Goal: Entertainment & Leisure: Browse casually

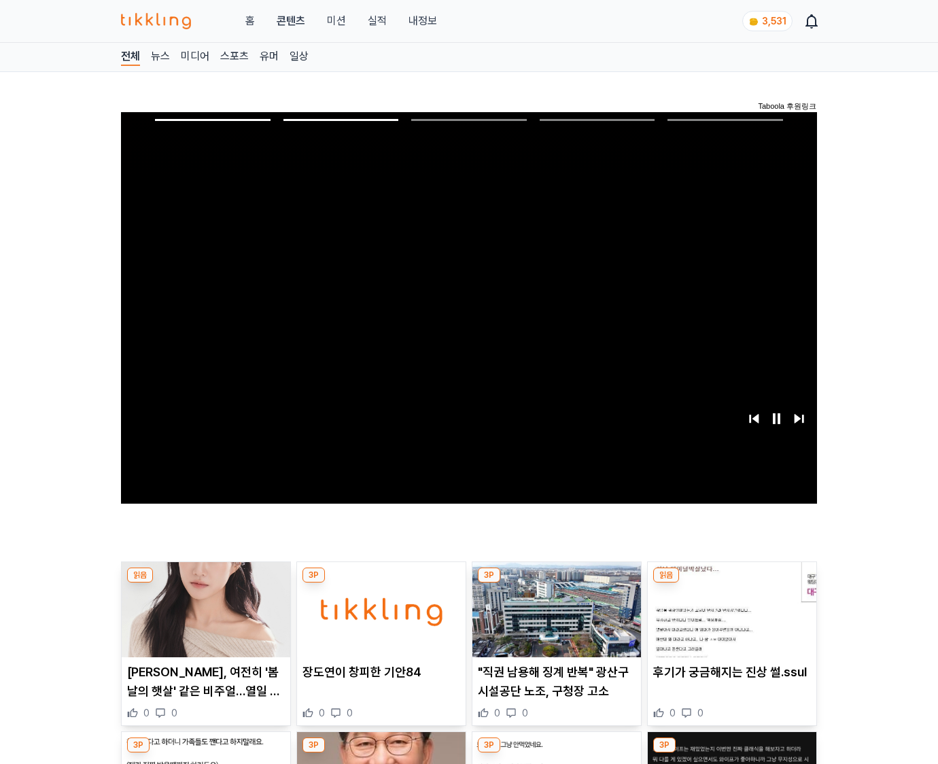
click at [729, 620] on img at bounding box center [732, 609] width 169 height 95
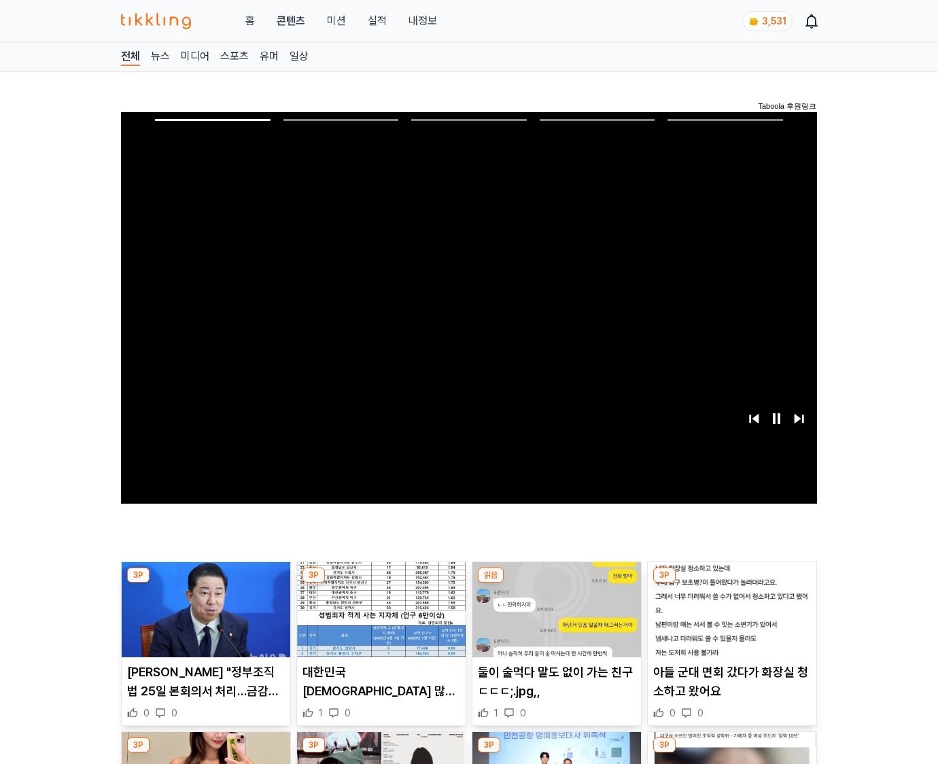
click at [729, 620] on img at bounding box center [732, 609] width 169 height 95
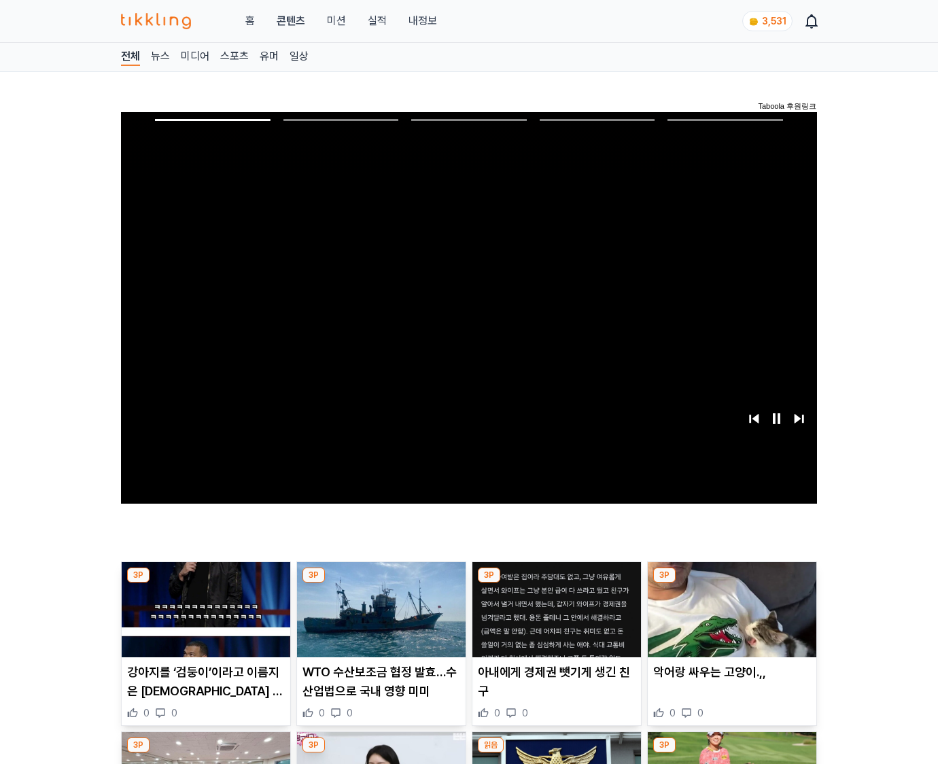
click at [729, 620] on img at bounding box center [732, 609] width 169 height 95
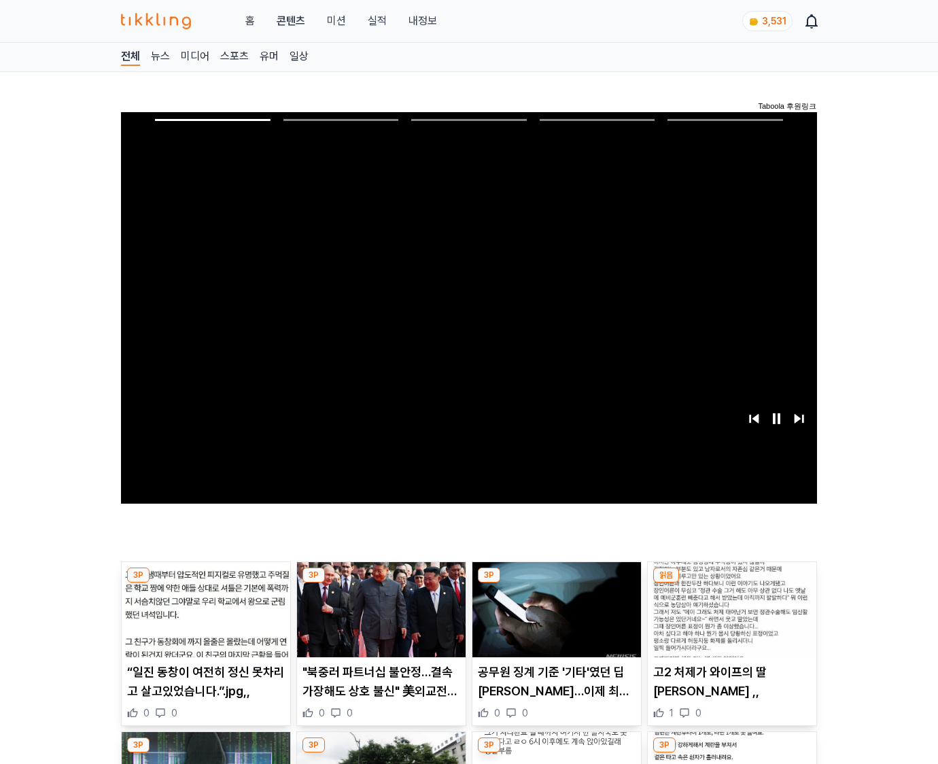
click at [729, 620] on img at bounding box center [732, 609] width 169 height 95
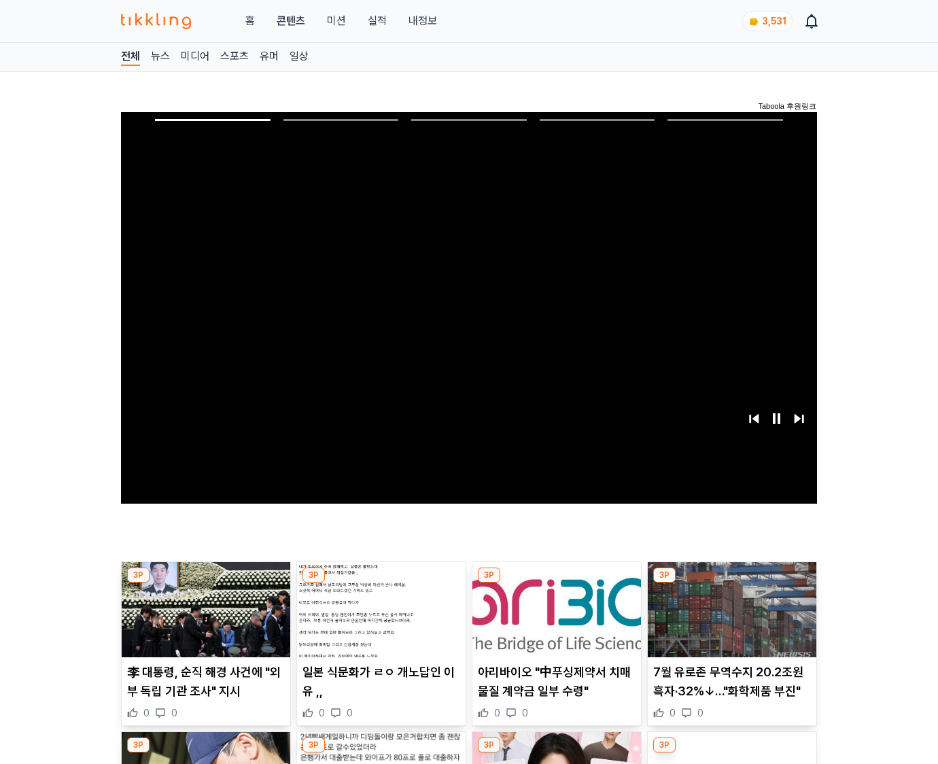
click at [729, 620] on img at bounding box center [732, 609] width 169 height 95
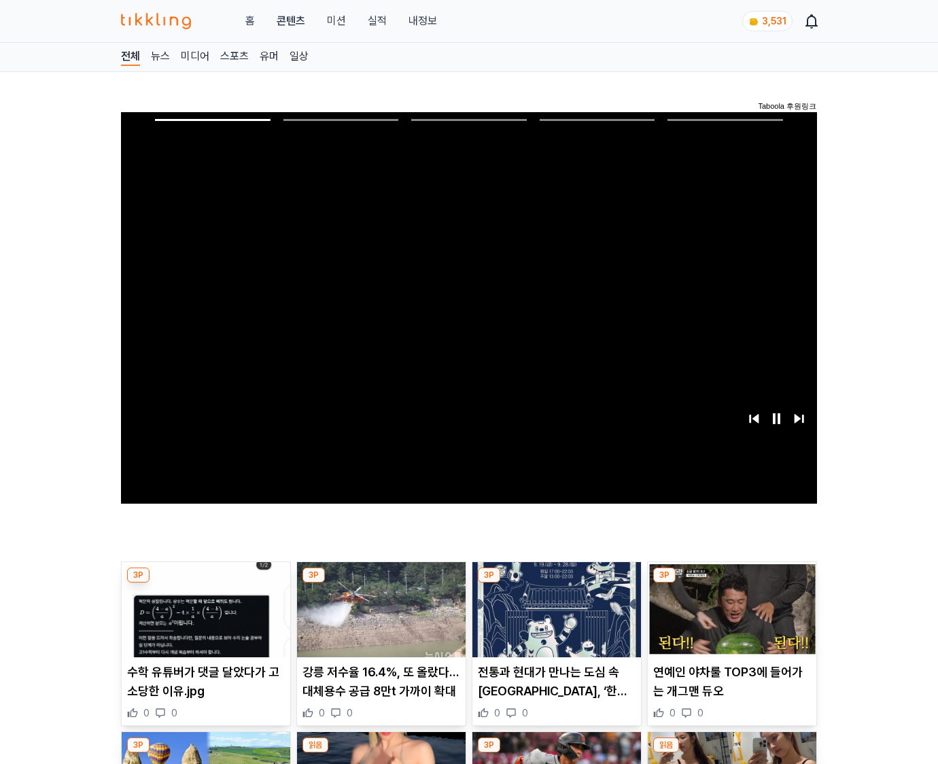
click at [729, 620] on img at bounding box center [732, 609] width 169 height 95
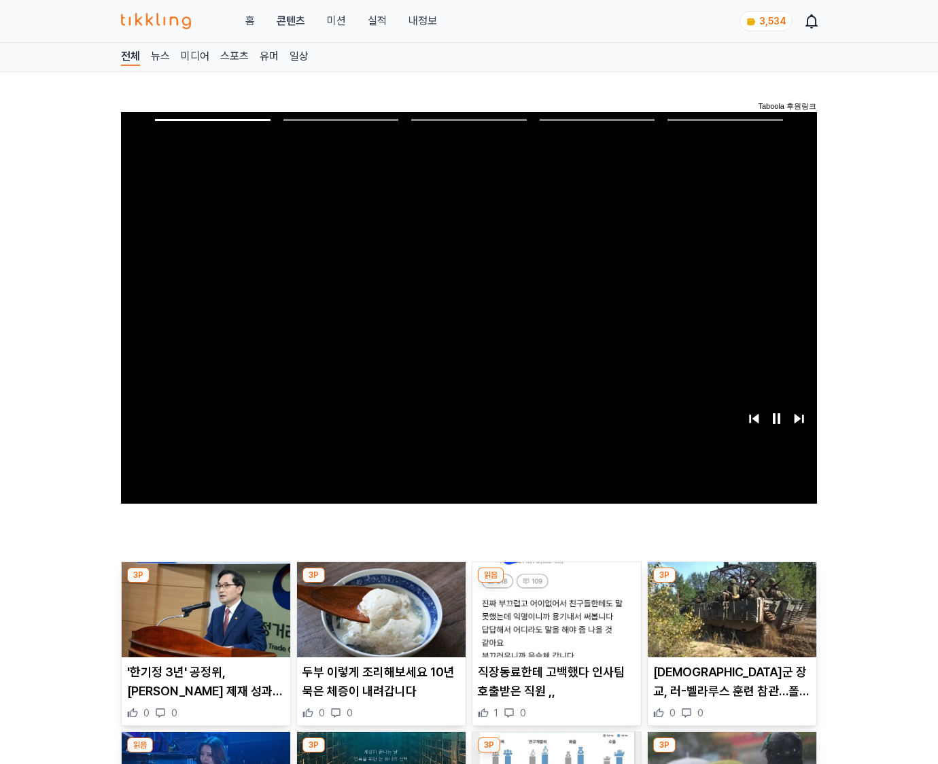
click at [729, 620] on img at bounding box center [732, 609] width 169 height 95
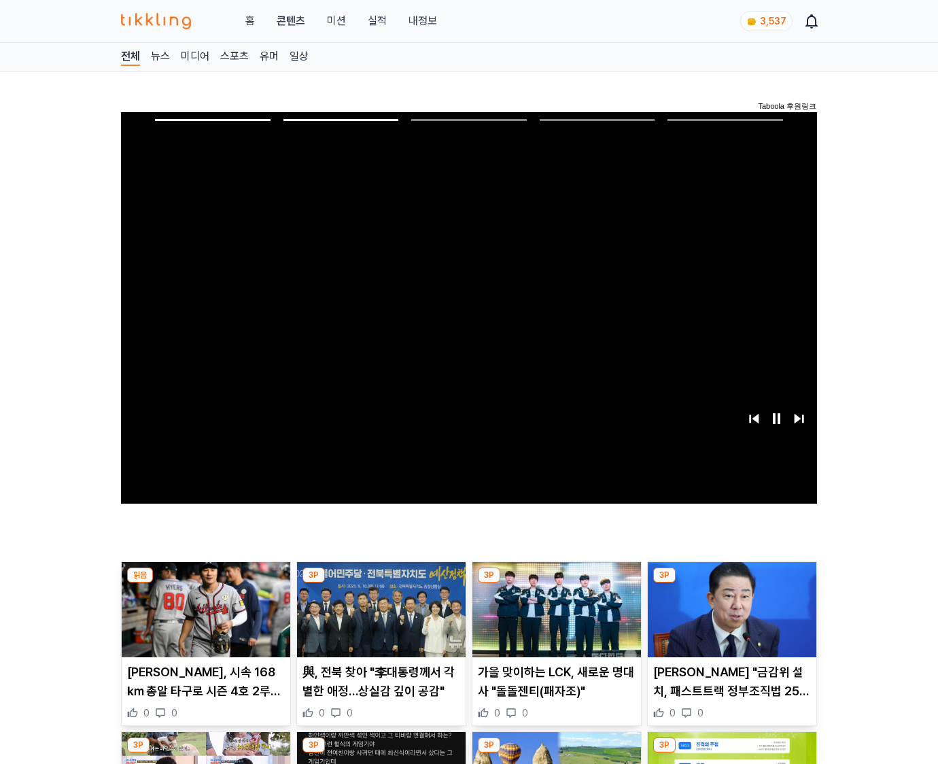
click at [729, 620] on img at bounding box center [732, 609] width 169 height 95
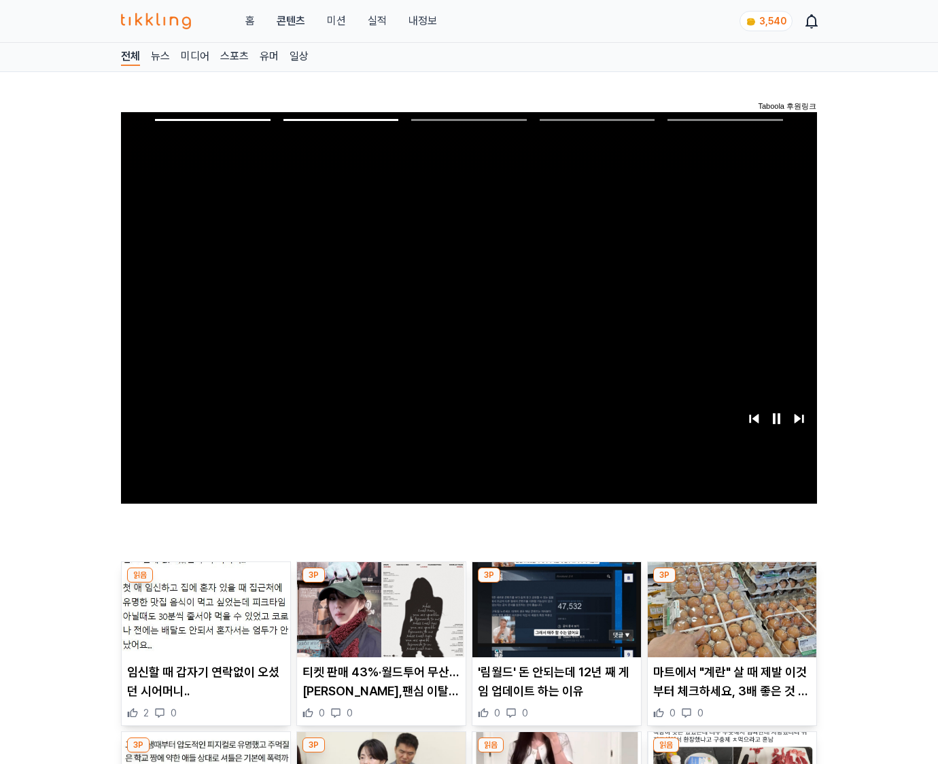
click at [729, 620] on img at bounding box center [732, 609] width 169 height 95
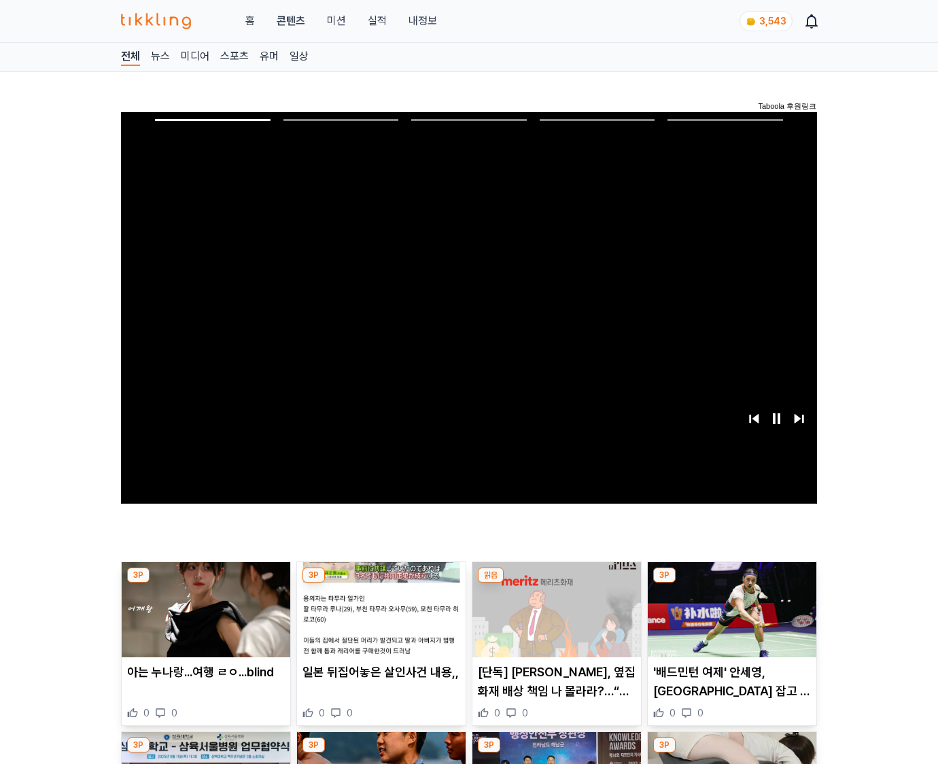
click at [729, 620] on img at bounding box center [732, 609] width 169 height 95
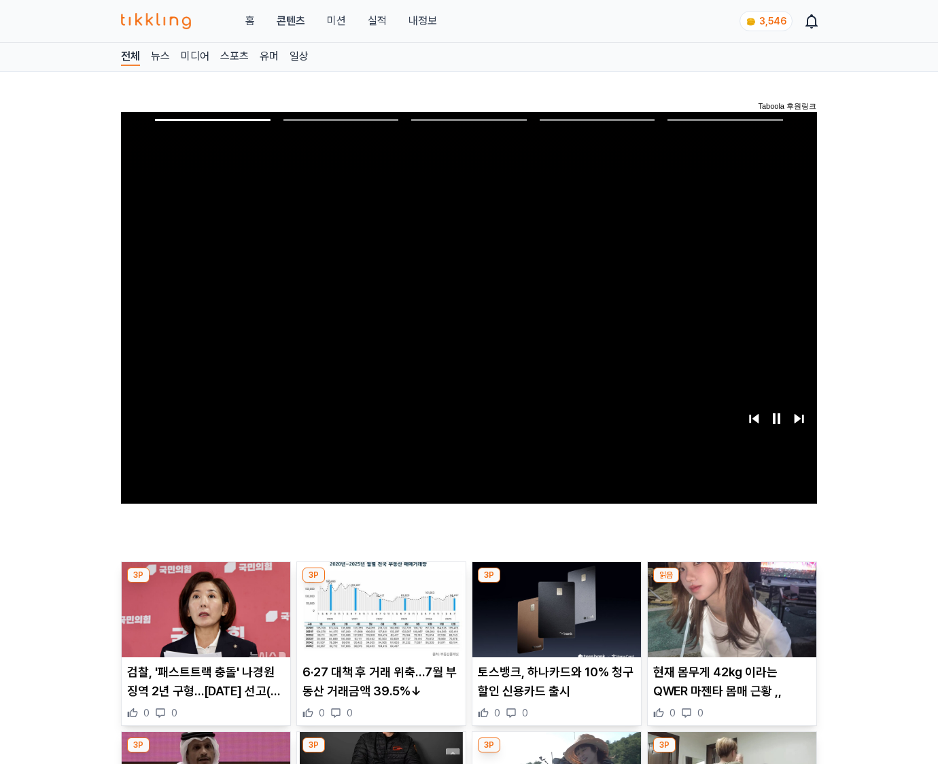
click at [729, 620] on img at bounding box center [732, 609] width 169 height 95
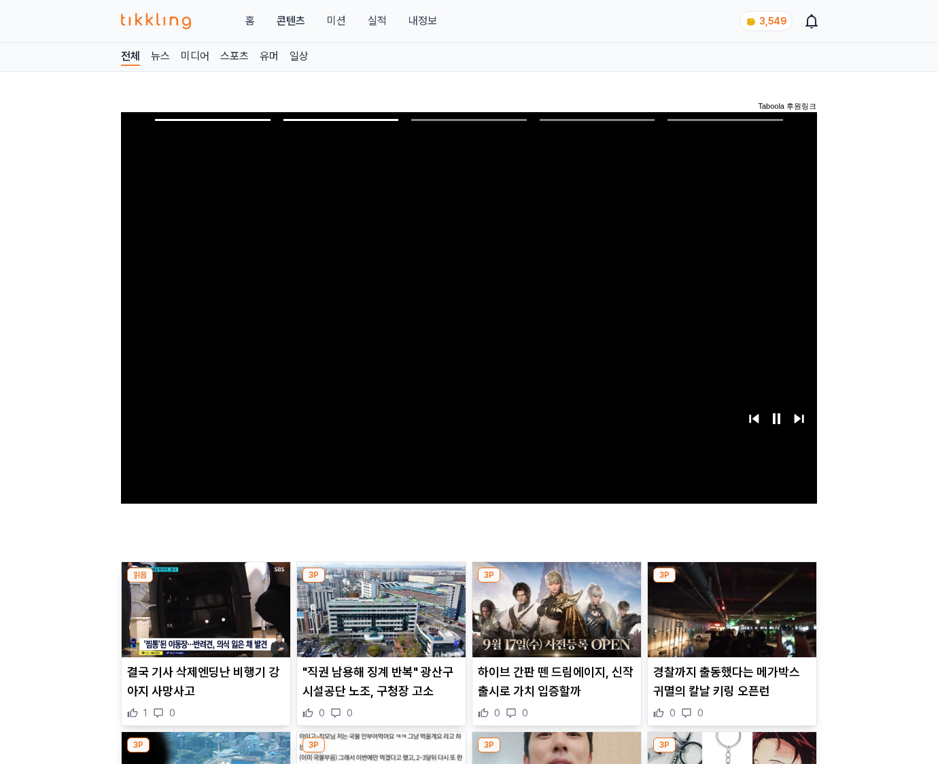
click at [729, 620] on img at bounding box center [732, 609] width 169 height 95
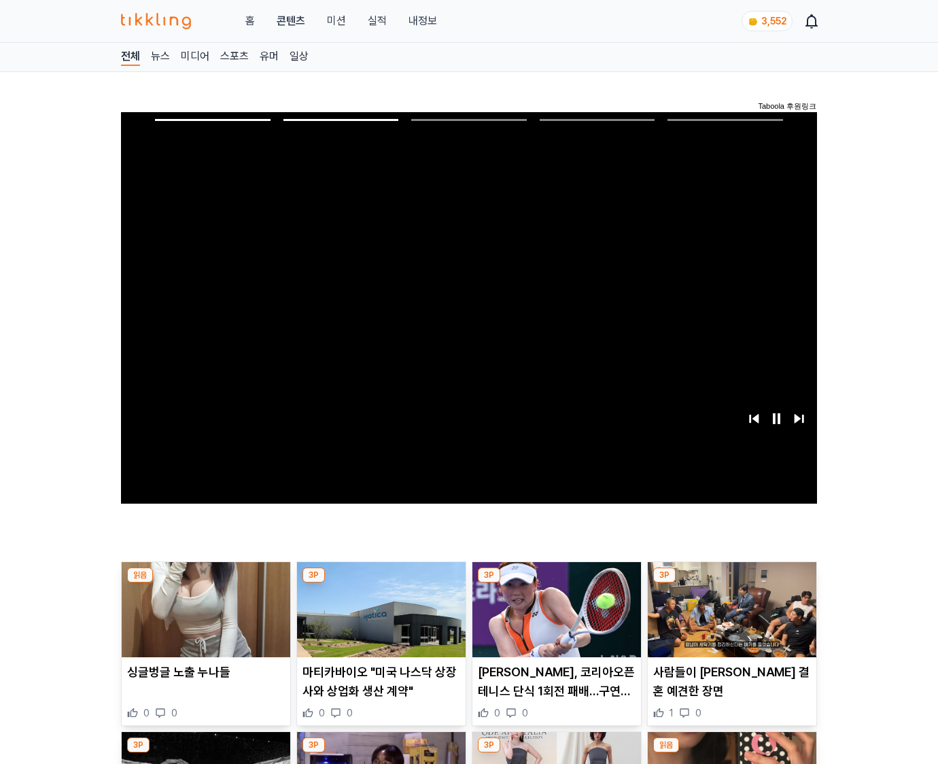
click at [729, 620] on img at bounding box center [732, 609] width 169 height 95
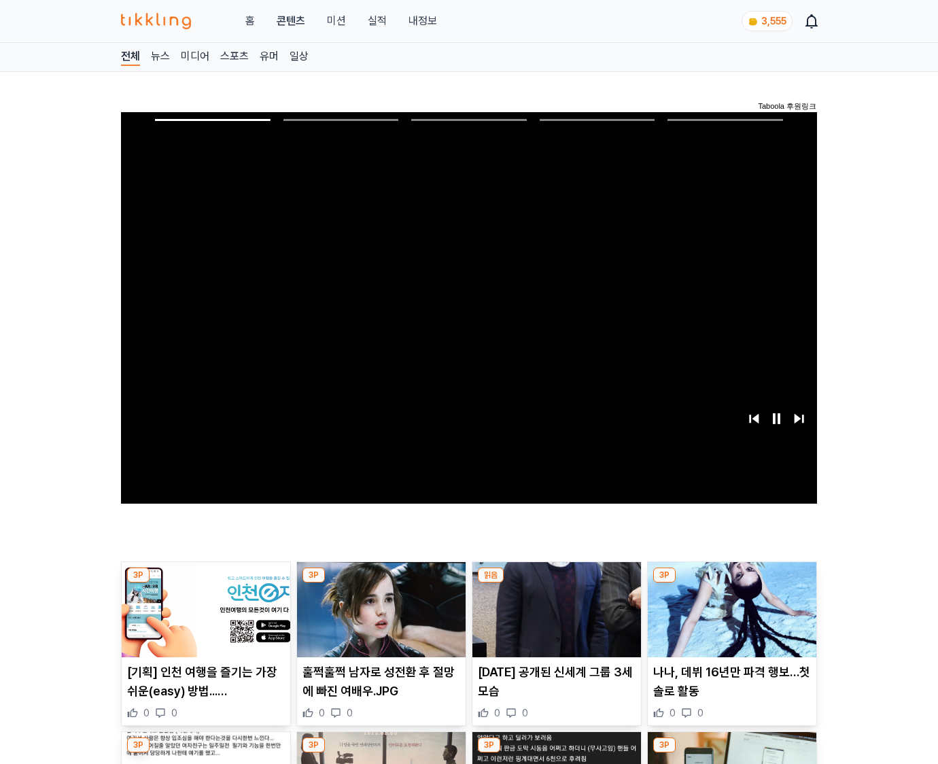
click at [729, 620] on img at bounding box center [732, 609] width 169 height 95
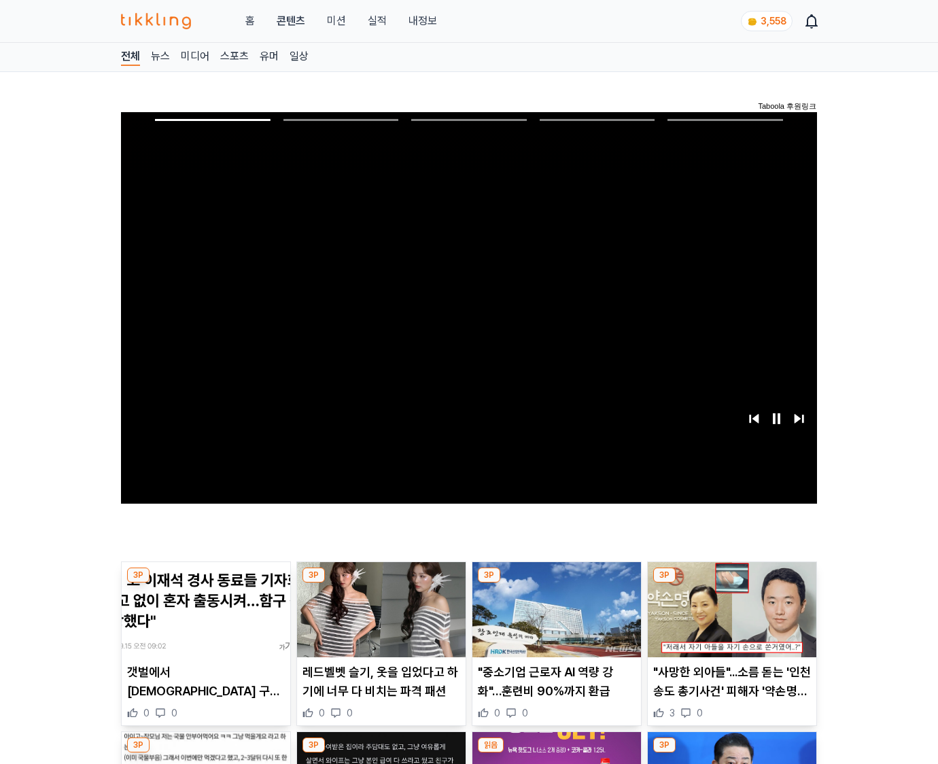
click at [729, 620] on img at bounding box center [732, 609] width 169 height 95
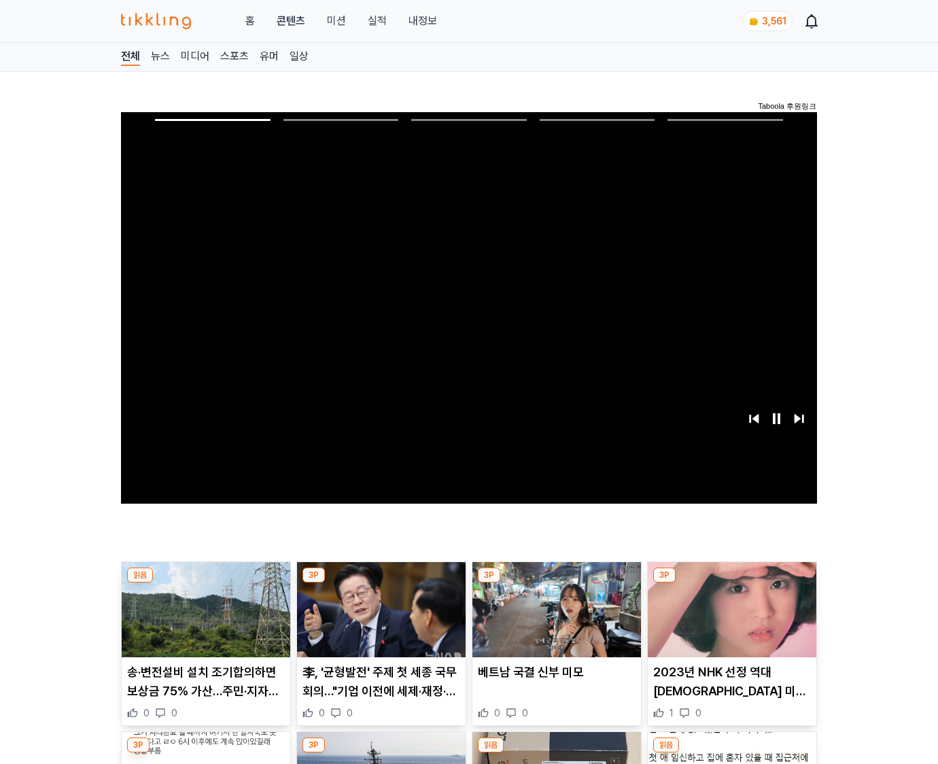
click at [729, 620] on img at bounding box center [732, 609] width 169 height 95
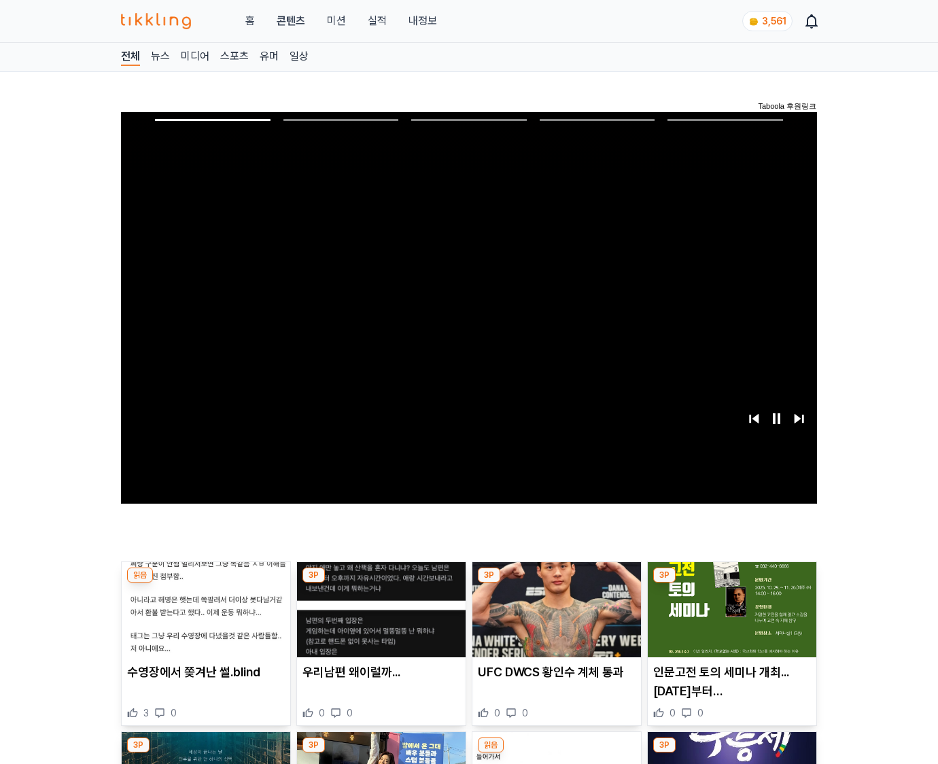
click at [729, 620] on img at bounding box center [732, 609] width 169 height 95
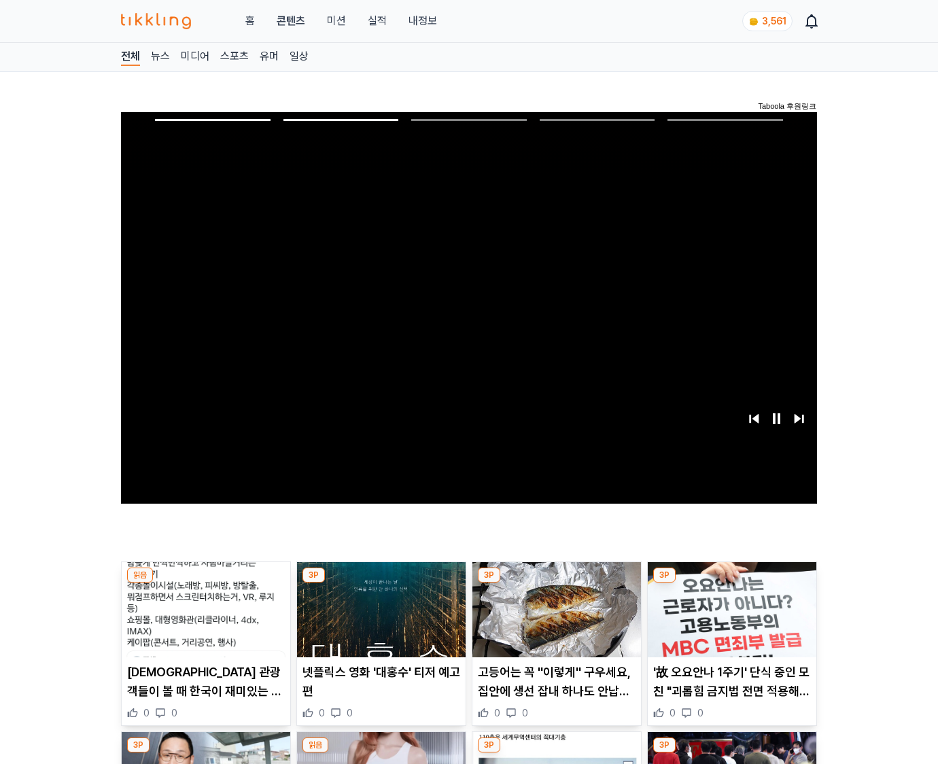
click at [729, 620] on img at bounding box center [732, 609] width 169 height 95
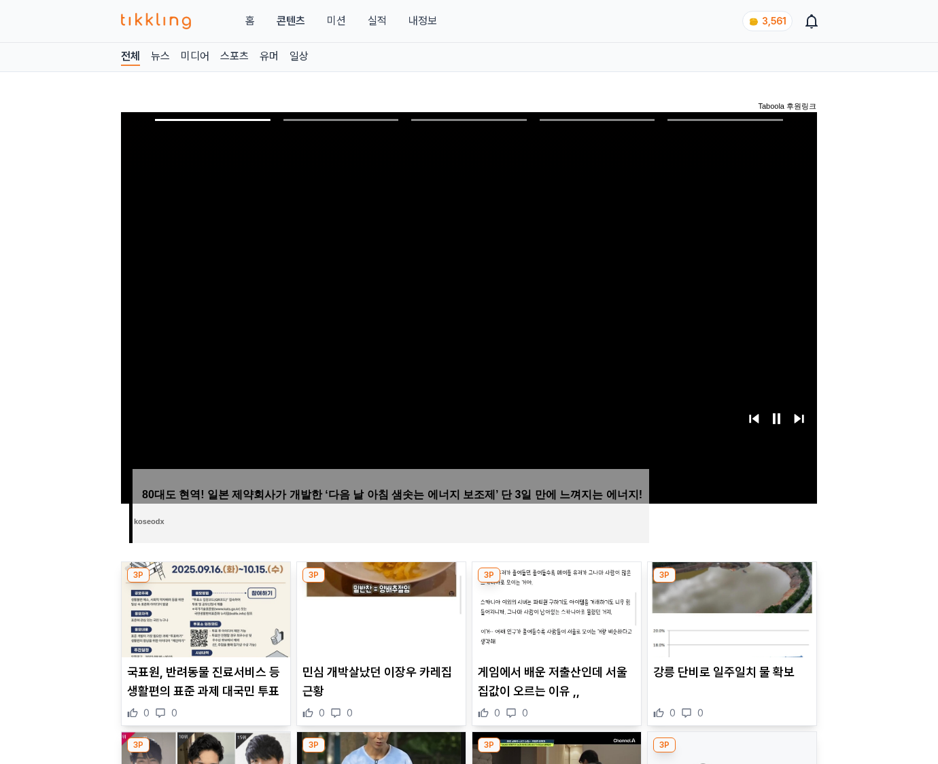
click at [729, 620] on img at bounding box center [732, 609] width 169 height 95
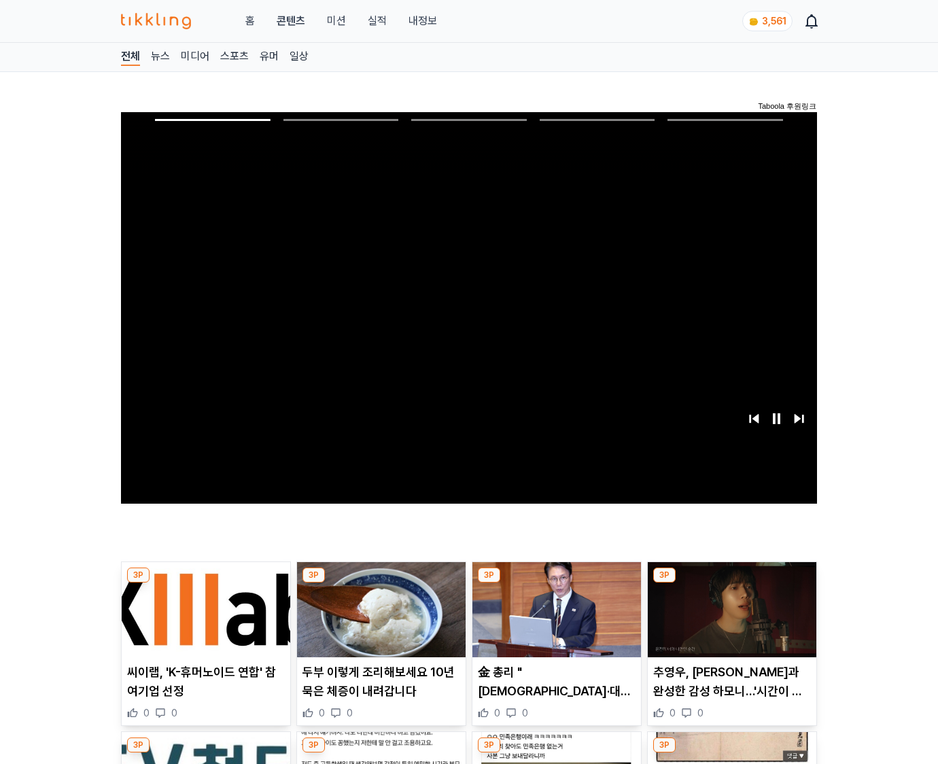
click at [729, 620] on img at bounding box center [732, 609] width 169 height 95
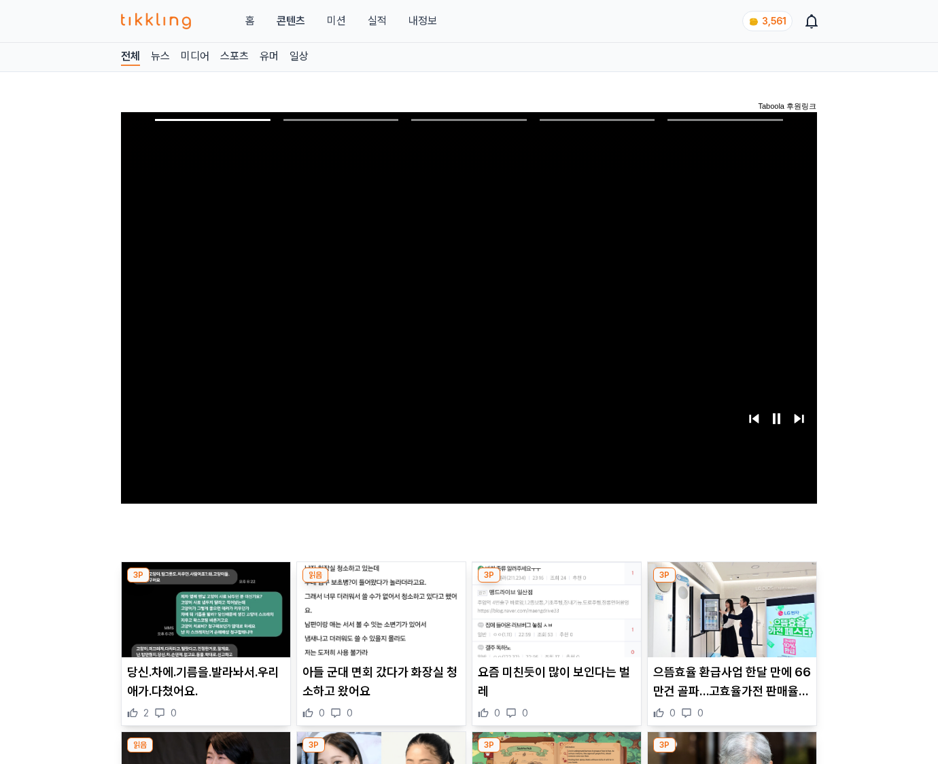
click at [729, 620] on img at bounding box center [732, 609] width 169 height 95
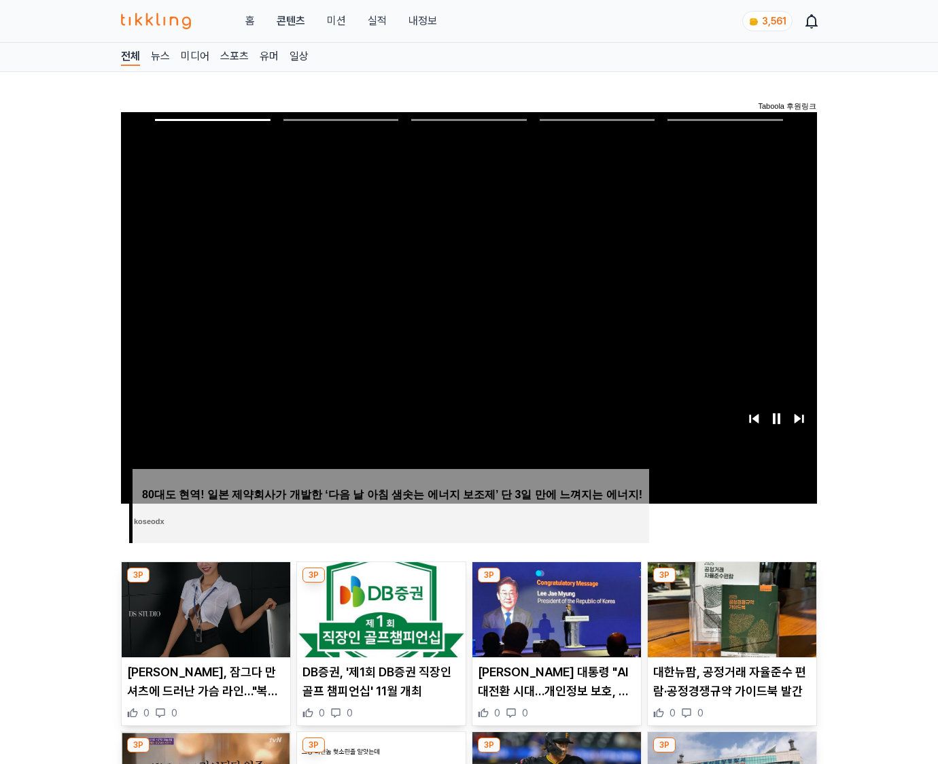
click at [729, 620] on img at bounding box center [732, 609] width 169 height 95
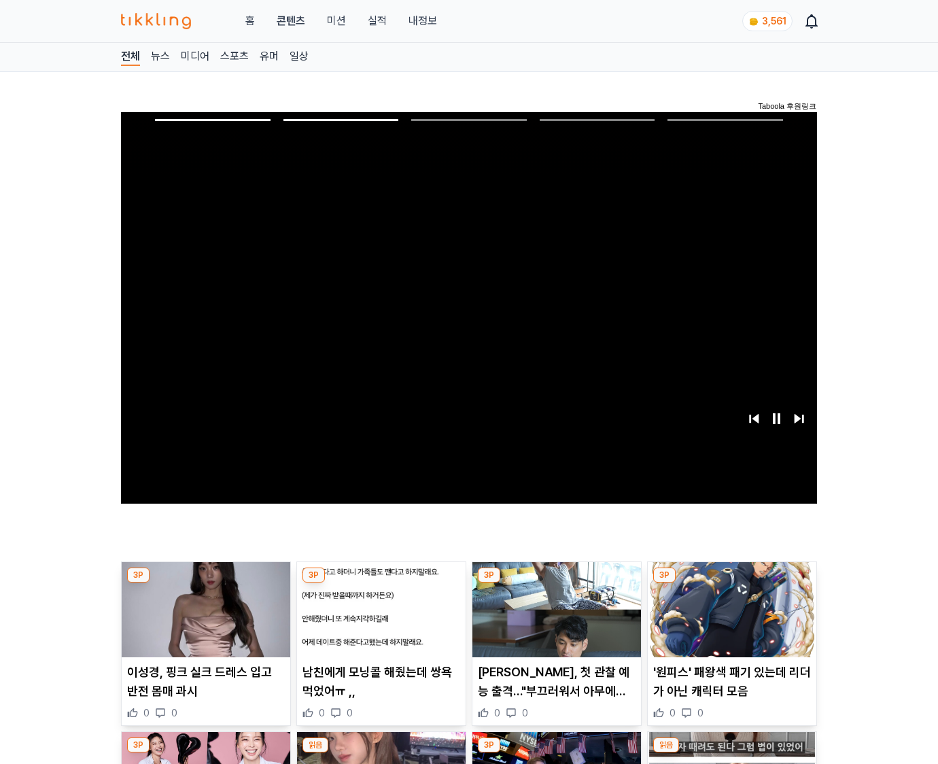
click at [729, 620] on img at bounding box center [732, 609] width 169 height 95
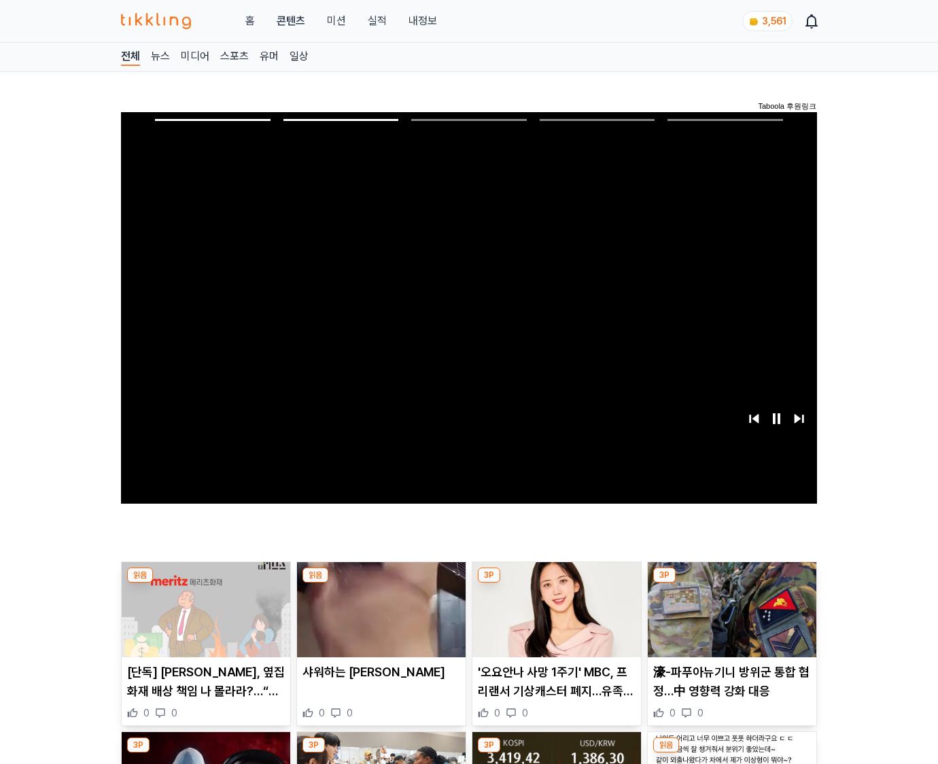
click at [729, 620] on img at bounding box center [732, 609] width 169 height 95
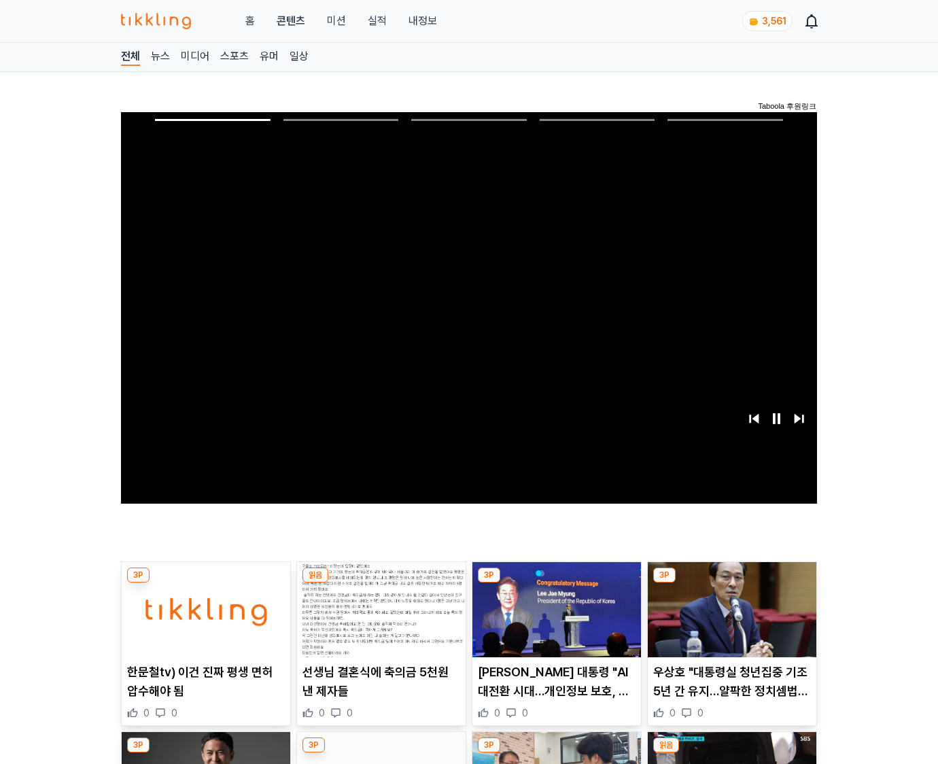
click at [729, 620] on img at bounding box center [732, 609] width 169 height 95
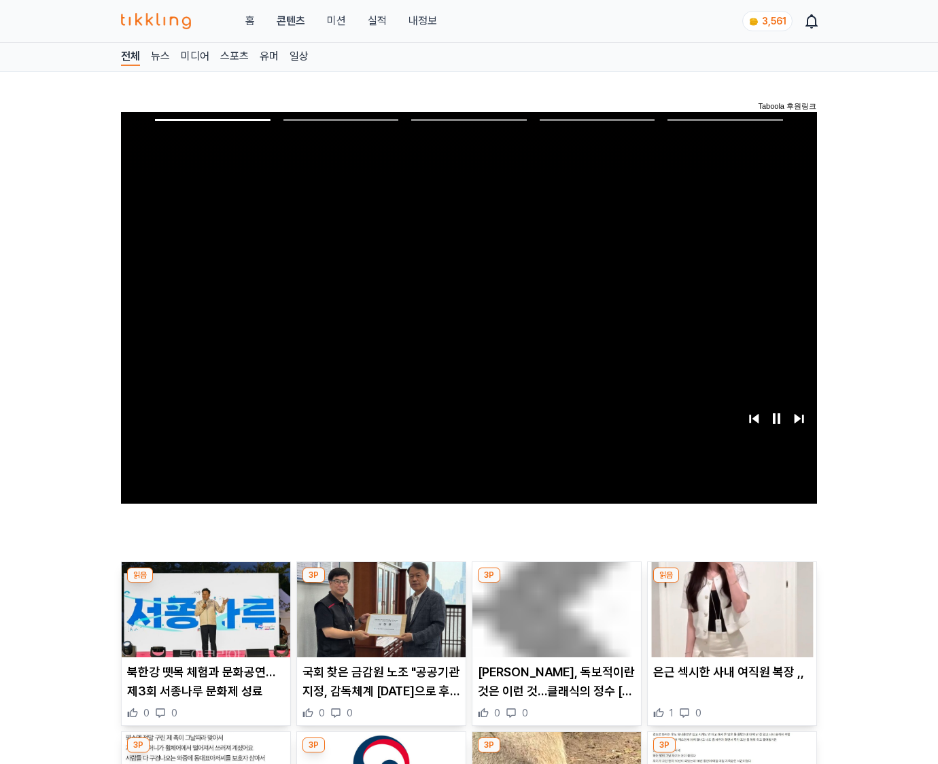
click at [729, 620] on img at bounding box center [732, 609] width 169 height 95
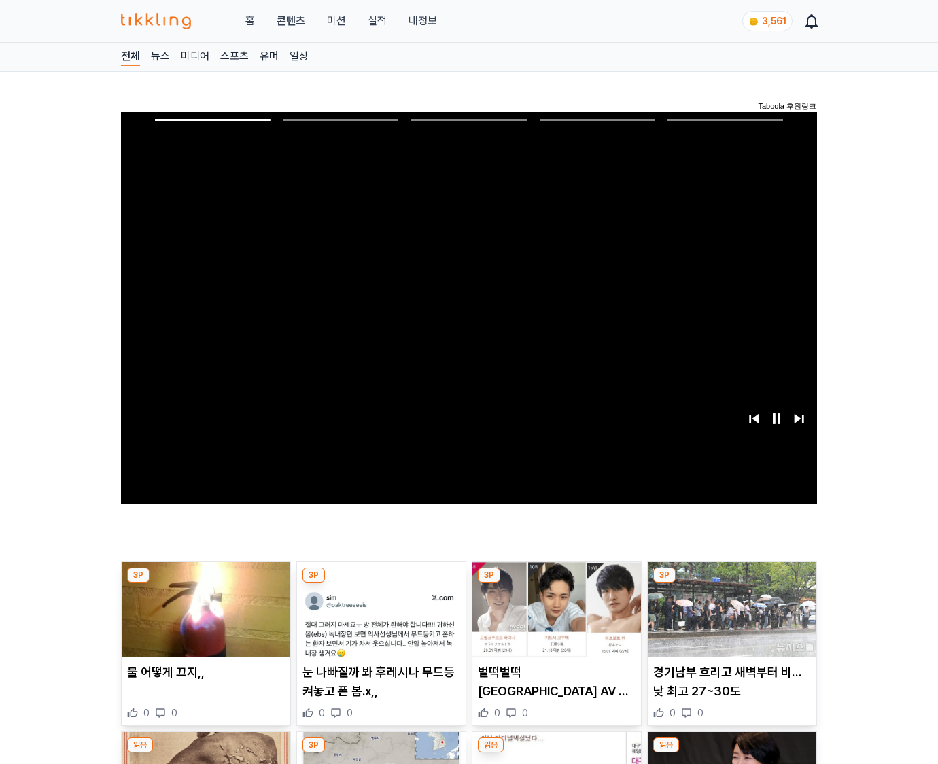
click at [729, 620] on img at bounding box center [732, 609] width 169 height 95
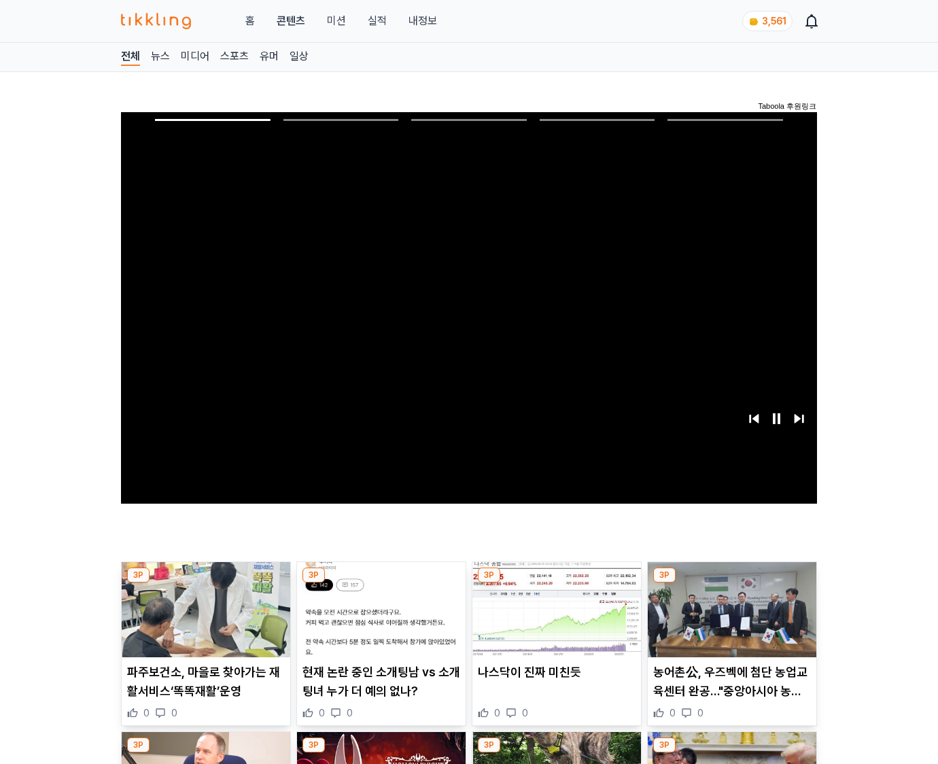
click at [729, 620] on img at bounding box center [732, 609] width 169 height 95
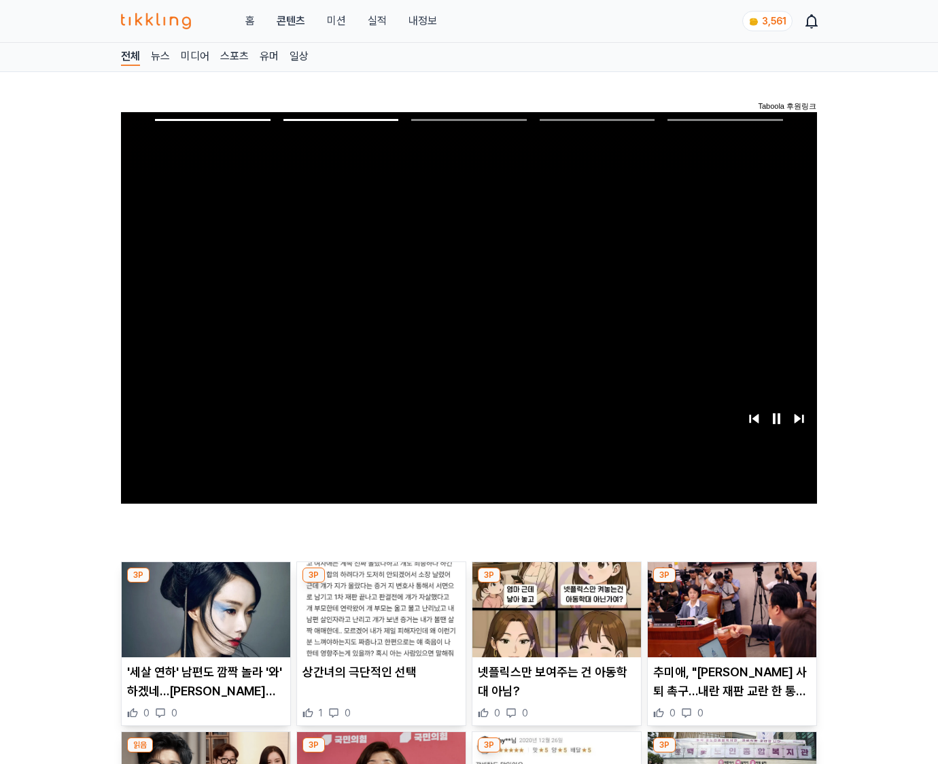
click at [729, 620] on img at bounding box center [732, 609] width 169 height 95
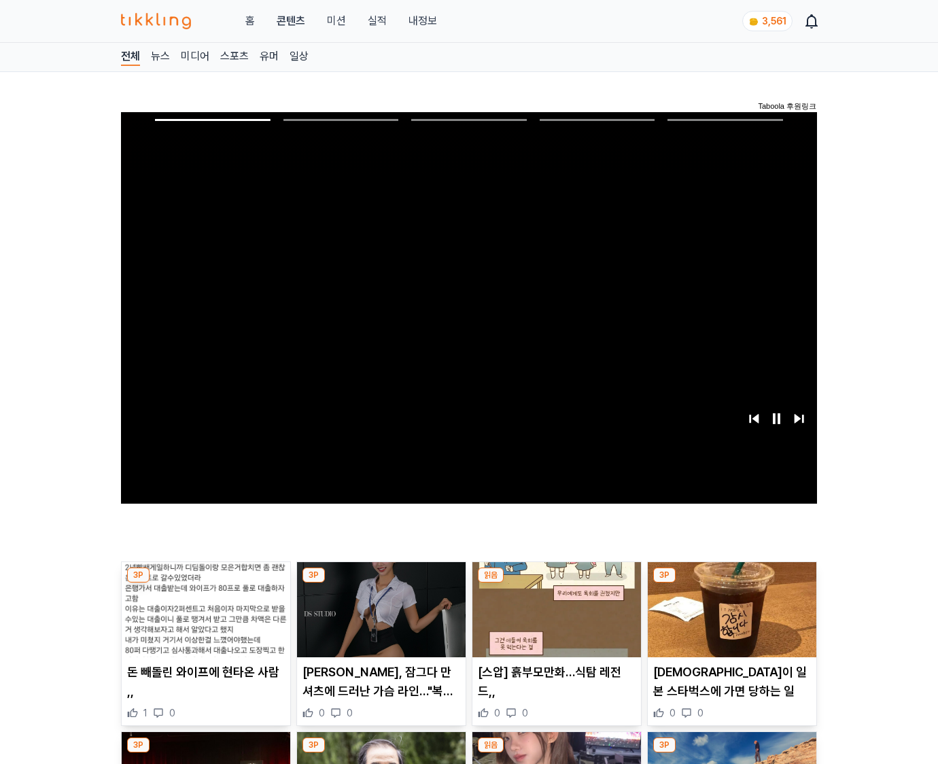
click at [729, 620] on img at bounding box center [732, 609] width 169 height 95
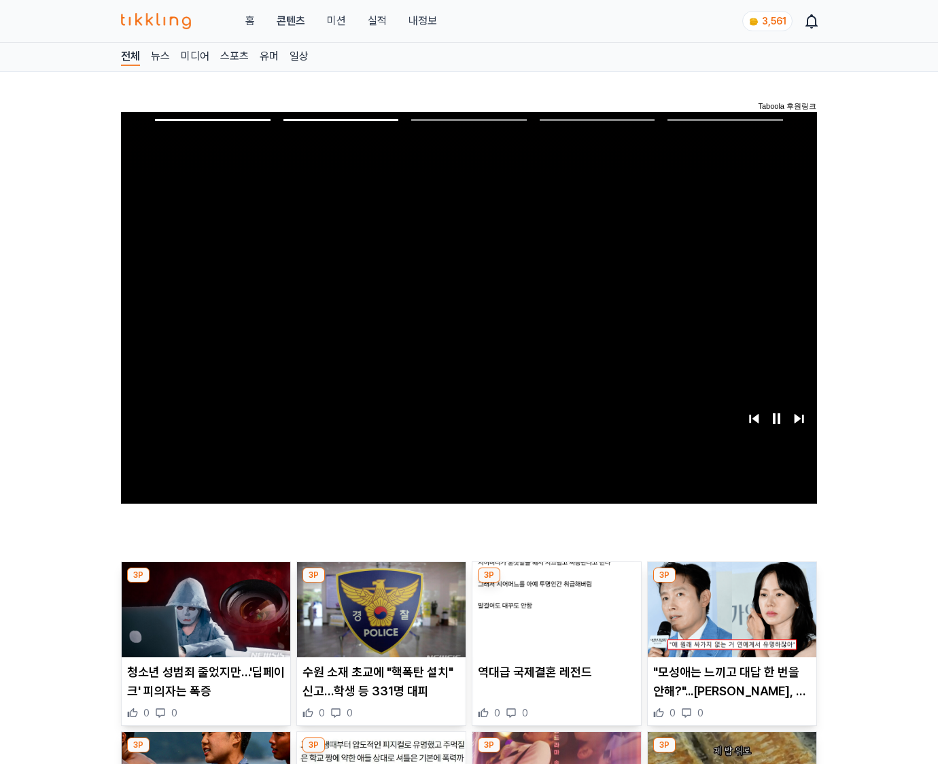
click at [729, 620] on img at bounding box center [732, 609] width 169 height 95
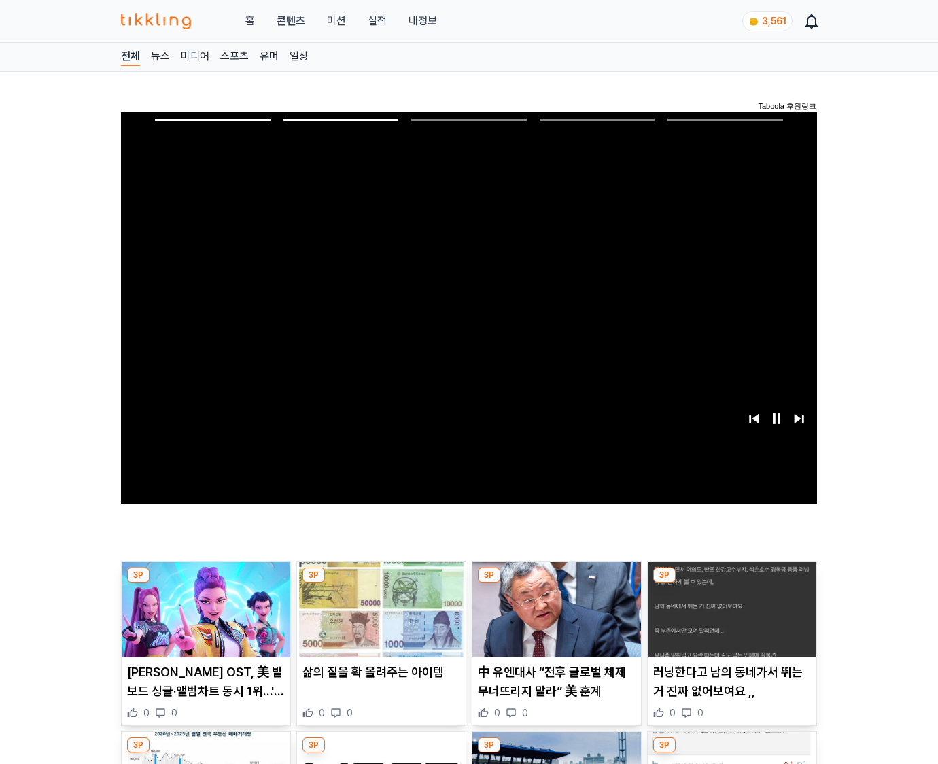
click at [729, 620] on img at bounding box center [732, 609] width 169 height 95
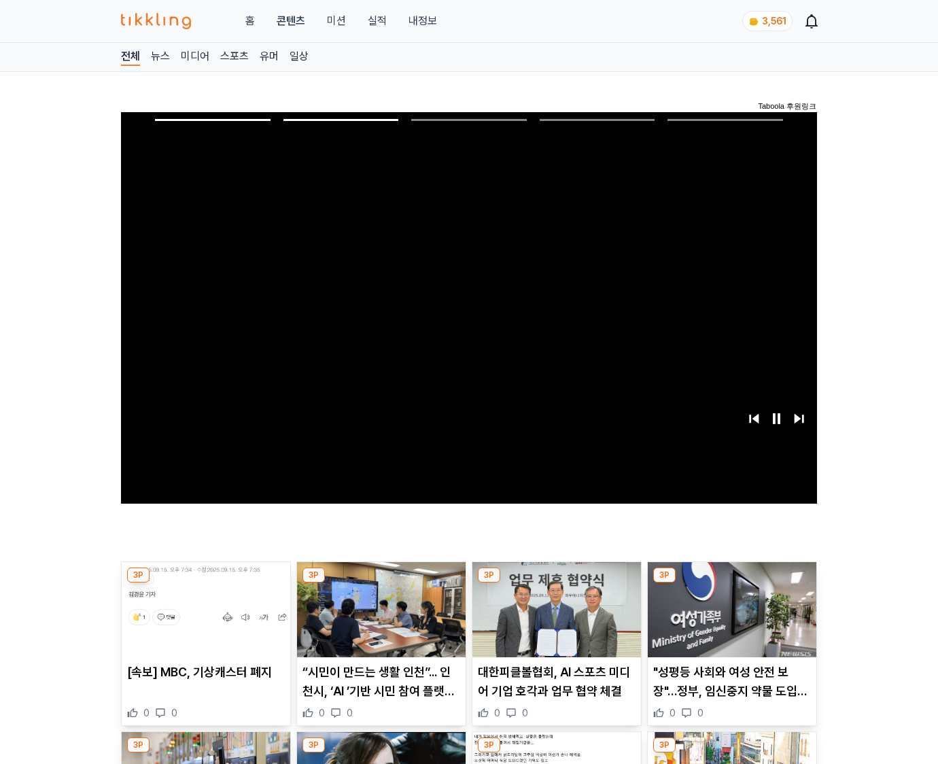
click at [729, 620] on img at bounding box center [732, 609] width 169 height 95
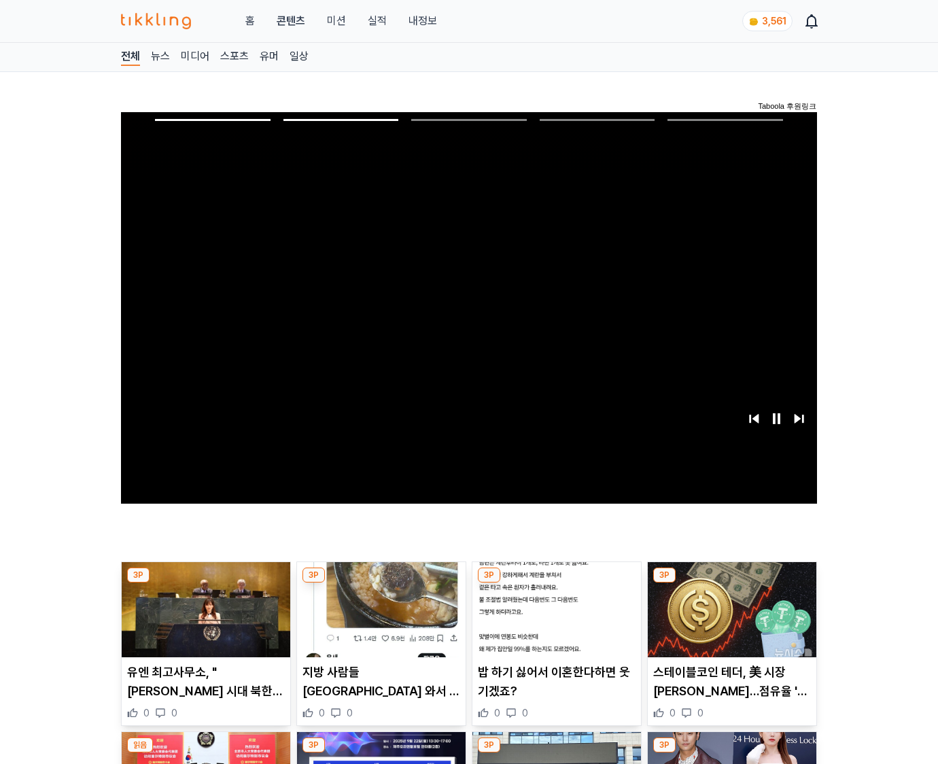
click at [729, 620] on img at bounding box center [732, 609] width 169 height 95
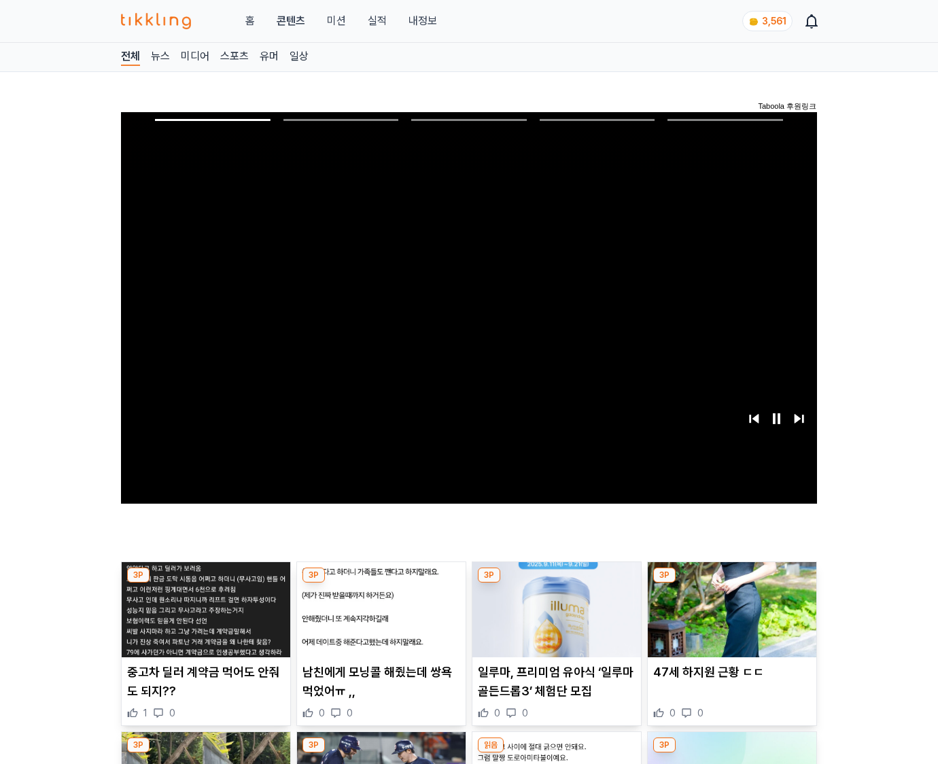
click at [729, 620] on img at bounding box center [732, 609] width 169 height 95
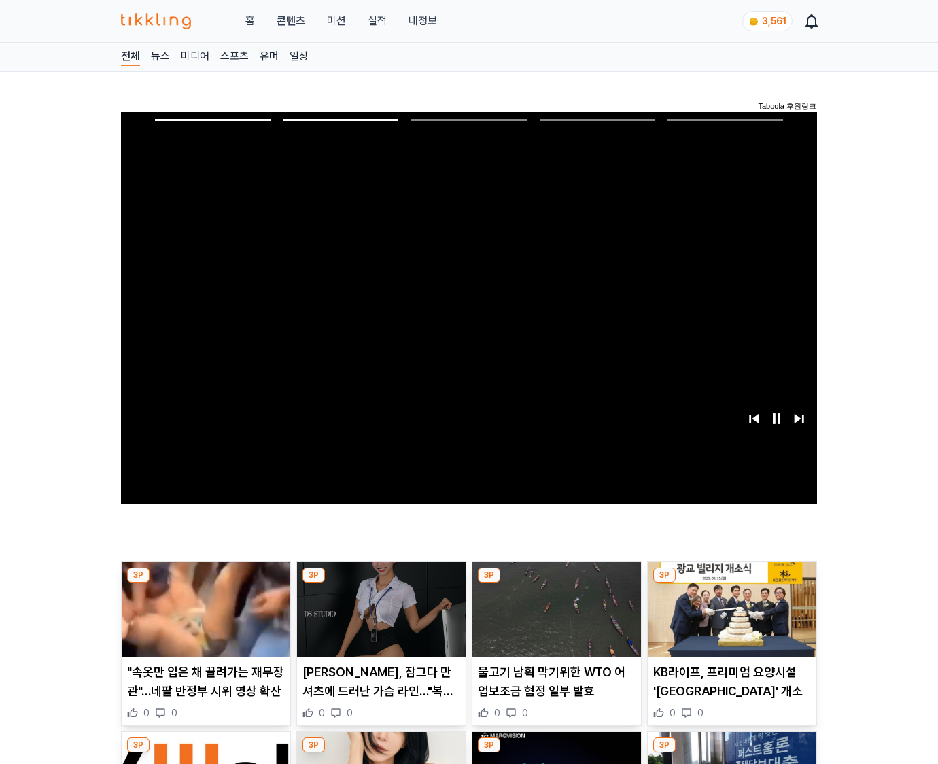
click at [729, 620] on img at bounding box center [732, 609] width 169 height 95
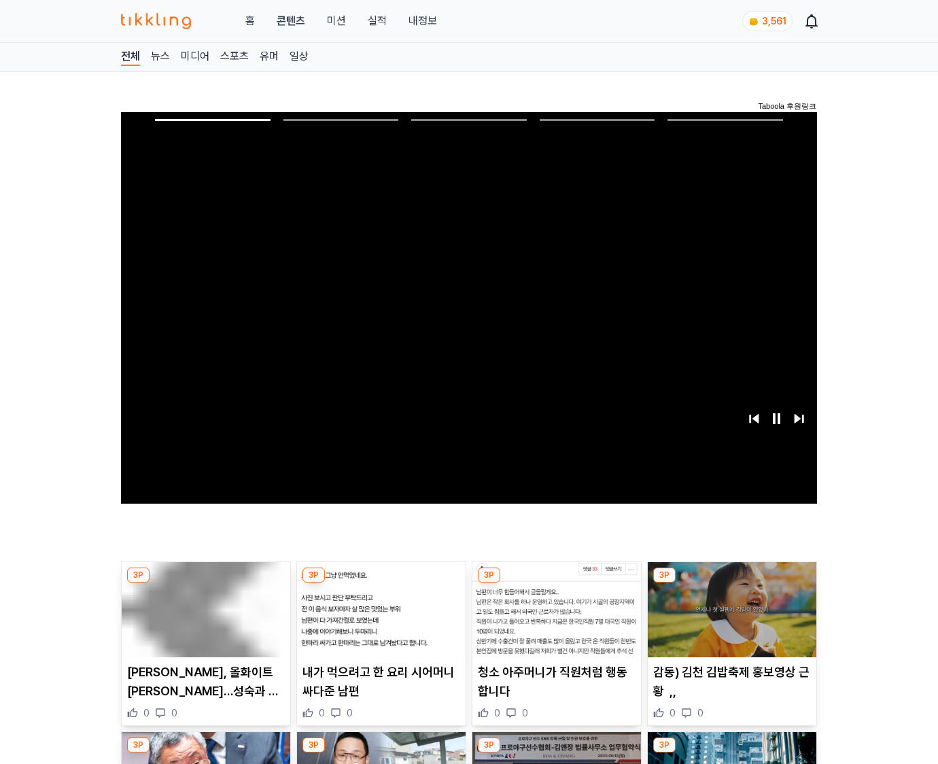
click at [729, 620] on img at bounding box center [732, 609] width 169 height 95
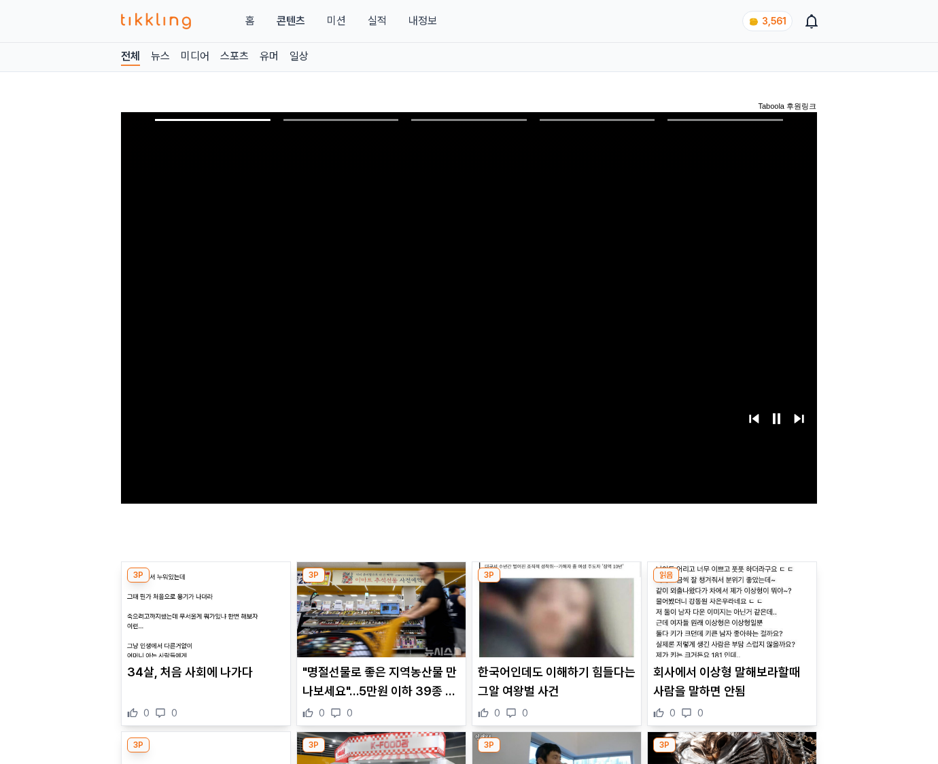
click at [729, 620] on img at bounding box center [732, 609] width 169 height 95
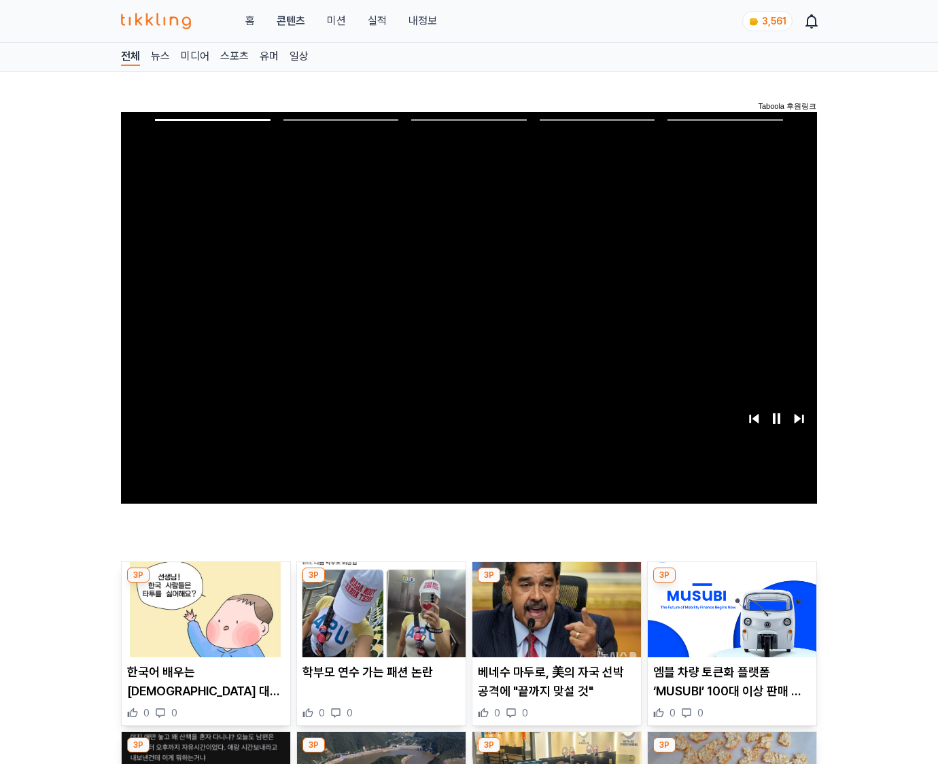
click at [729, 620] on img at bounding box center [732, 609] width 169 height 95
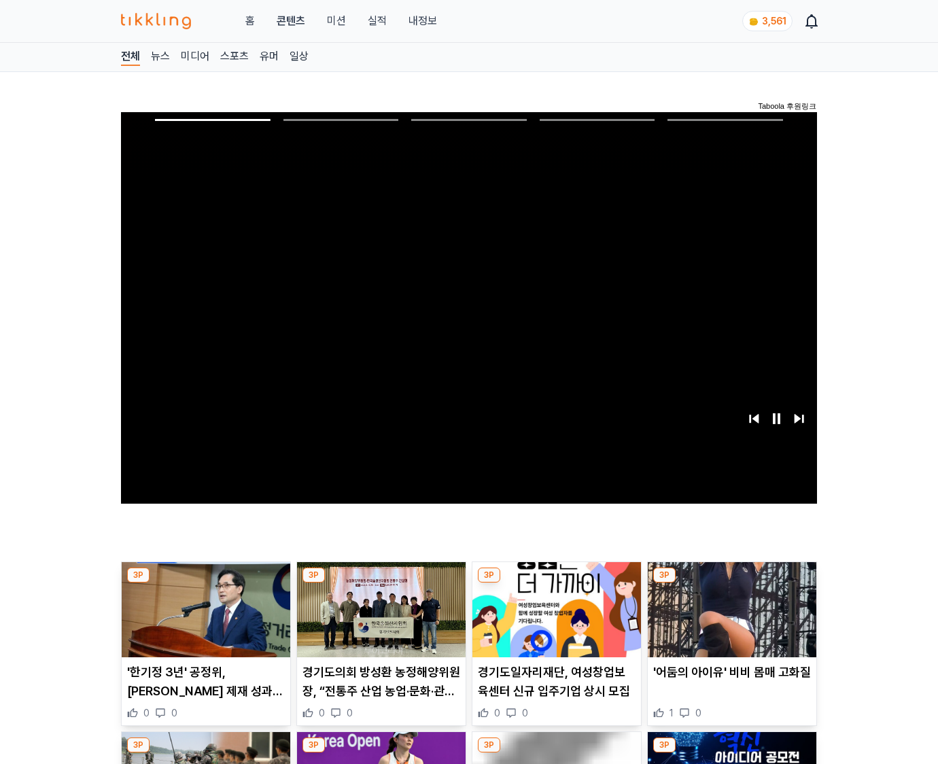
click at [729, 620] on img at bounding box center [732, 609] width 169 height 95
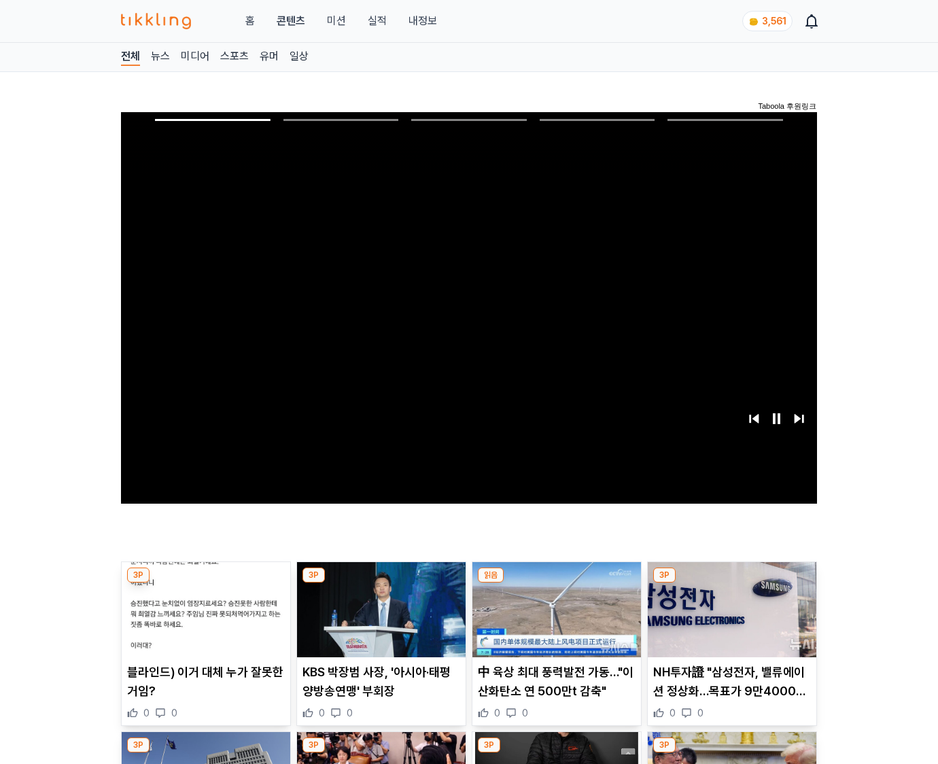
click at [729, 620] on img at bounding box center [732, 609] width 169 height 95
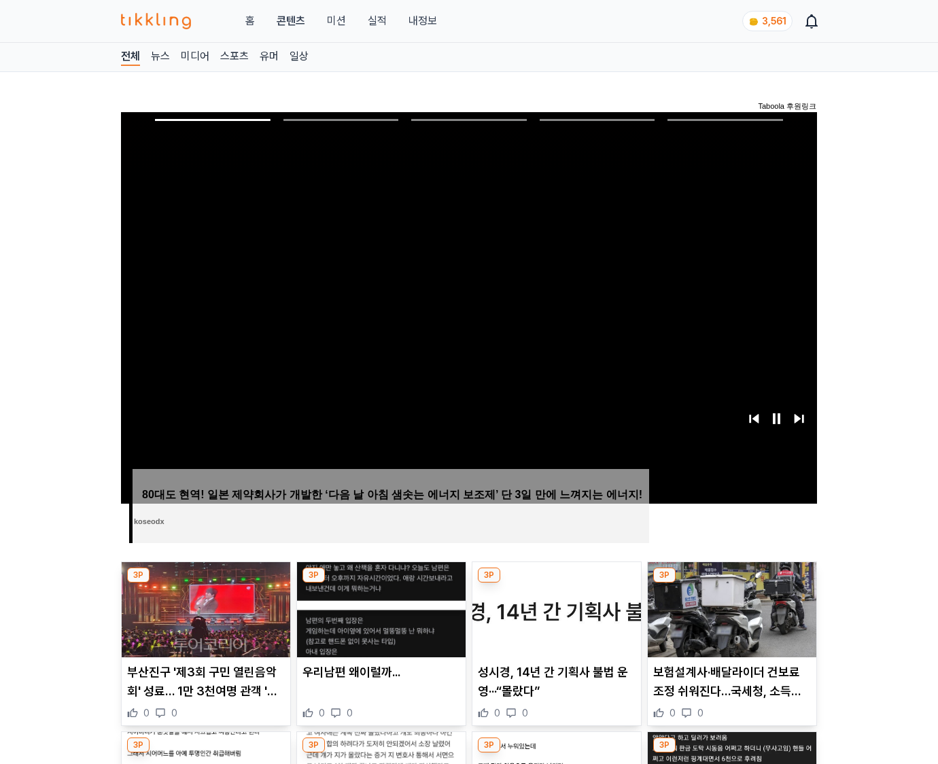
click at [729, 620] on img at bounding box center [732, 609] width 169 height 95
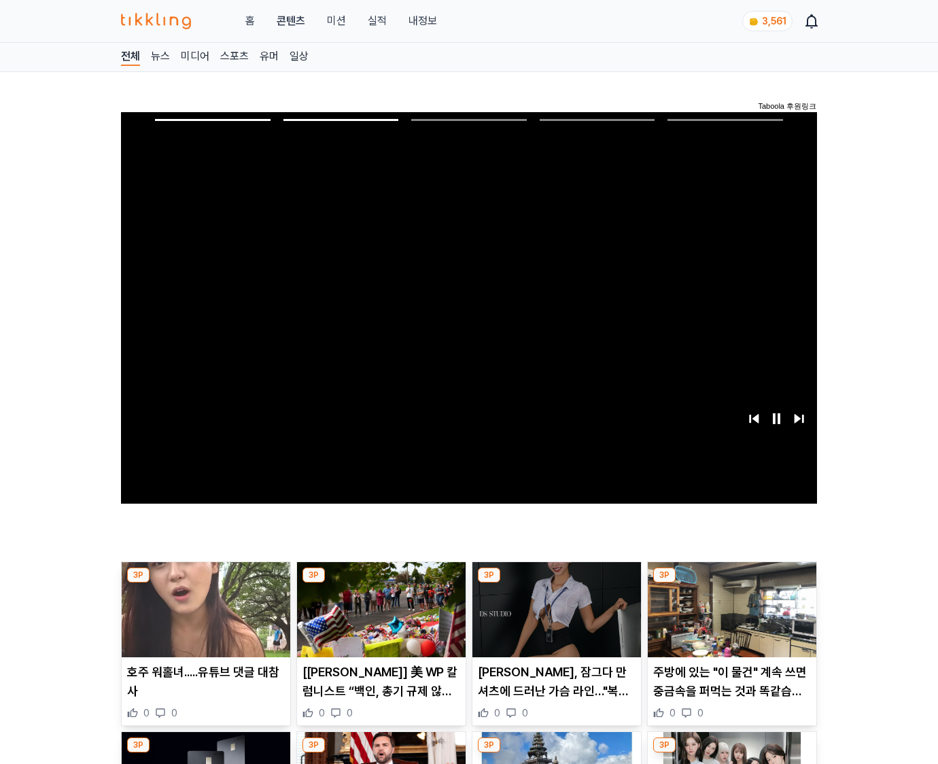
click at [729, 620] on img at bounding box center [732, 609] width 169 height 95
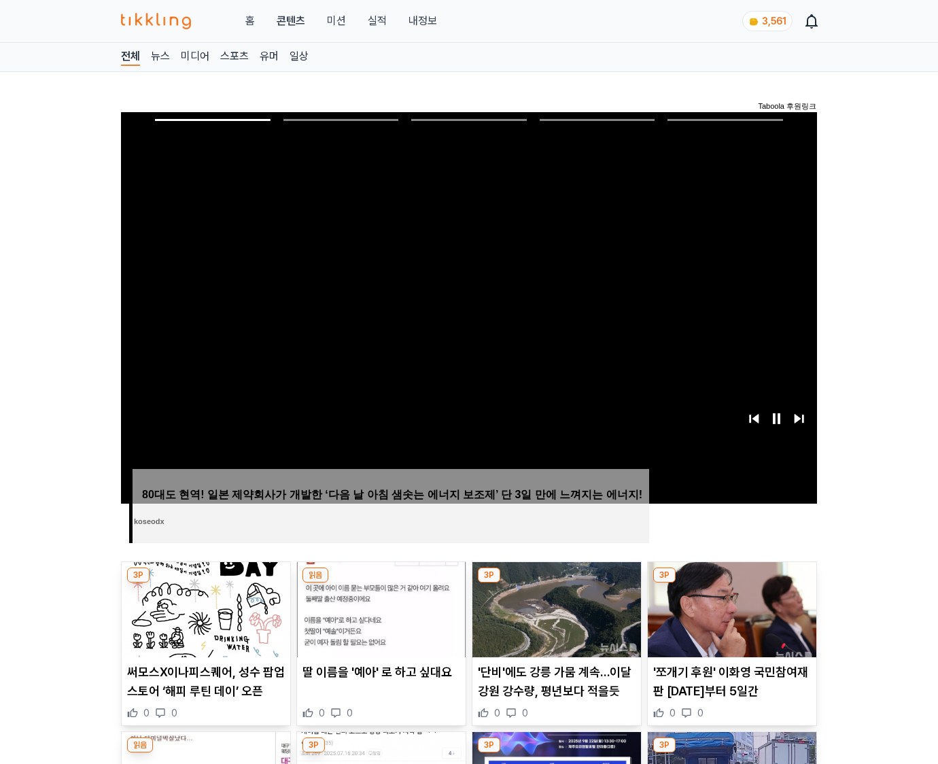
click at [729, 620] on img at bounding box center [732, 609] width 169 height 95
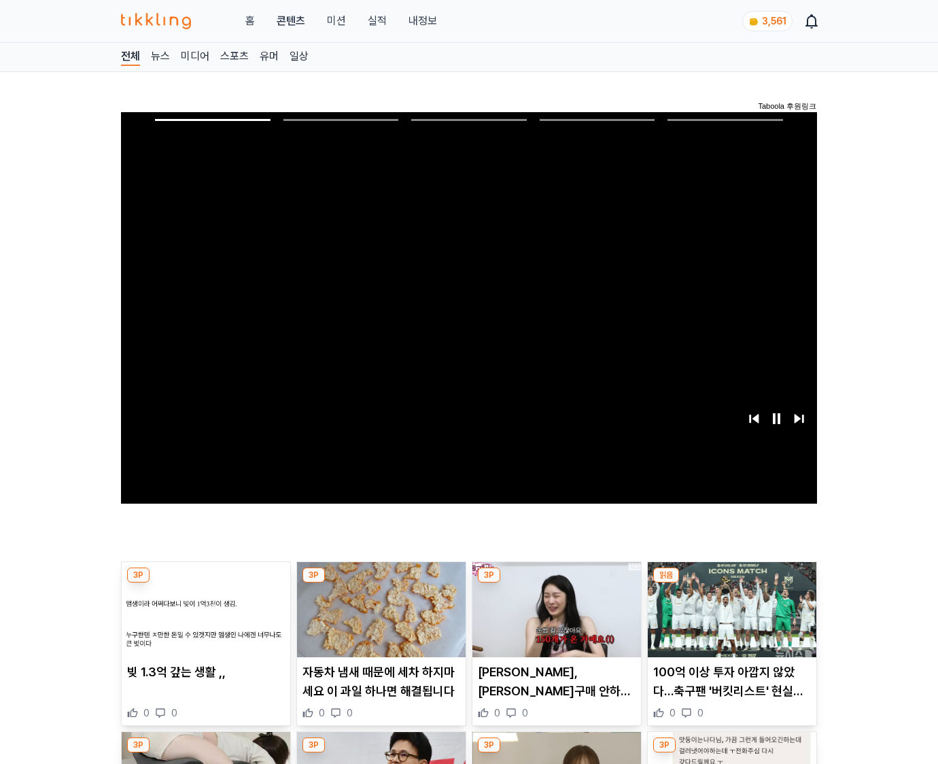
click at [729, 620] on img at bounding box center [732, 609] width 169 height 95
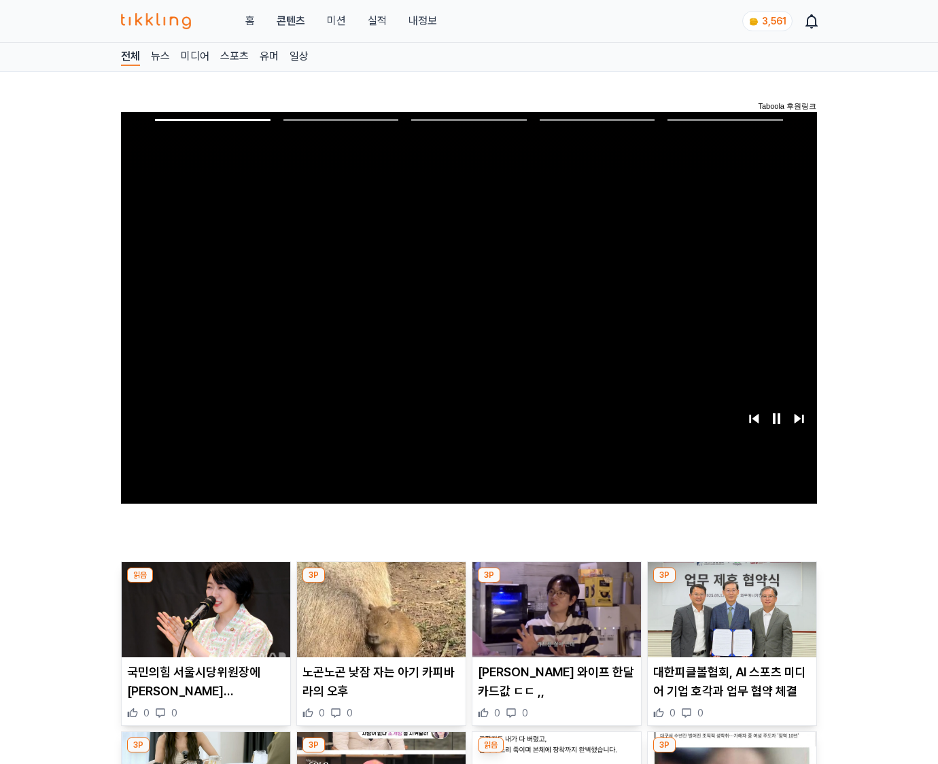
click at [729, 620] on img at bounding box center [732, 609] width 169 height 95
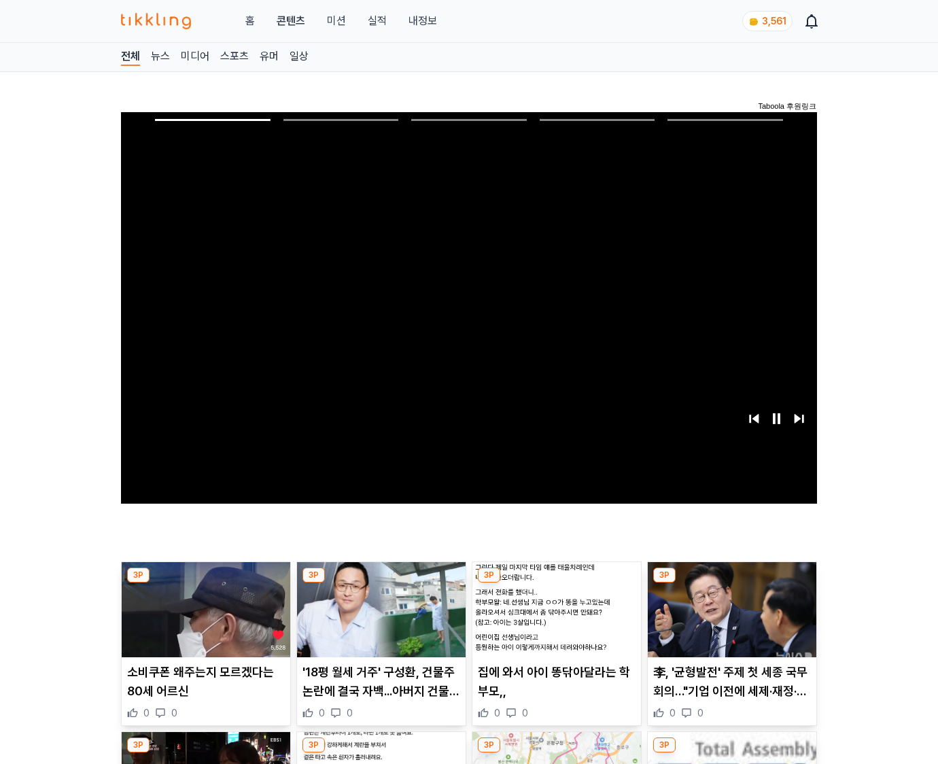
click at [729, 620] on img at bounding box center [732, 609] width 169 height 95
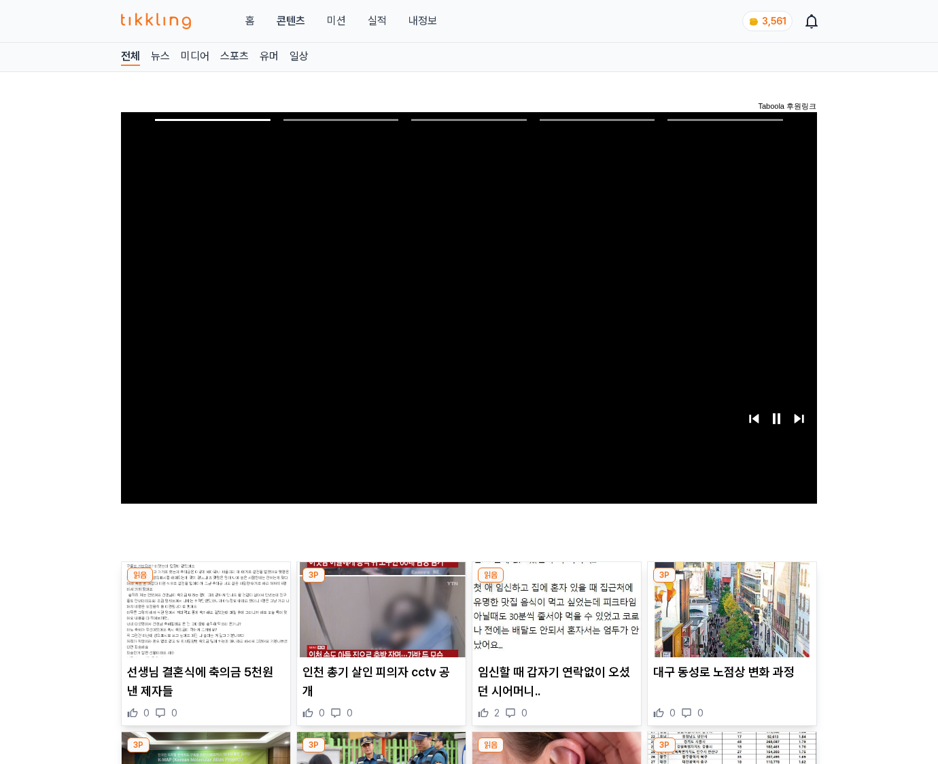
click at [729, 620] on img at bounding box center [732, 609] width 169 height 95
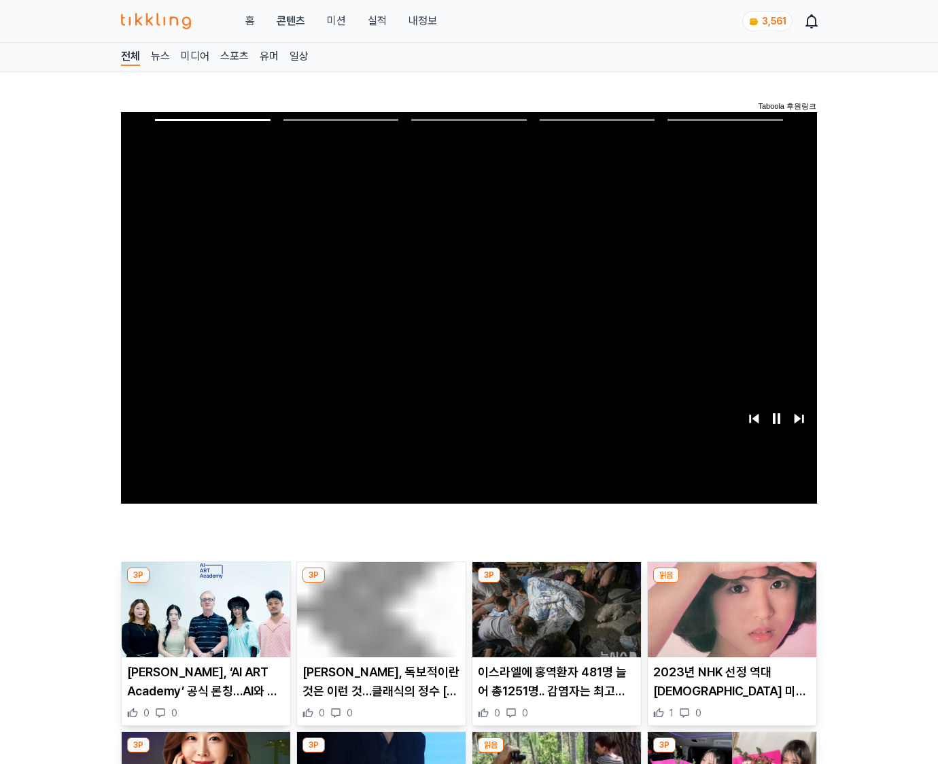
click at [729, 620] on img at bounding box center [732, 609] width 169 height 95
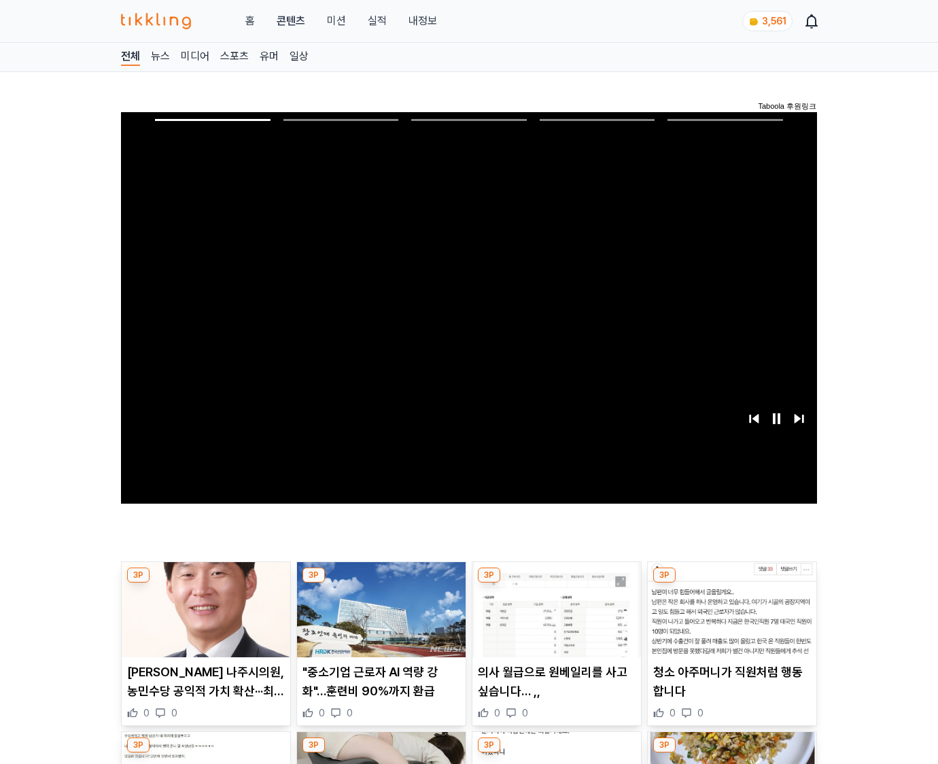
click at [729, 620] on img at bounding box center [732, 609] width 169 height 95
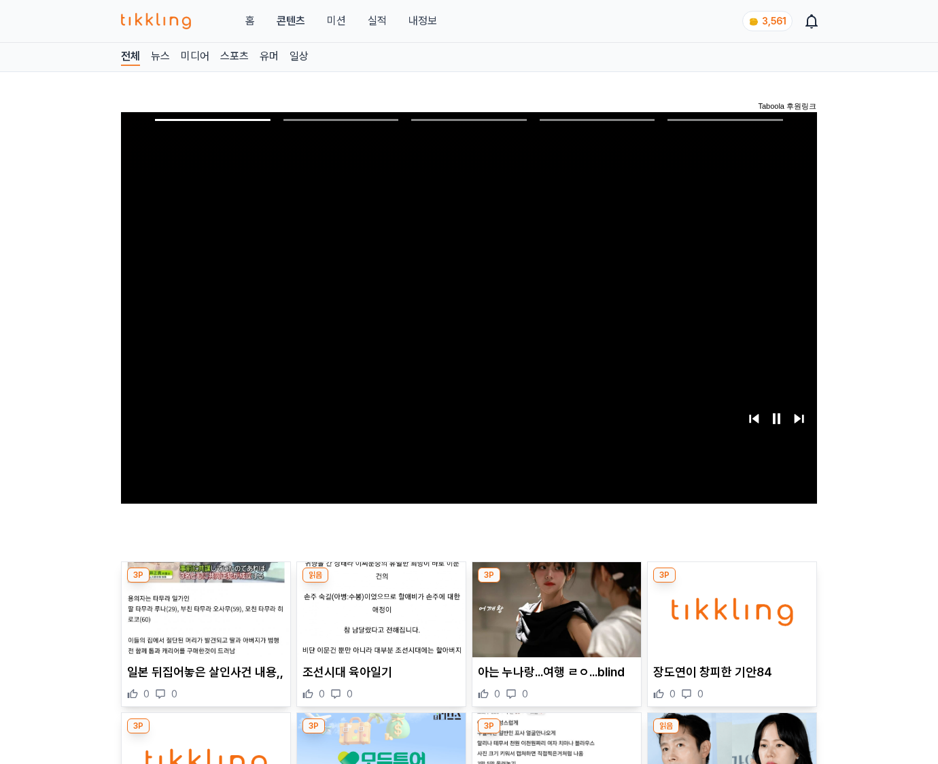
click at [729, 620] on img at bounding box center [732, 609] width 169 height 95
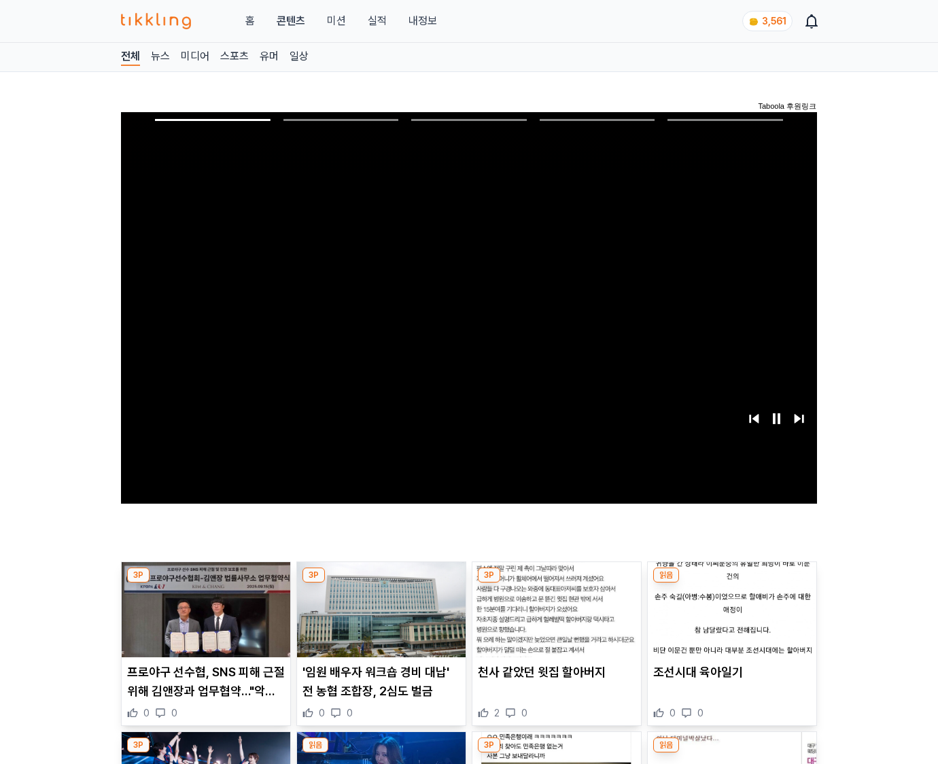
click at [729, 620] on img at bounding box center [732, 609] width 169 height 95
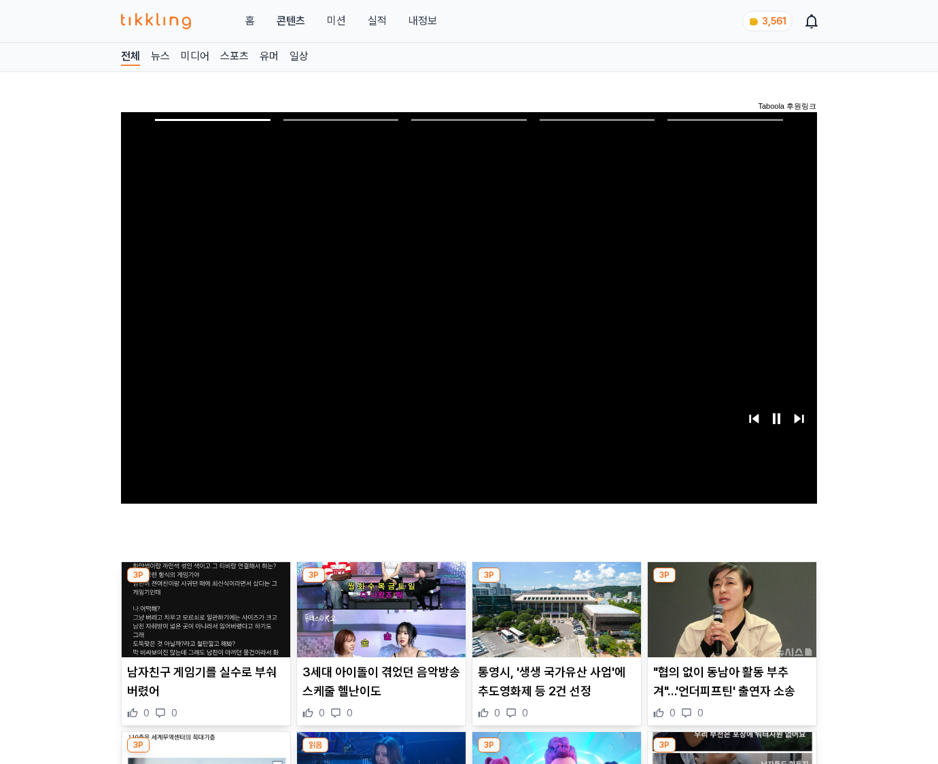
click at [729, 620] on img at bounding box center [732, 609] width 169 height 95
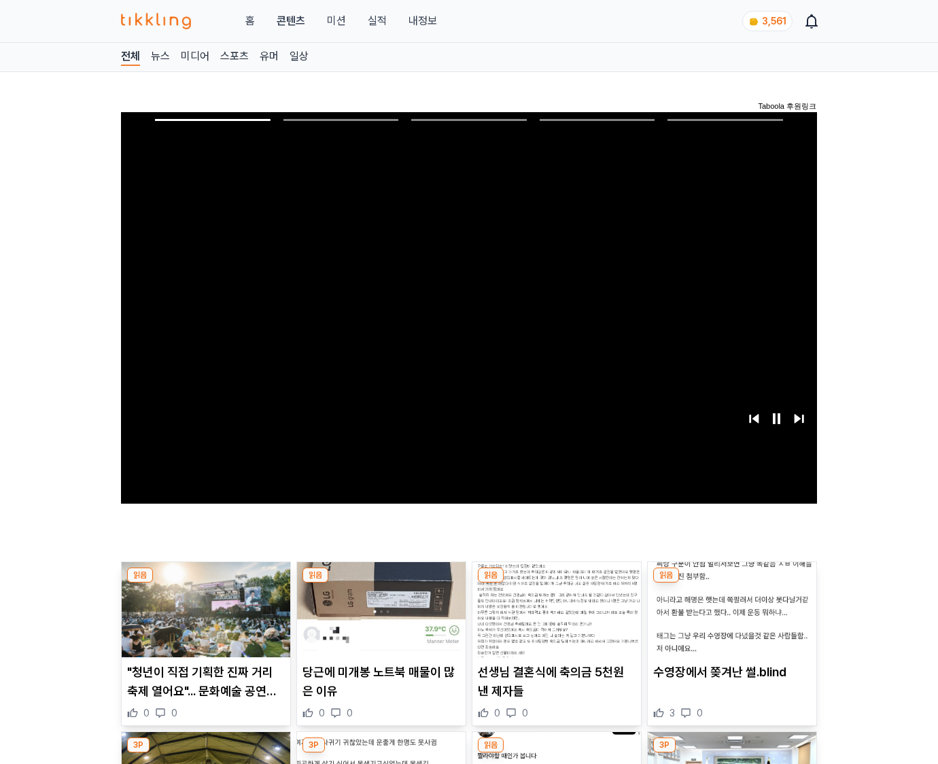
click at [729, 620] on img at bounding box center [732, 609] width 169 height 95
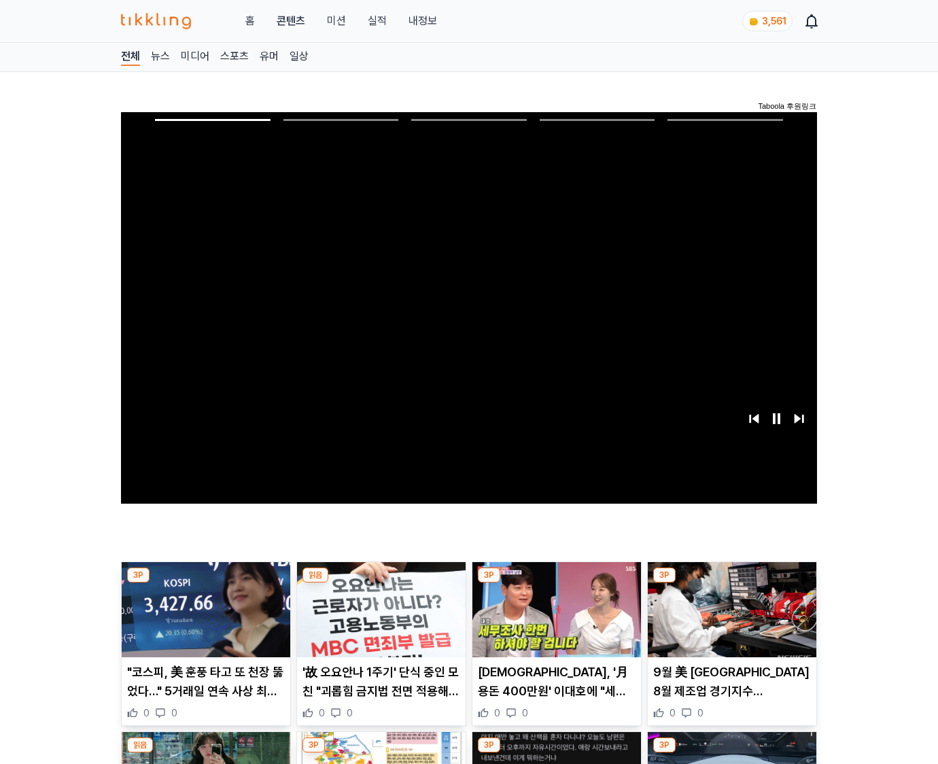
click at [729, 620] on img at bounding box center [732, 609] width 169 height 95
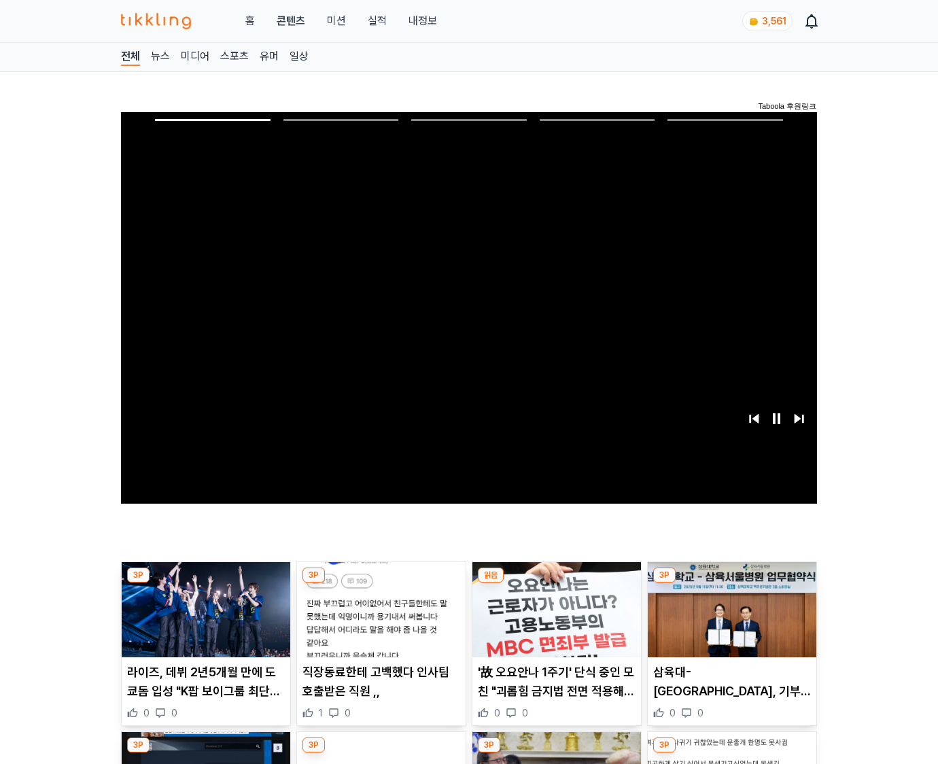
click at [729, 620] on img at bounding box center [732, 609] width 169 height 95
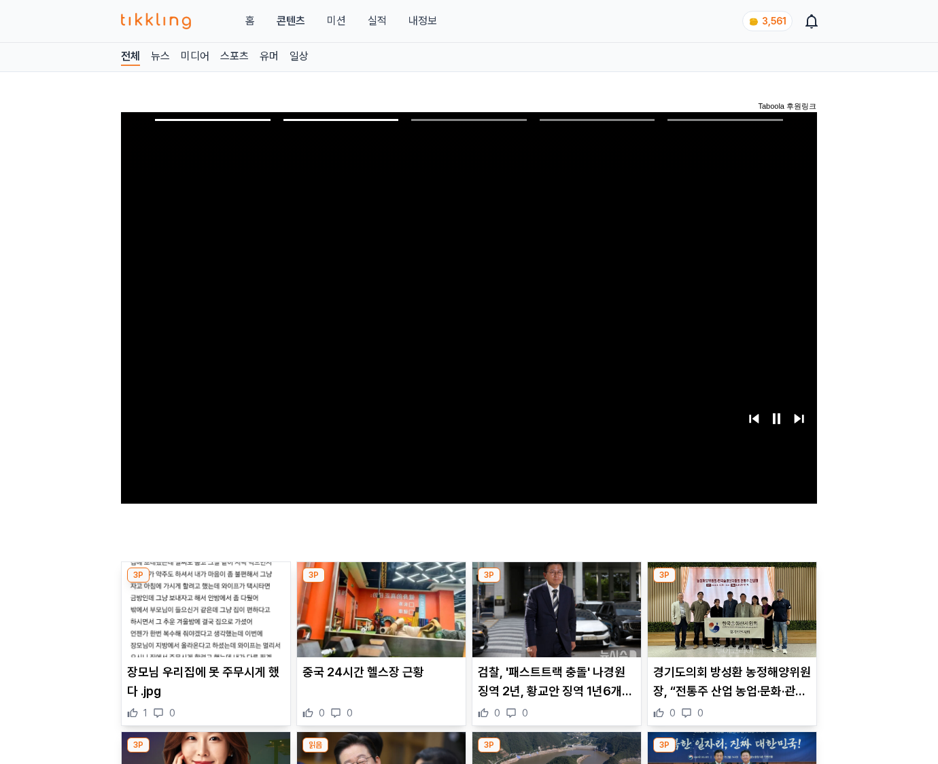
click at [729, 620] on img at bounding box center [732, 609] width 169 height 95
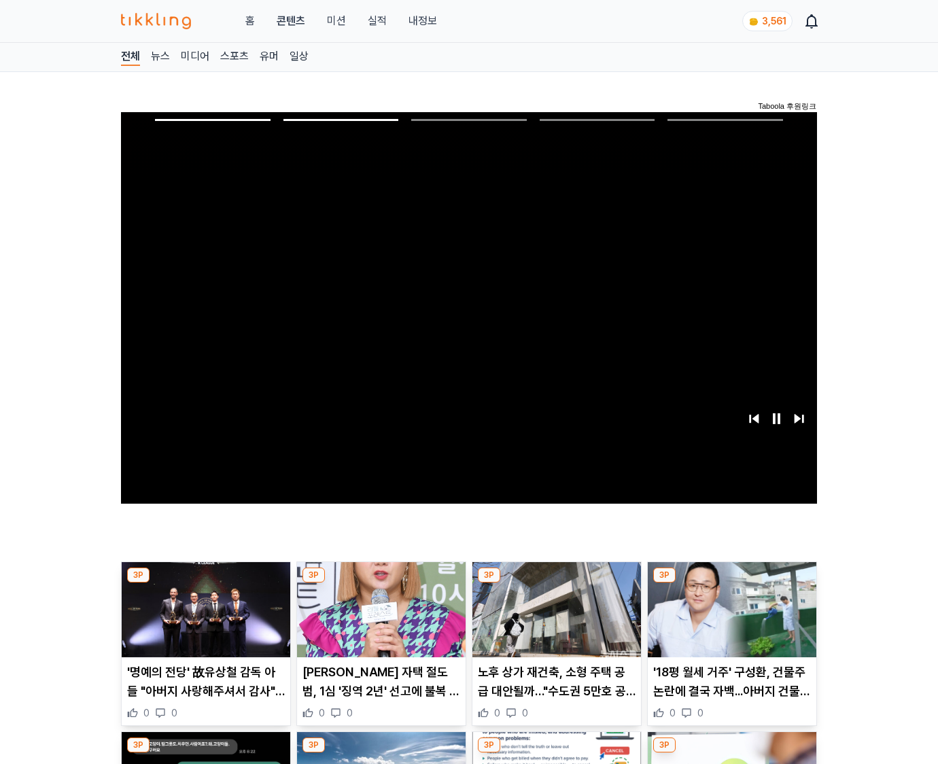
click at [729, 620] on img at bounding box center [732, 609] width 169 height 95
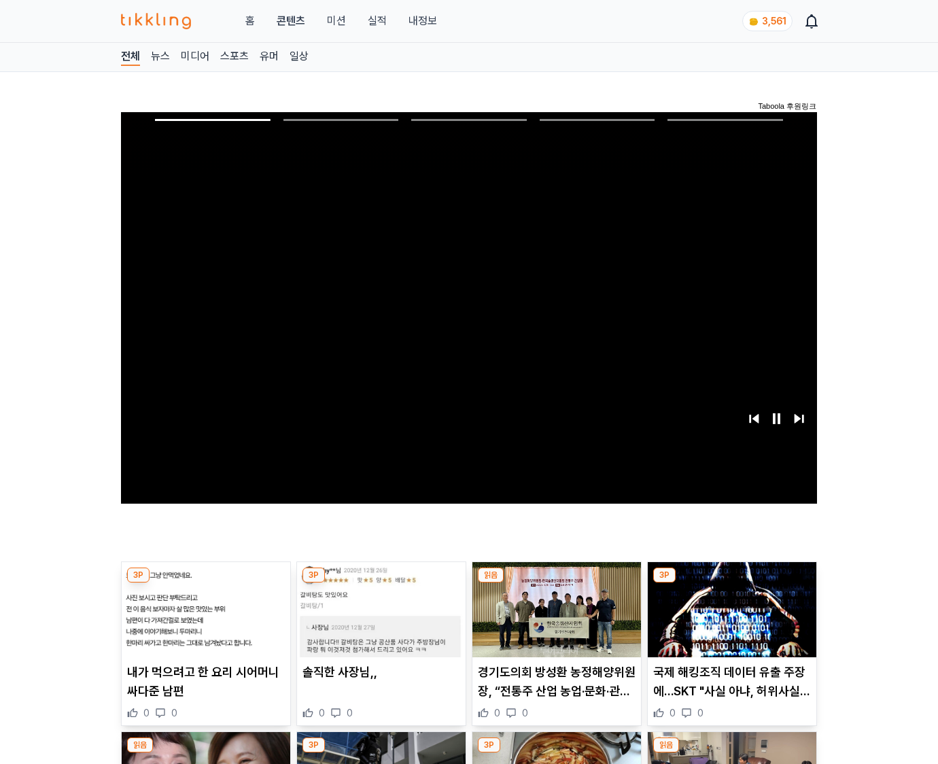
click at [729, 620] on img at bounding box center [732, 609] width 169 height 95
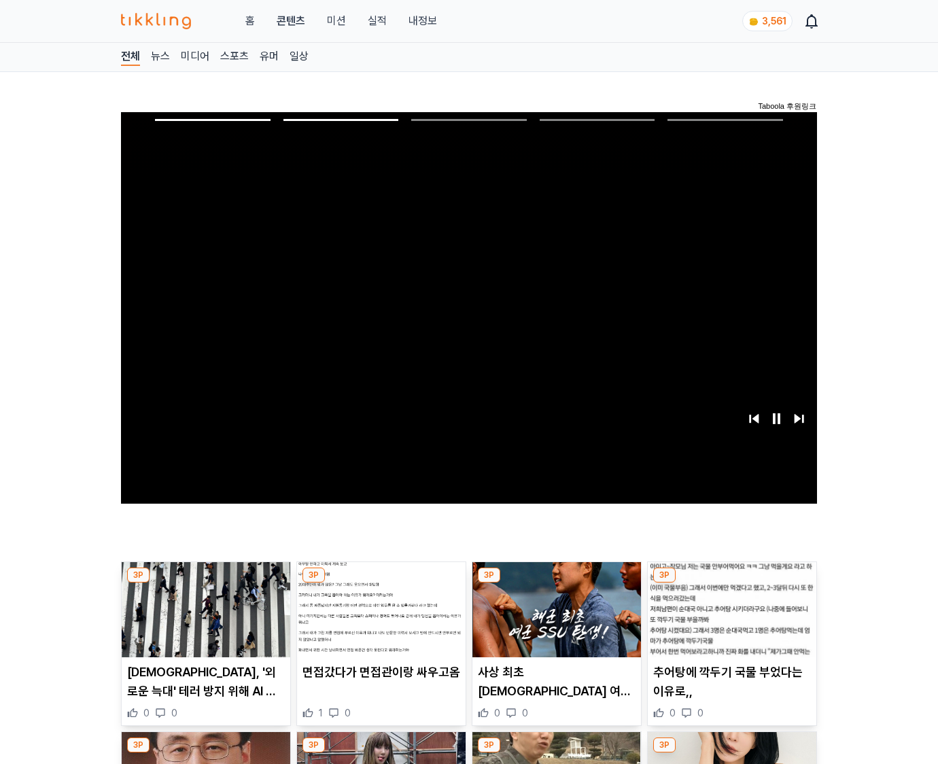
click at [729, 620] on img at bounding box center [732, 609] width 169 height 95
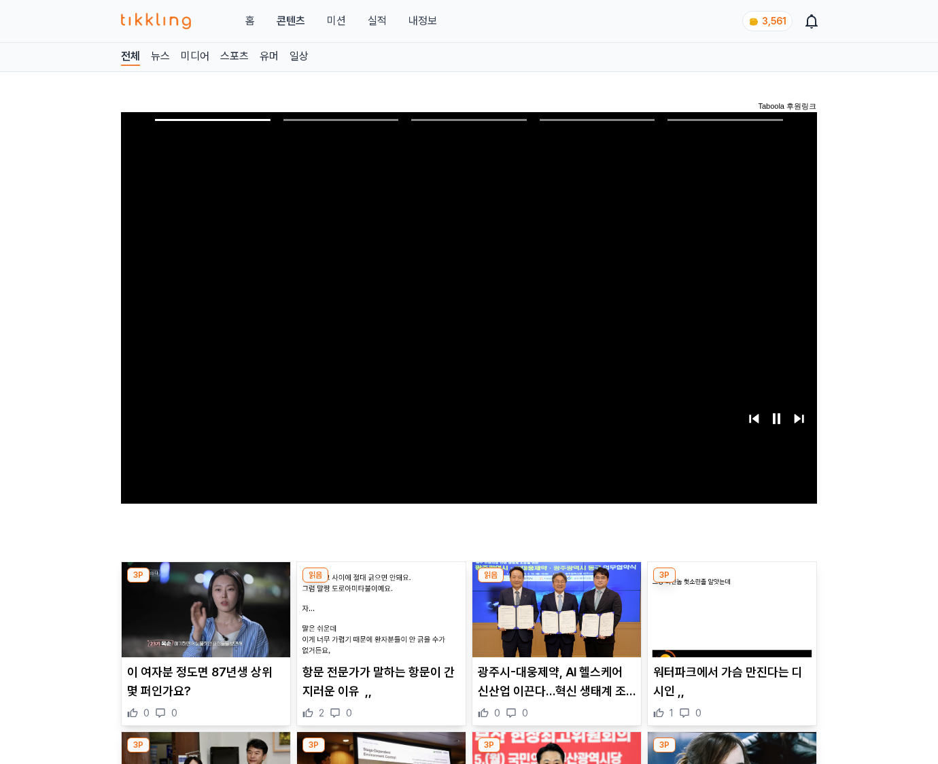
click at [729, 620] on img at bounding box center [732, 609] width 169 height 95
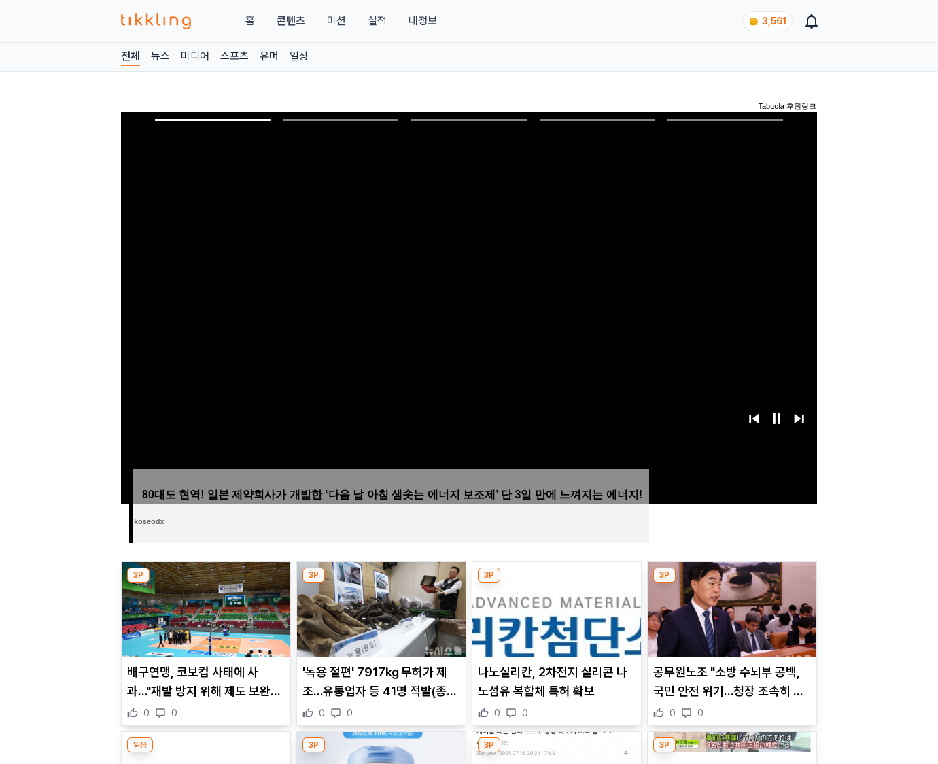
click at [729, 620] on img at bounding box center [732, 609] width 169 height 95
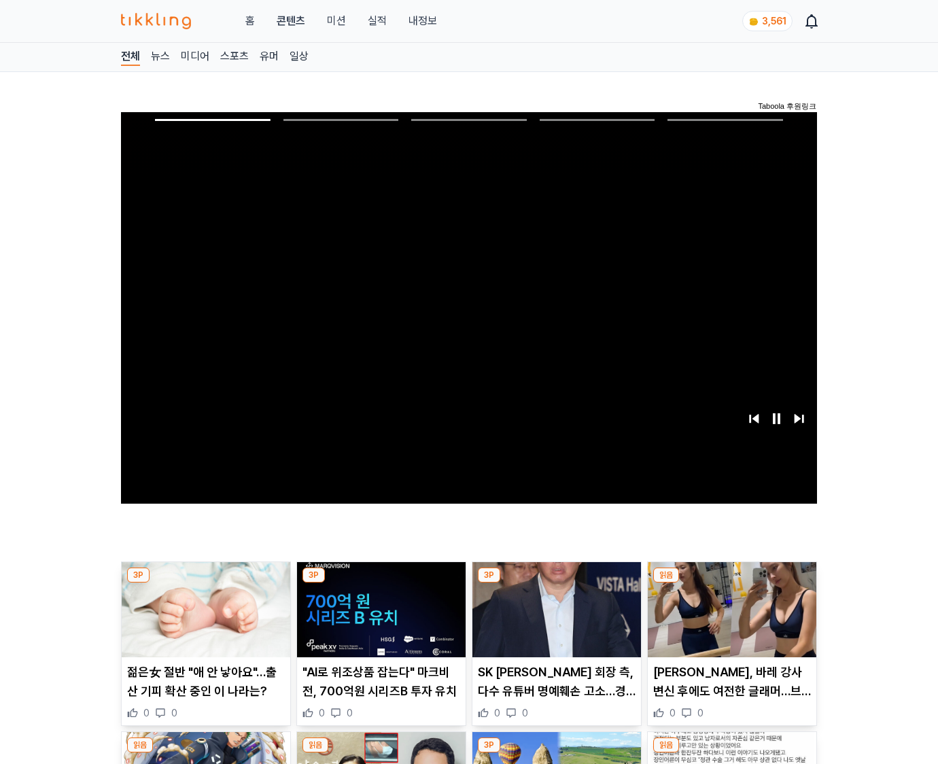
click at [729, 620] on img at bounding box center [732, 609] width 169 height 95
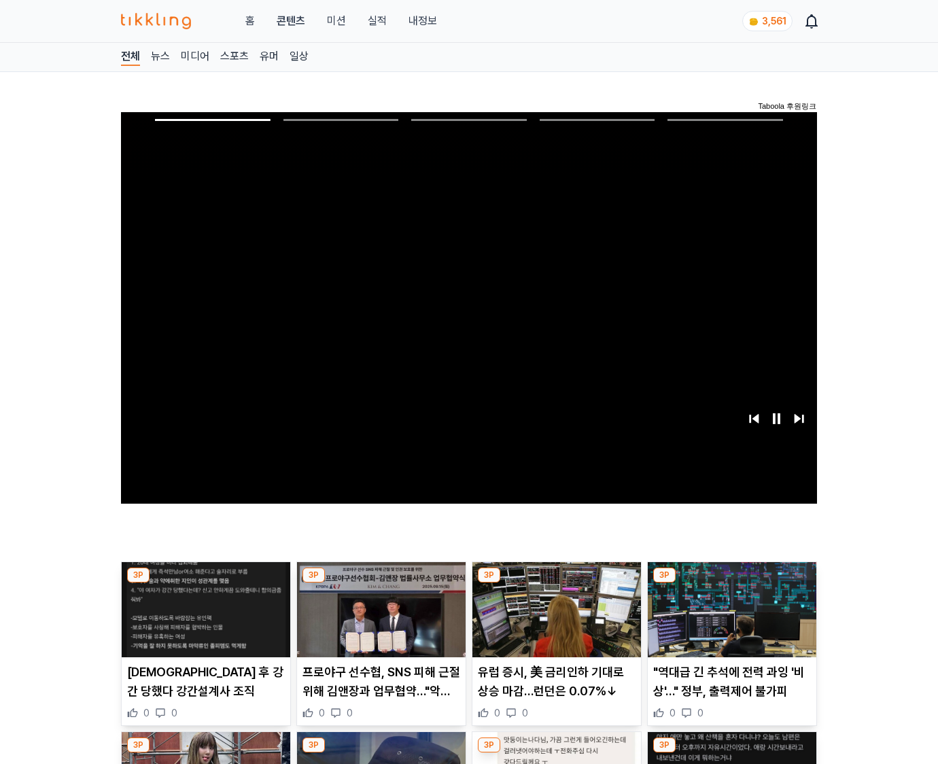
click at [729, 620] on img at bounding box center [732, 609] width 169 height 95
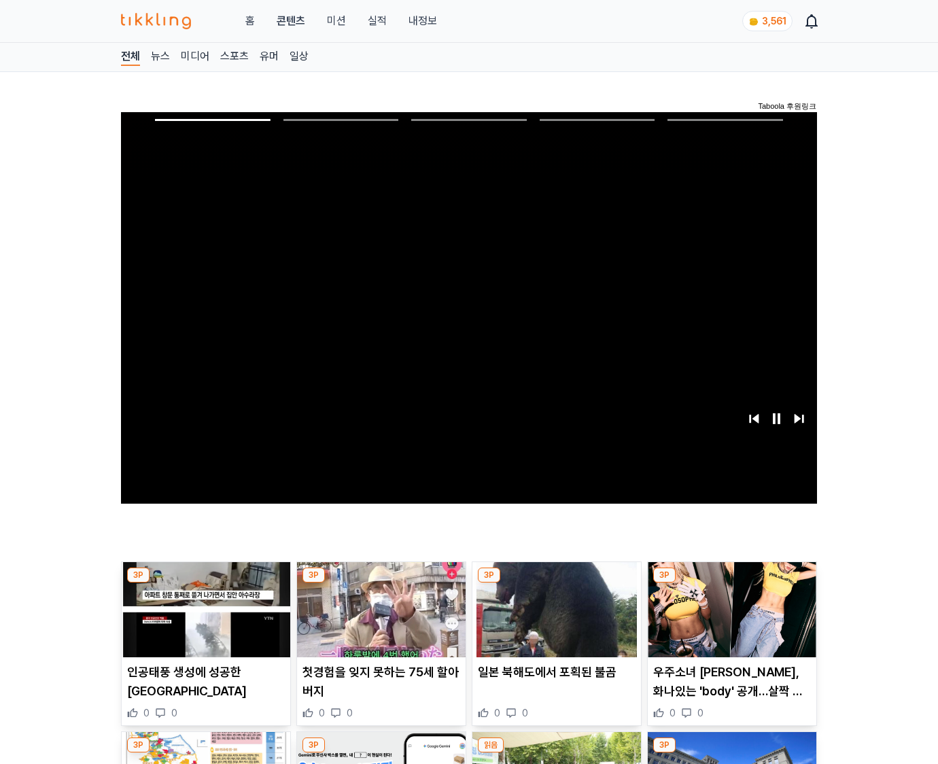
click at [729, 620] on img at bounding box center [732, 609] width 169 height 95
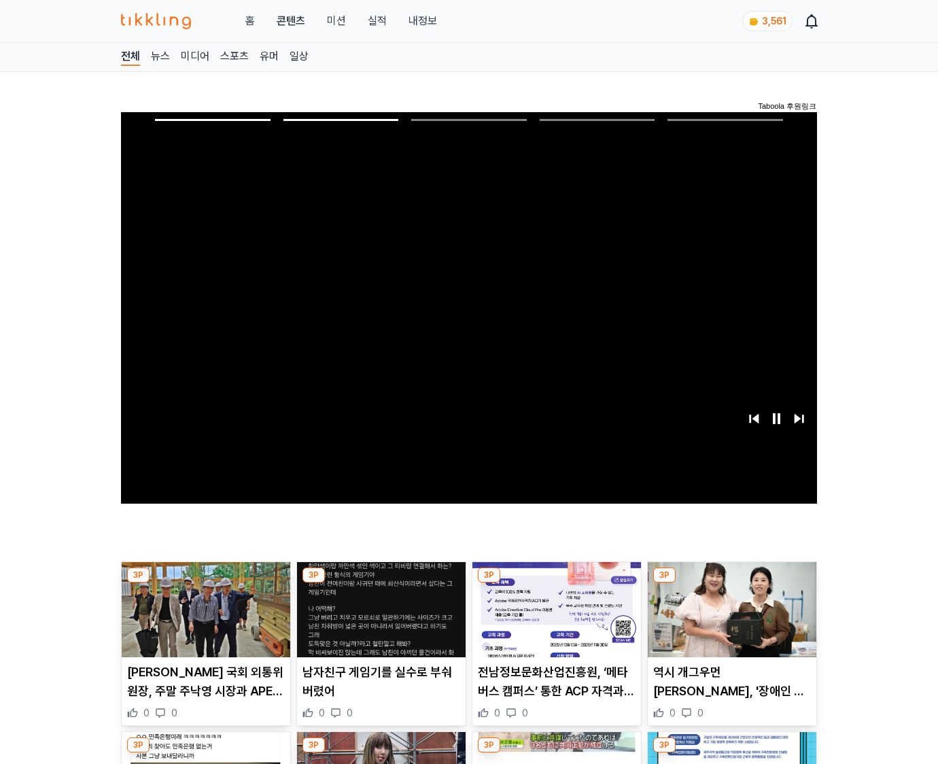
click at [729, 620] on img at bounding box center [732, 609] width 169 height 95
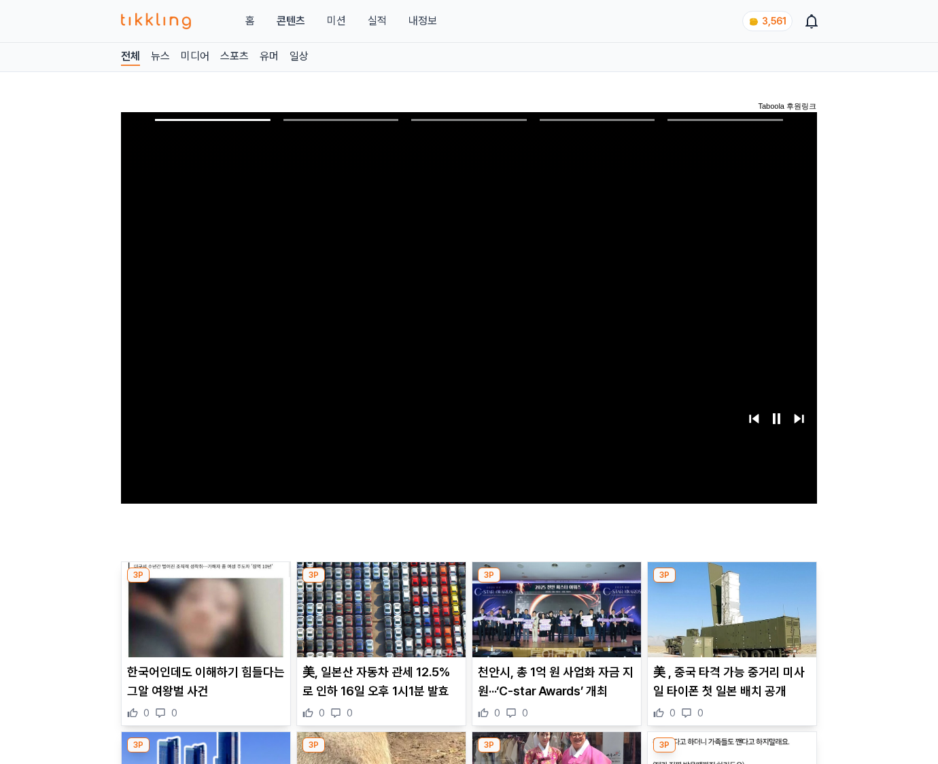
click at [729, 620] on img at bounding box center [732, 609] width 169 height 95
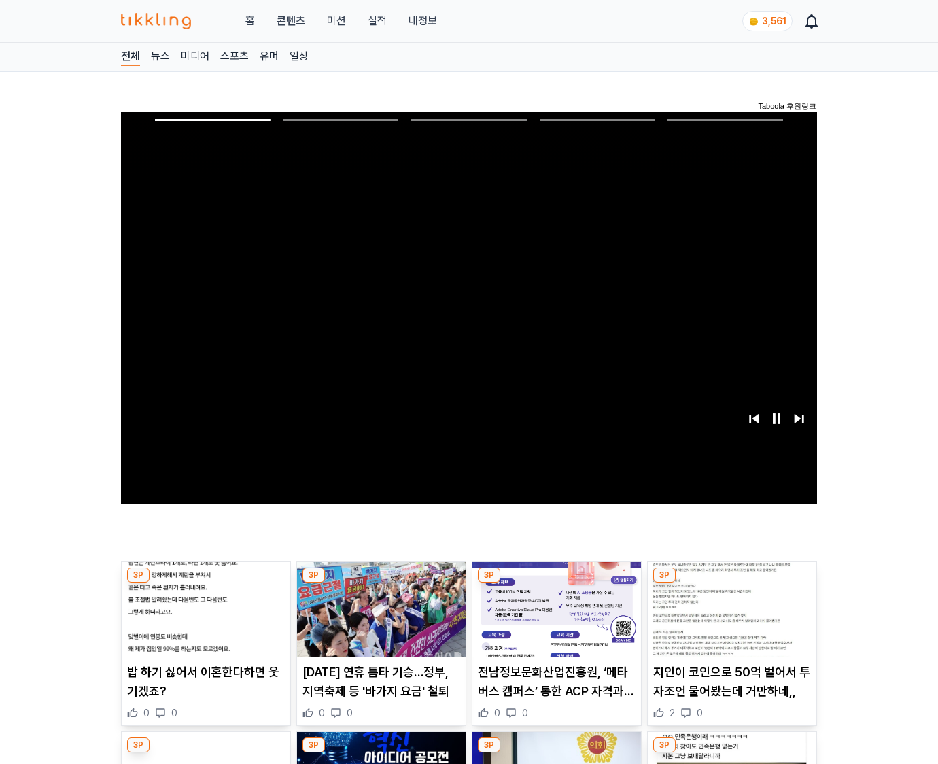
click at [729, 620] on img at bounding box center [732, 609] width 169 height 95
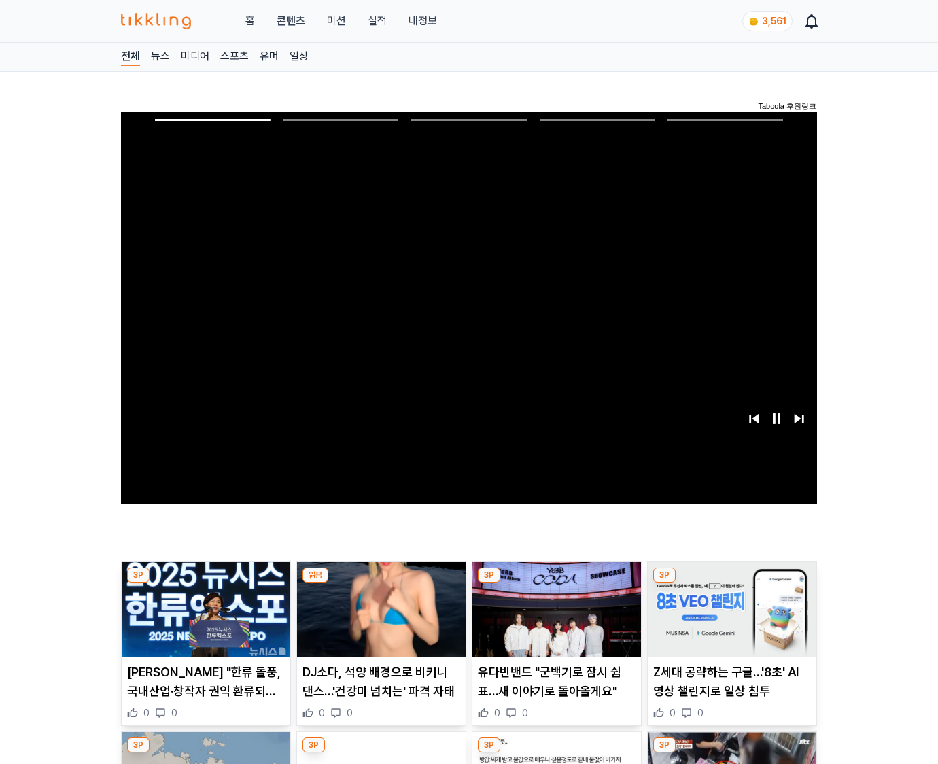
click at [729, 620] on img at bounding box center [732, 609] width 169 height 95
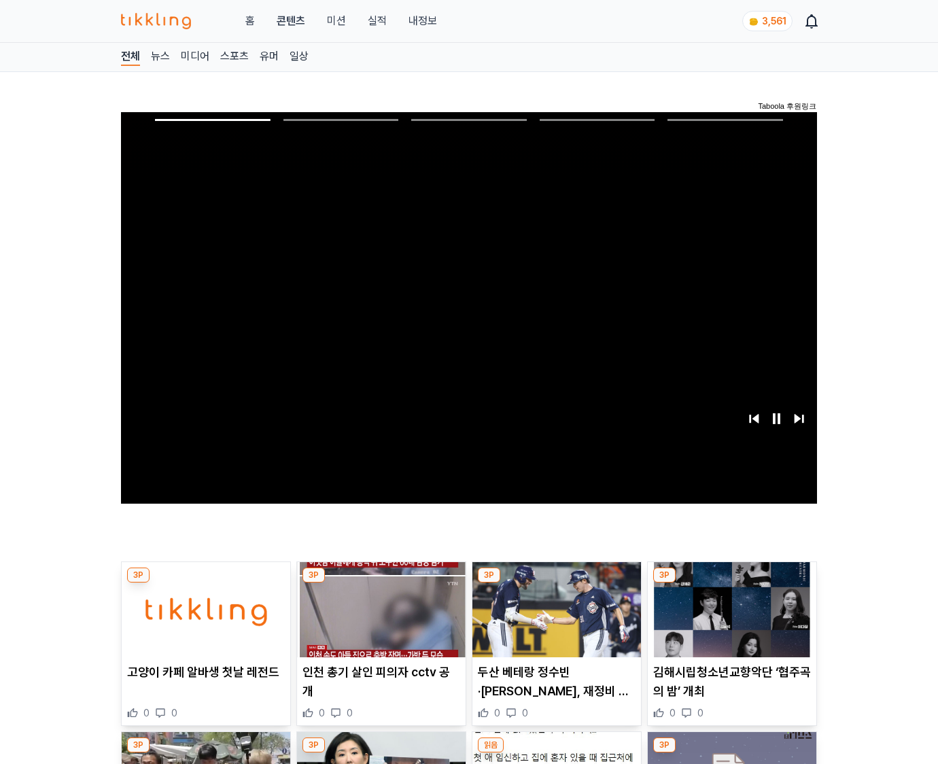
click at [729, 620] on img at bounding box center [732, 609] width 169 height 95
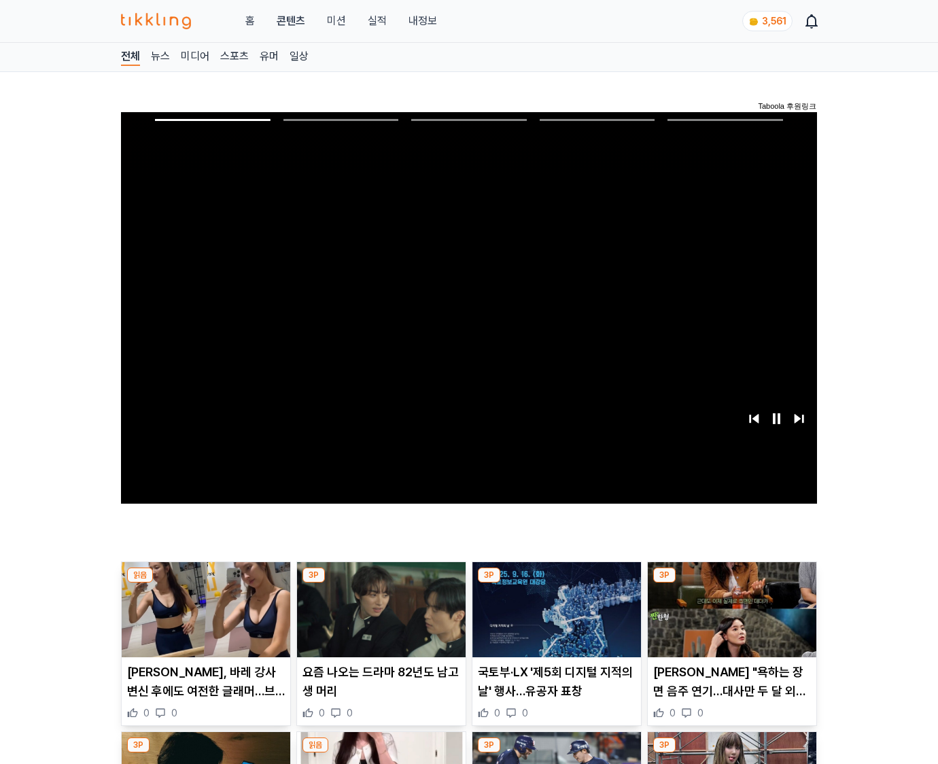
click at [729, 620] on img at bounding box center [732, 609] width 169 height 95
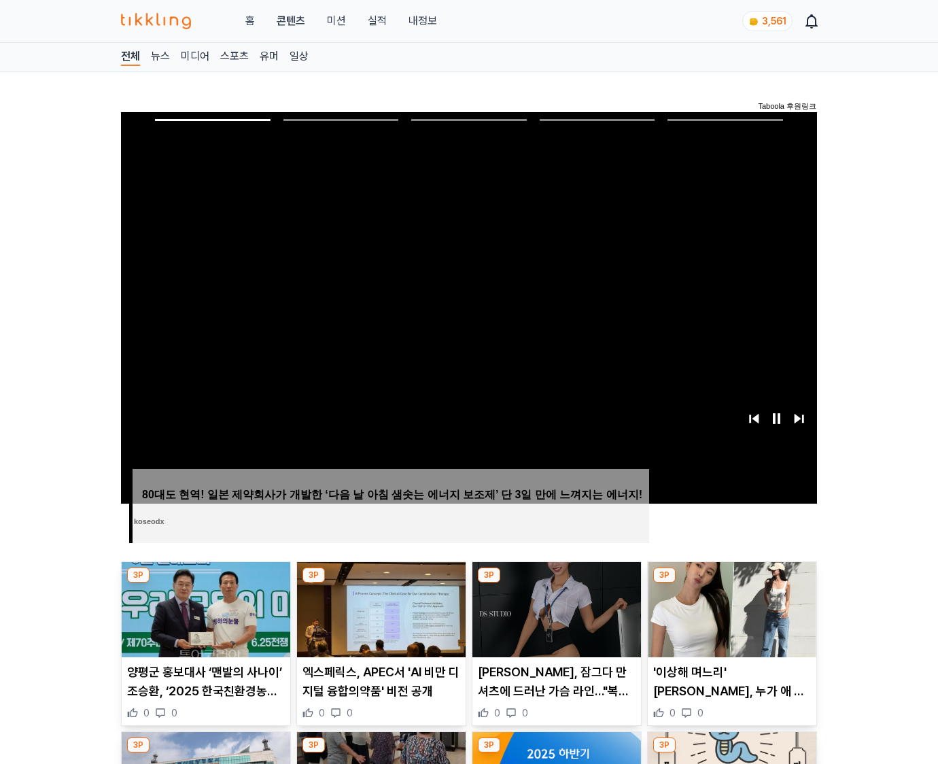
click at [729, 620] on img at bounding box center [732, 609] width 169 height 95
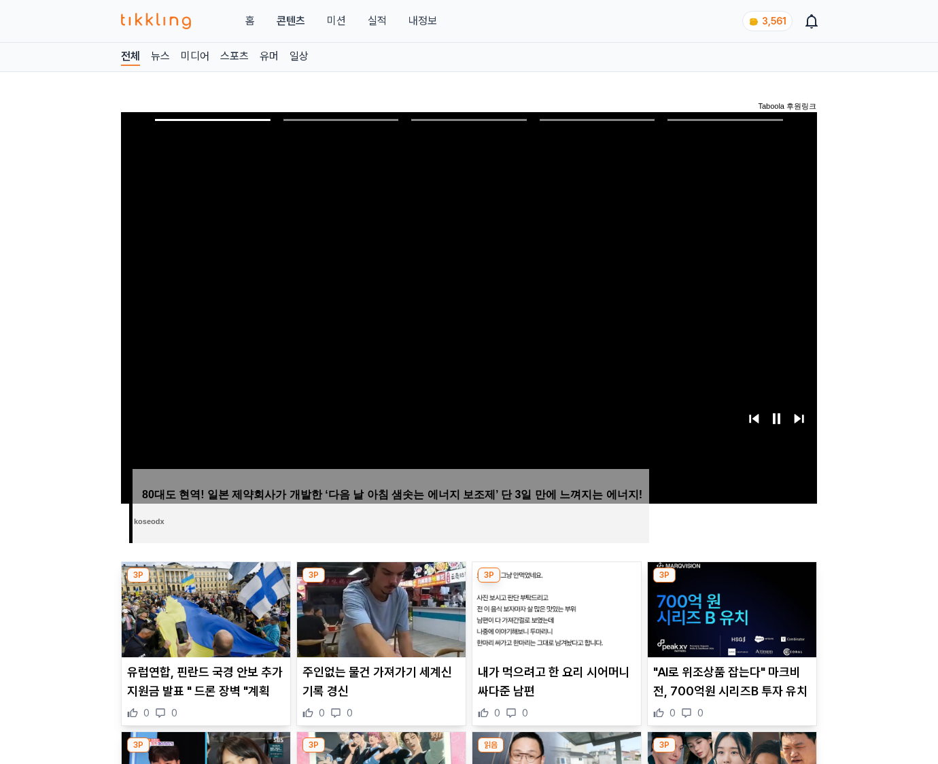
click at [729, 620] on img at bounding box center [732, 609] width 169 height 95
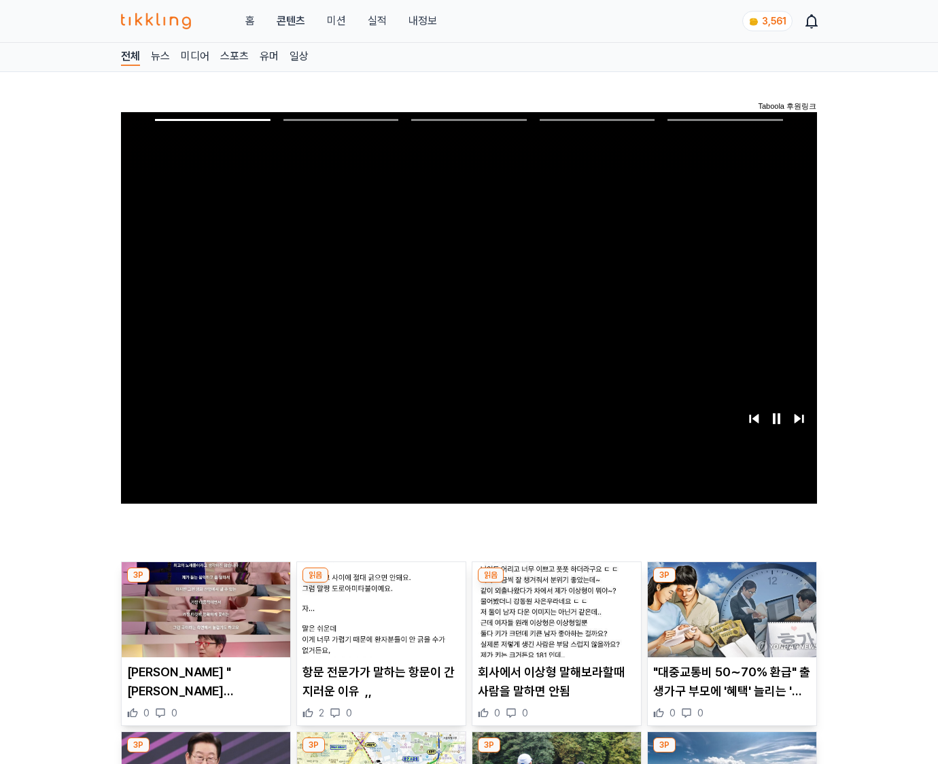
click at [729, 620] on img at bounding box center [732, 609] width 169 height 95
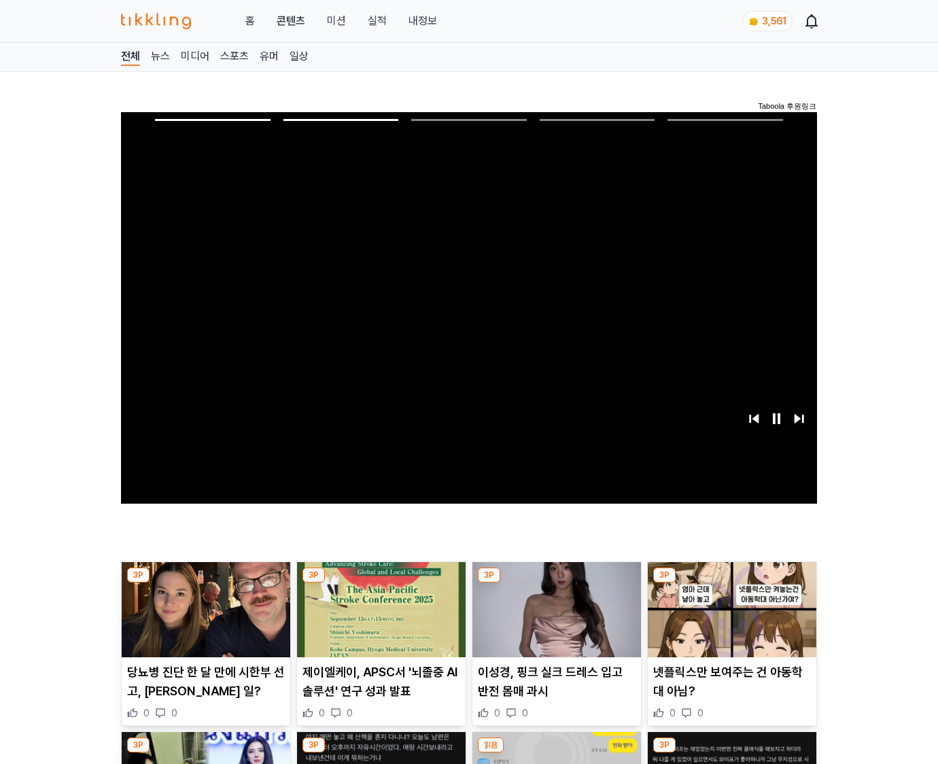
click at [729, 620] on img at bounding box center [732, 609] width 169 height 95
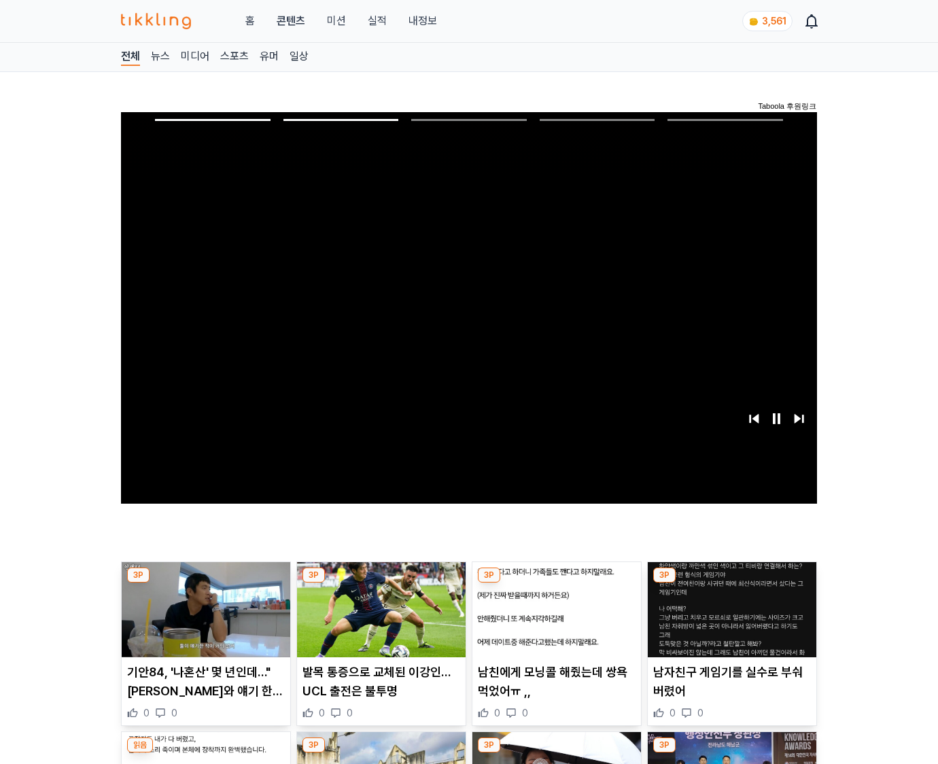
click at [729, 620] on img at bounding box center [732, 609] width 169 height 95
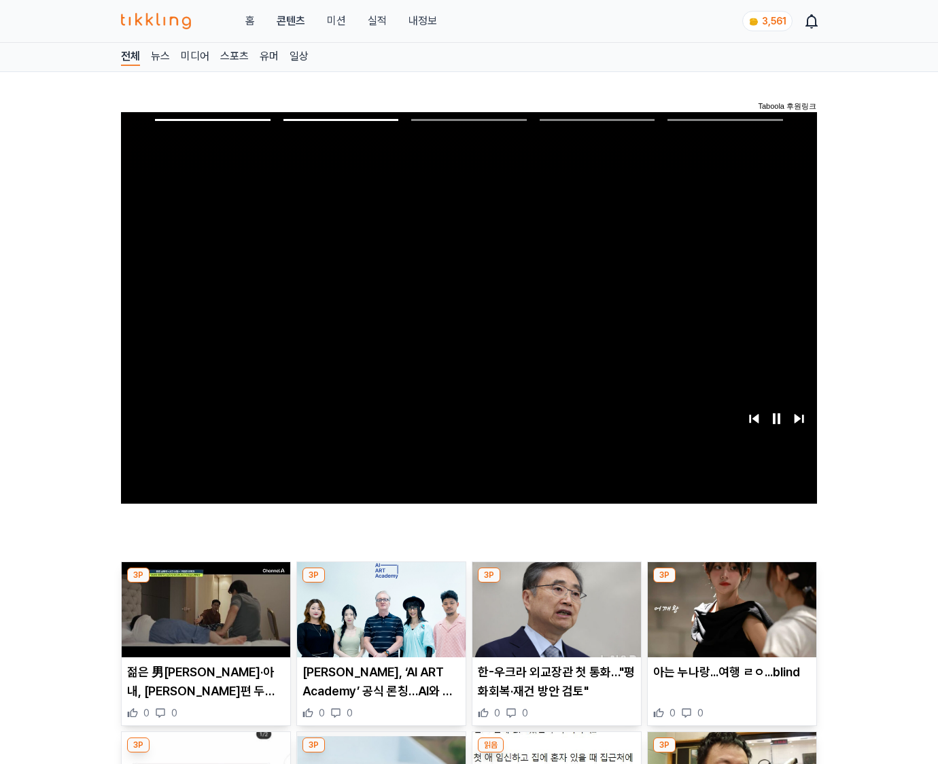
click at [729, 620] on img at bounding box center [732, 609] width 169 height 95
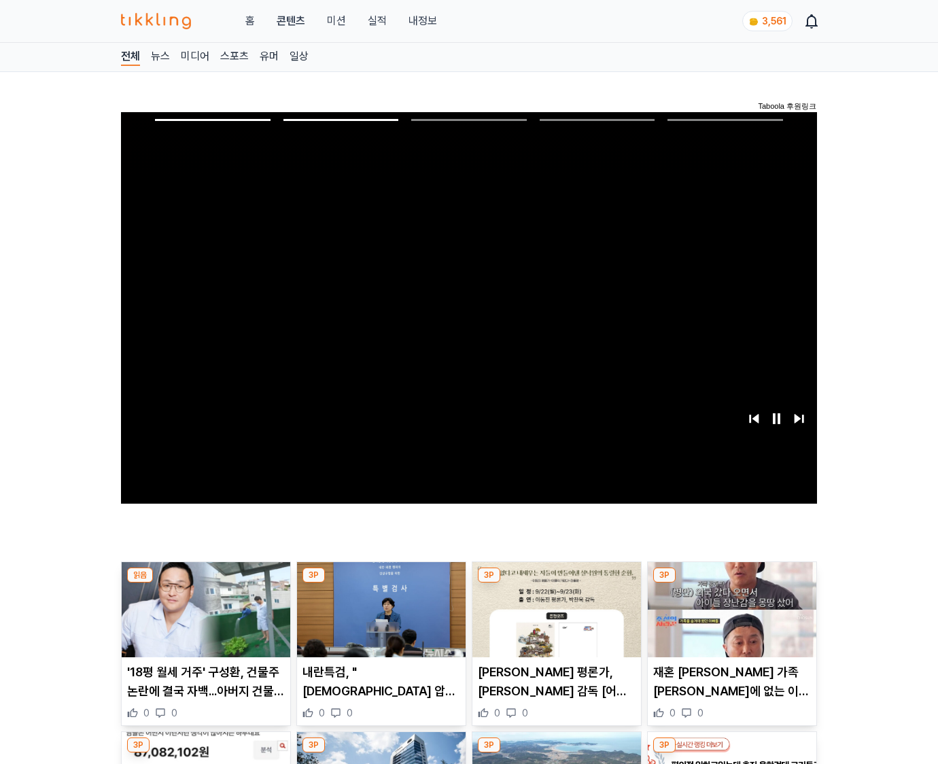
click at [729, 620] on img at bounding box center [732, 609] width 169 height 95
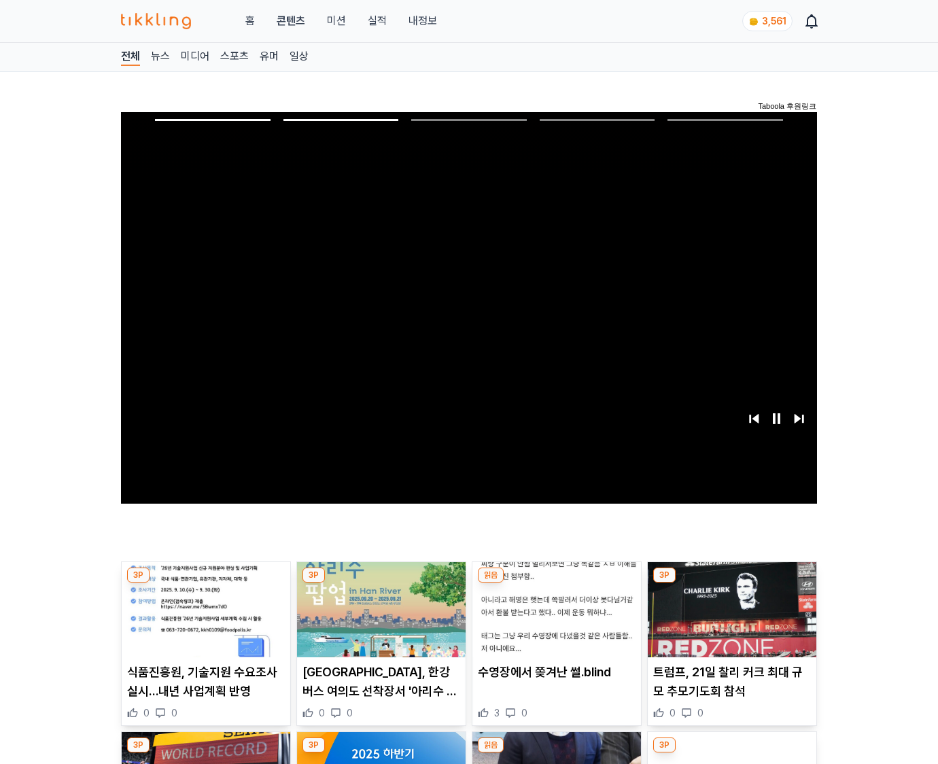
click at [729, 620] on img at bounding box center [732, 609] width 169 height 95
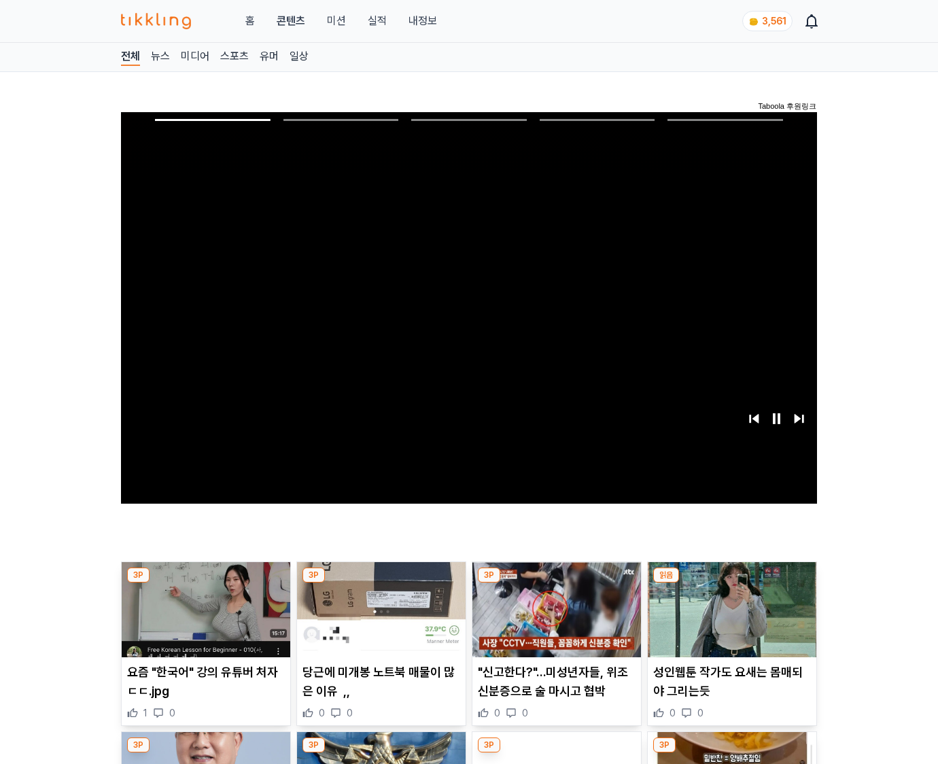
click at [729, 620] on img at bounding box center [732, 609] width 169 height 95
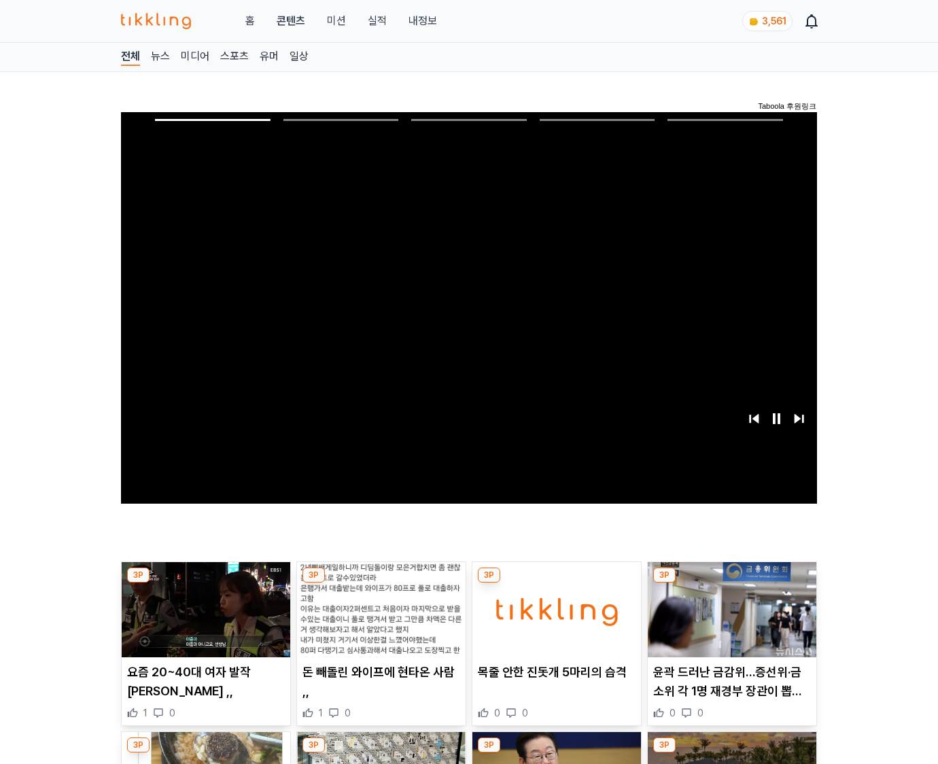
click at [729, 620] on img at bounding box center [732, 609] width 169 height 95
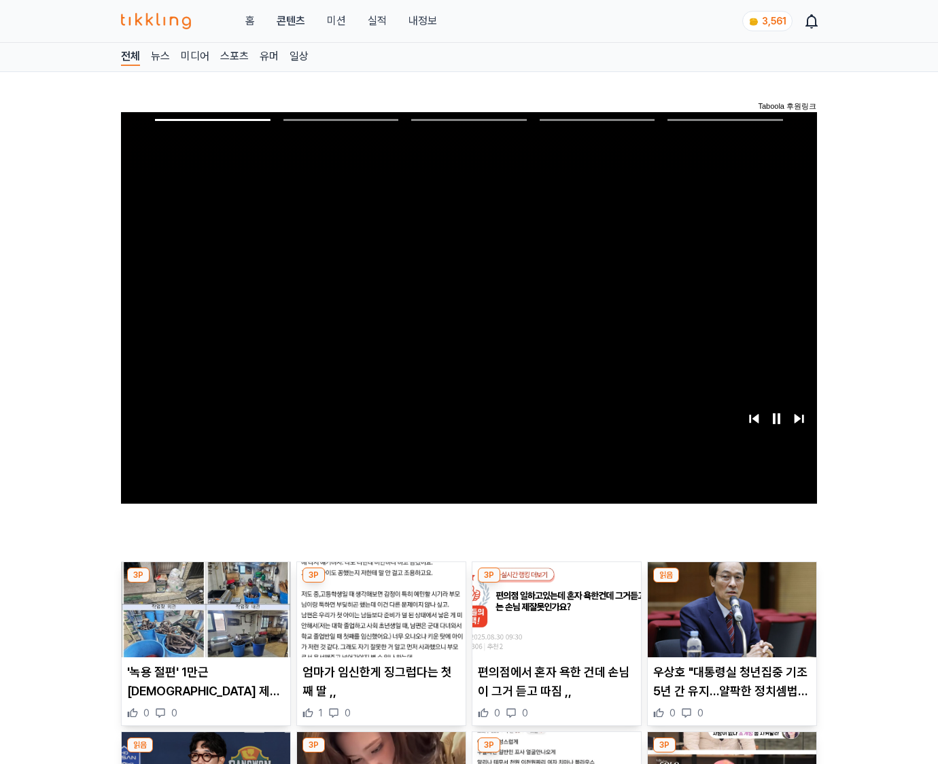
click at [729, 620] on img at bounding box center [732, 609] width 169 height 95
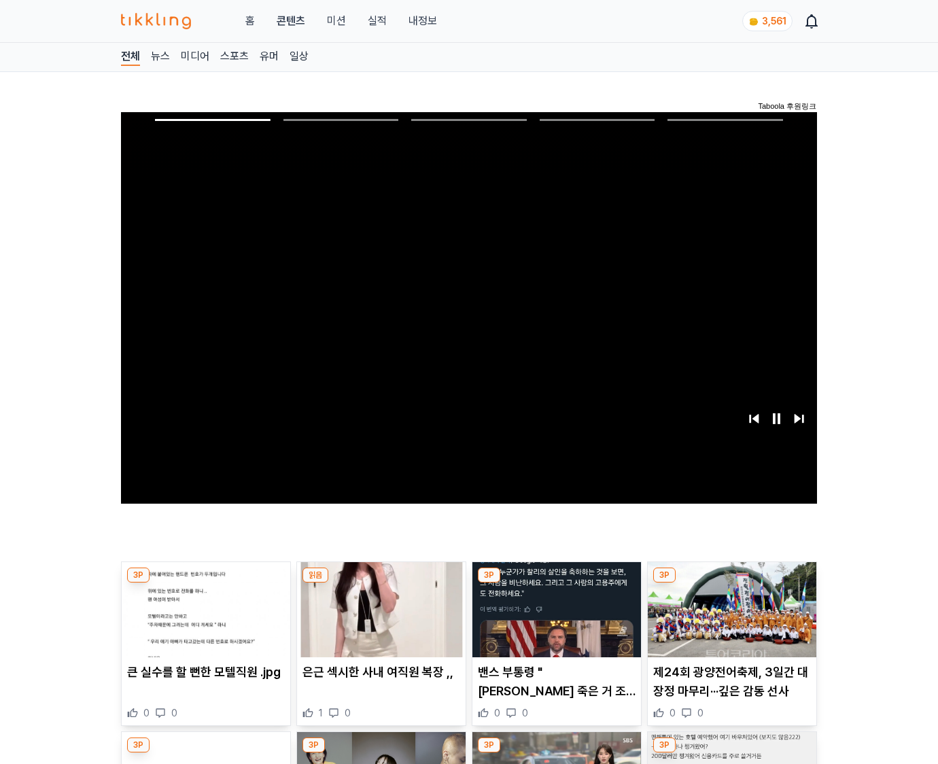
click at [729, 620] on img at bounding box center [732, 609] width 169 height 95
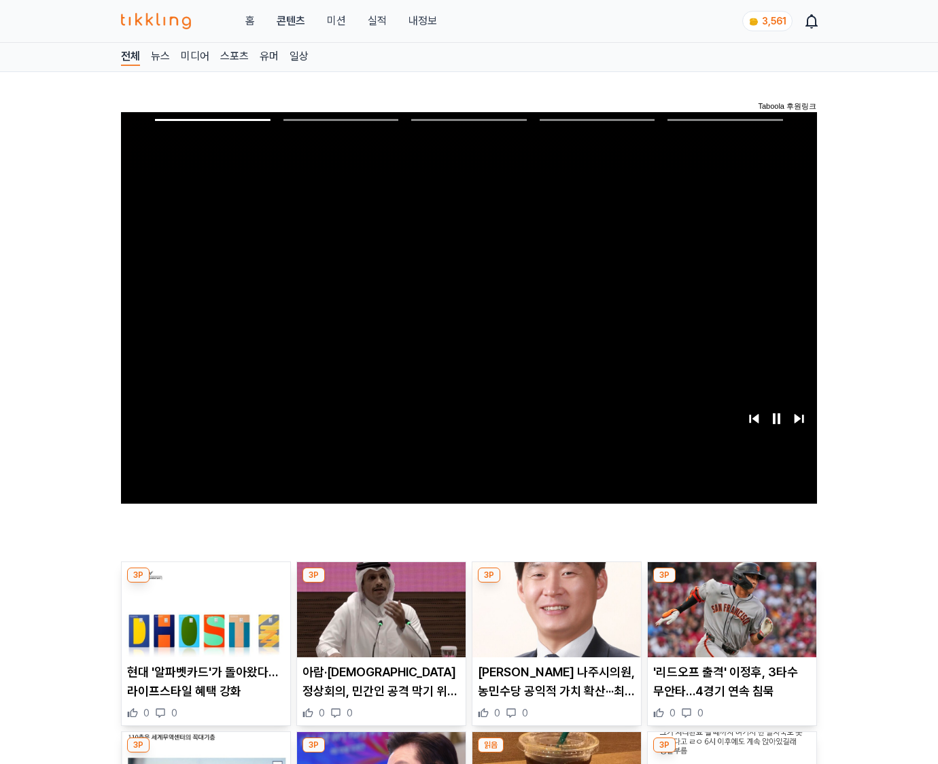
click at [729, 620] on img at bounding box center [732, 609] width 169 height 95
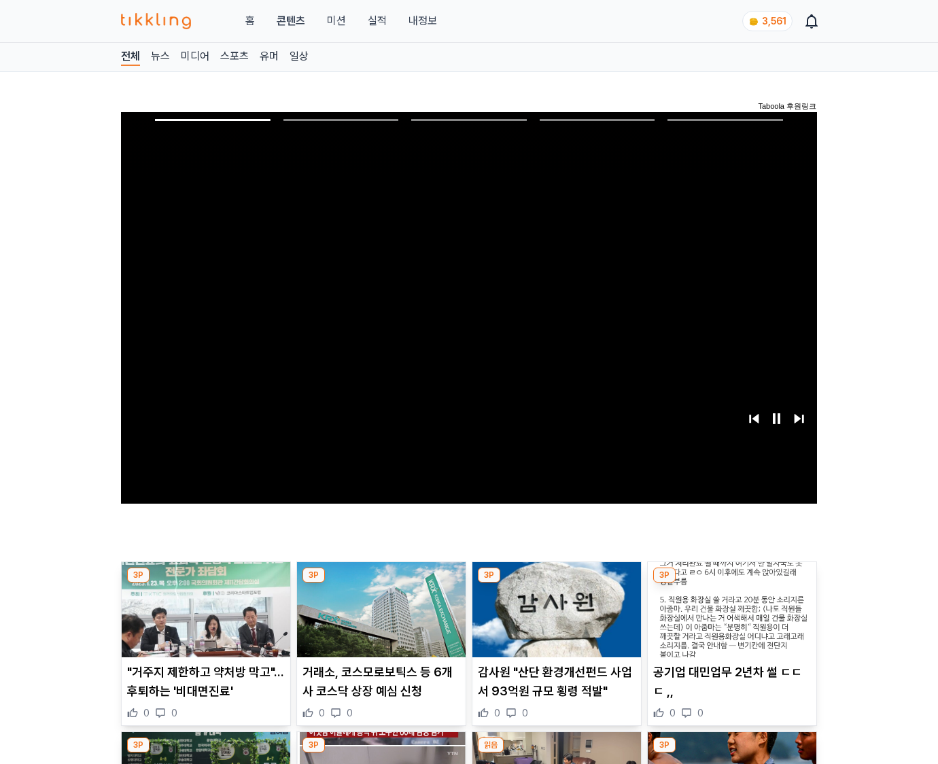
click at [729, 620] on img at bounding box center [732, 609] width 169 height 95
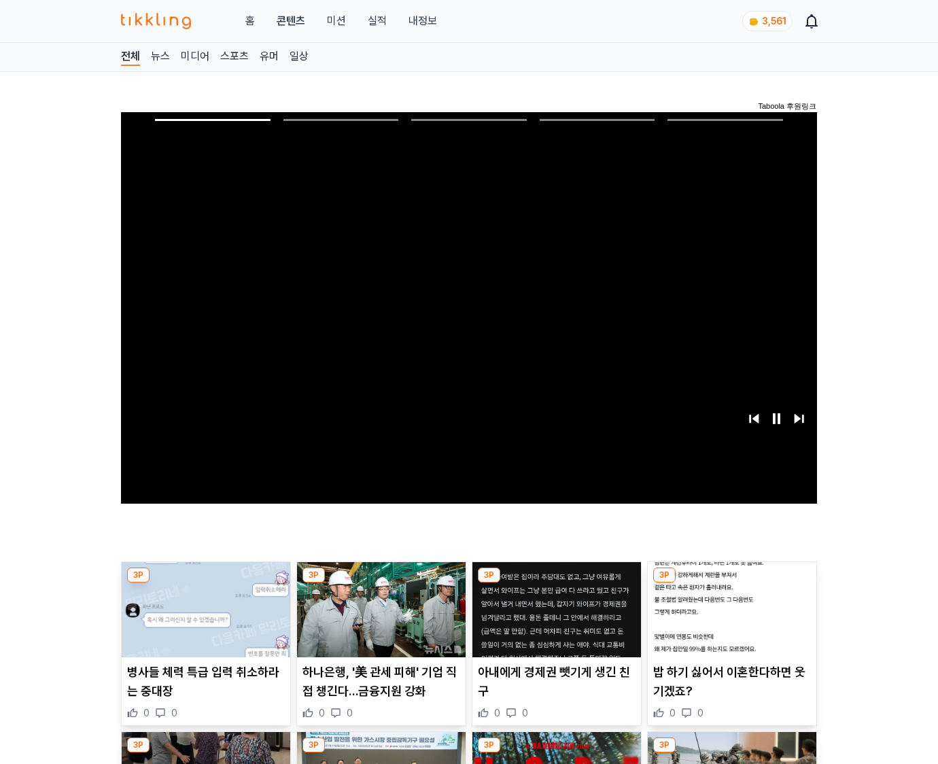
click at [729, 620] on img at bounding box center [732, 609] width 169 height 95
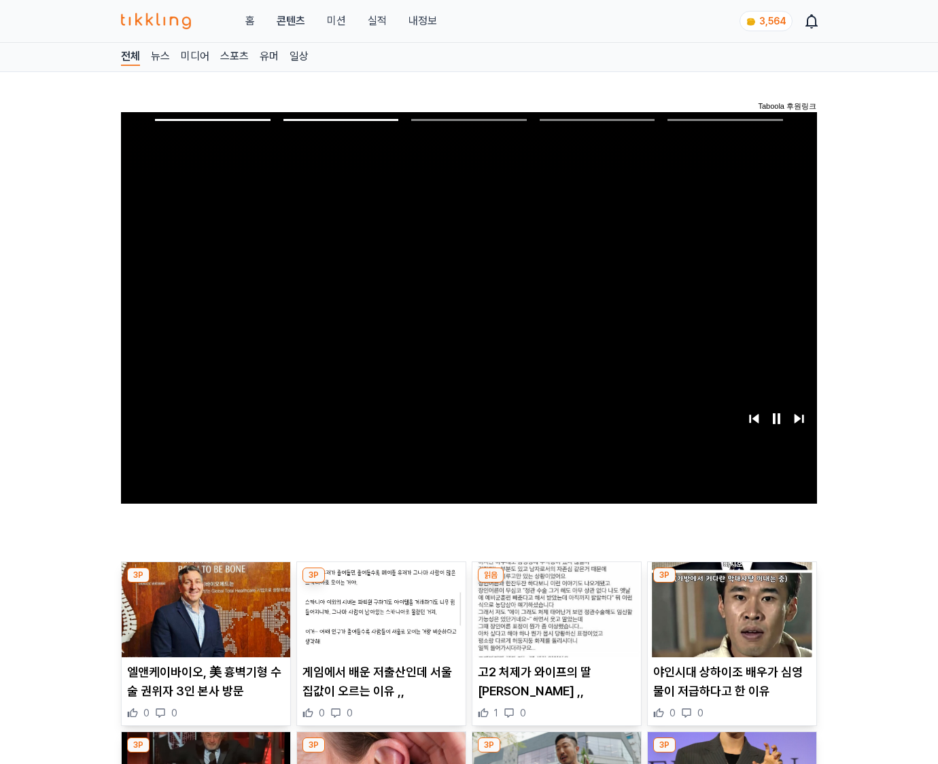
click at [729, 620] on img at bounding box center [732, 609] width 169 height 95
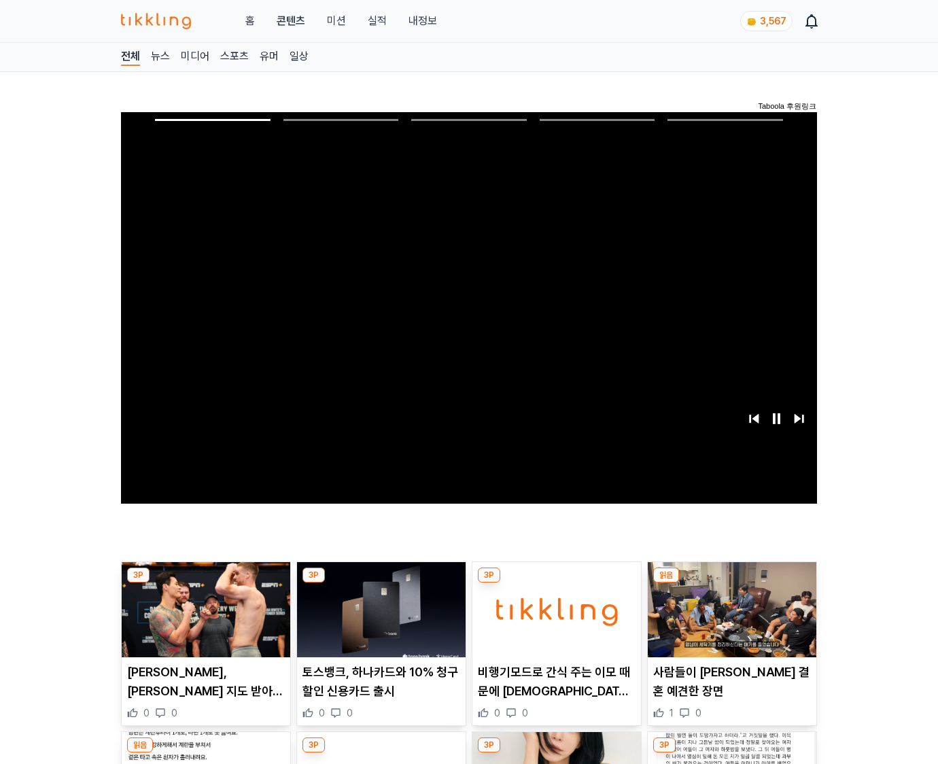
click at [729, 620] on img at bounding box center [732, 609] width 169 height 95
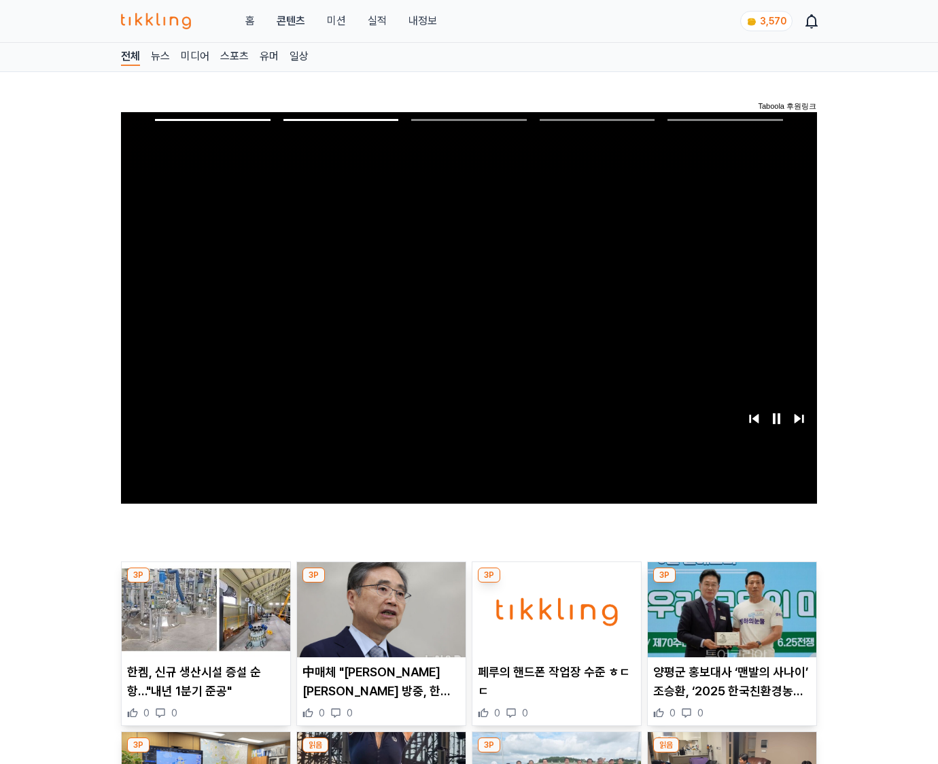
click at [729, 620] on img at bounding box center [732, 609] width 169 height 95
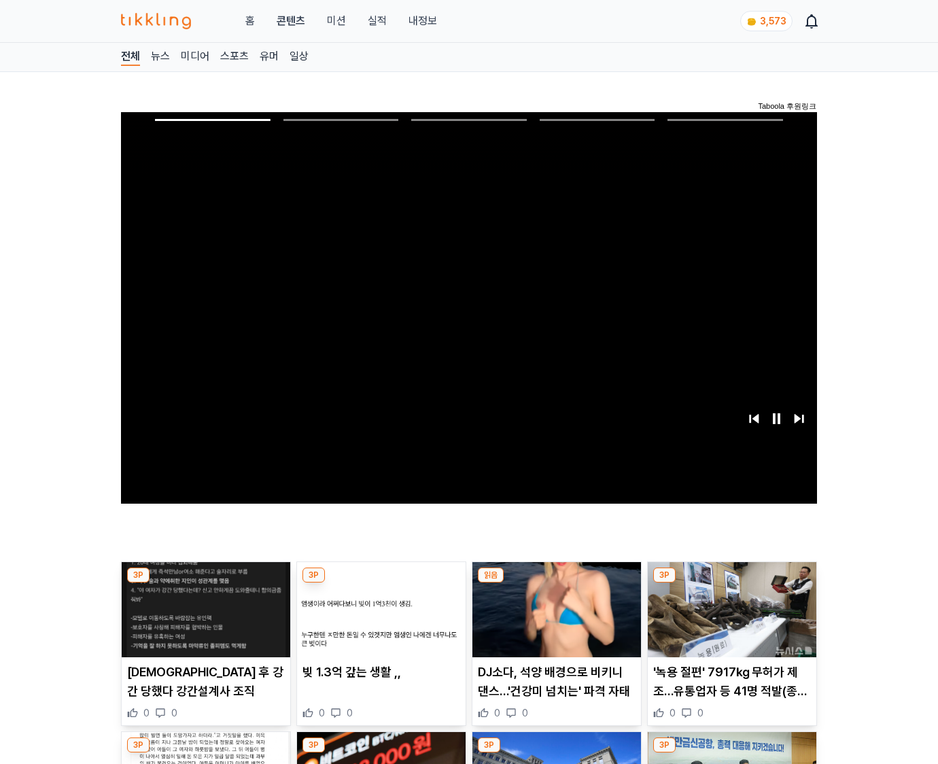
click at [729, 620] on img at bounding box center [732, 609] width 169 height 95
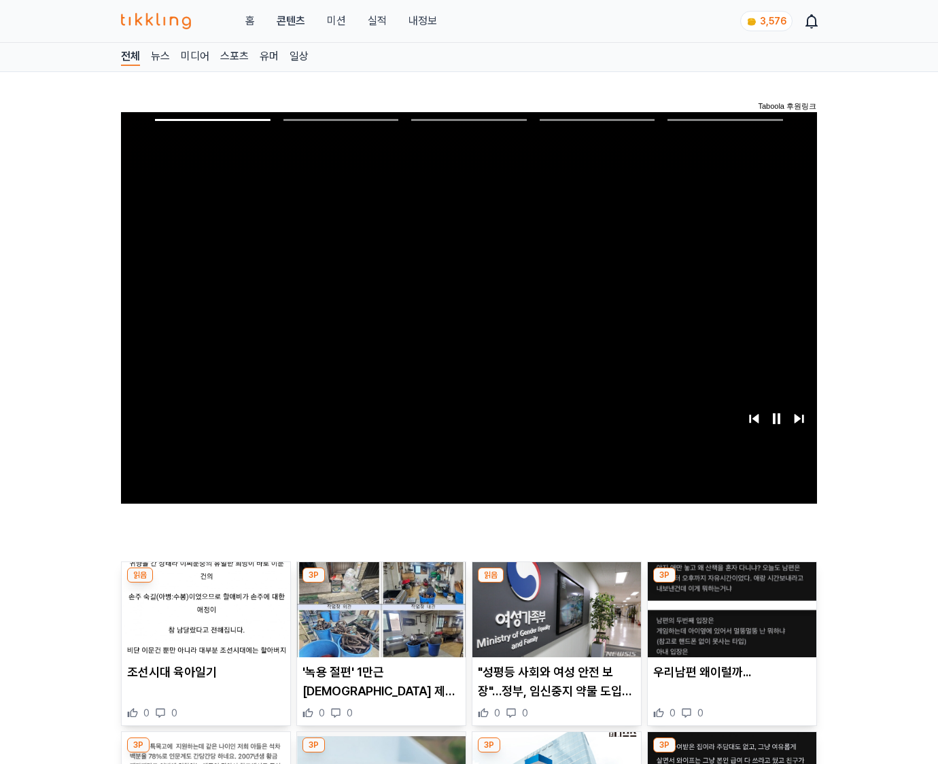
click at [729, 620] on img at bounding box center [732, 609] width 169 height 95
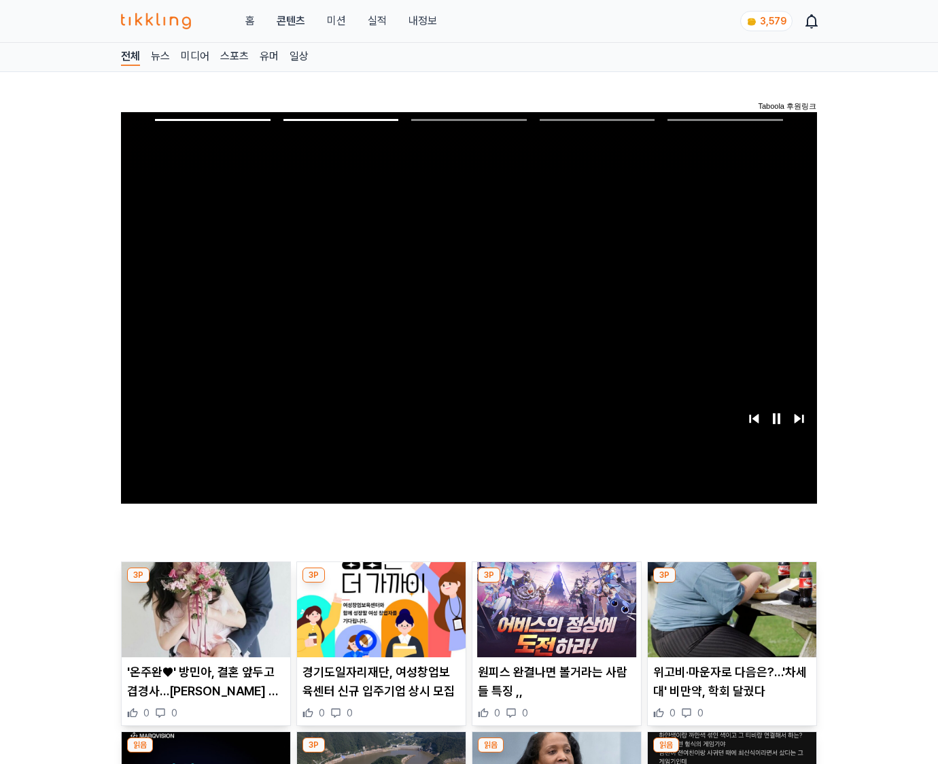
click at [729, 620] on img at bounding box center [732, 609] width 169 height 95
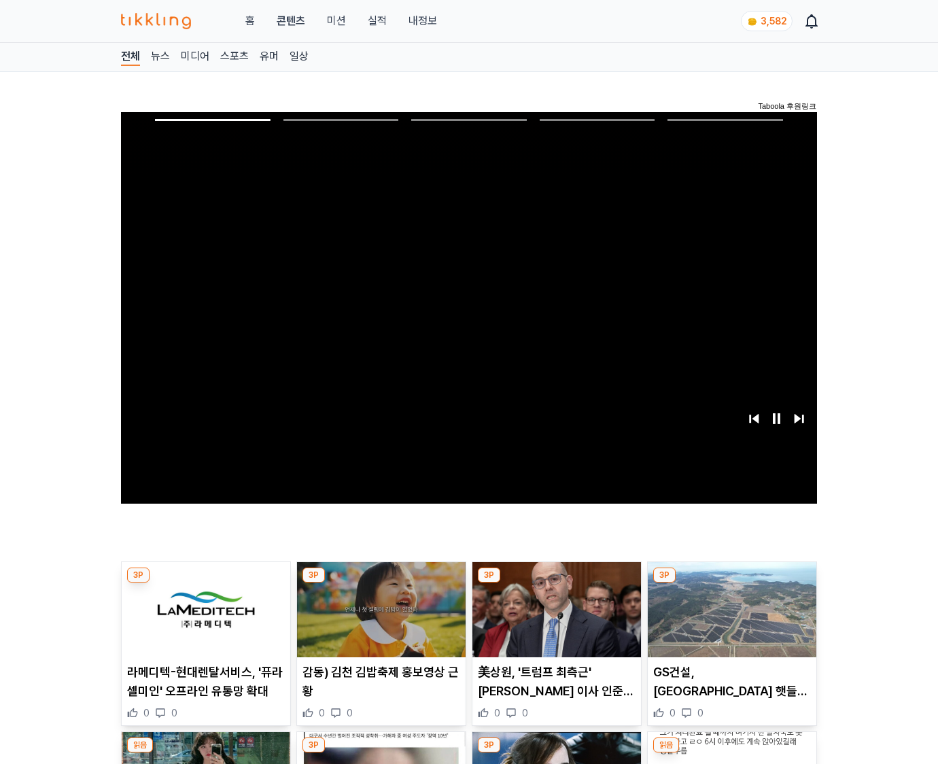
click at [729, 620] on img at bounding box center [732, 609] width 169 height 95
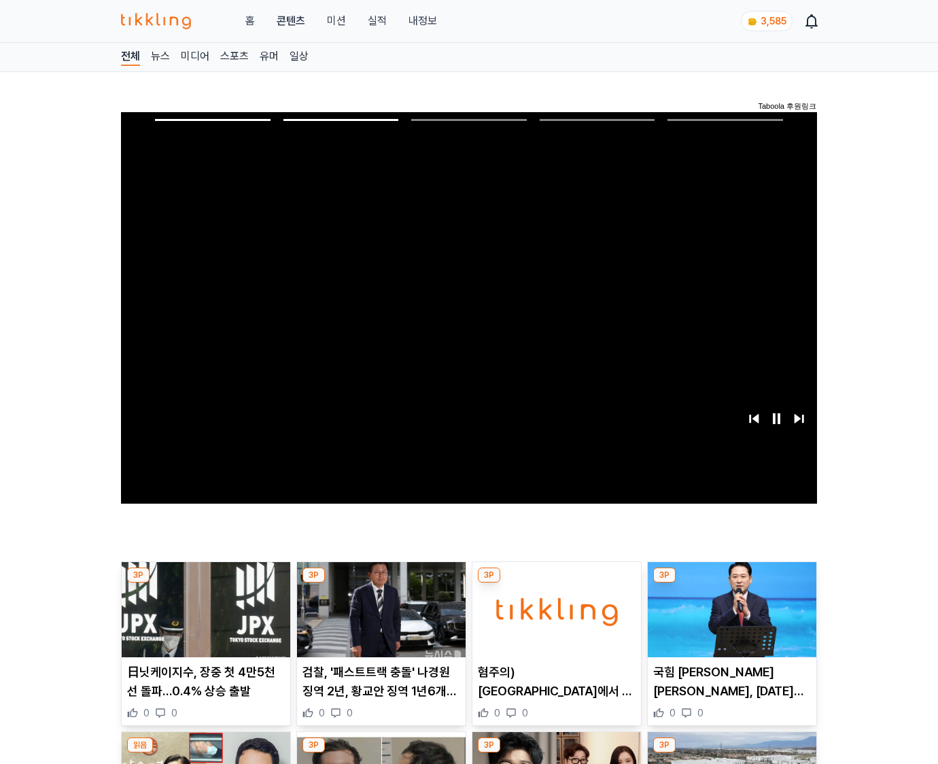
click at [729, 620] on img at bounding box center [732, 609] width 169 height 95
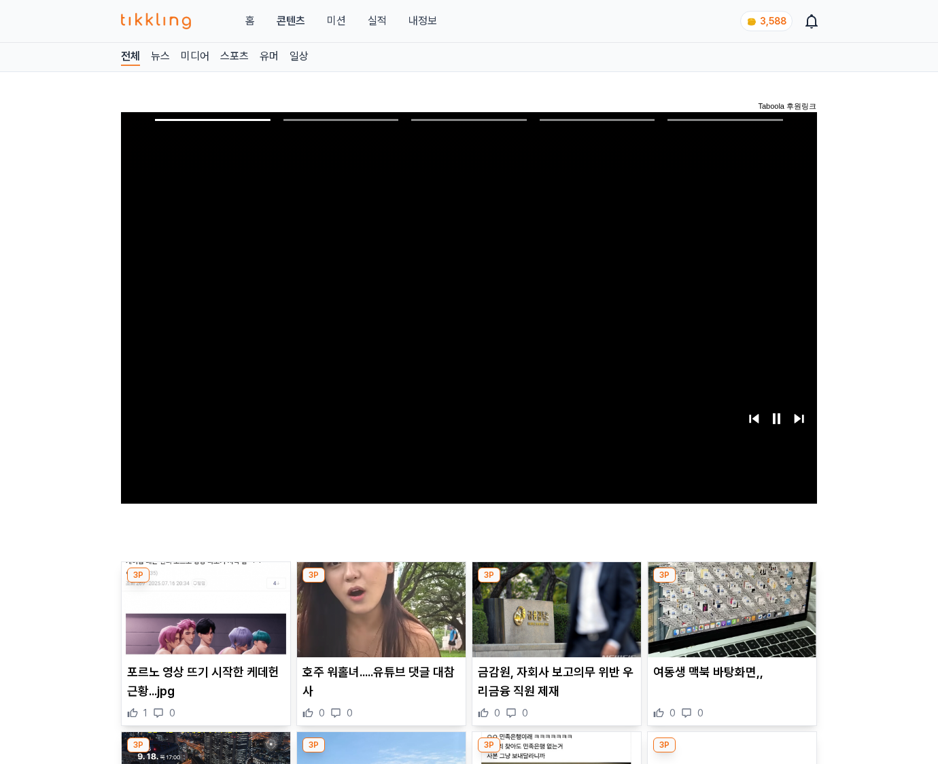
click at [729, 620] on img at bounding box center [732, 609] width 169 height 95
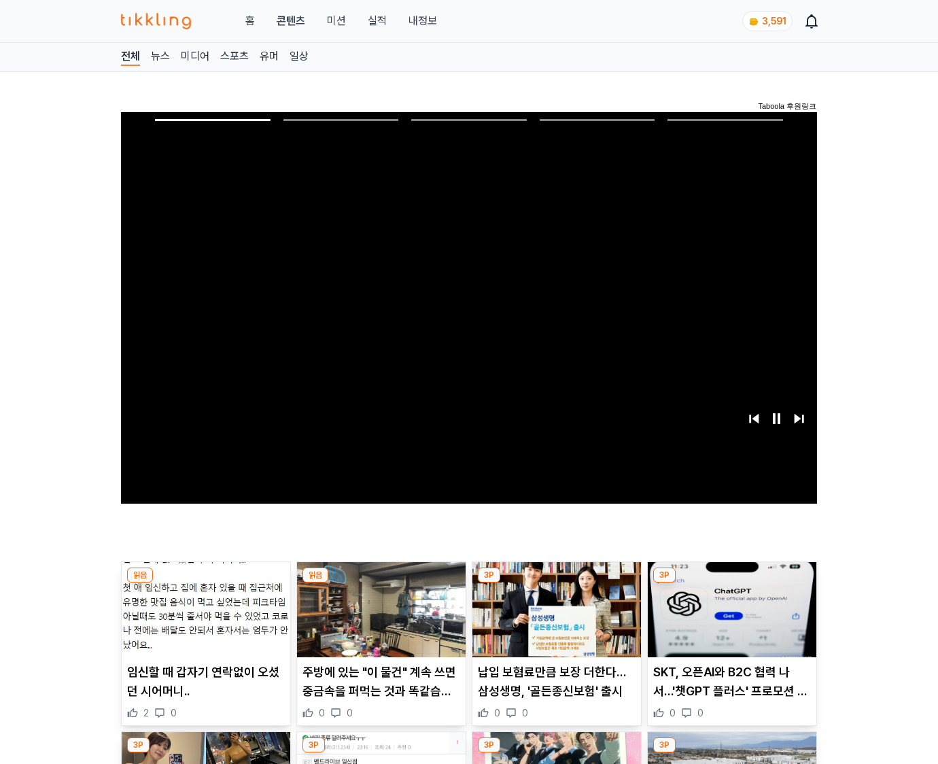
click at [729, 620] on img at bounding box center [732, 609] width 169 height 95
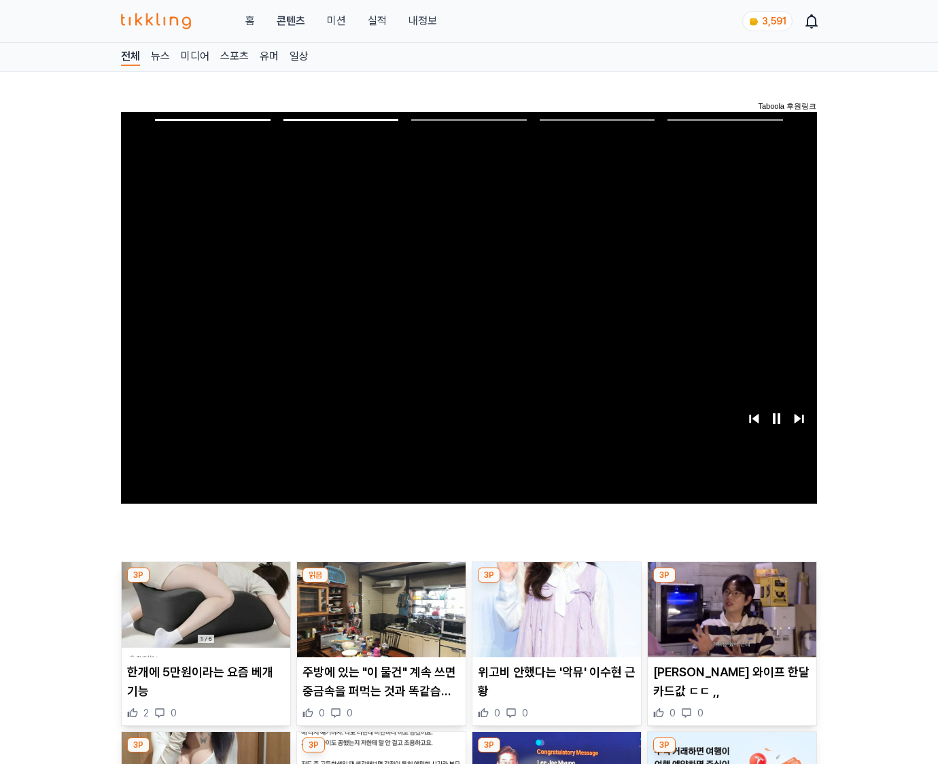
click at [729, 620] on img at bounding box center [732, 609] width 169 height 95
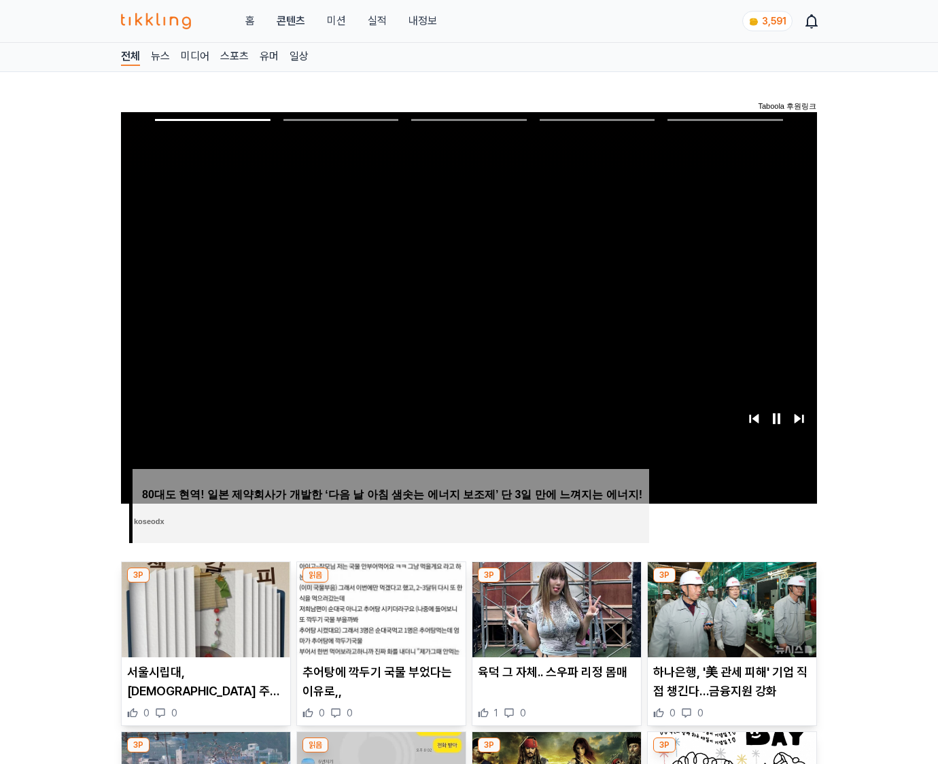
click at [729, 620] on img at bounding box center [732, 609] width 169 height 95
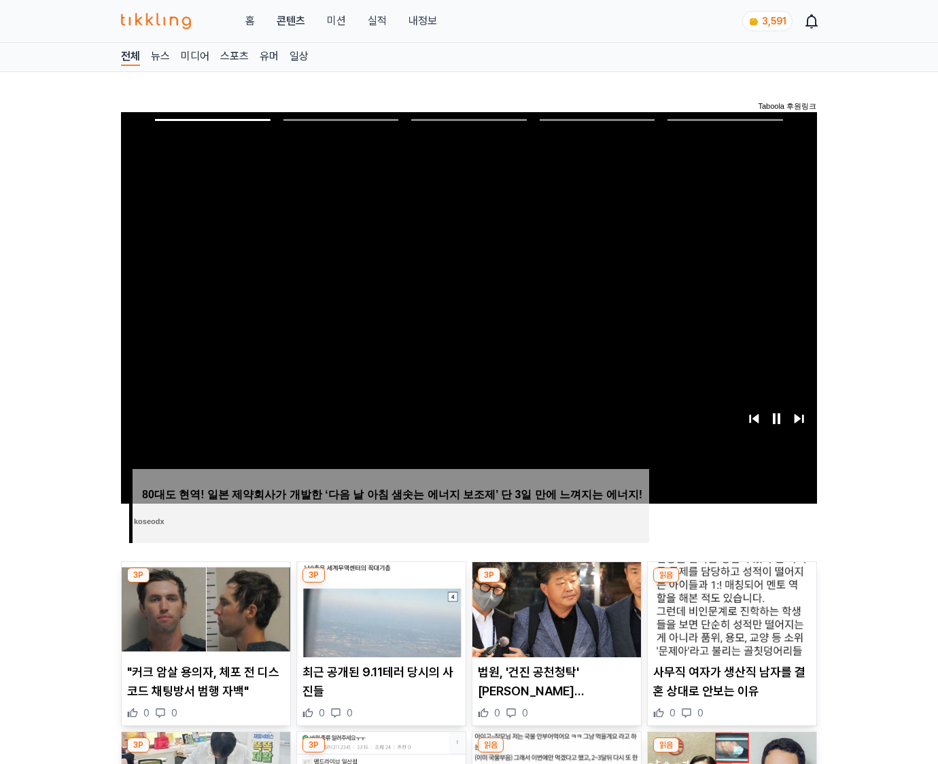
click at [729, 620] on img at bounding box center [732, 609] width 169 height 95
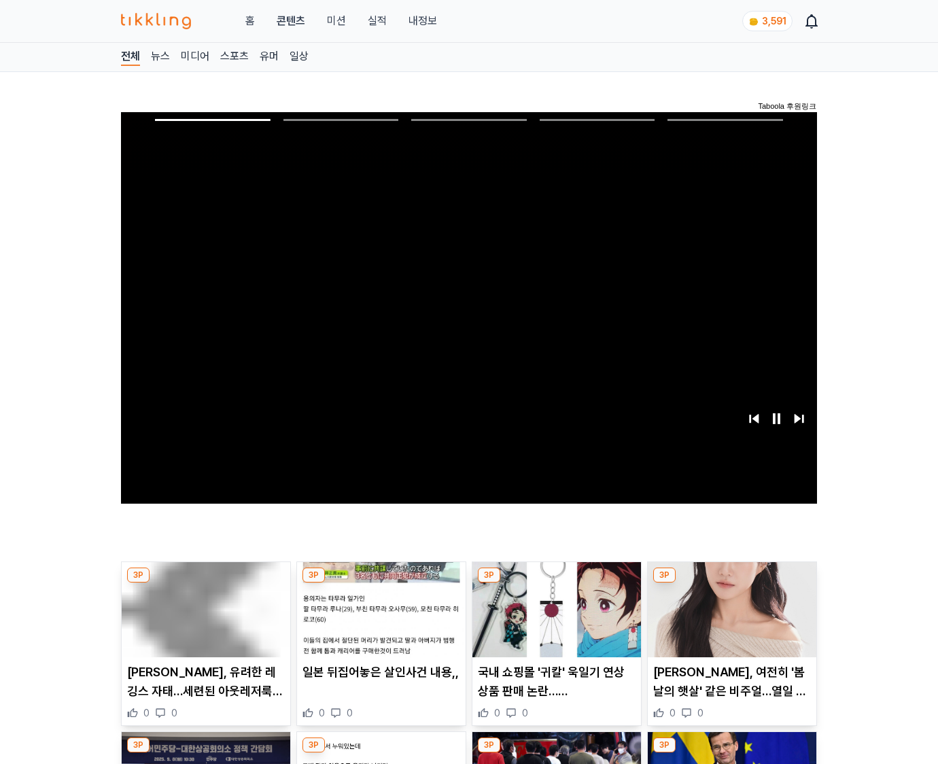
click at [729, 620] on img at bounding box center [732, 609] width 169 height 95
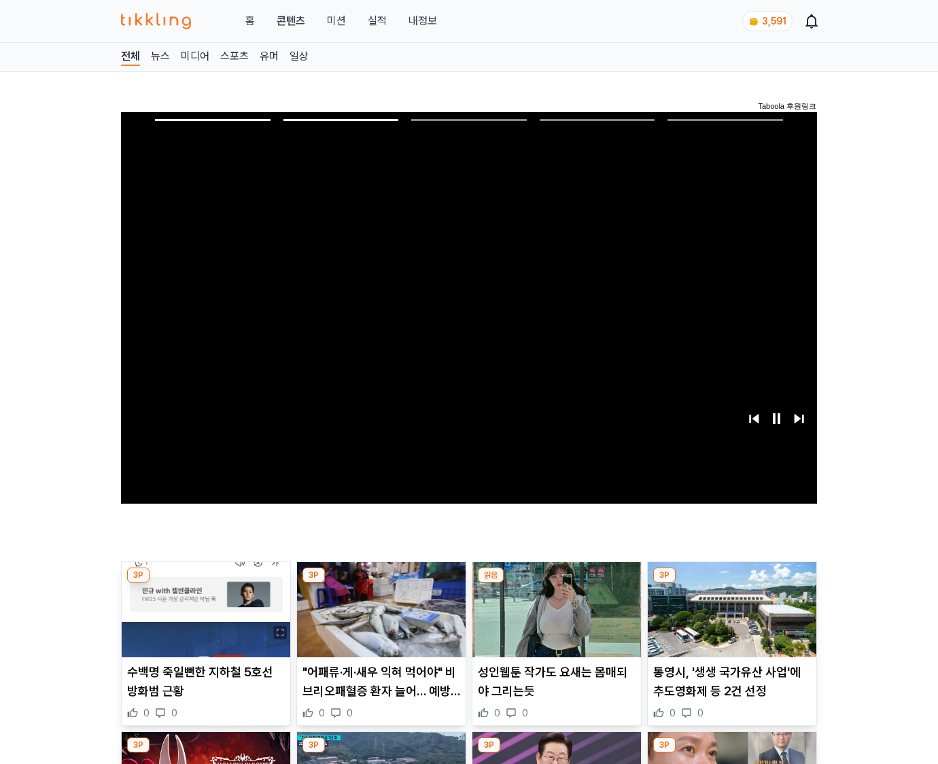
click at [729, 620] on img at bounding box center [732, 609] width 169 height 95
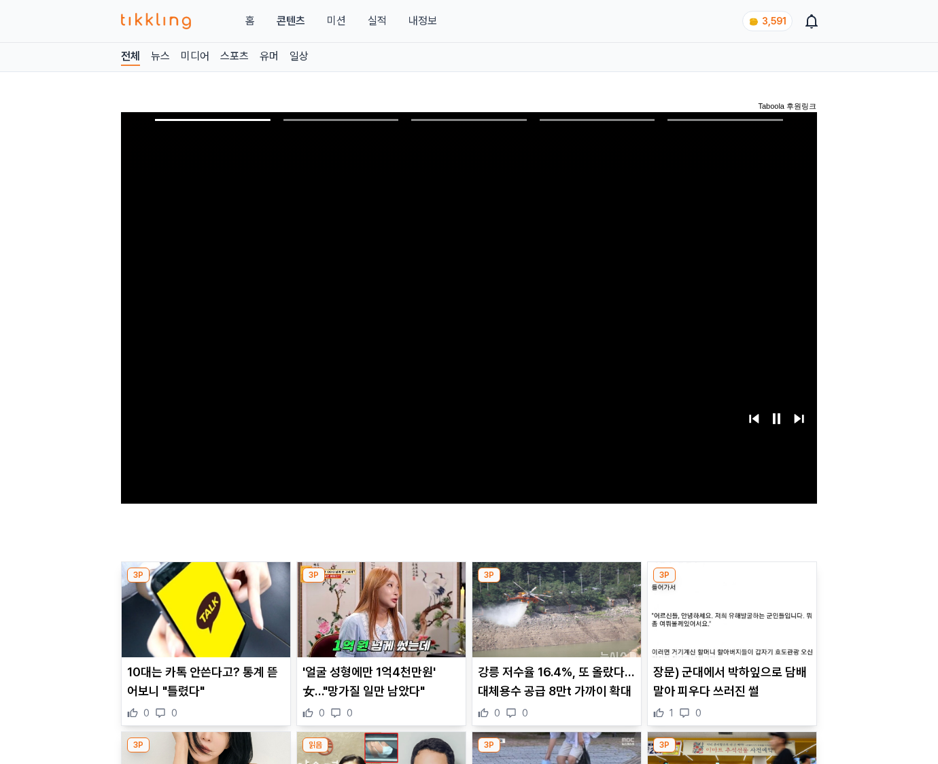
click at [729, 620] on img at bounding box center [732, 609] width 169 height 95
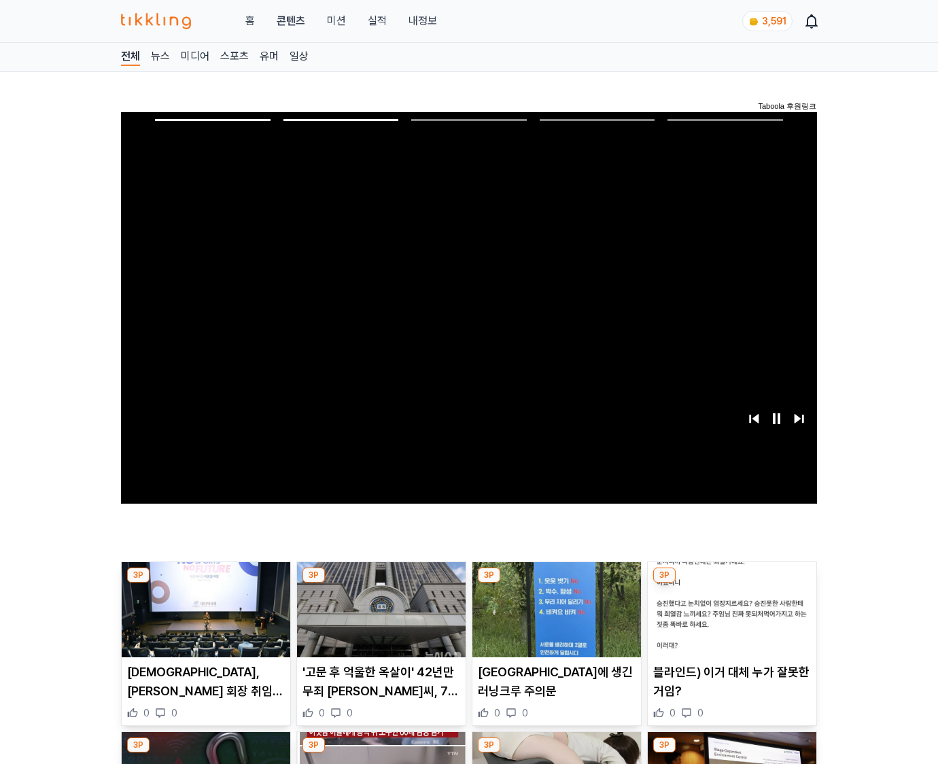
click at [729, 620] on img at bounding box center [732, 609] width 169 height 95
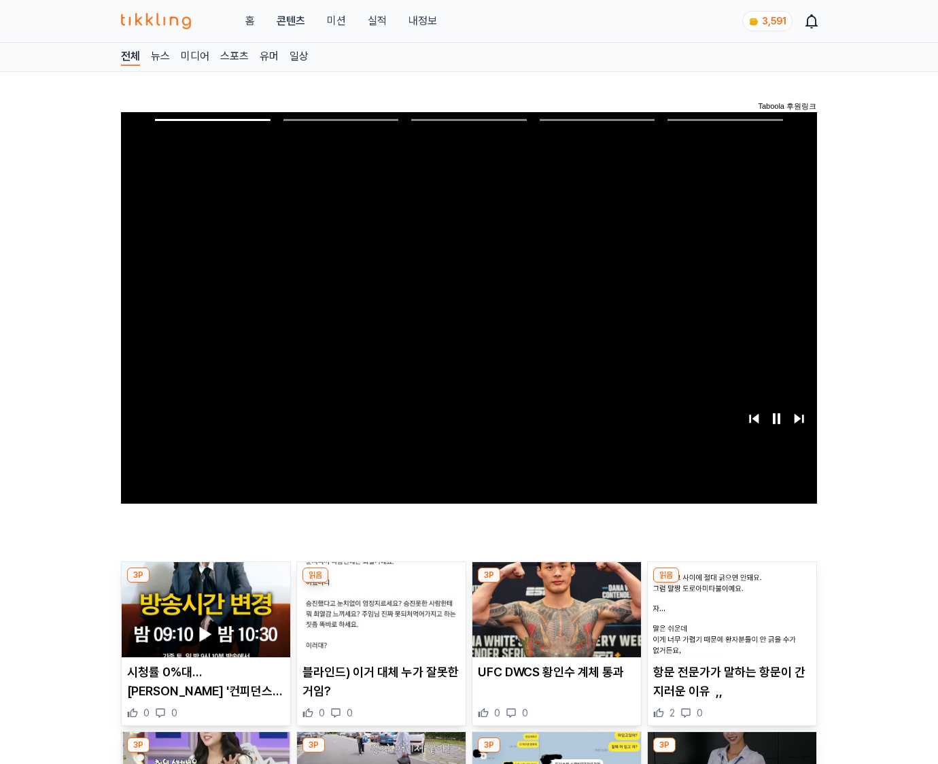
click at [729, 620] on img at bounding box center [732, 609] width 169 height 95
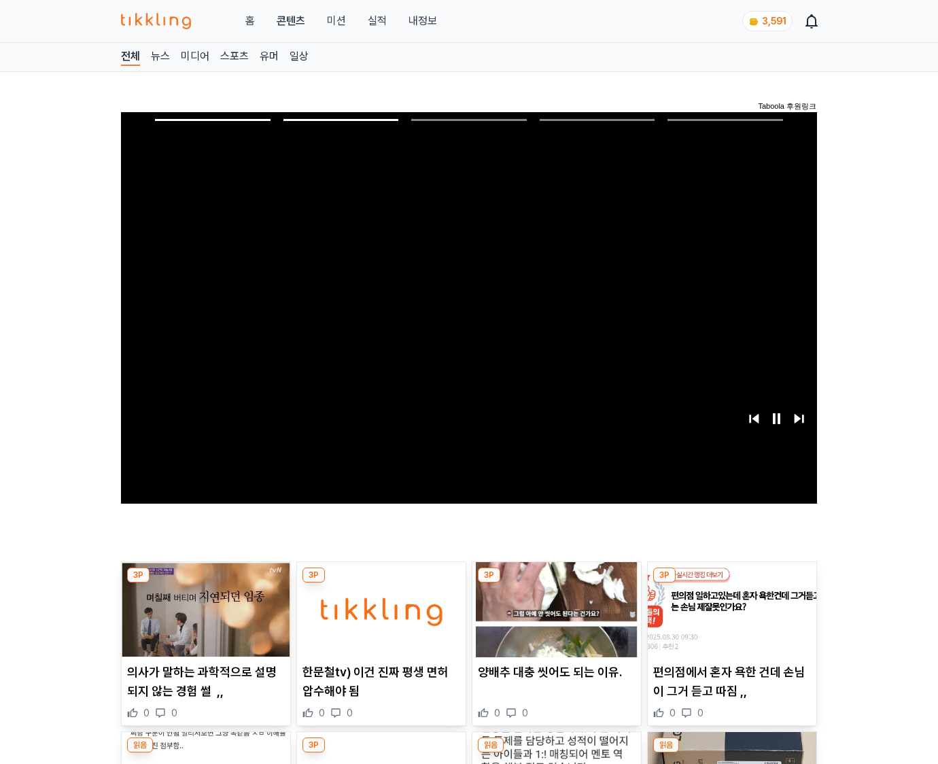
click at [729, 620] on img at bounding box center [732, 609] width 169 height 95
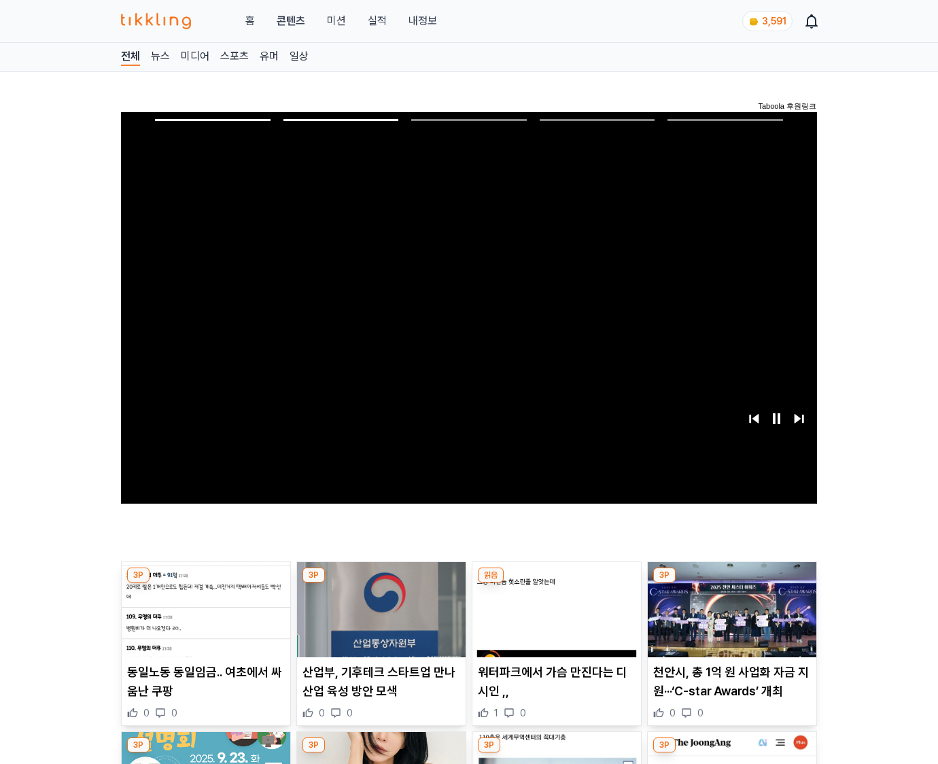
click at [729, 620] on img at bounding box center [732, 609] width 169 height 95
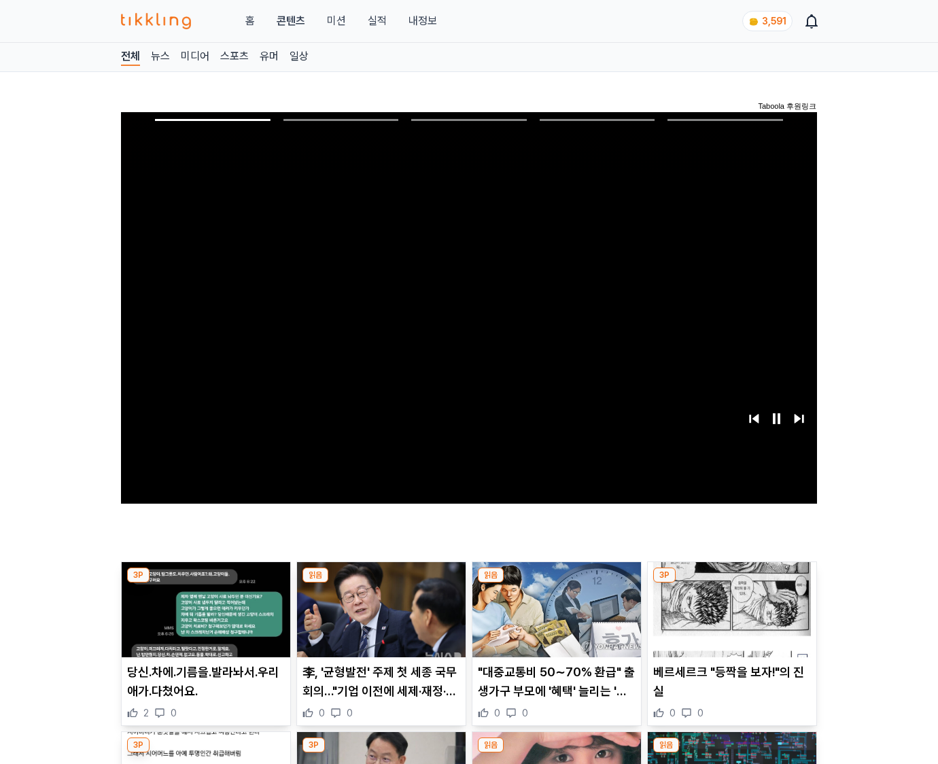
click at [729, 620] on img at bounding box center [732, 609] width 169 height 95
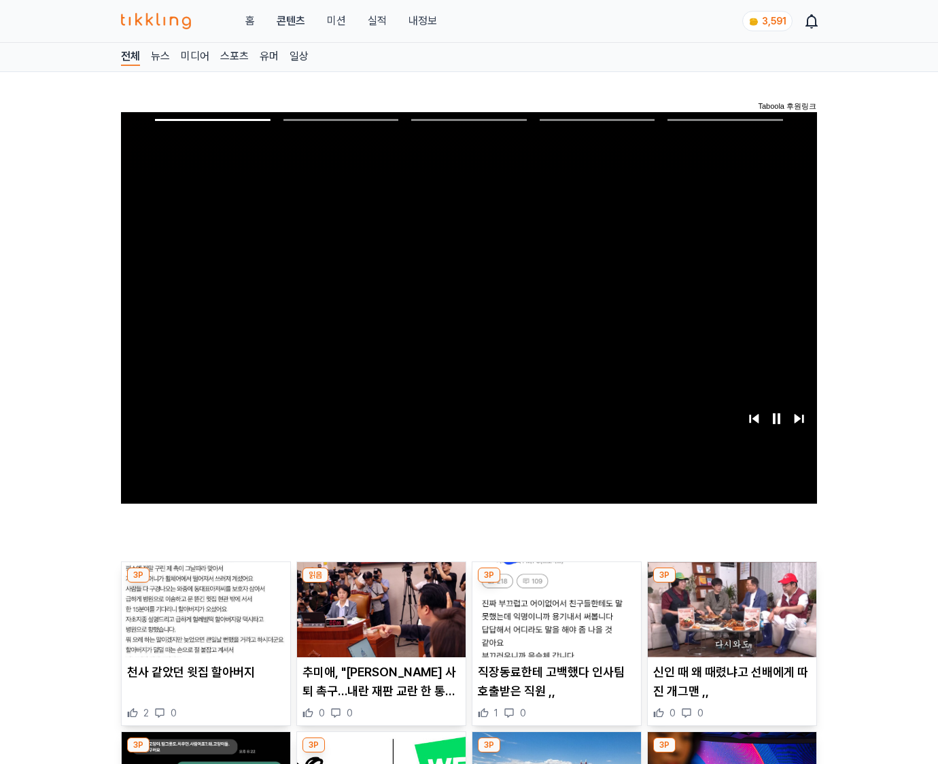
click at [729, 620] on img at bounding box center [732, 609] width 169 height 95
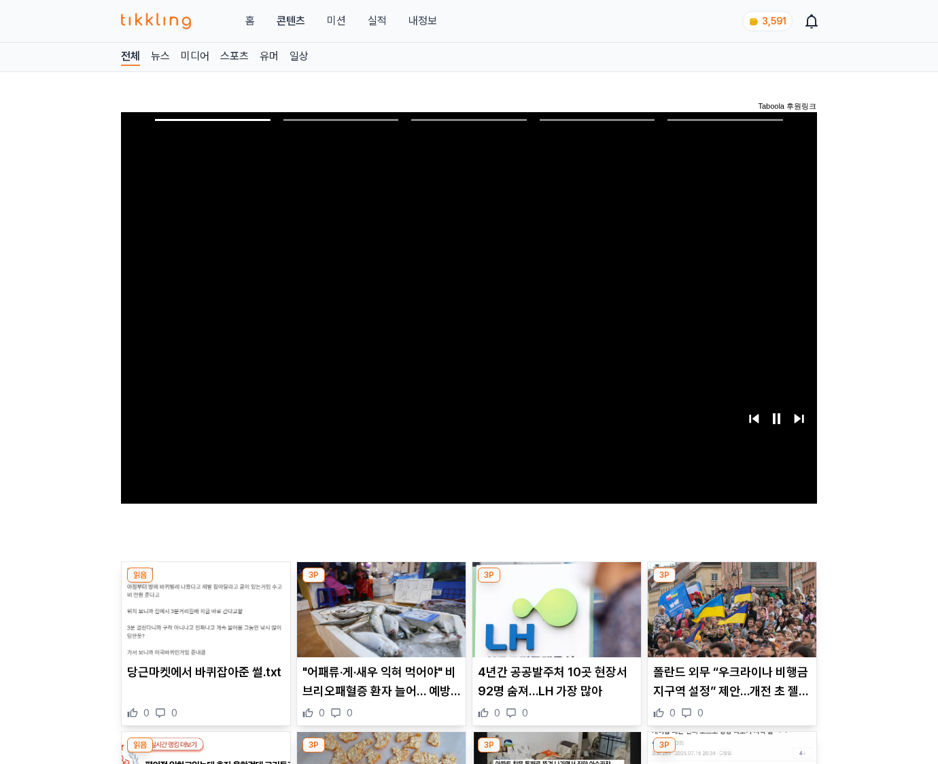
click at [729, 620] on img at bounding box center [732, 609] width 169 height 95
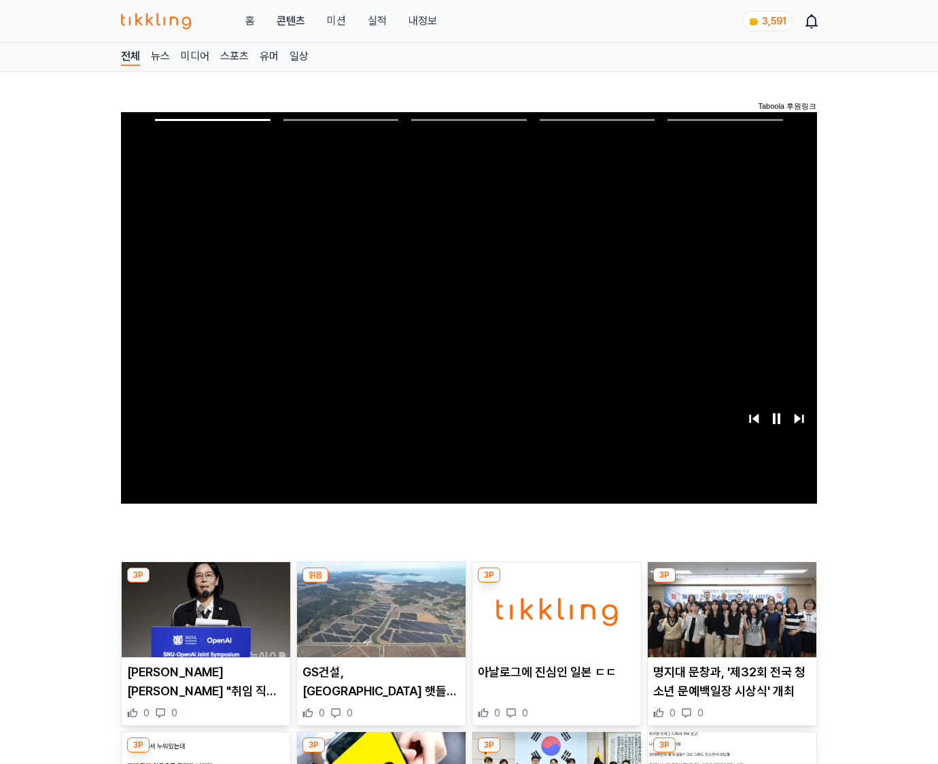
click at [729, 620] on img at bounding box center [732, 609] width 169 height 95
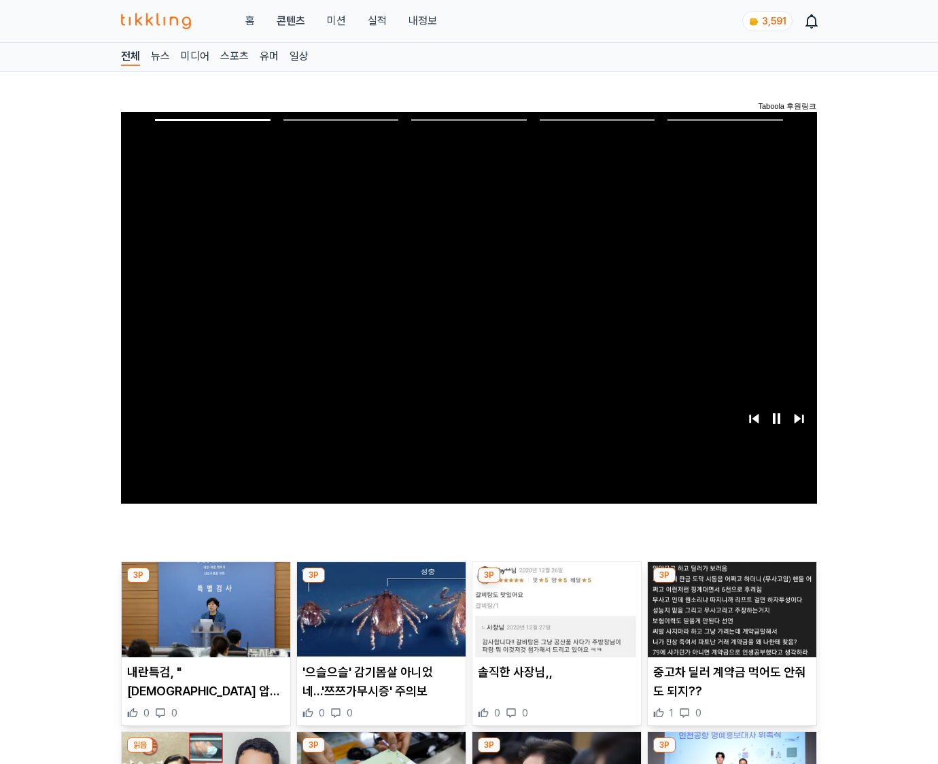
click at [729, 620] on img at bounding box center [732, 609] width 169 height 95
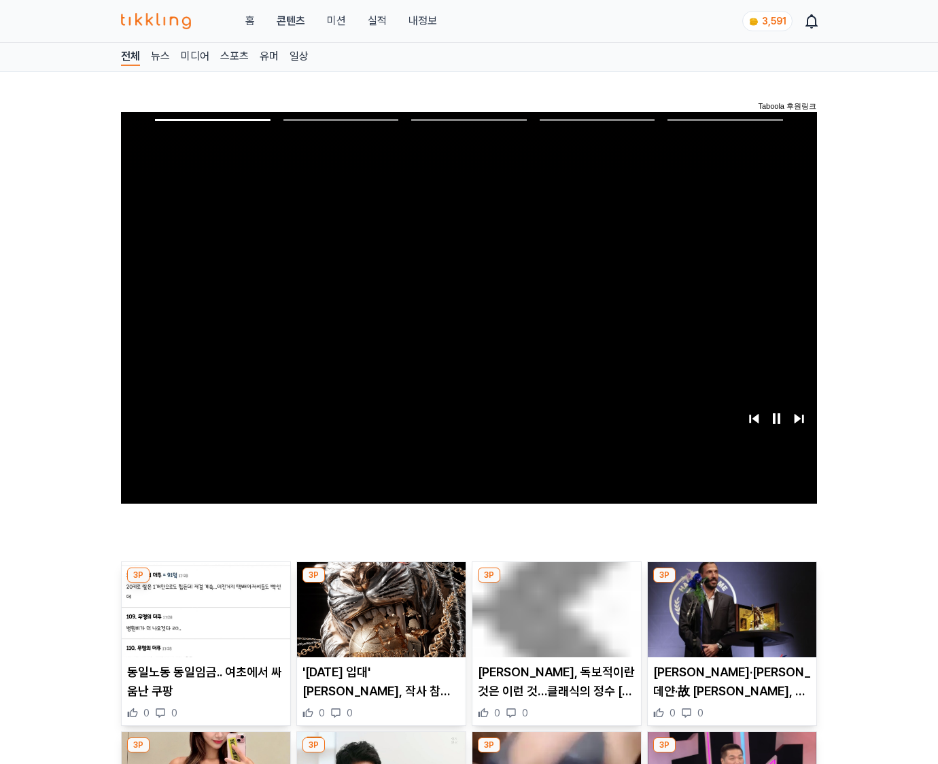
click at [729, 620] on img at bounding box center [732, 609] width 169 height 95
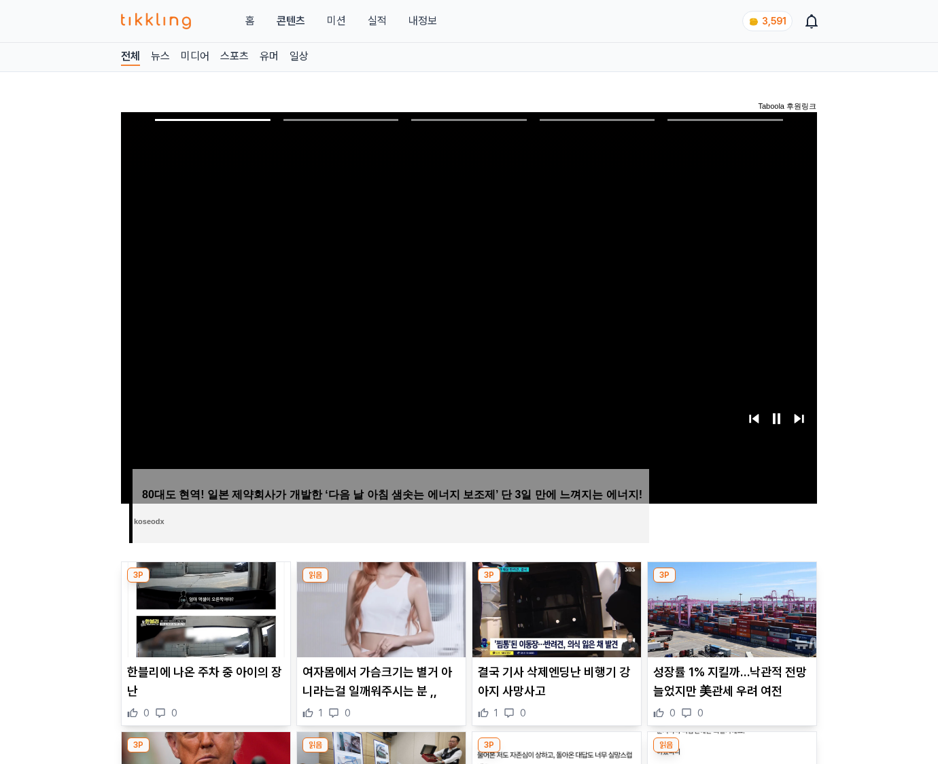
click at [729, 620] on img at bounding box center [732, 609] width 169 height 95
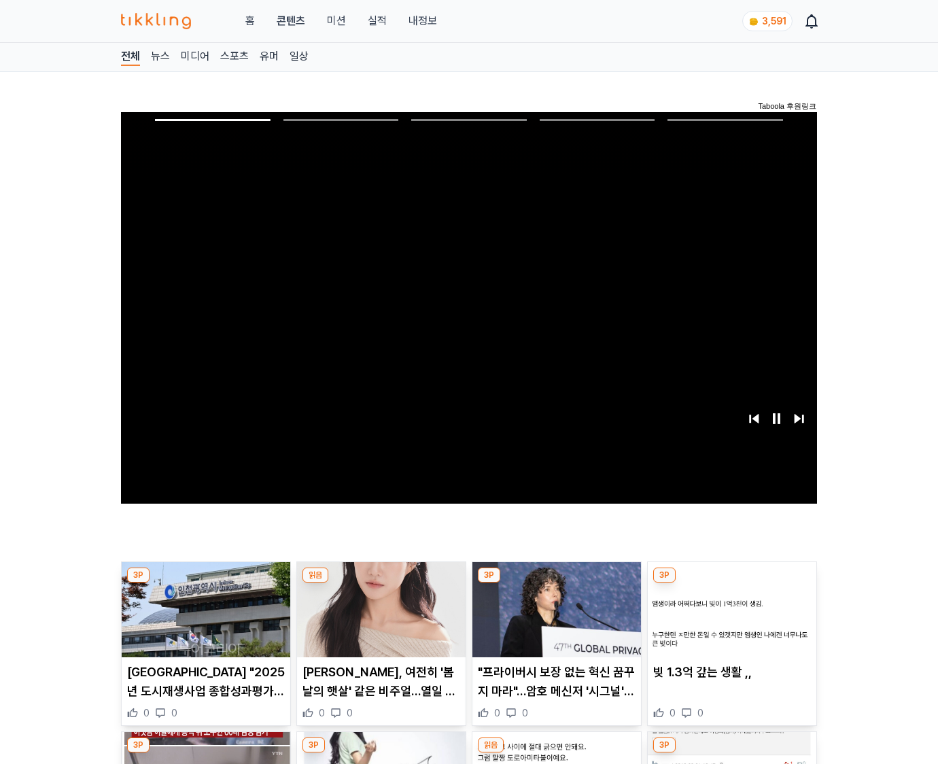
click at [729, 620] on img at bounding box center [732, 609] width 169 height 95
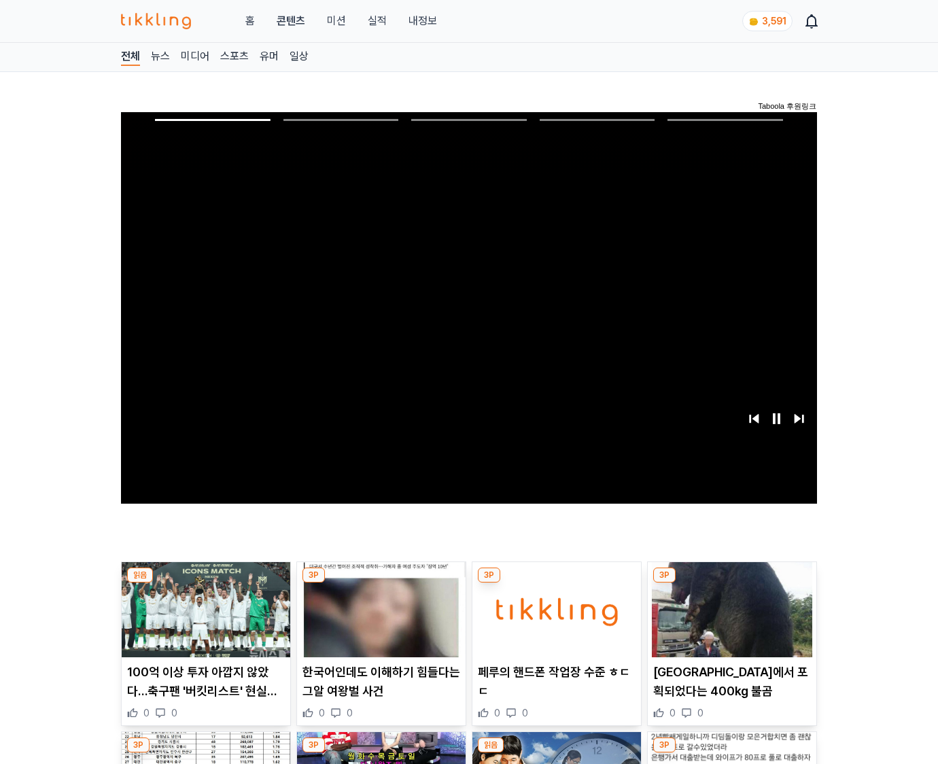
click at [729, 620] on img at bounding box center [732, 609] width 169 height 95
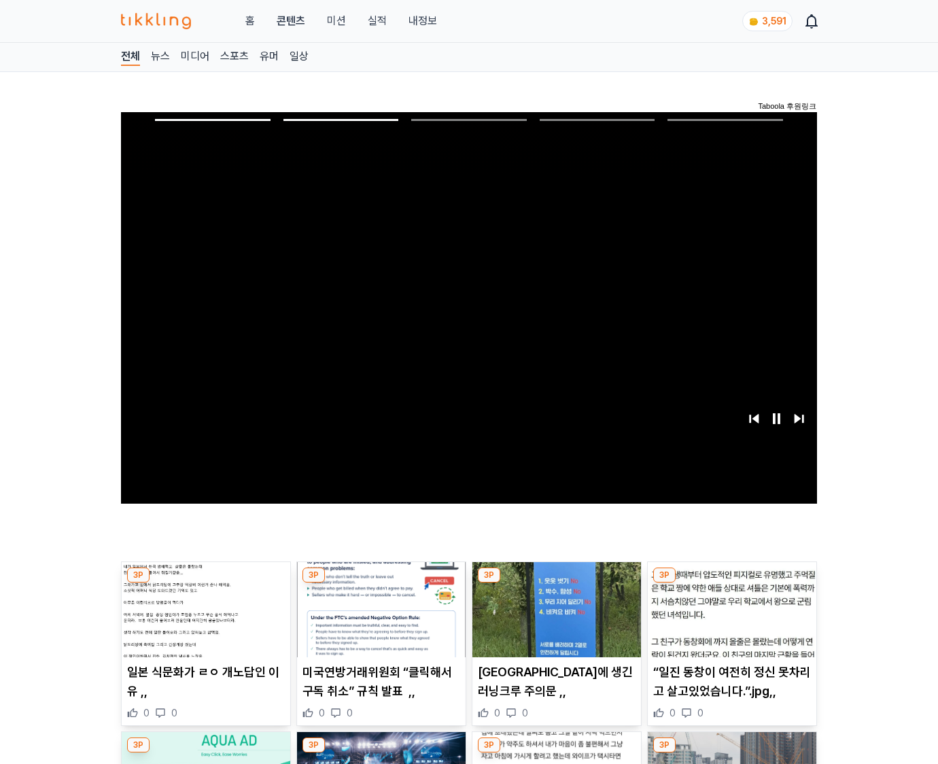
click at [729, 620] on img at bounding box center [732, 609] width 169 height 95
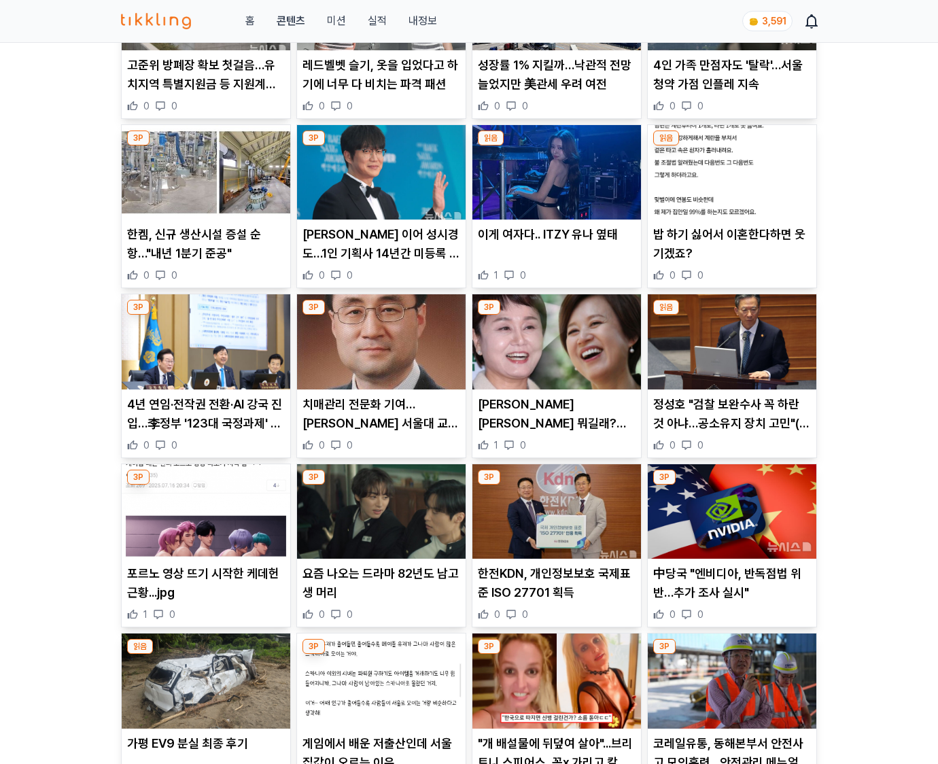
scroll to position [5788, 0]
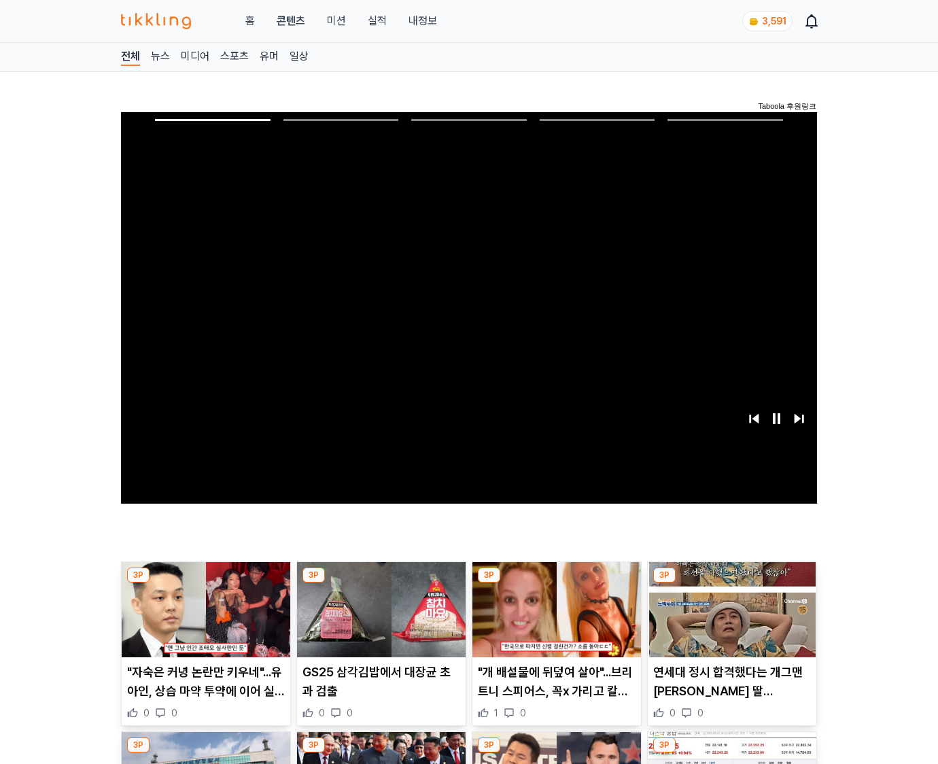
click at [729, 620] on img at bounding box center [732, 609] width 169 height 95
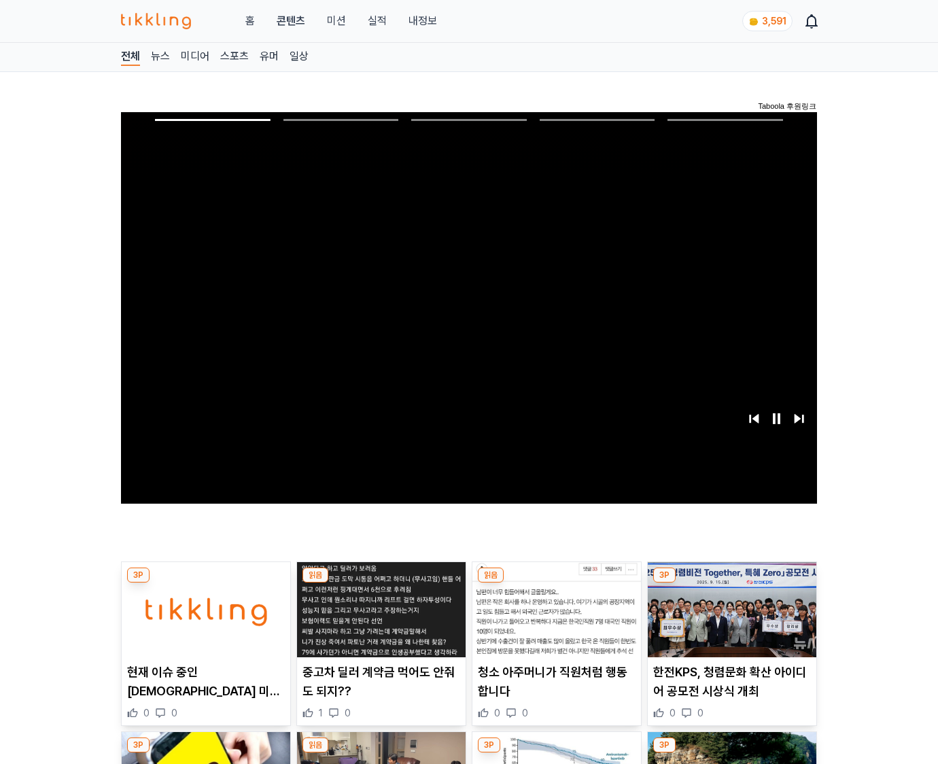
click at [729, 620] on img at bounding box center [732, 609] width 169 height 95
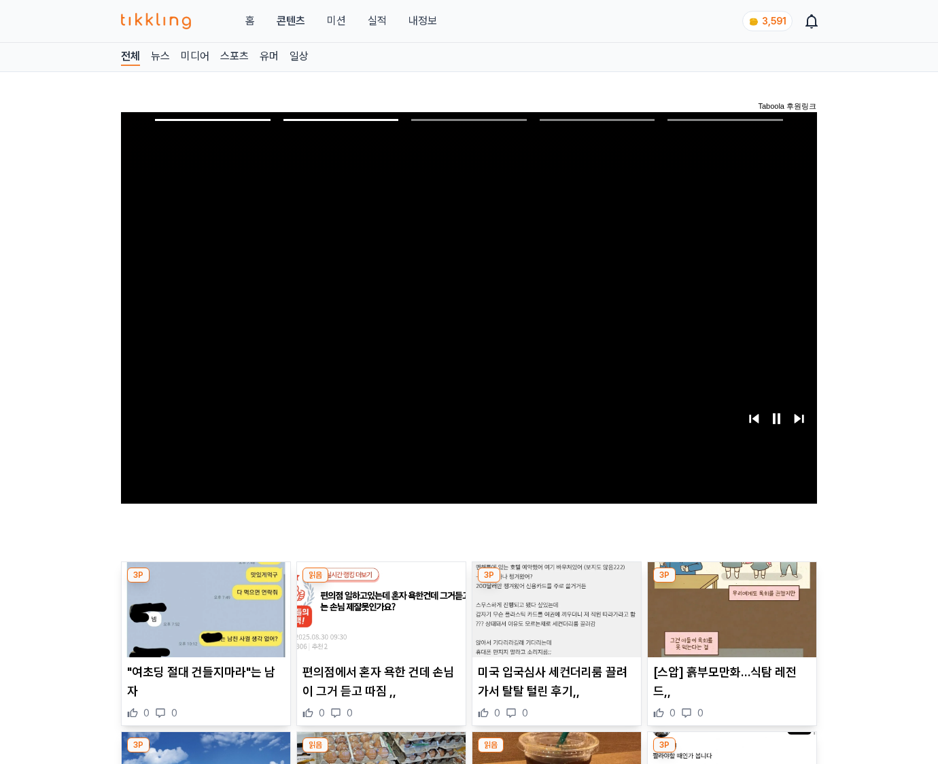
click at [729, 620] on img at bounding box center [732, 609] width 169 height 95
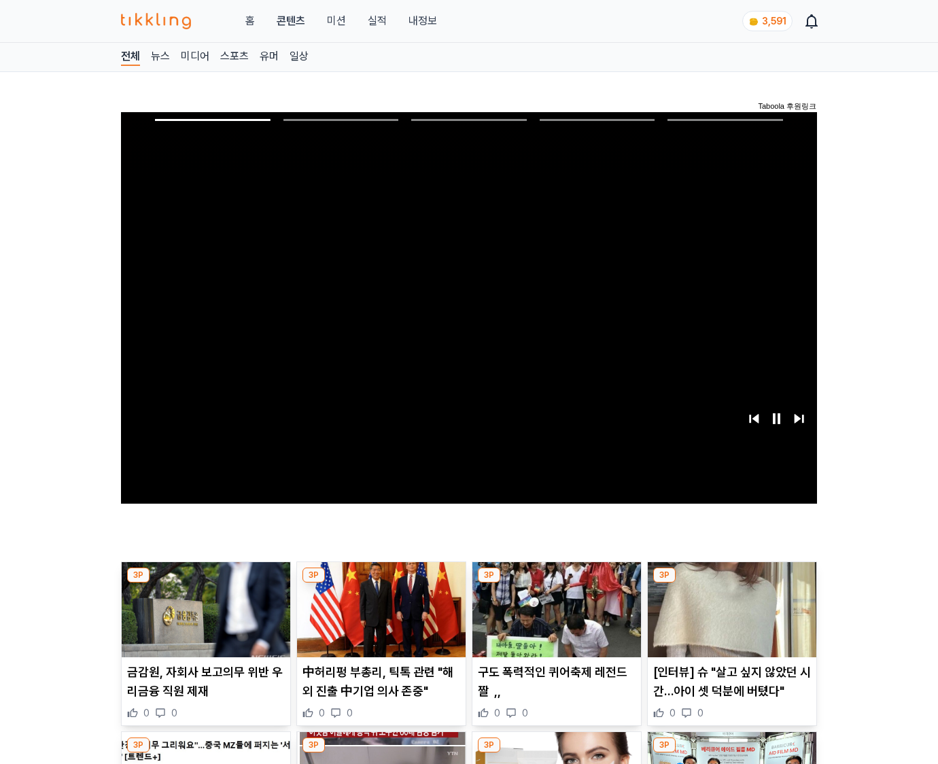
click at [729, 620] on img at bounding box center [732, 609] width 169 height 95
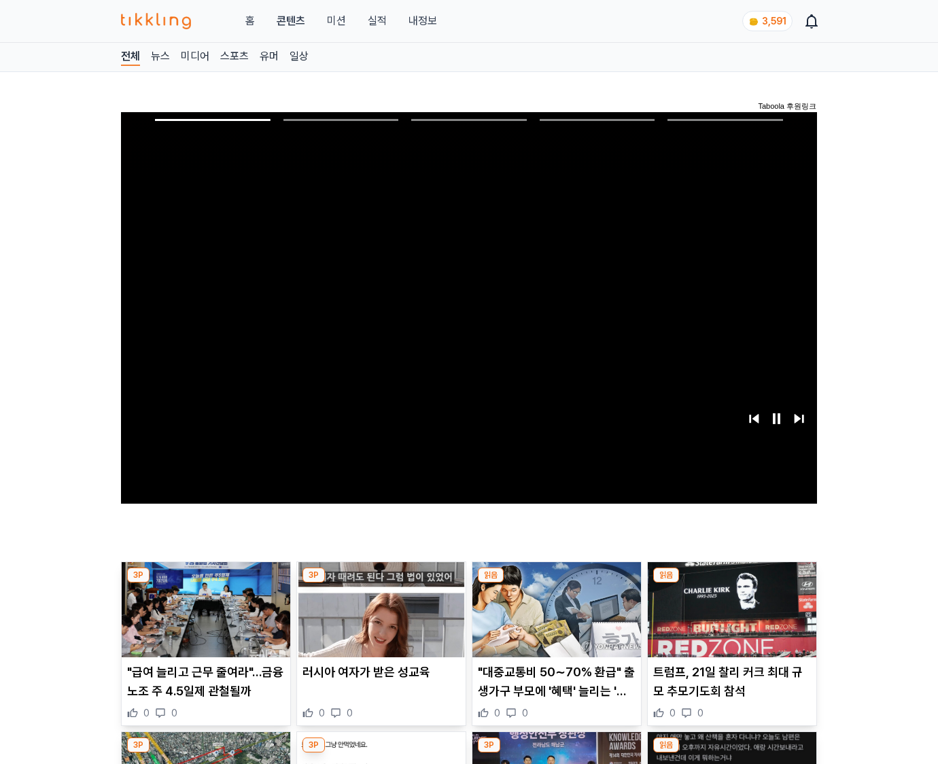
click at [729, 620] on img at bounding box center [732, 609] width 169 height 95
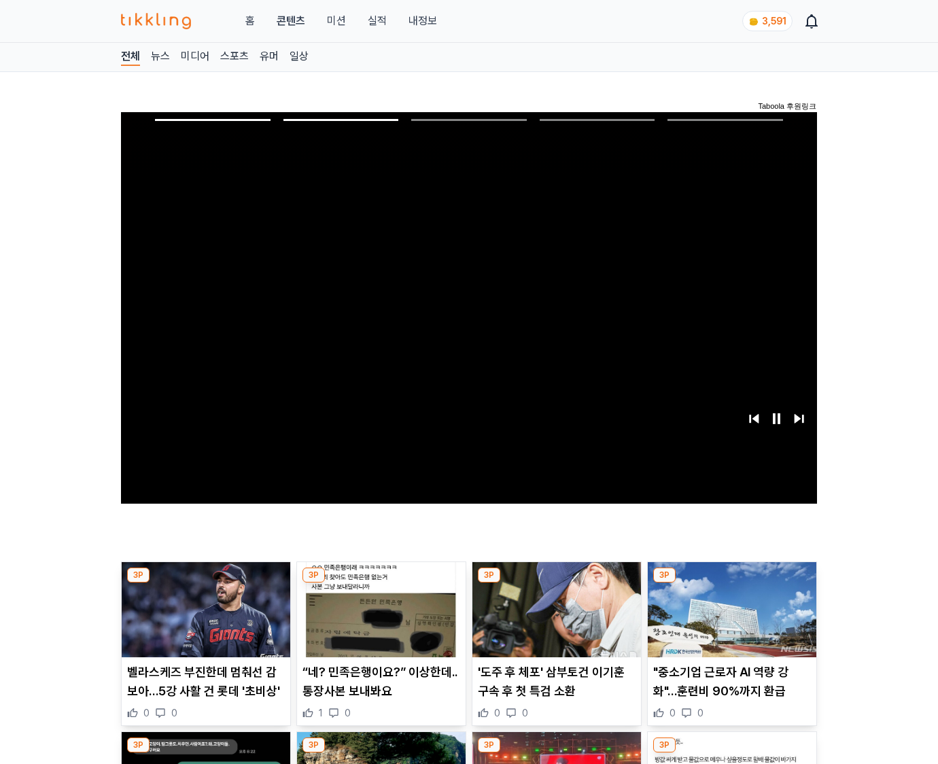
click at [729, 620] on img at bounding box center [732, 609] width 169 height 95
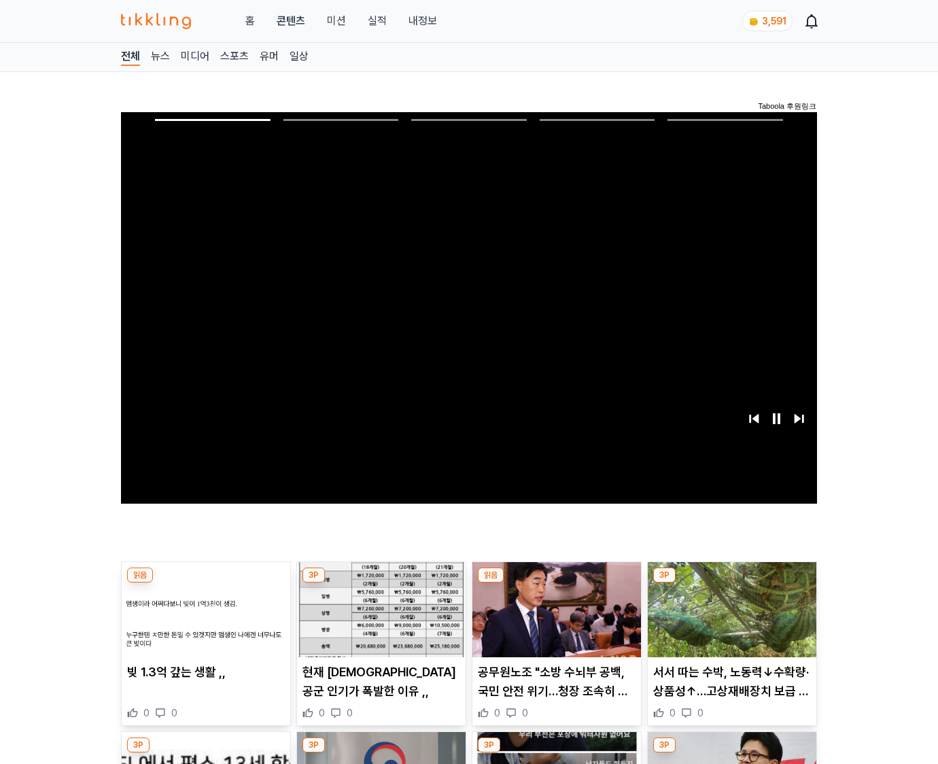
click at [729, 620] on img at bounding box center [732, 609] width 169 height 95
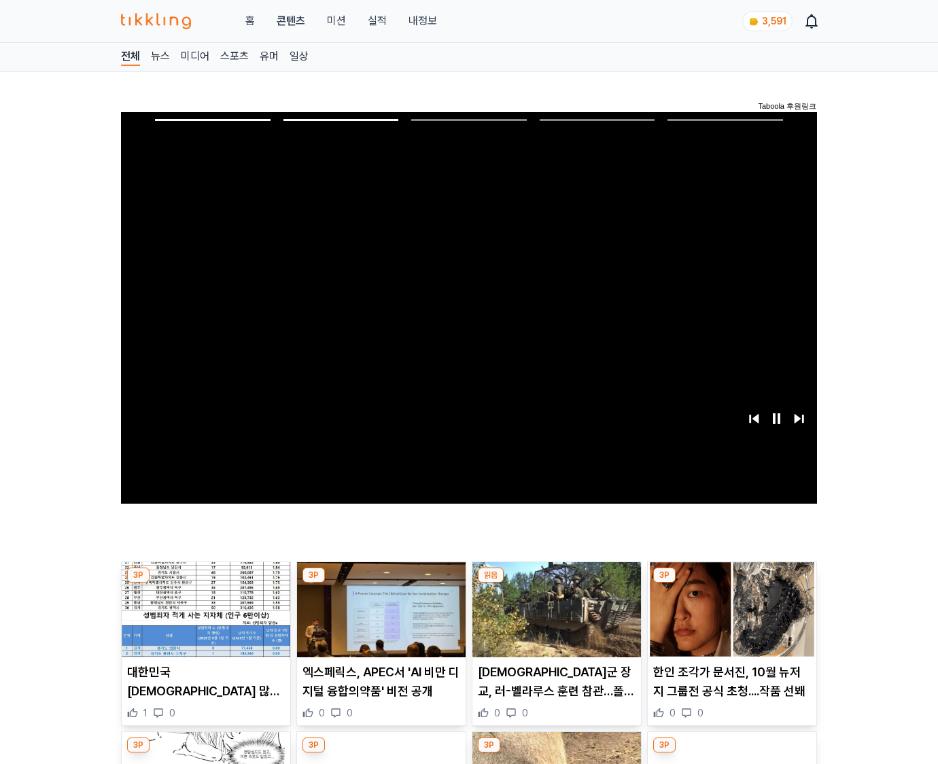
click at [729, 620] on img at bounding box center [732, 609] width 169 height 95
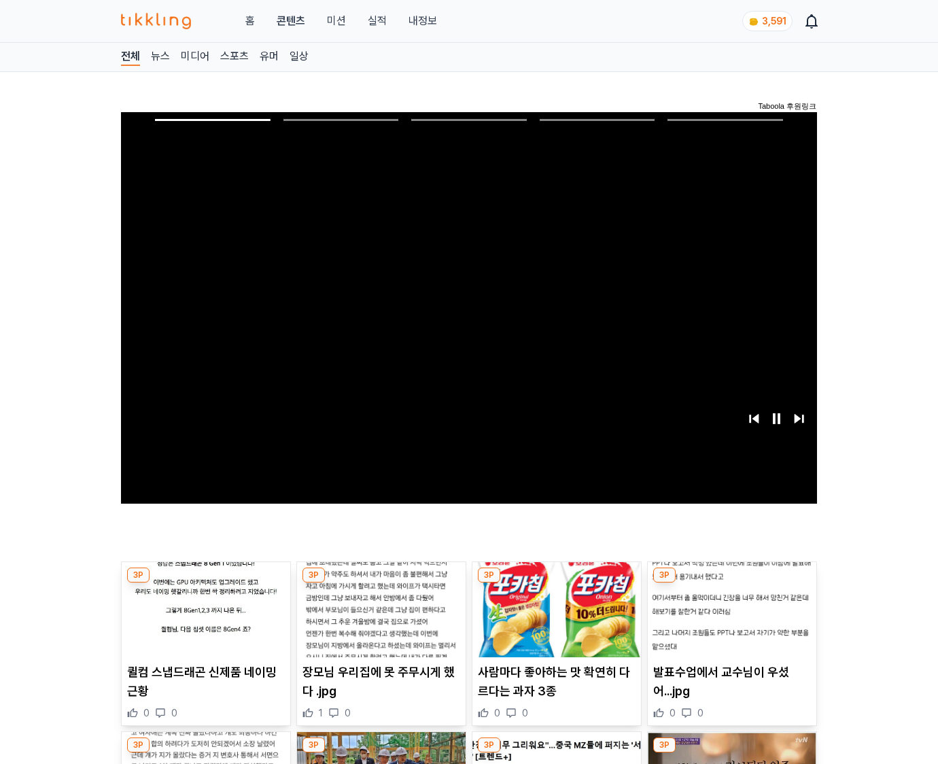
click at [729, 620] on img at bounding box center [732, 609] width 169 height 95
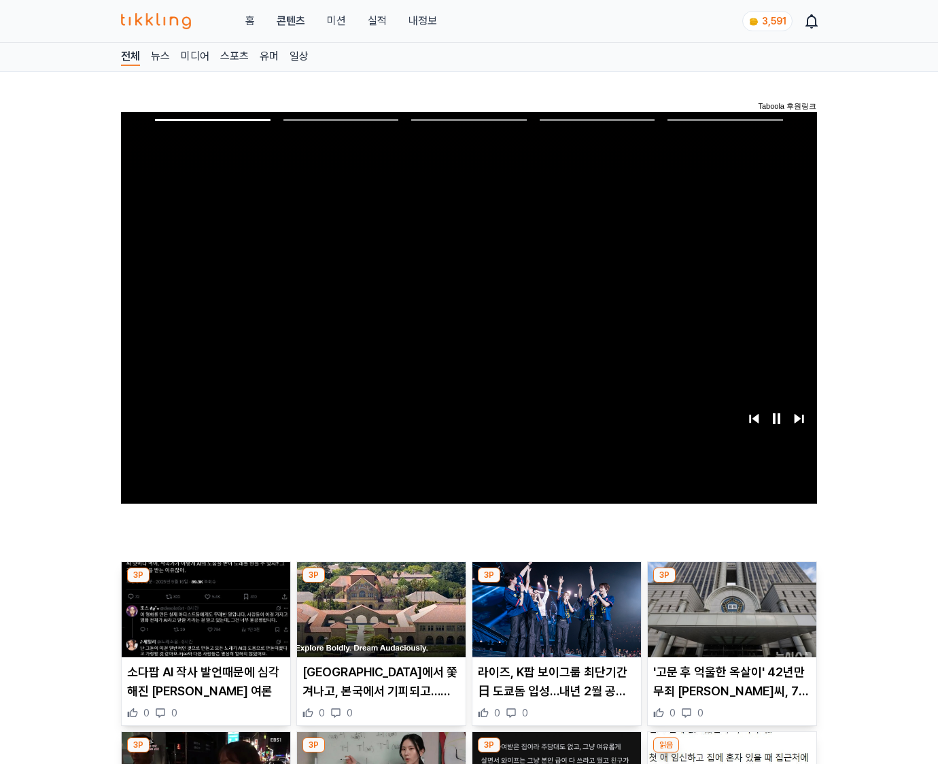
click at [729, 620] on img at bounding box center [732, 609] width 169 height 95
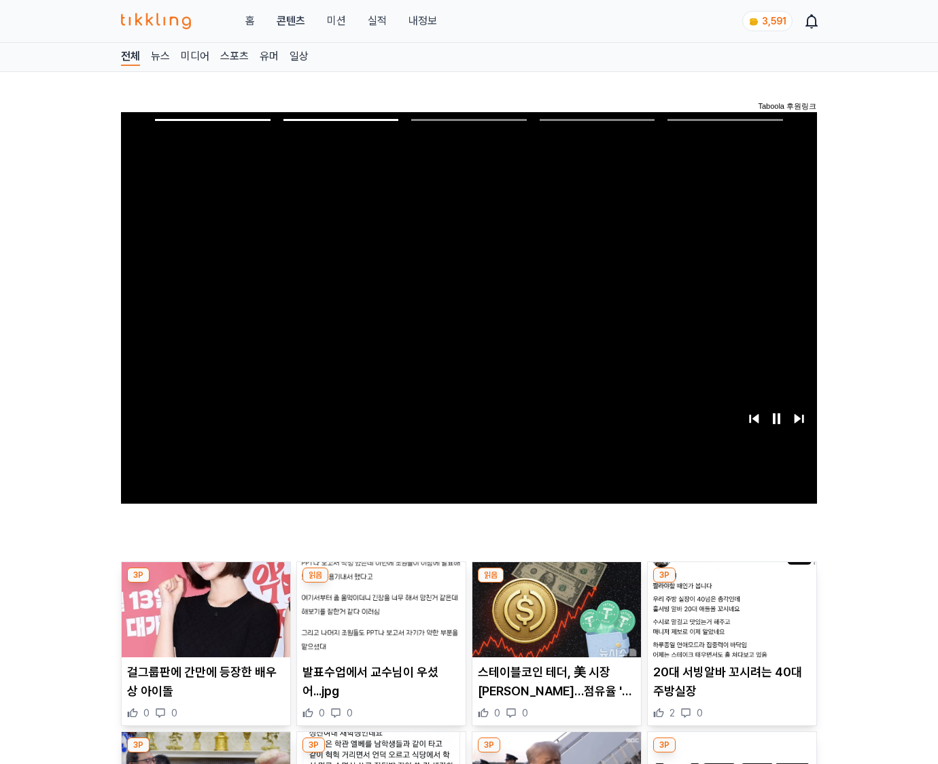
click at [729, 620] on img at bounding box center [732, 609] width 169 height 95
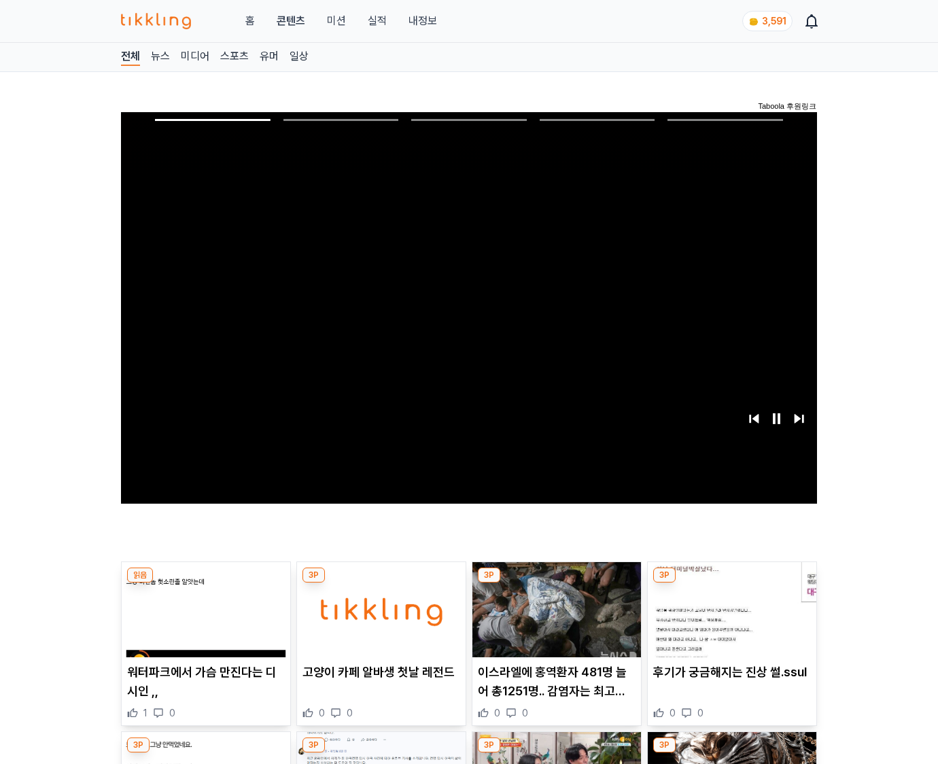
click at [729, 620] on img at bounding box center [732, 609] width 169 height 95
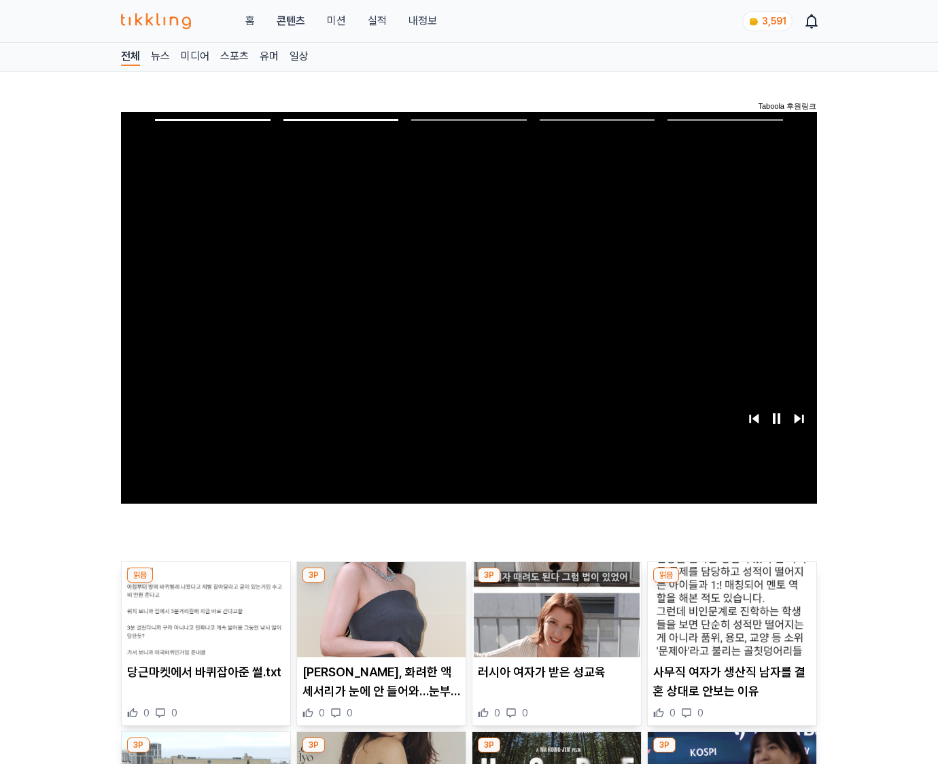
click at [729, 620] on img at bounding box center [732, 609] width 169 height 95
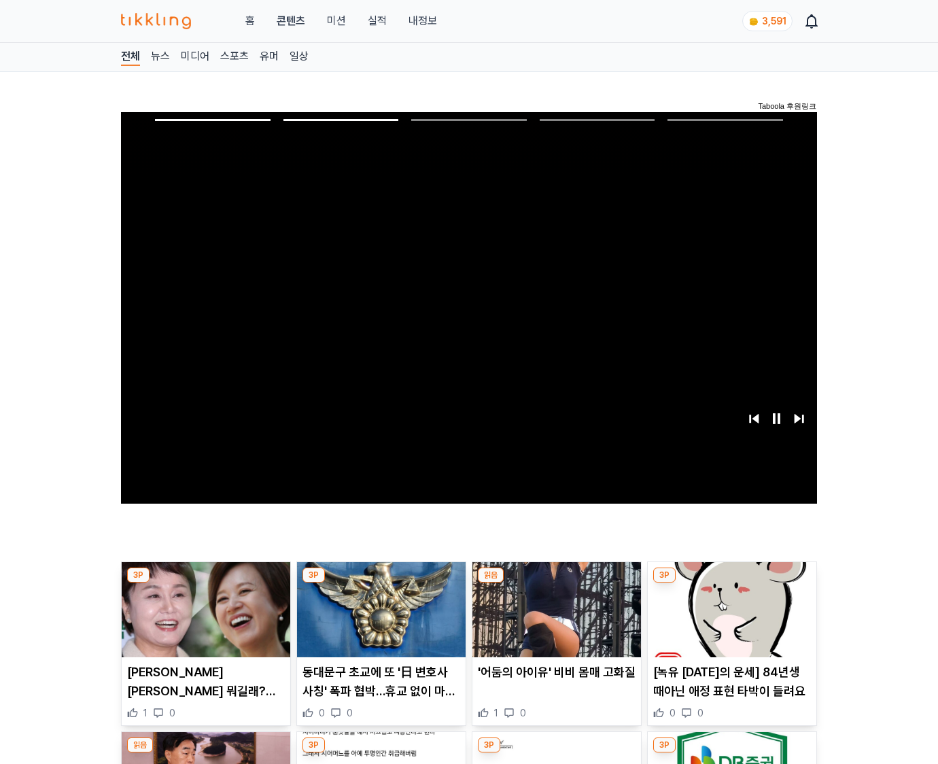
click at [729, 620] on img at bounding box center [732, 609] width 169 height 95
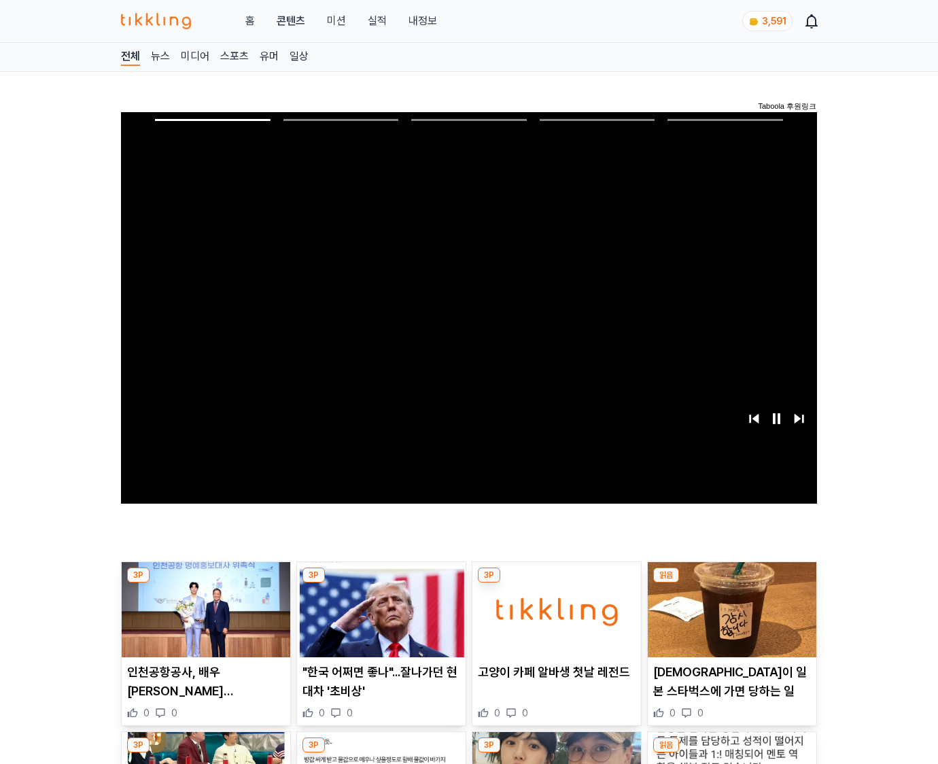
click at [729, 620] on img at bounding box center [732, 609] width 169 height 95
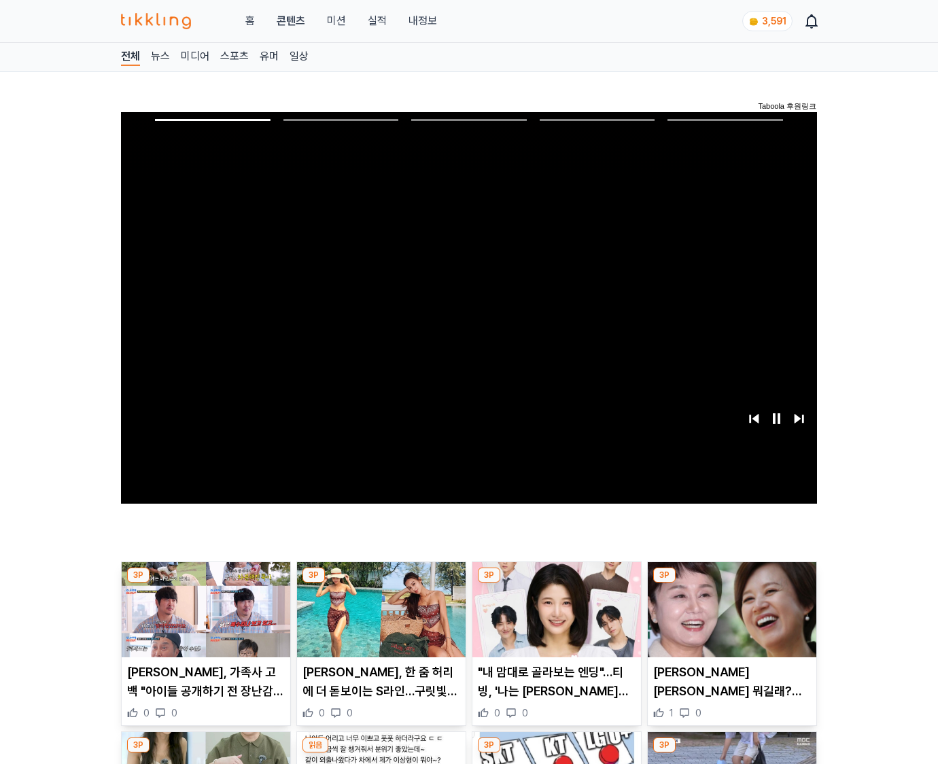
click at [729, 620] on img at bounding box center [732, 609] width 169 height 95
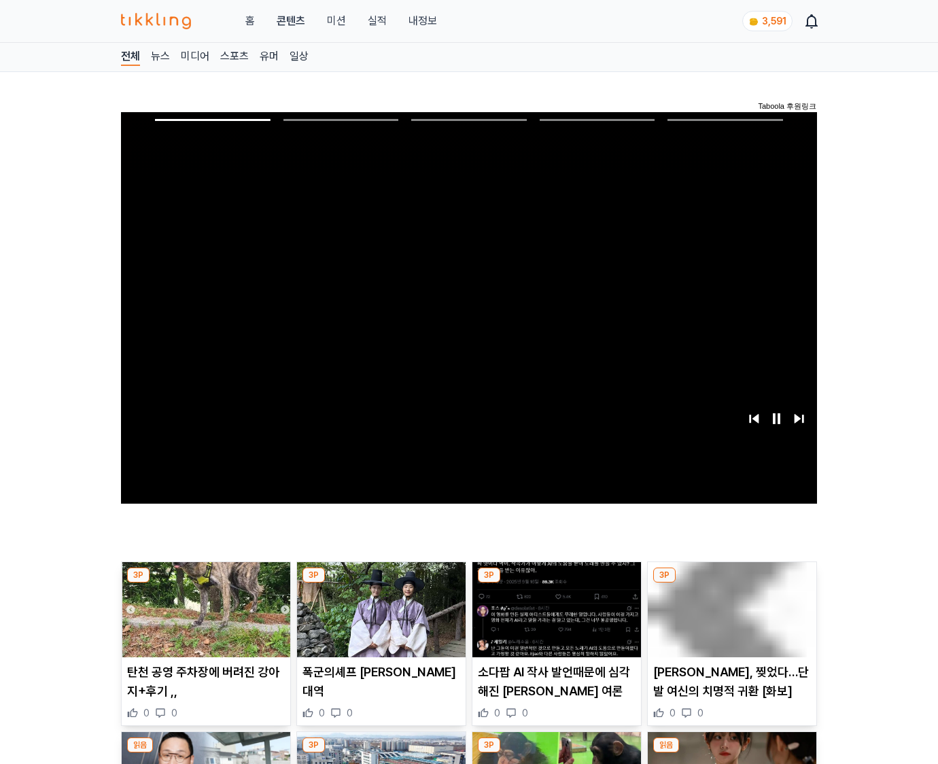
click at [729, 620] on img at bounding box center [732, 609] width 169 height 95
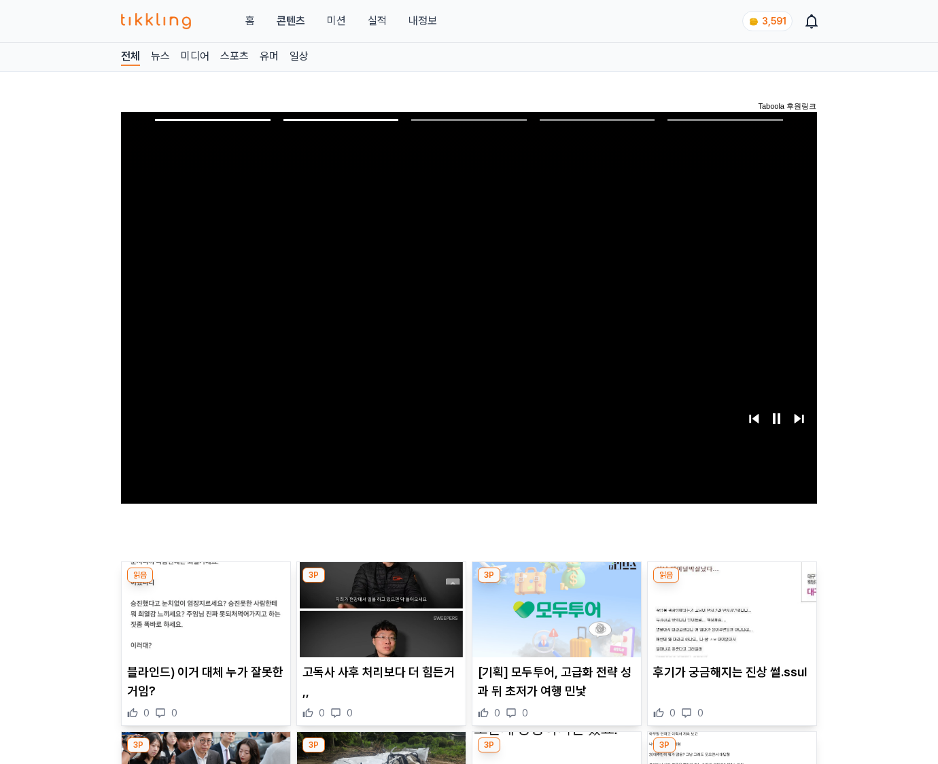
click at [729, 620] on img at bounding box center [732, 609] width 169 height 95
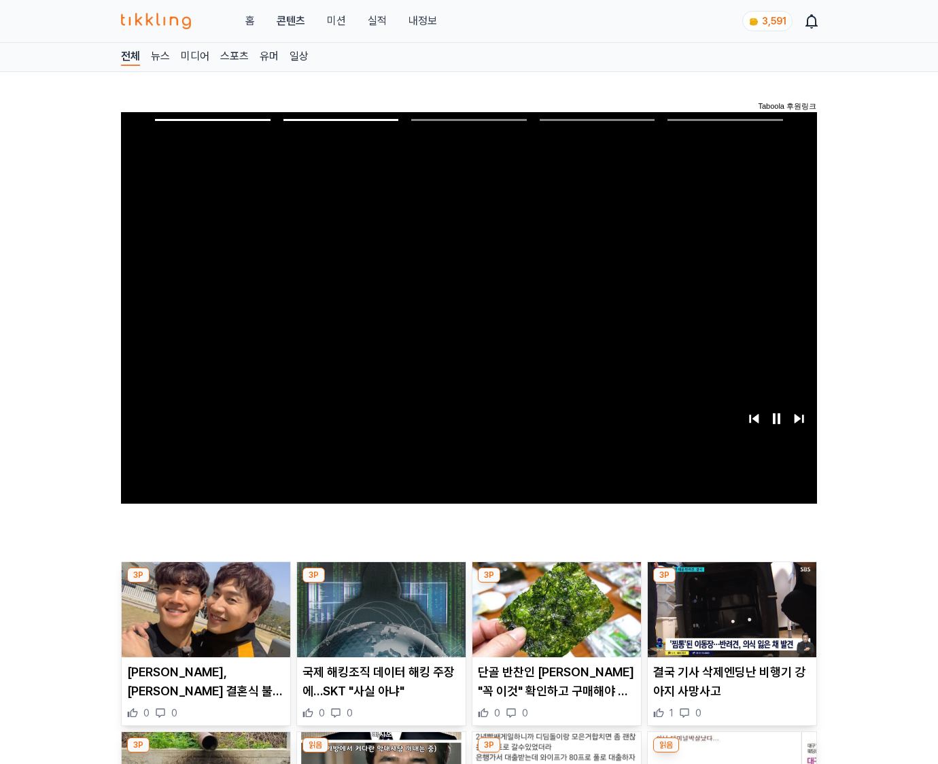
click at [729, 620] on img at bounding box center [732, 609] width 169 height 95
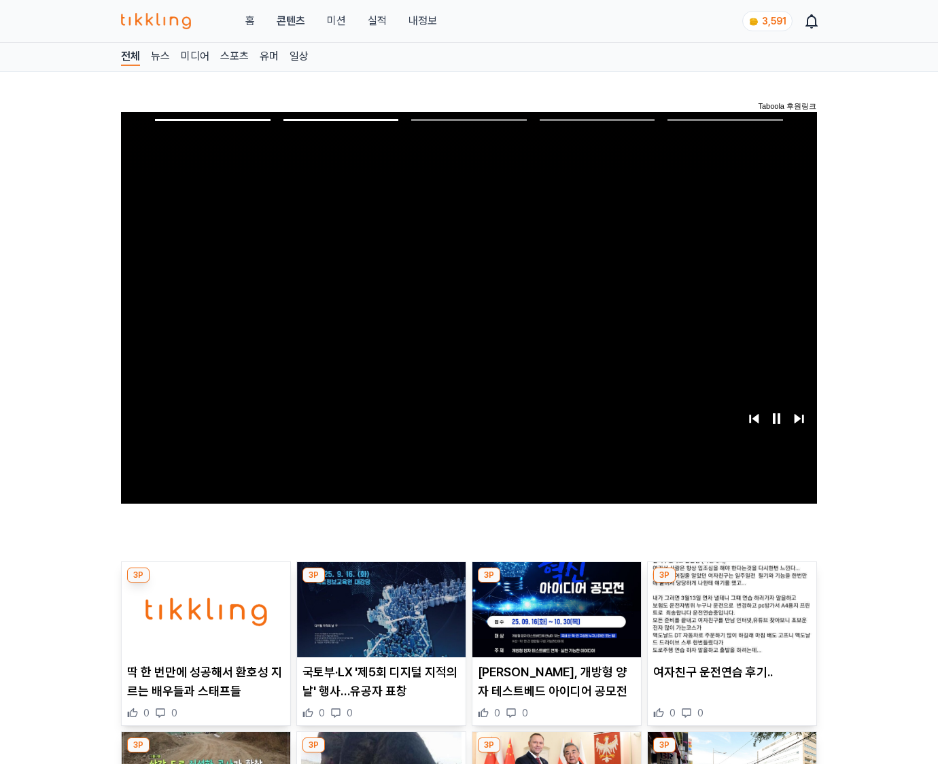
click at [729, 620] on img at bounding box center [732, 609] width 169 height 95
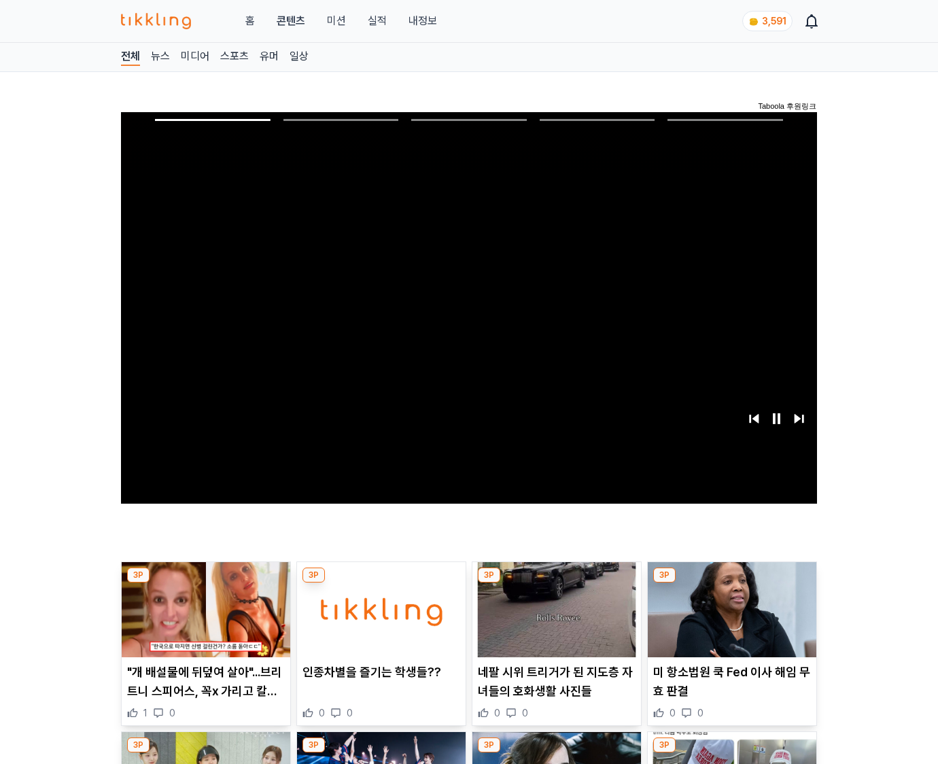
click at [729, 620] on img at bounding box center [732, 609] width 169 height 95
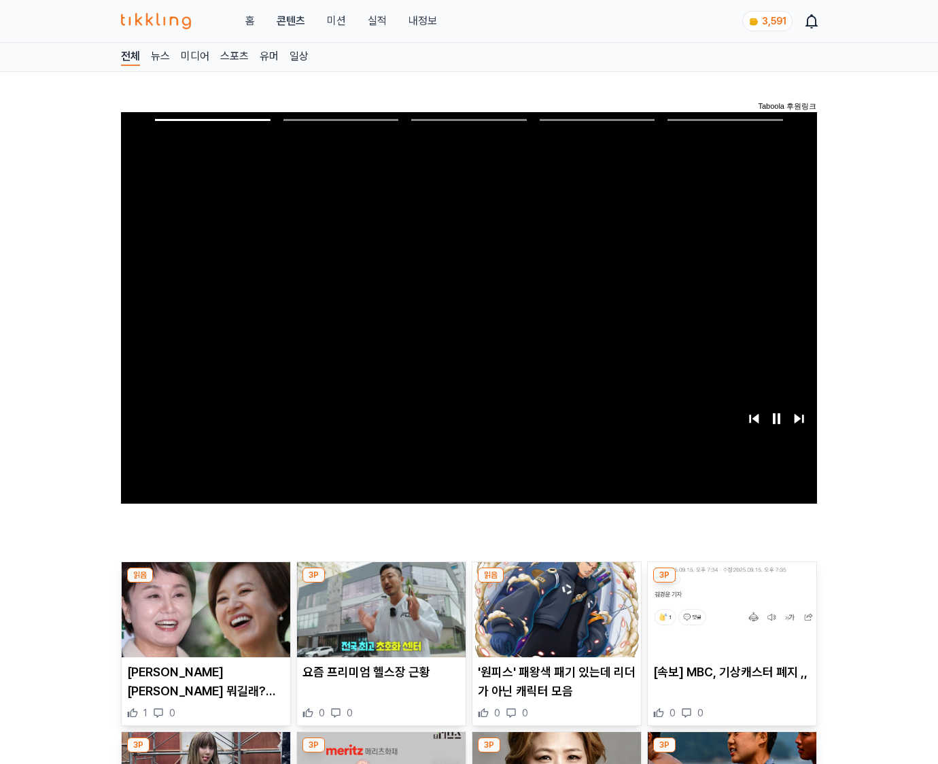
click at [729, 620] on img at bounding box center [732, 609] width 169 height 95
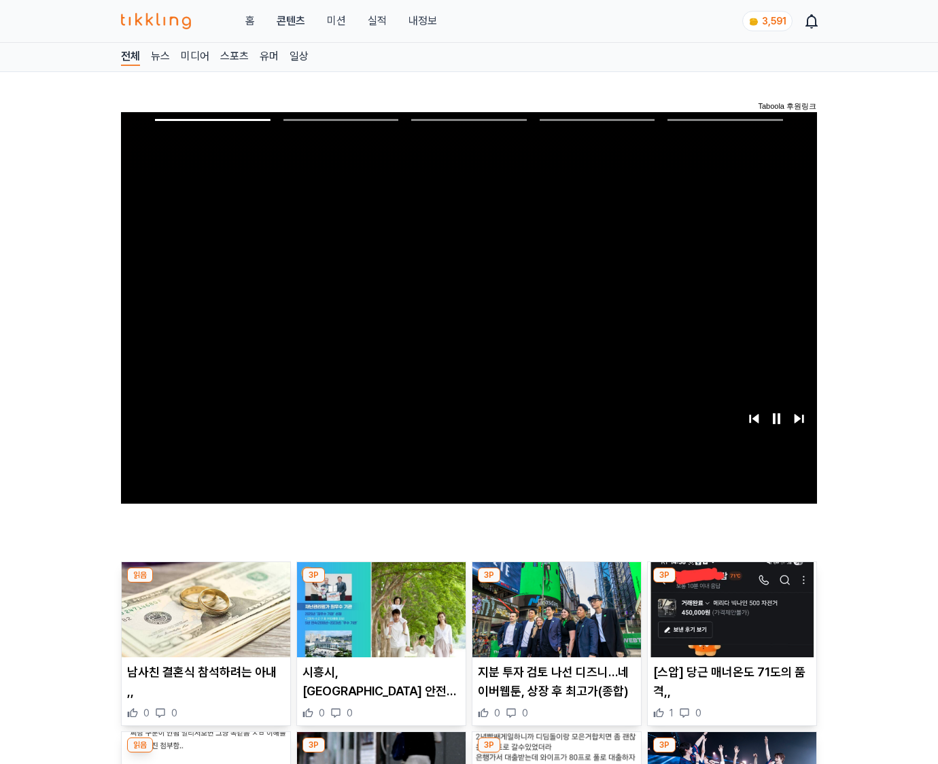
click at [729, 620] on img at bounding box center [732, 609] width 169 height 95
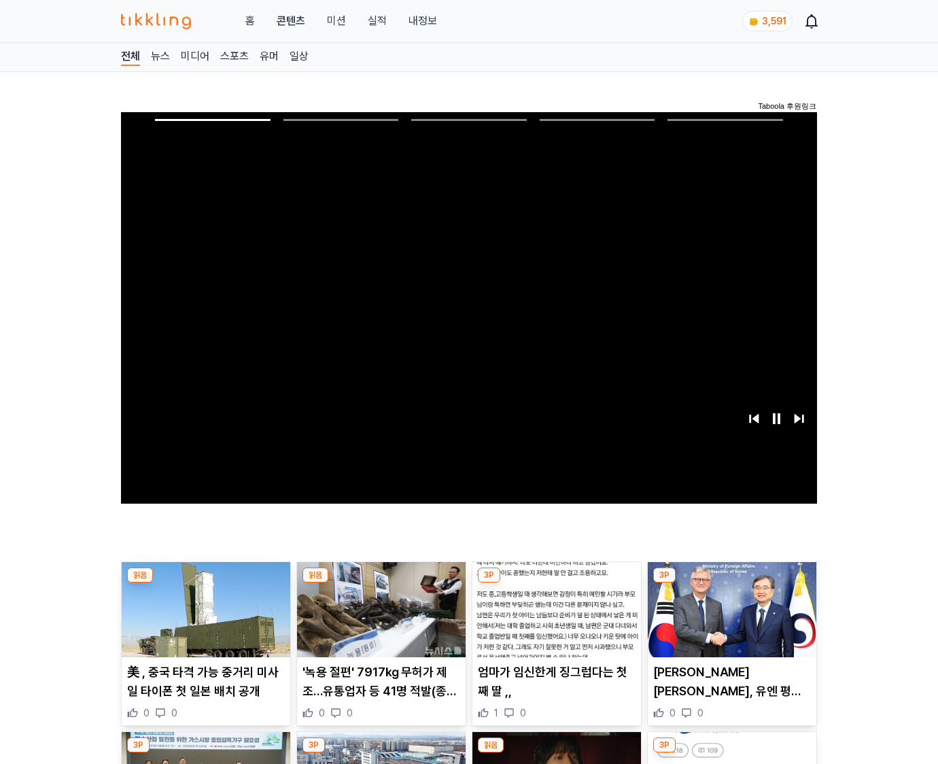
click at [729, 620] on img at bounding box center [732, 609] width 169 height 95
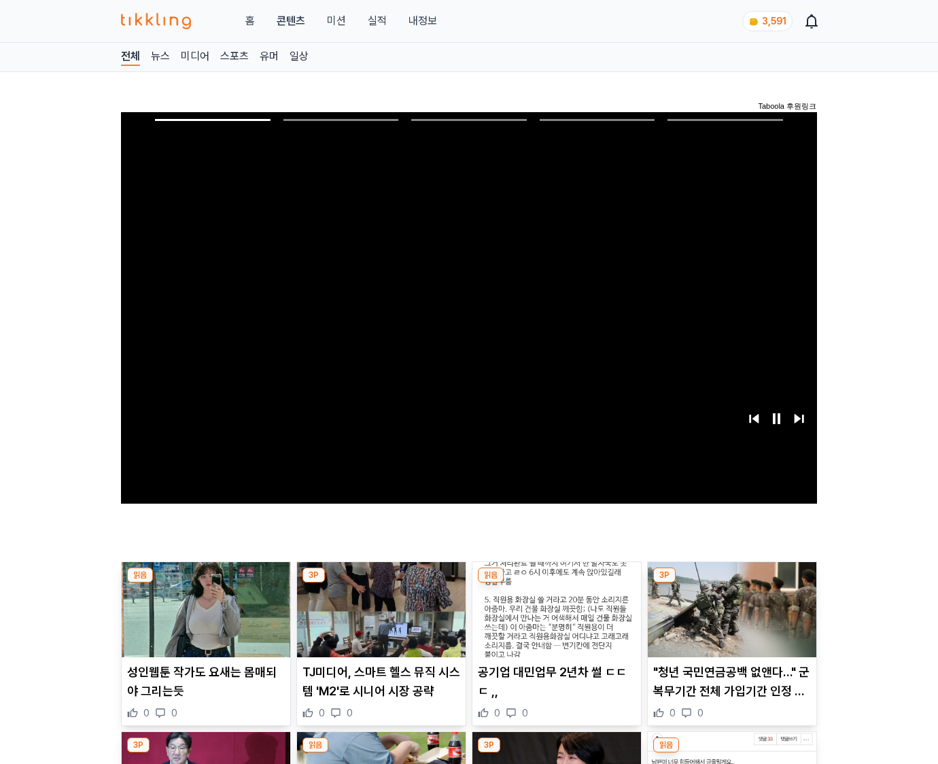
click at [729, 620] on img at bounding box center [732, 609] width 169 height 95
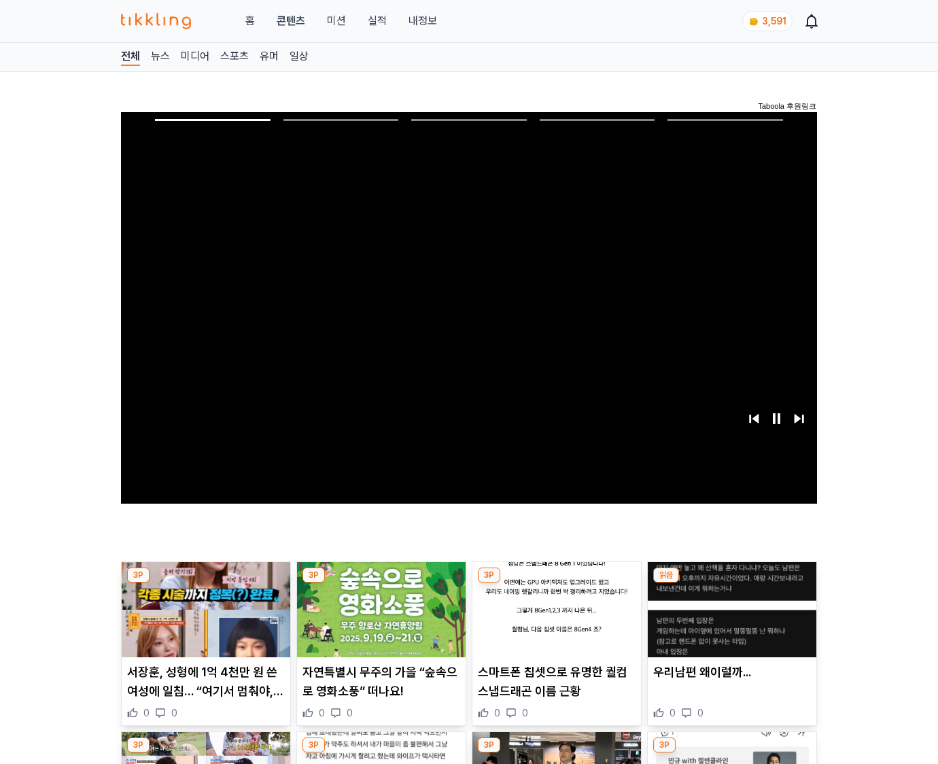
click at [729, 620] on img at bounding box center [732, 609] width 169 height 95
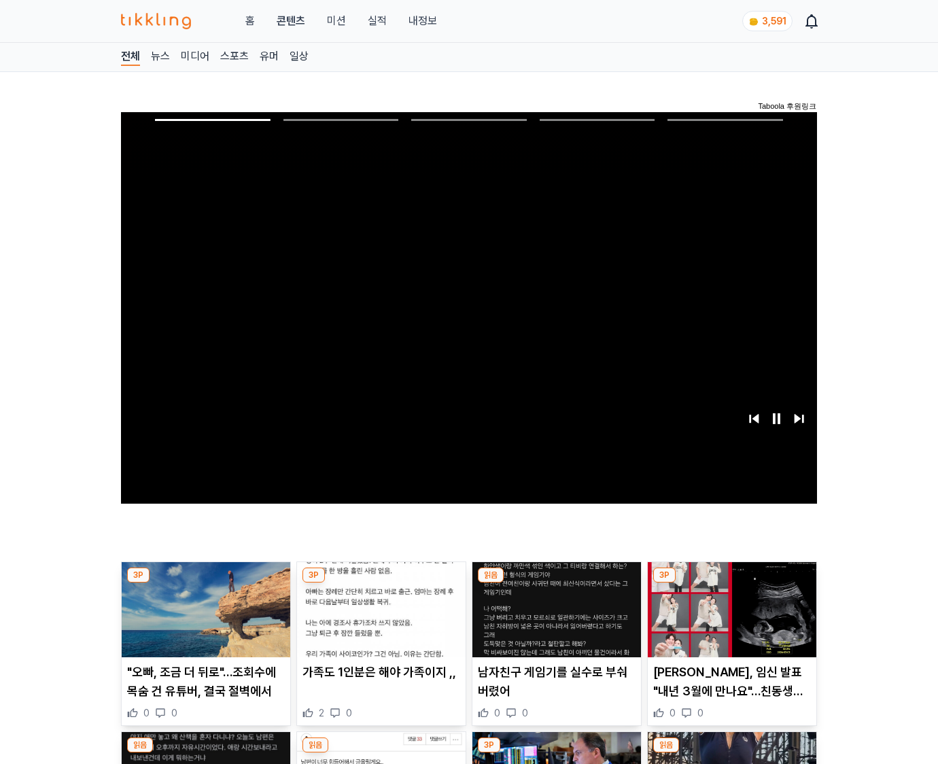
click at [729, 620] on img at bounding box center [732, 609] width 169 height 95
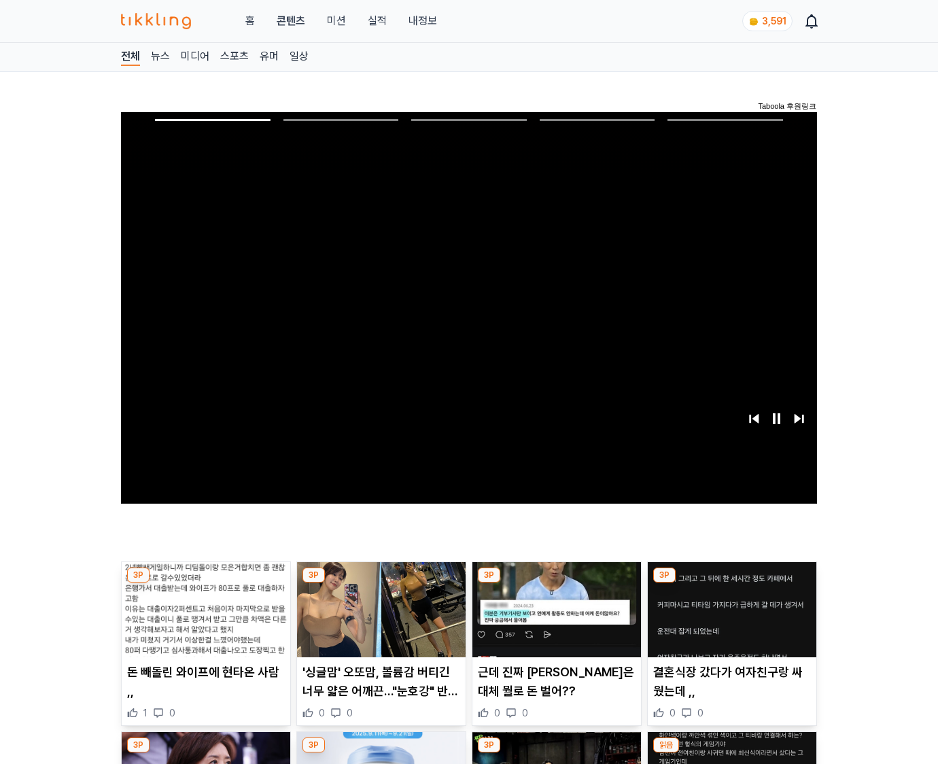
click at [729, 620] on img at bounding box center [732, 609] width 169 height 95
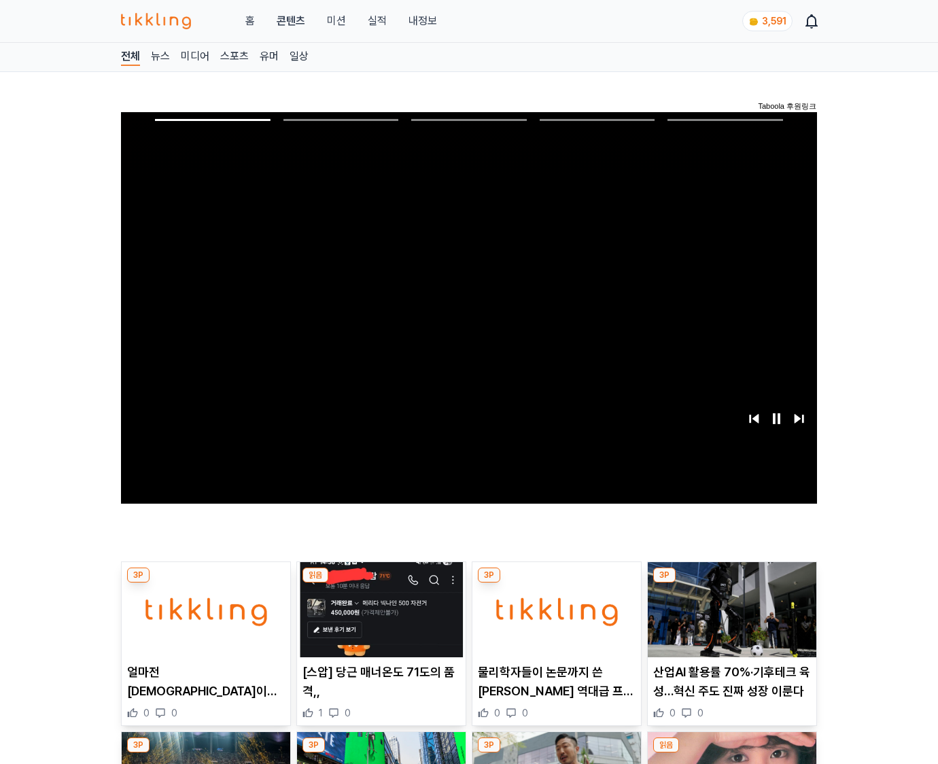
click at [729, 620] on img at bounding box center [732, 609] width 169 height 95
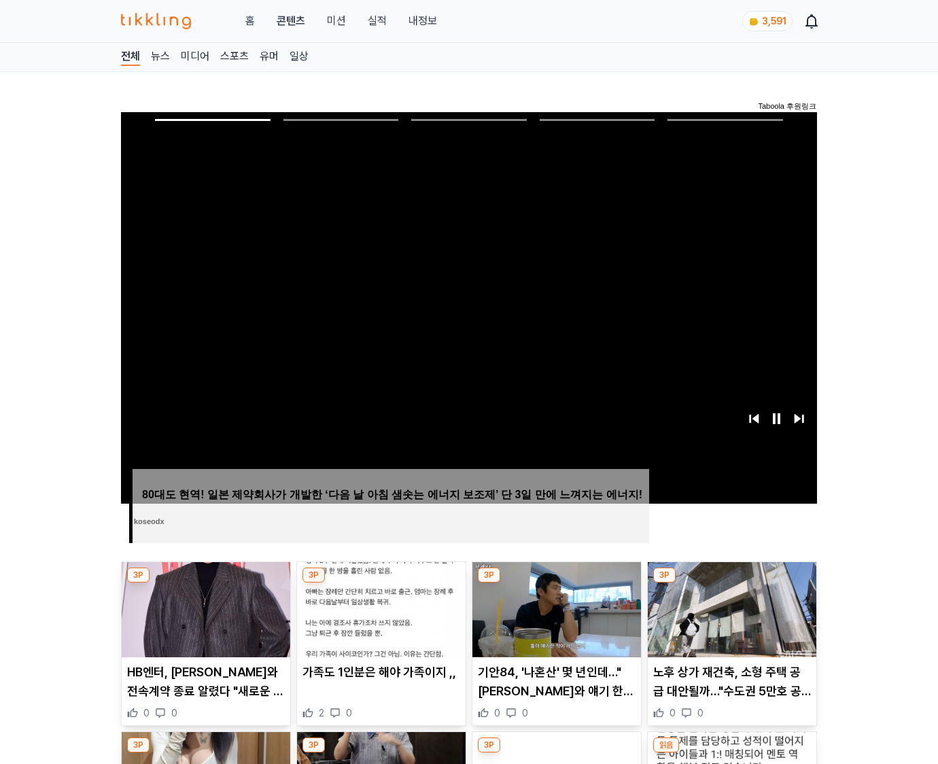
click at [729, 620] on img at bounding box center [732, 609] width 169 height 95
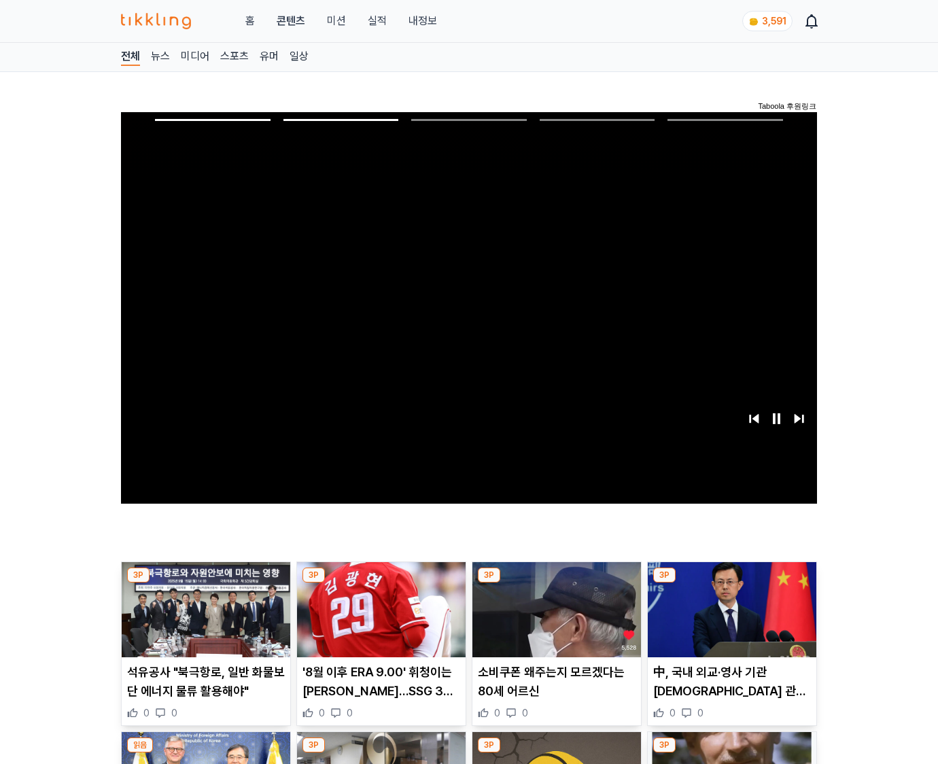
click at [729, 620] on img at bounding box center [732, 609] width 169 height 95
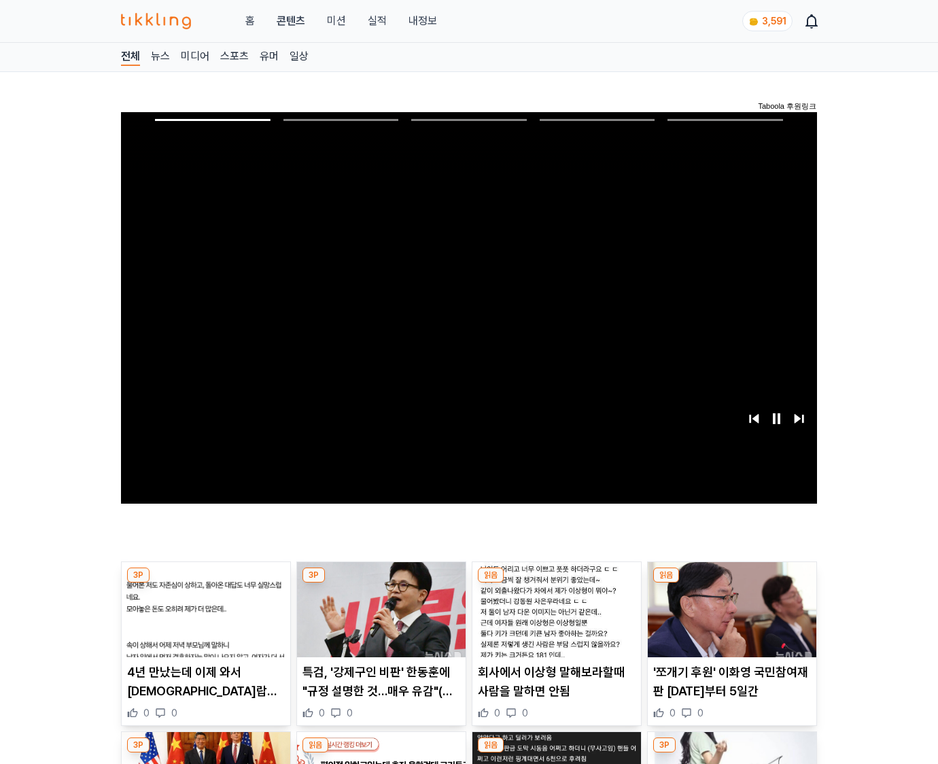
click at [729, 620] on img at bounding box center [732, 609] width 169 height 95
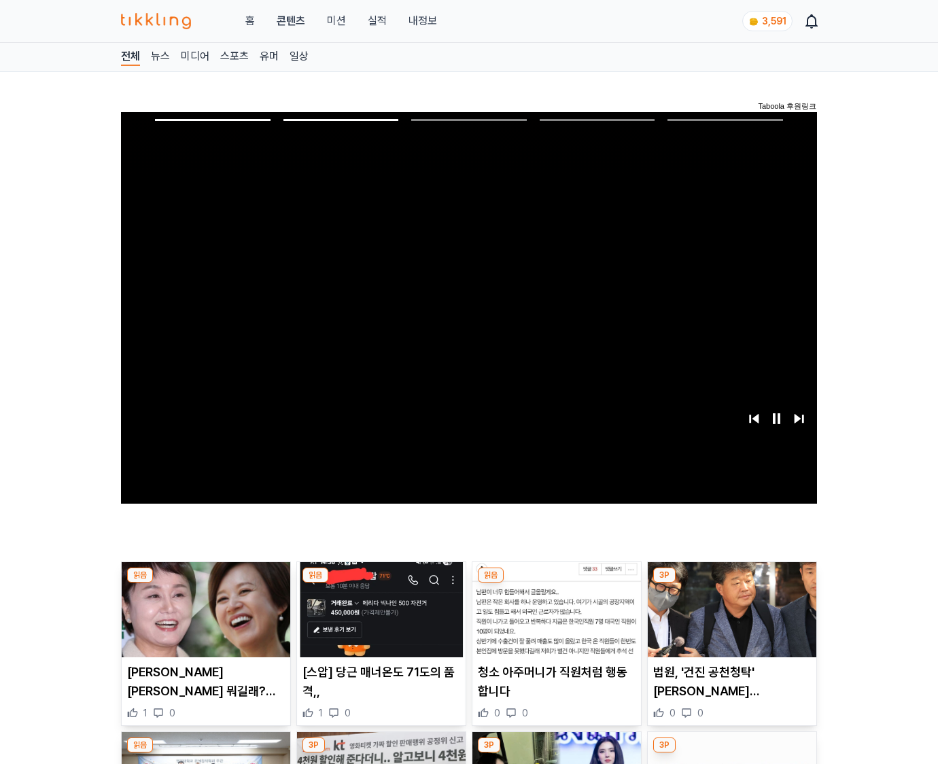
click at [729, 620] on img at bounding box center [732, 609] width 169 height 95
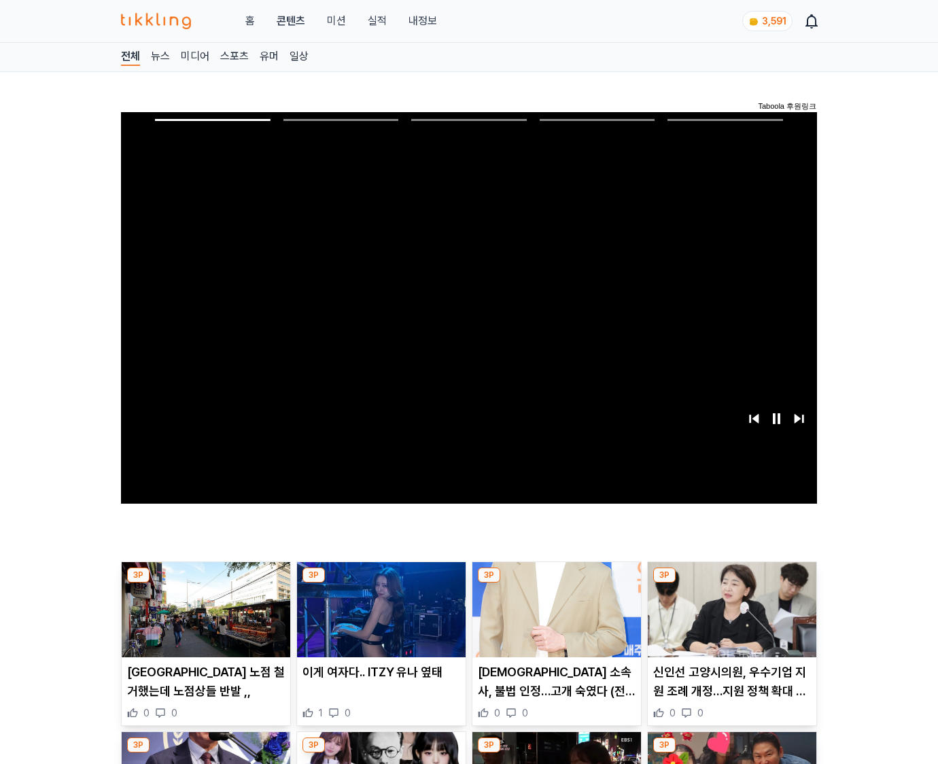
click at [729, 620] on img at bounding box center [732, 609] width 169 height 95
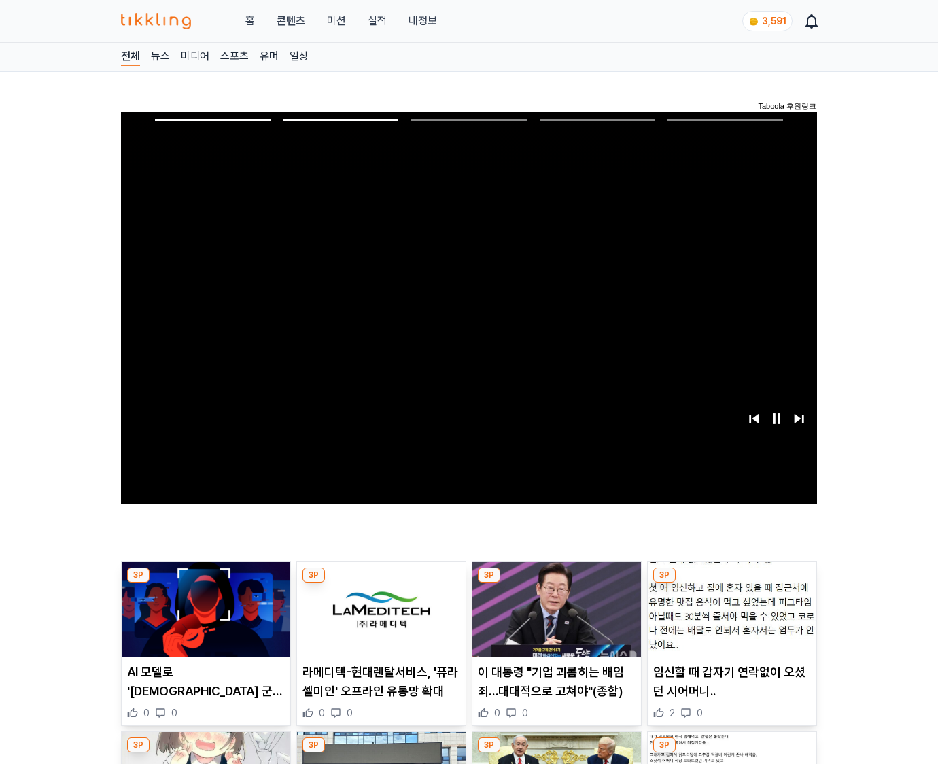
click at [729, 620] on img at bounding box center [732, 609] width 169 height 95
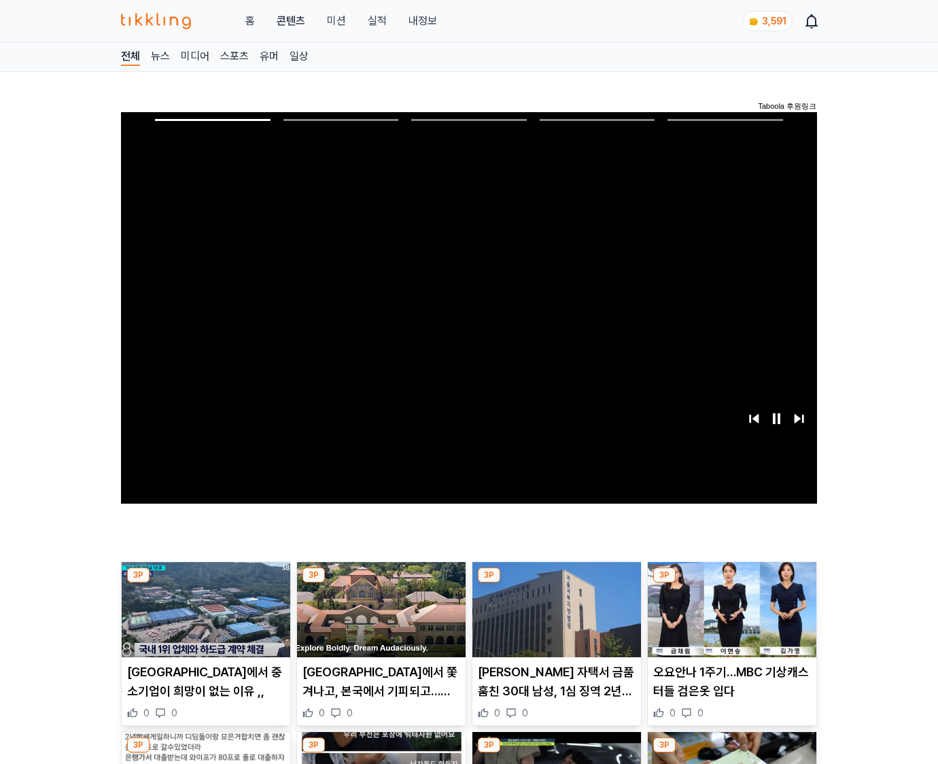
click at [729, 620] on img at bounding box center [732, 609] width 169 height 95
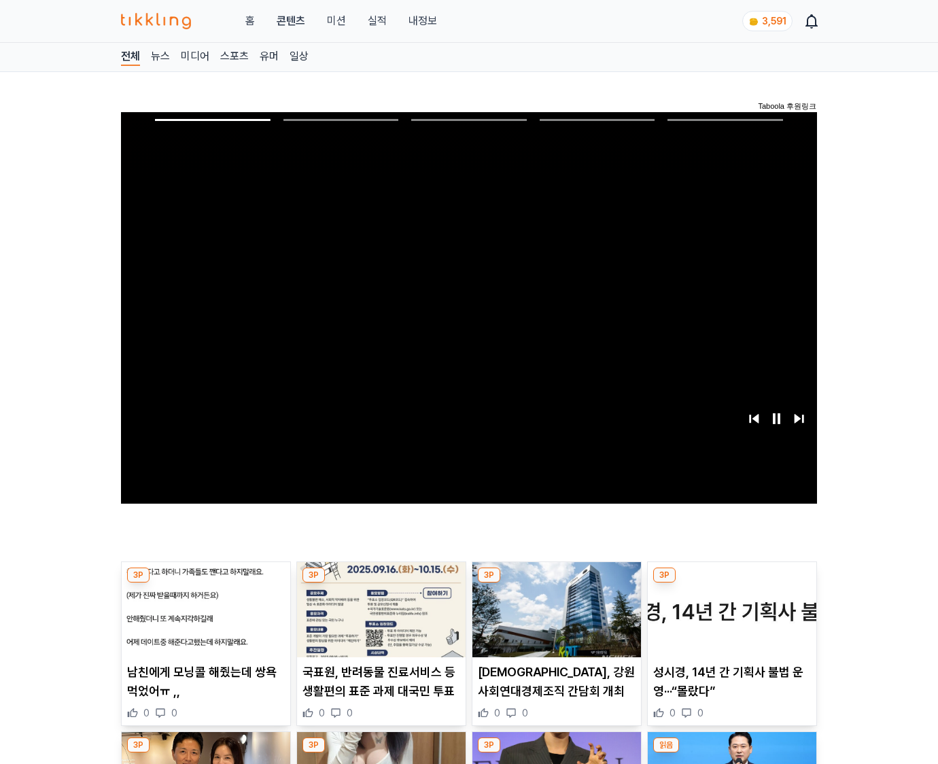
click at [729, 620] on img at bounding box center [732, 609] width 169 height 95
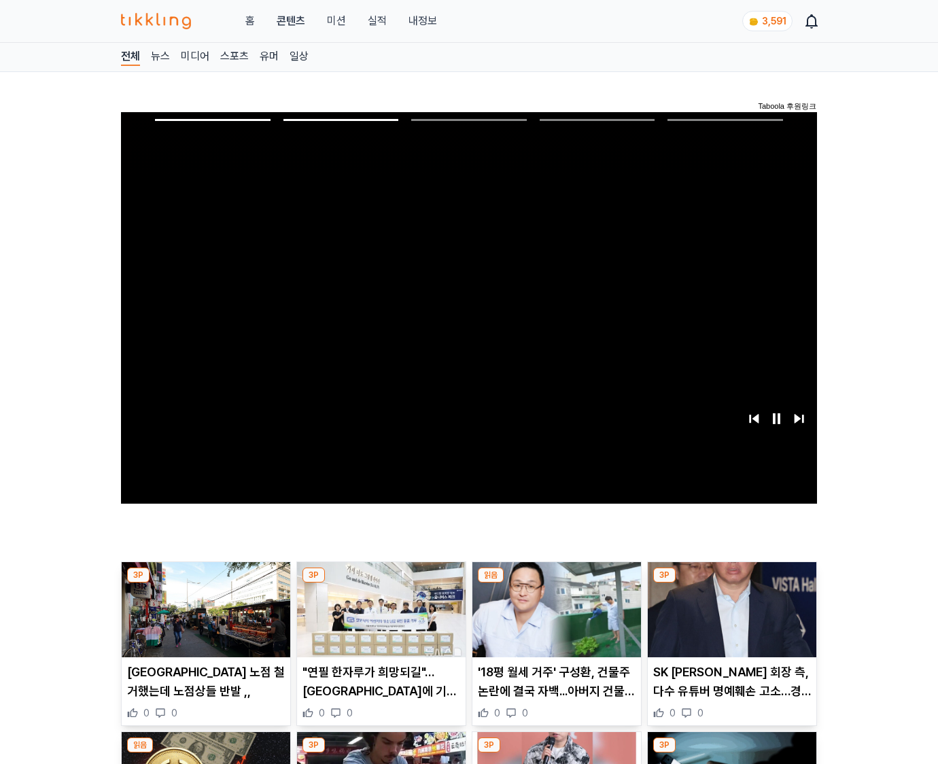
click at [729, 620] on img at bounding box center [732, 609] width 169 height 95
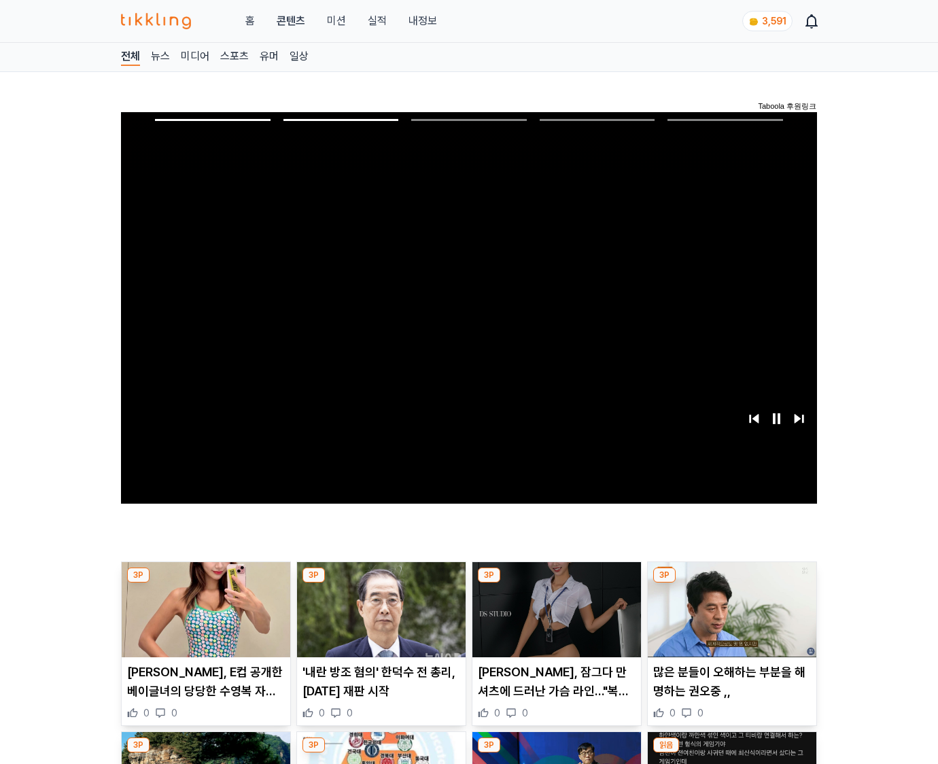
click at [729, 620] on img at bounding box center [732, 609] width 169 height 95
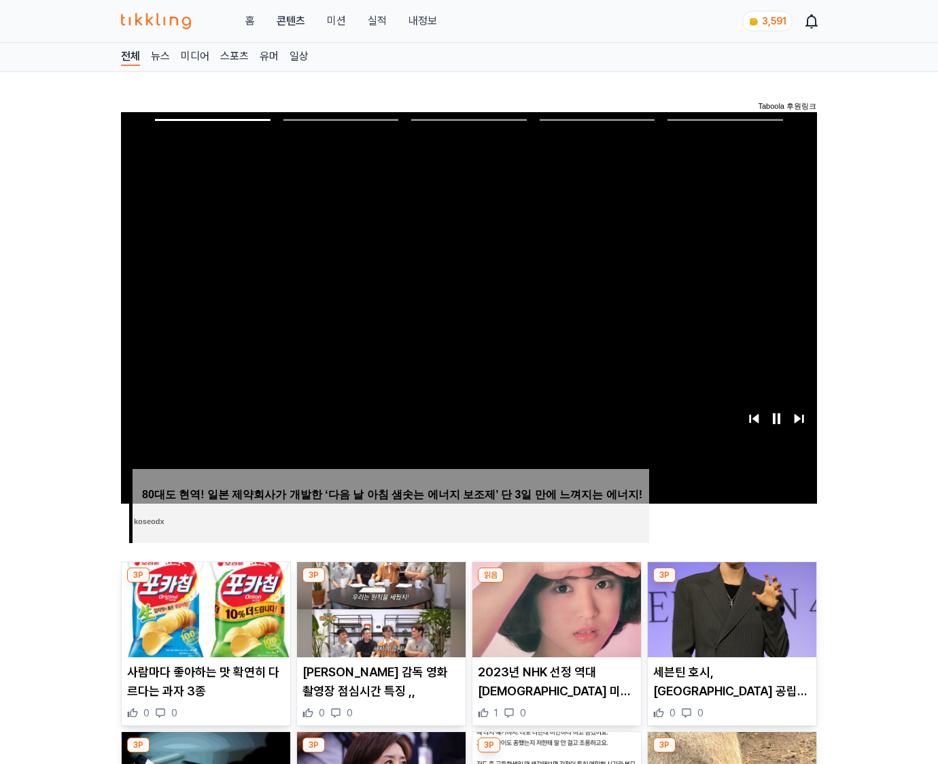
click at [729, 620] on img at bounding box center [732, 609] width 169 height 95
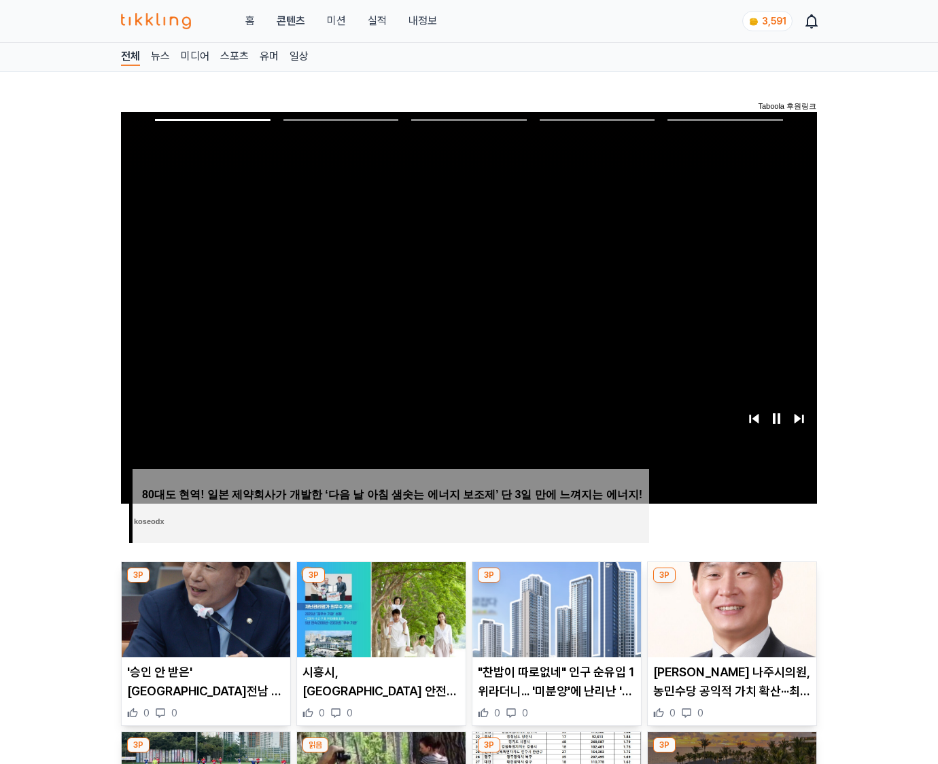
click at [729, 620] on img at bounding box center [732, 609] width 169 height 95
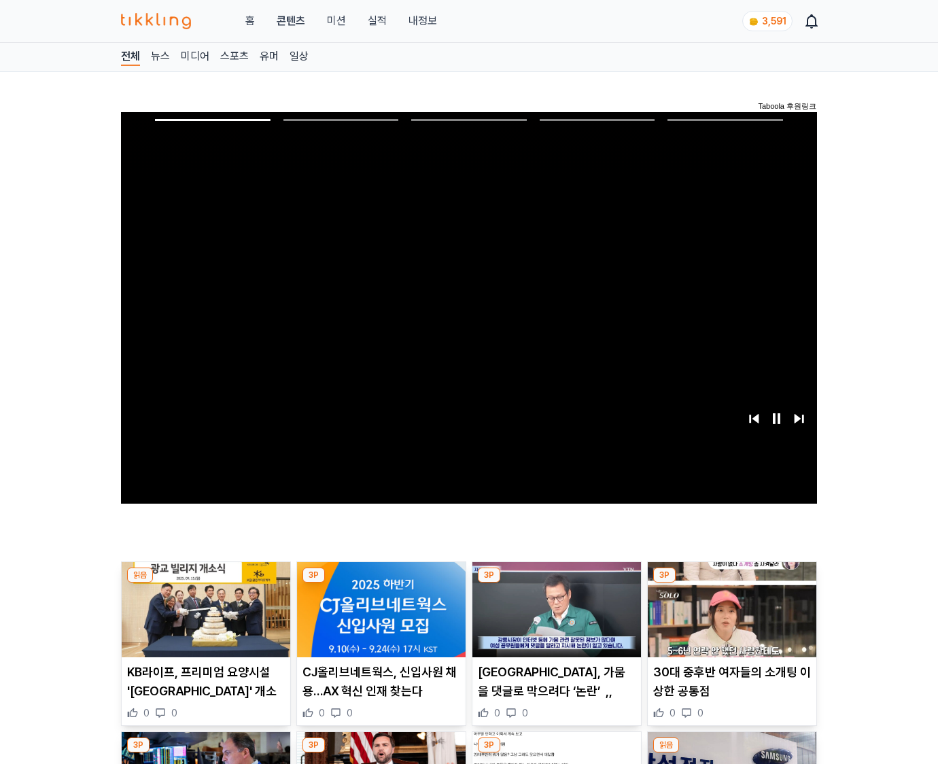
click at [729, 620] on img at bounding box center [732, 609] width 169 height 95
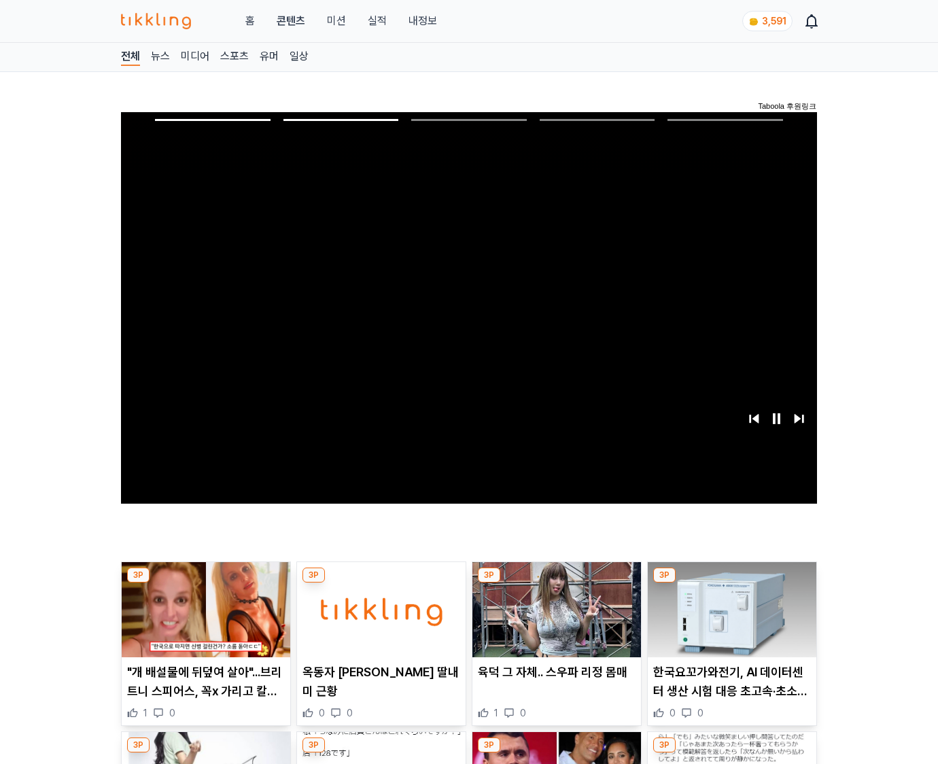
click at [729, 620] on img at bounding box center [732, 609] width 169 height 95
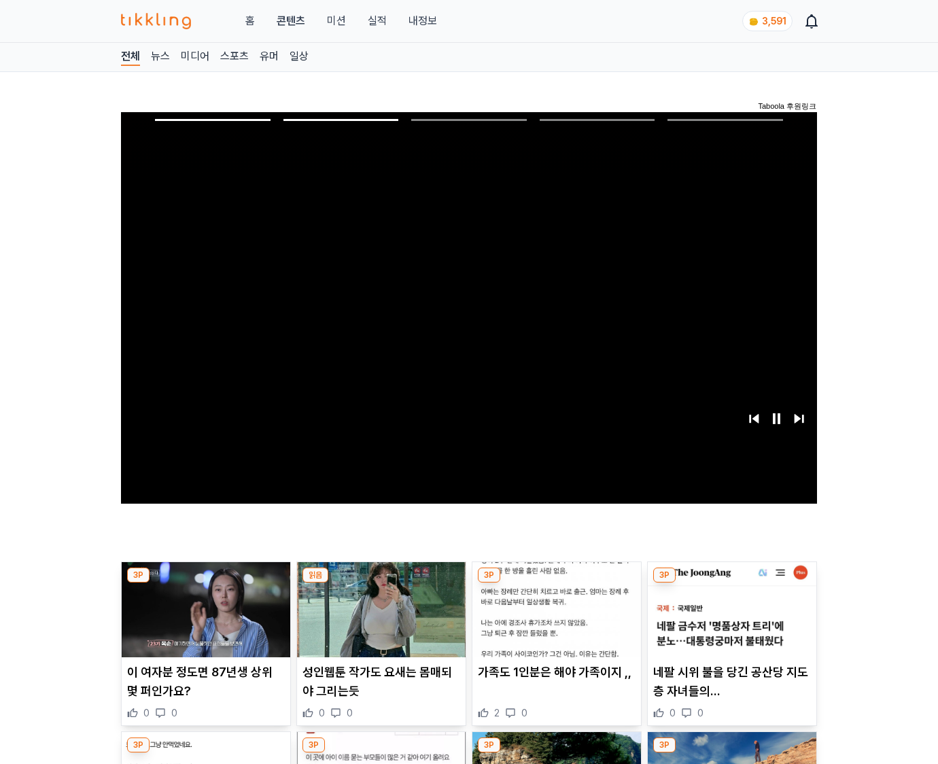
click at [729, 620] on img at bounding box center [732, 609] width 169 height 95
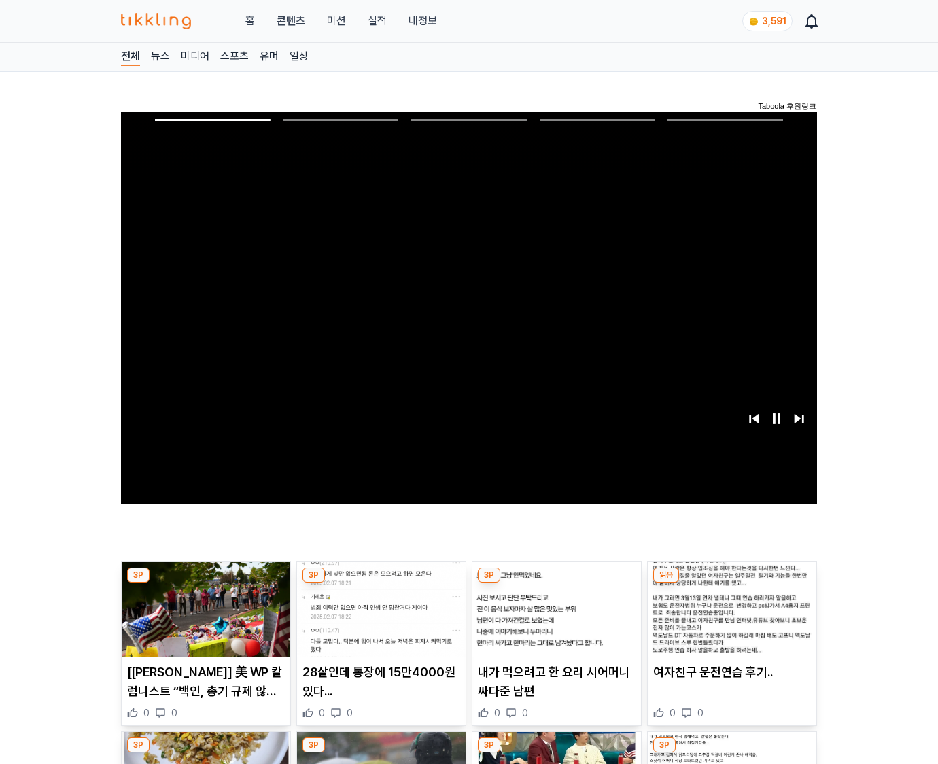
click at [729, 620] on img at bounding box center [732, 609] width 169 height 95
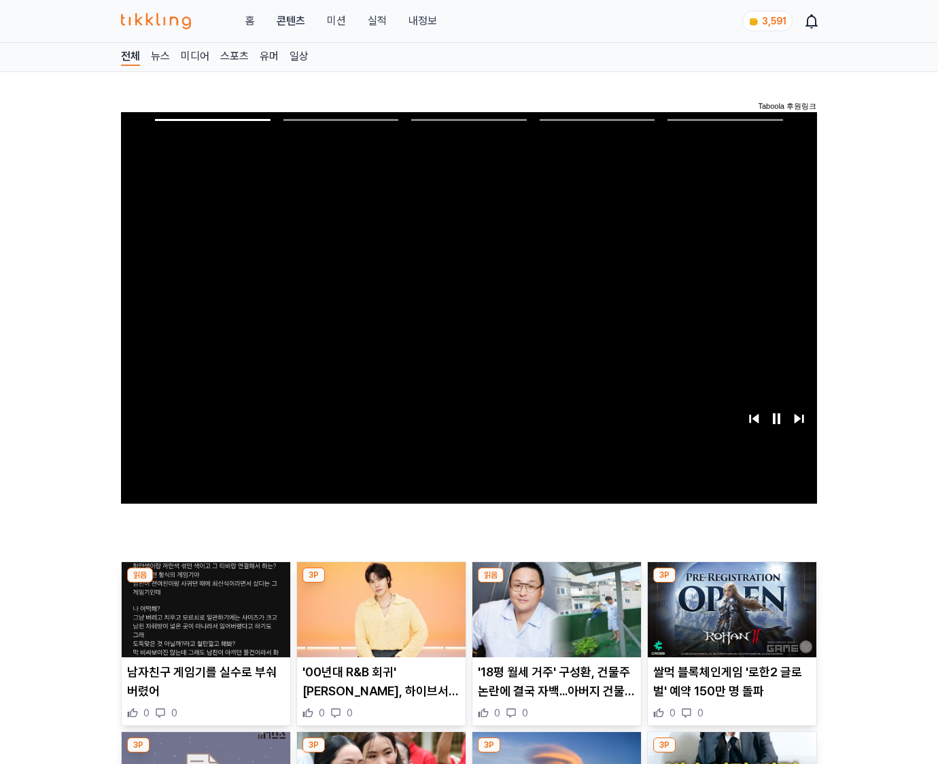
click at [729, 620] on img at bounding box center [732, 609] width 169 height 95
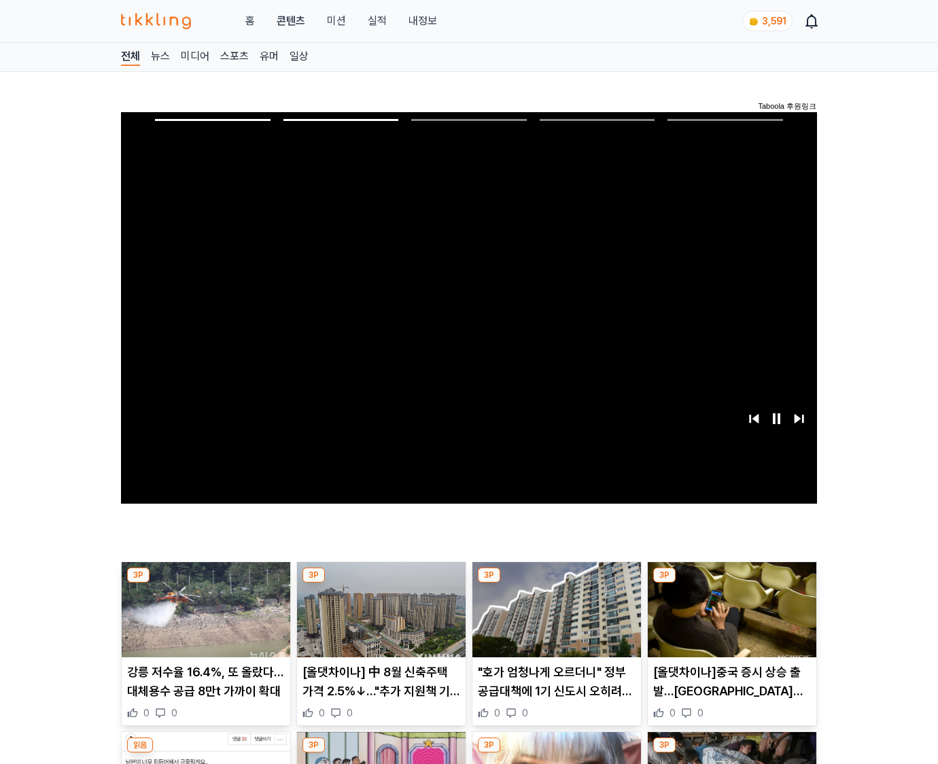
click at [729, 620] on img at bounding box center [732, 609] width 169 height 95
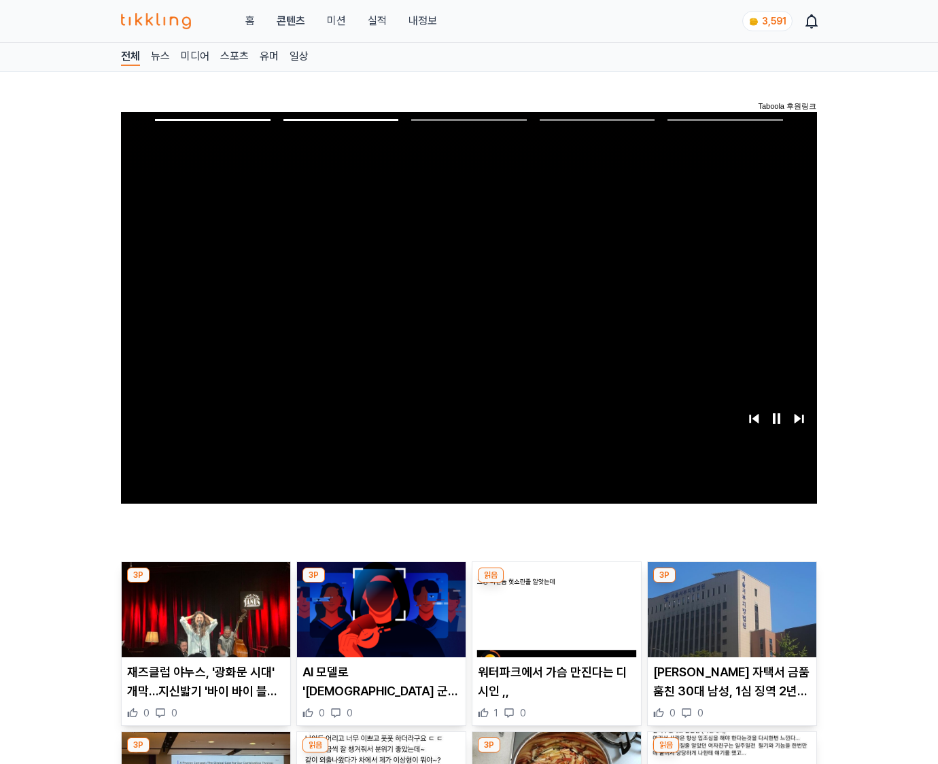
click at [729, 620] on img at bounding box center [732, 609] width 169 height 95
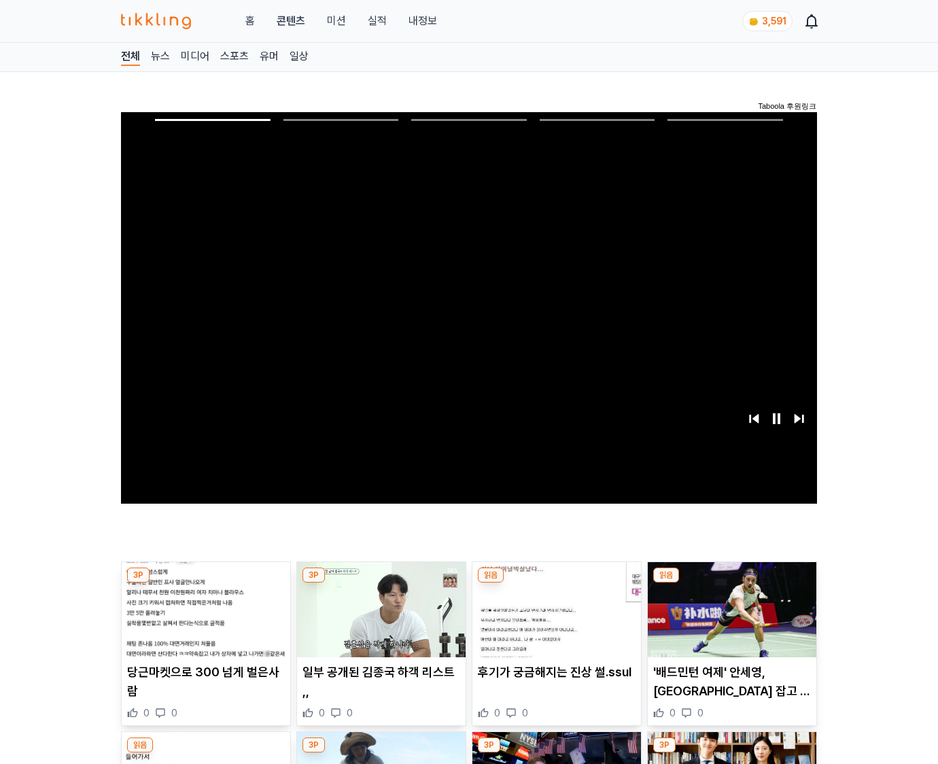
click at [729, 620] on img at bounding box center [732, 609] width 169 height 95
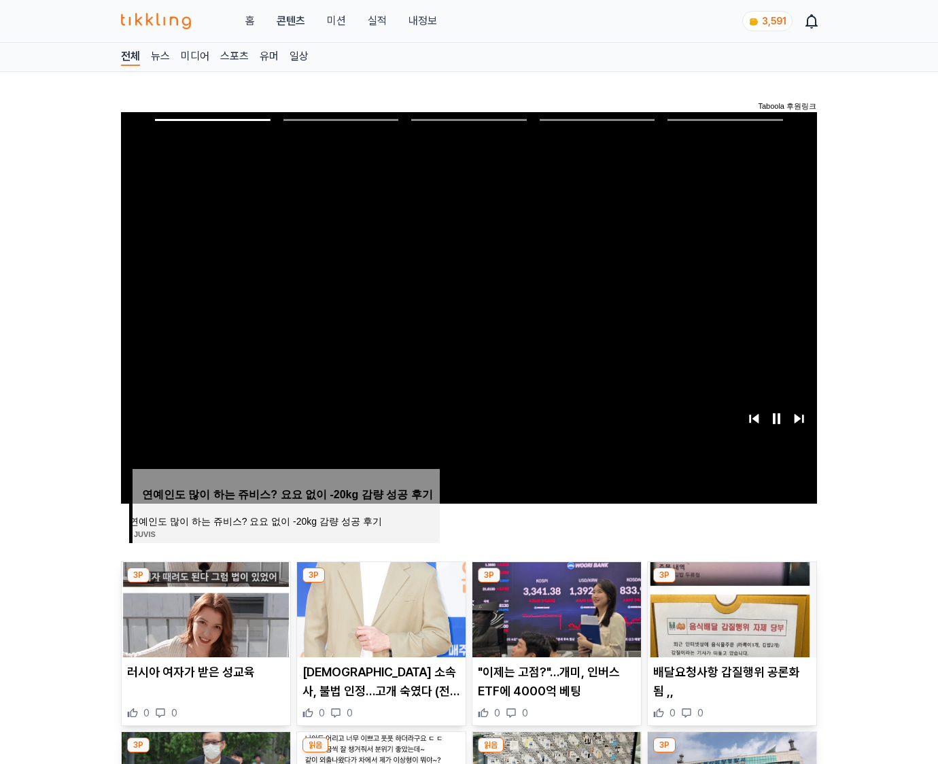
click at [729, 620] on img at bounding box center [732, 609] width 169 height 95
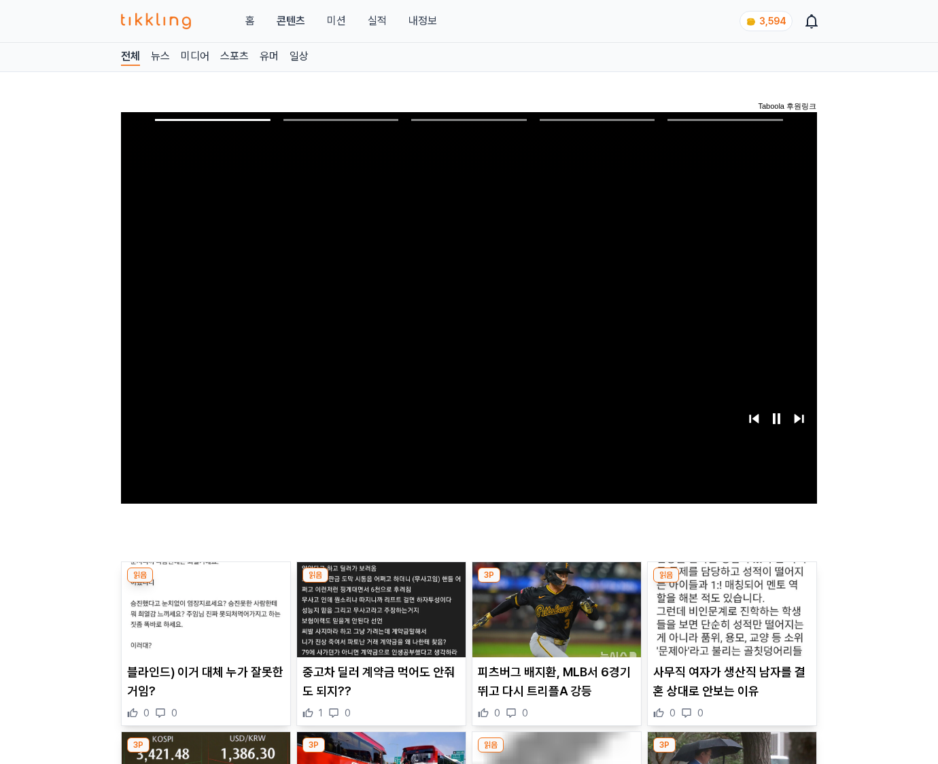
click at [729, 620] on img at bounding box center [732, 609] width 169 height 95
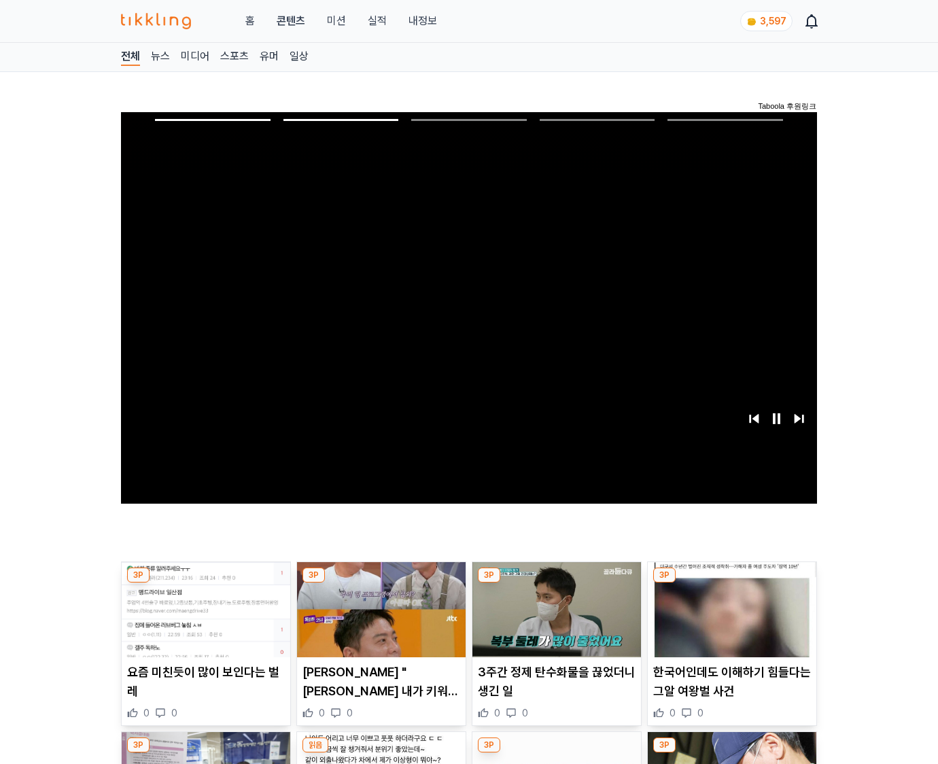
click at [729, 620] on img at bounding box center [732, 609] width 169 height 95
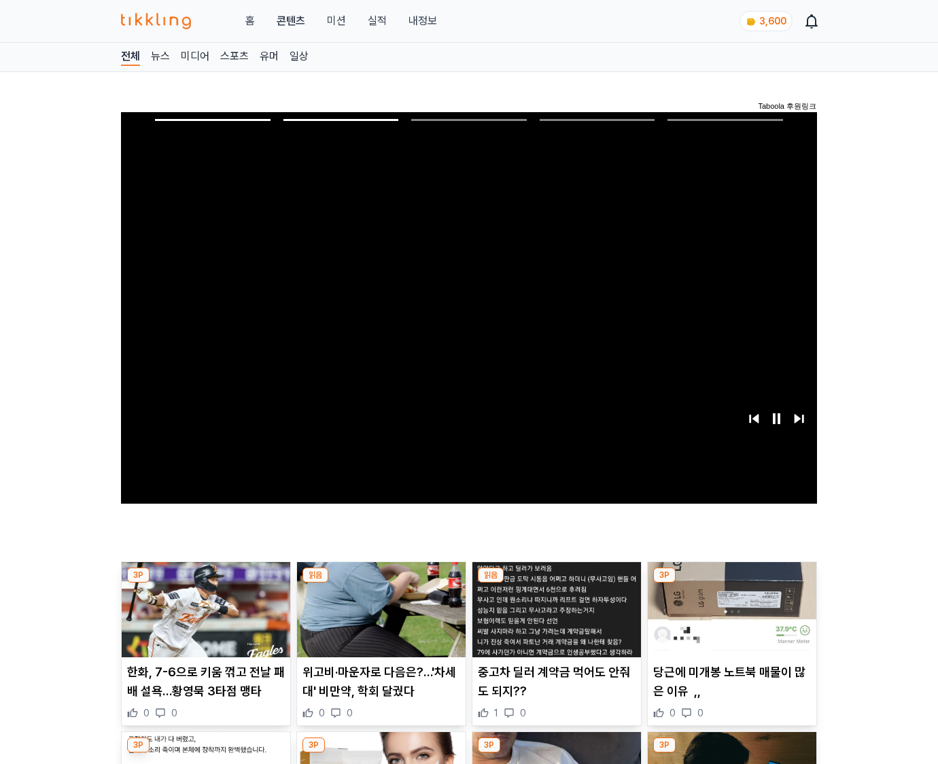
click at [729, 620] on img at bounding box center [732, 609] width 169 height 95
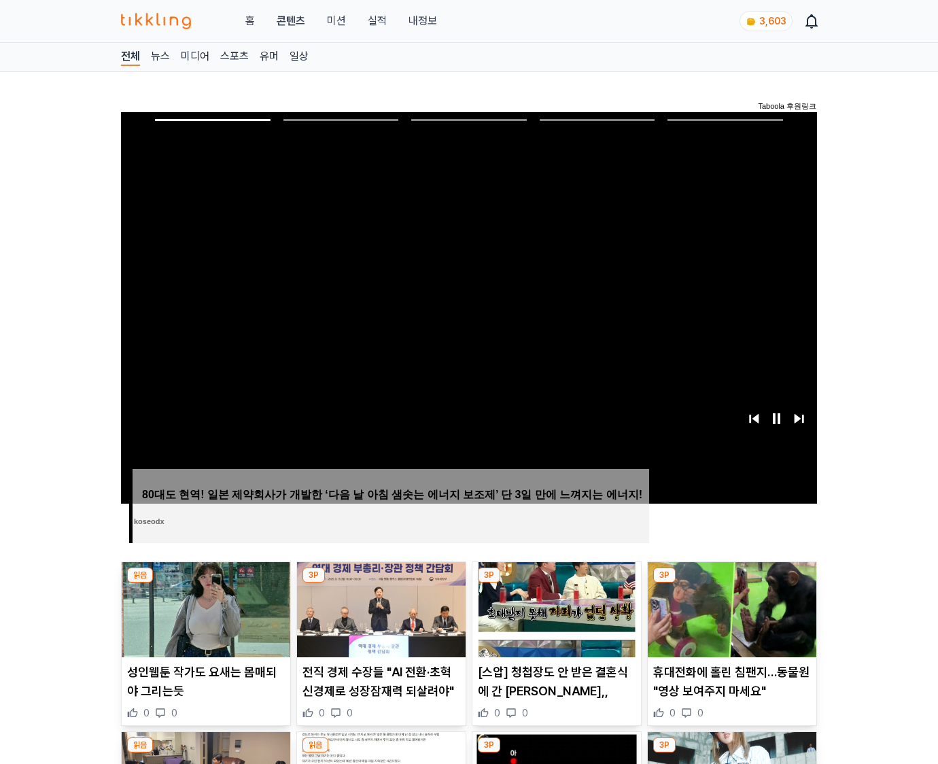
click at [729, 620] on img at bounding box center [732, 609] width 169 height 95
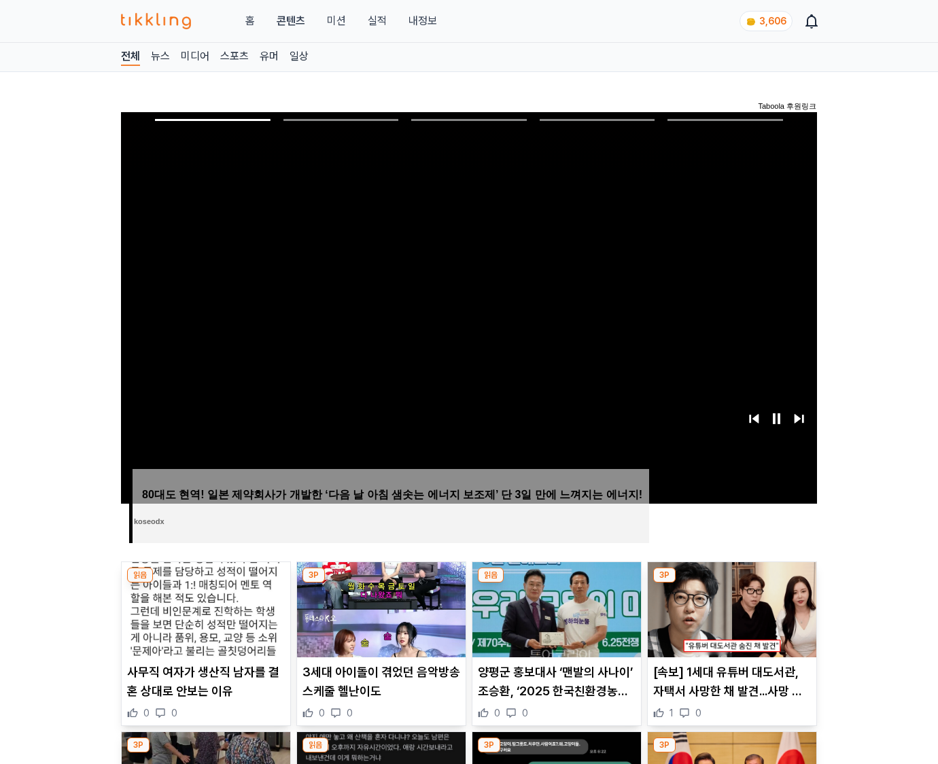
click at [729, 620] on img at bounding box center [732, 609] width 169 height 95
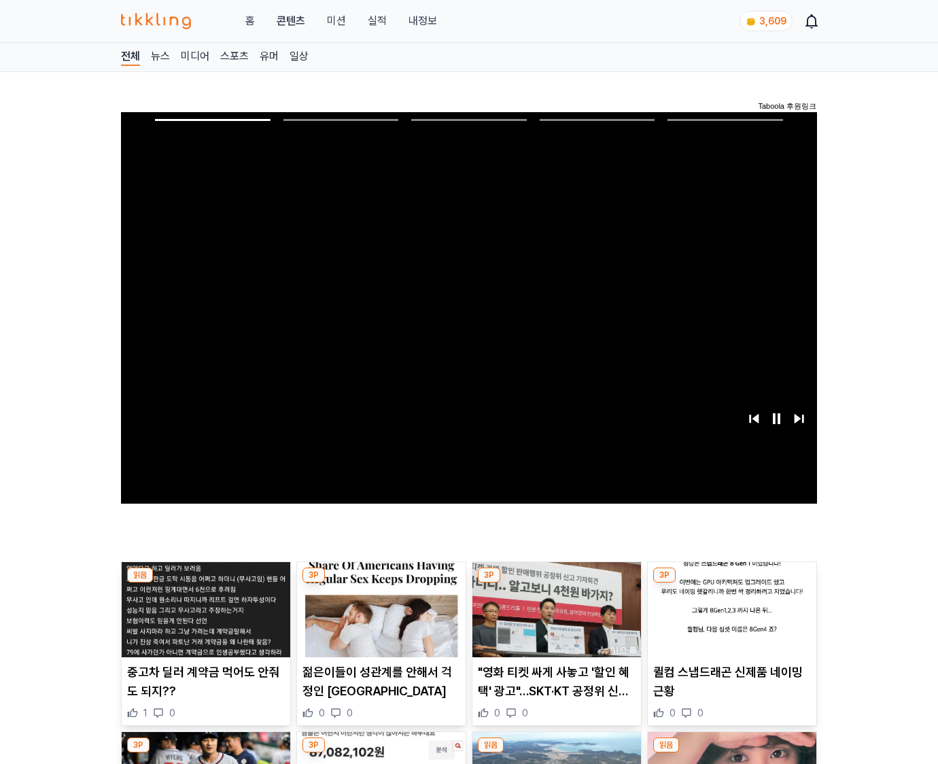
click at [729, 620] on img at bounding box center [732, 609] width 169 height 95
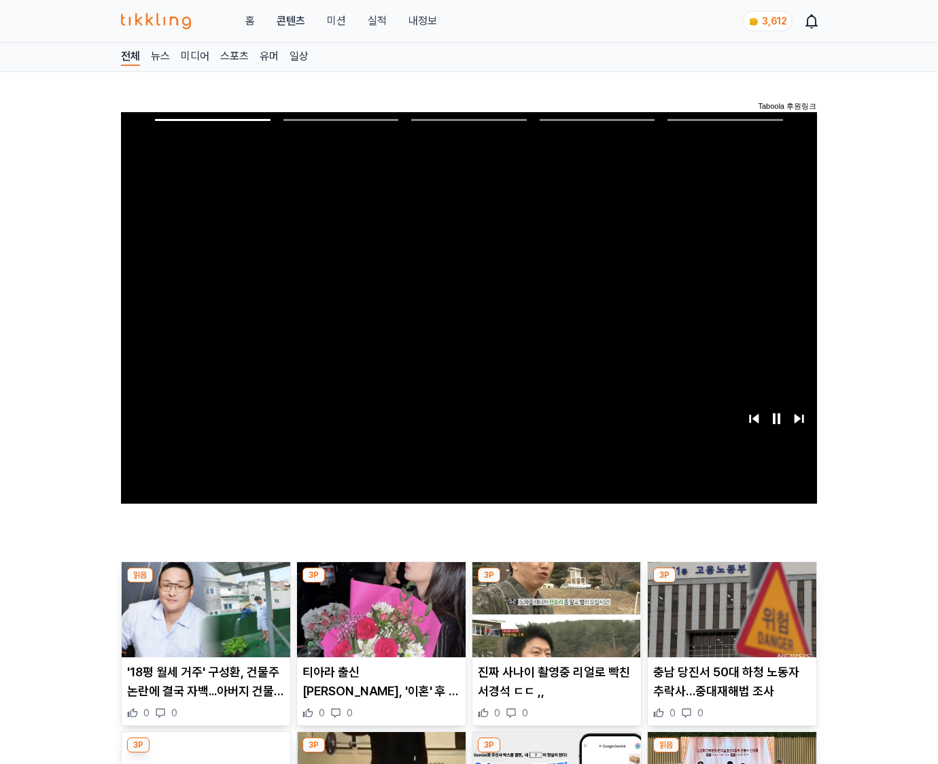
click at [729, 620] on img at bounding box center [732, 609] width 169 height 95
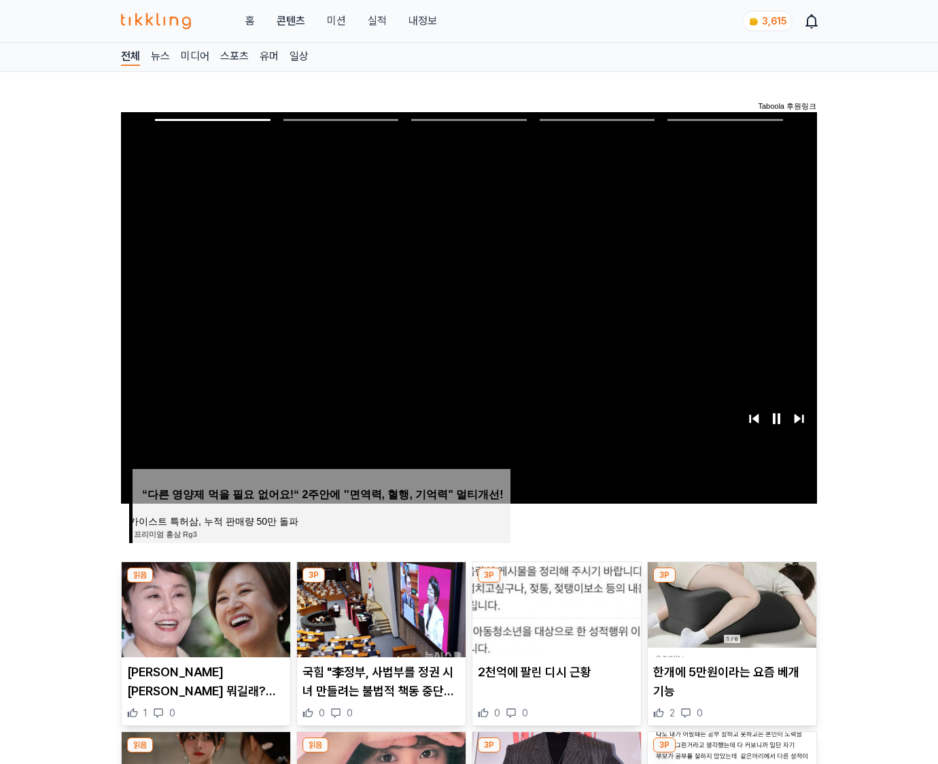
click at [729, 620] on img at bounding box center [732, 609] width 169 height 95
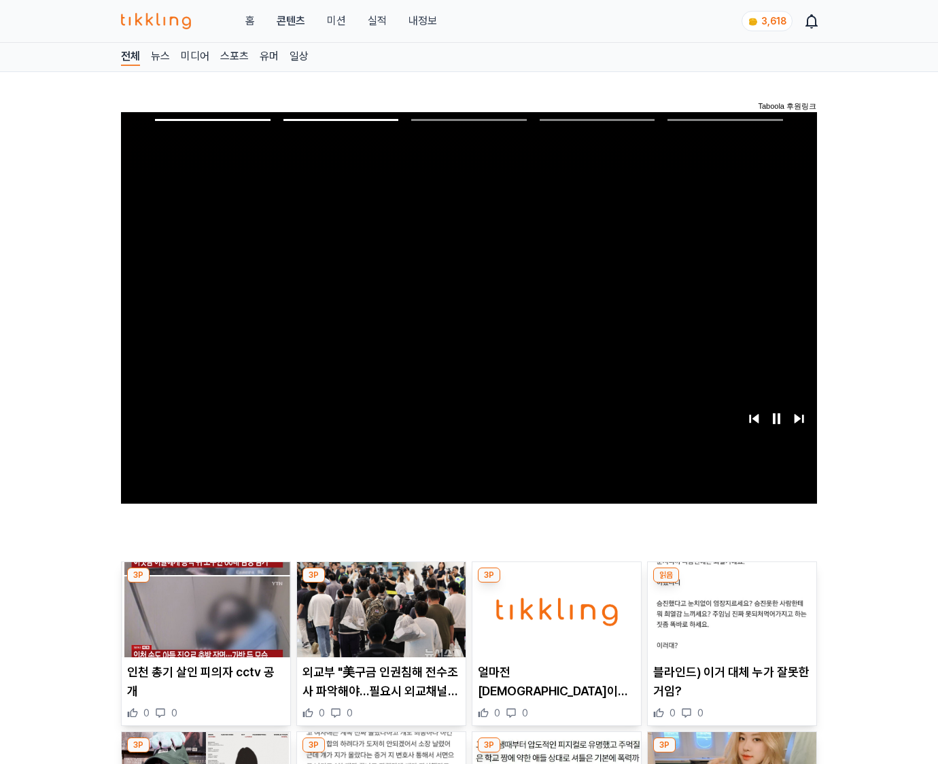
click at [729, 620] on img at bounding box center [732, 609] width 169 height 95
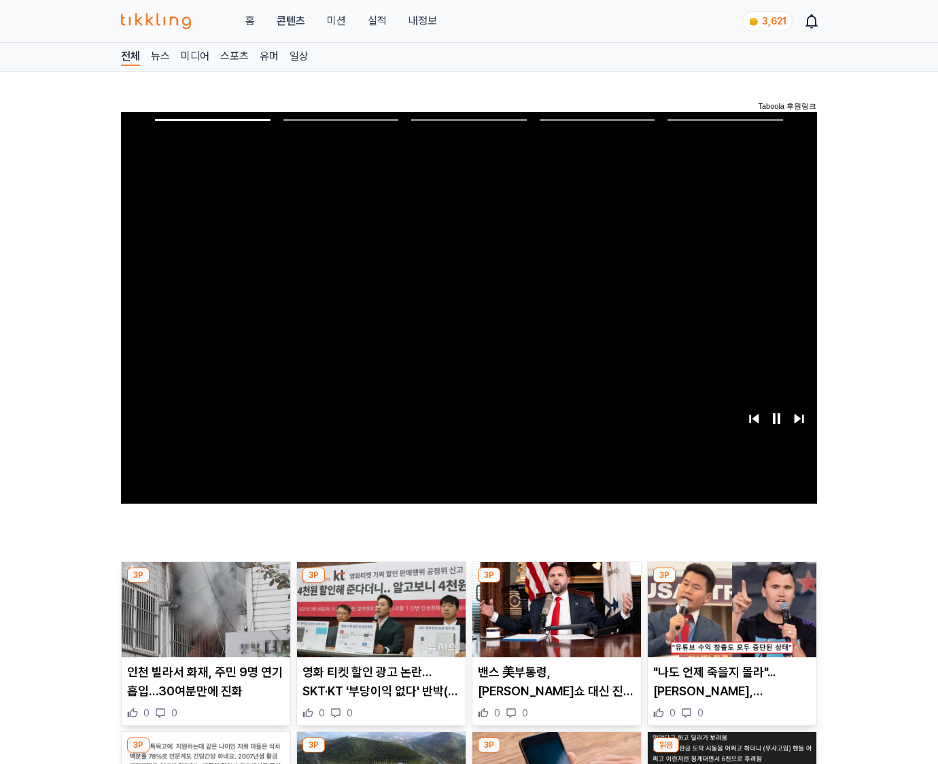
click at [729, 620] on img at bounding box center [732, 609] width 169 height 95
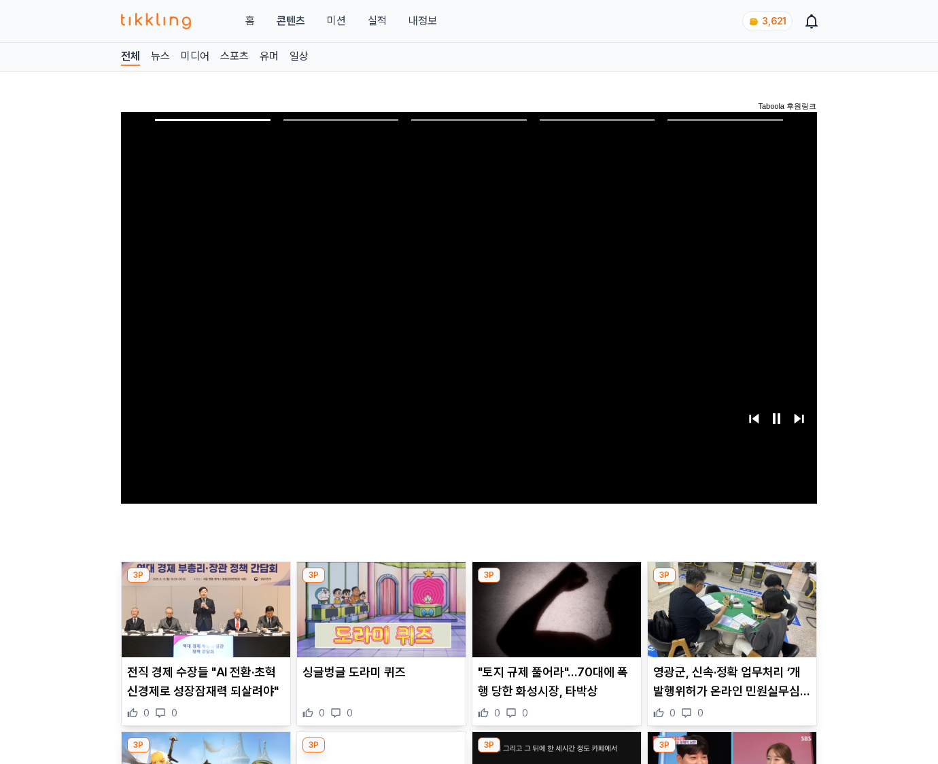
click at [729, 620] on img at bounding box center [732, 609] width 169 height 95
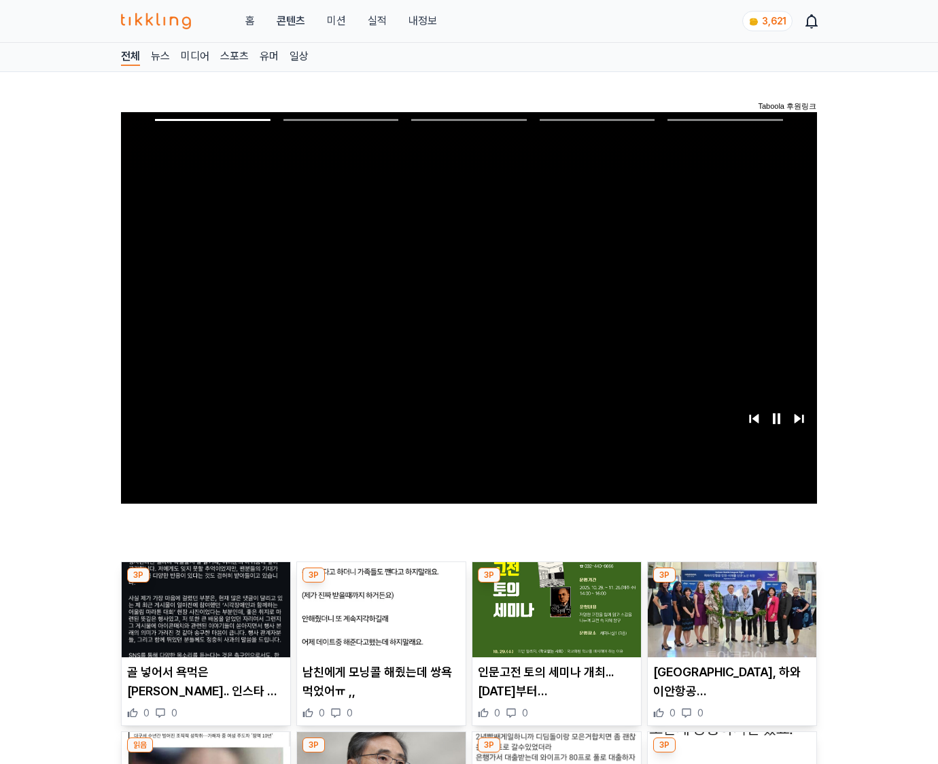
click at [729, 620] on img at bounding box center [732, 609] width 169 height 95
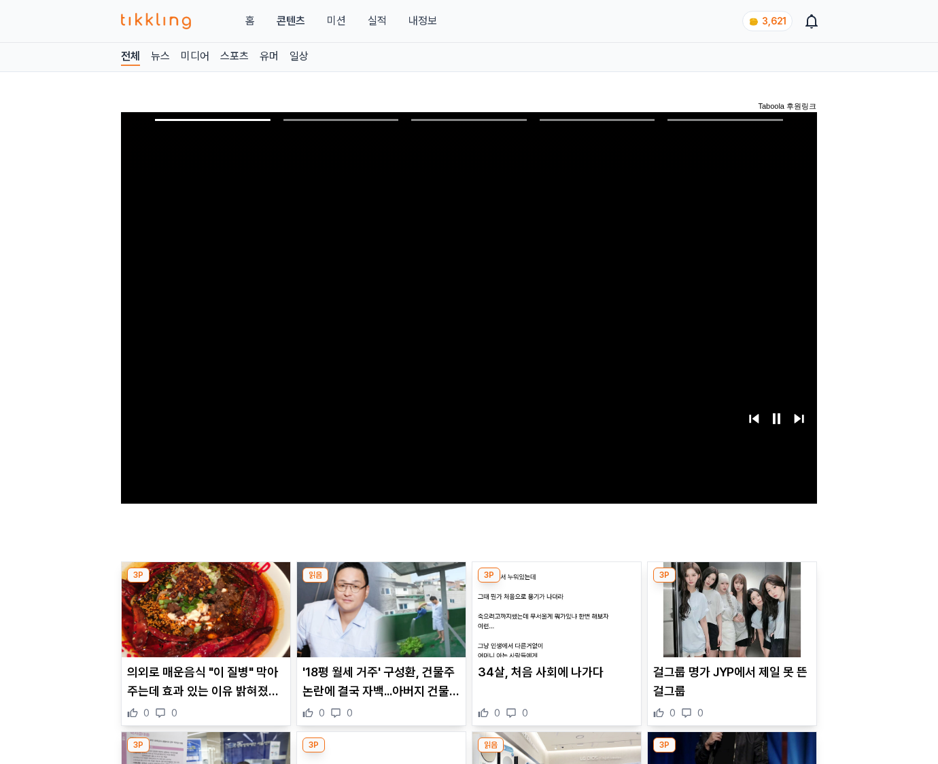
click at [729, 620] on img at bounding box center [732, 609] width 169 height 95
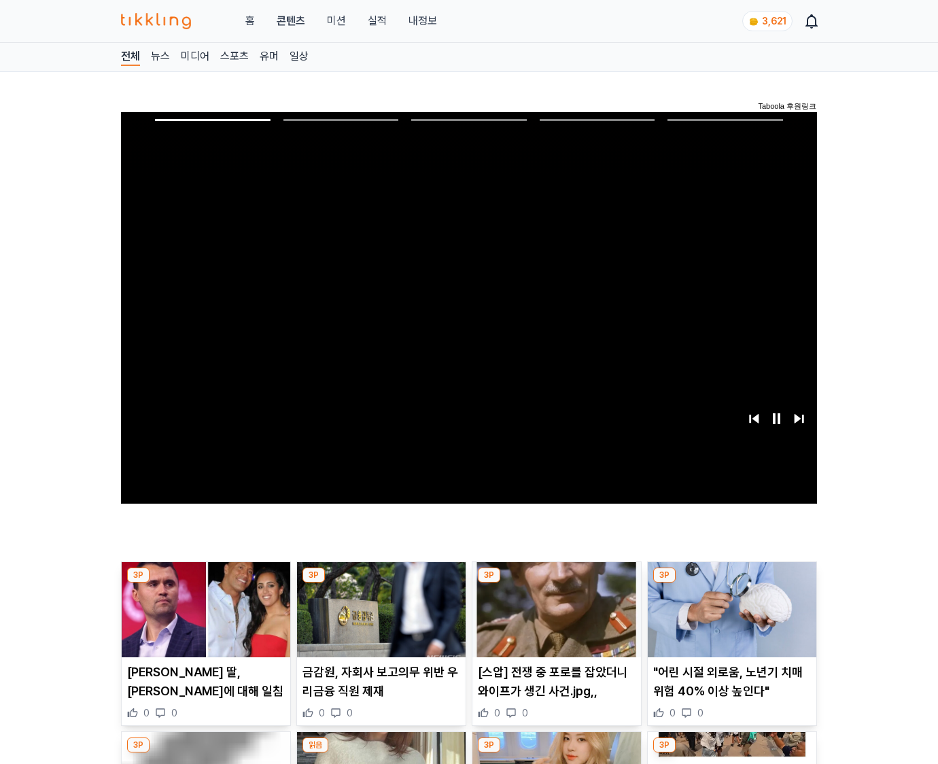
click at [729, 620] on img at bounding box center [732, 609] width 169 height 95
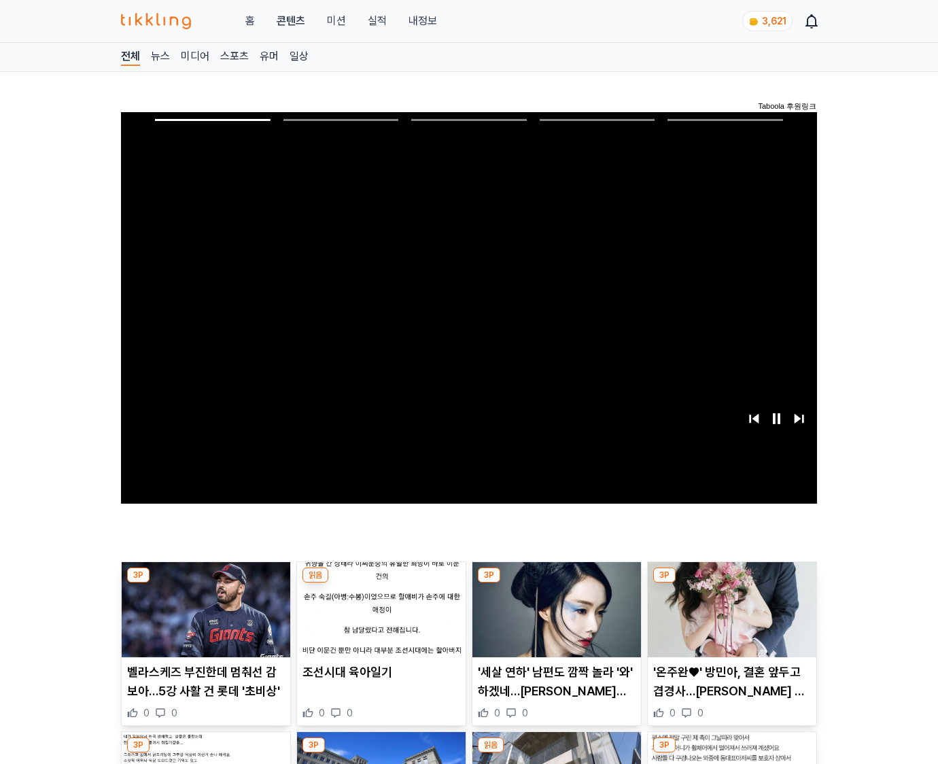
click at [729, 620] on img at bounding box center [732, 609] width 169 height 95
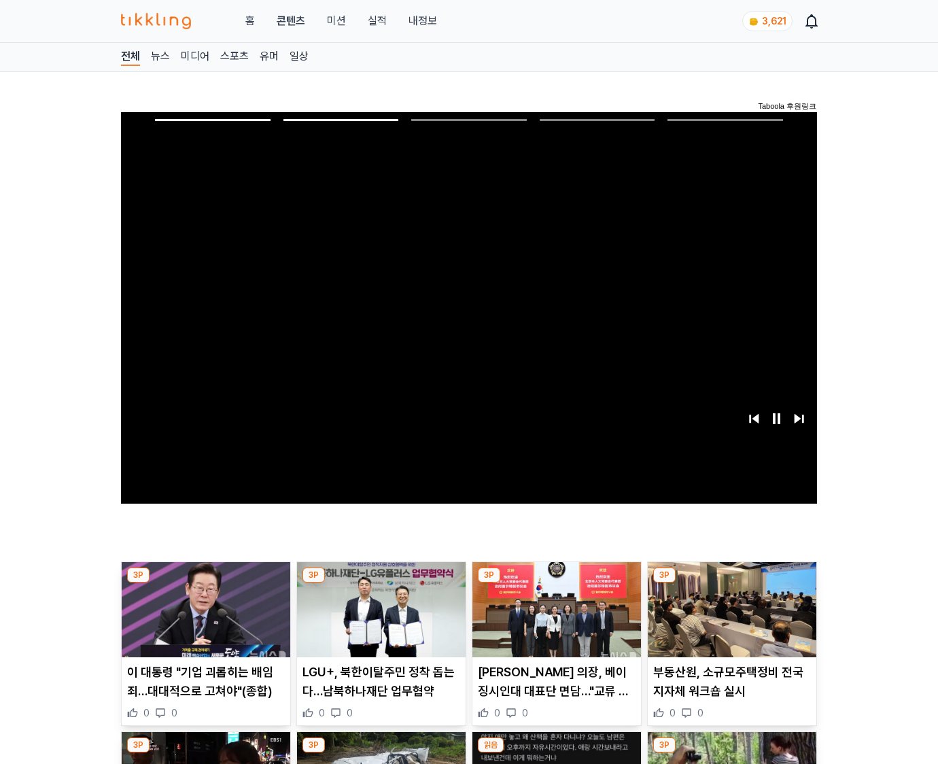
click at [729, 620] on img at bounding box center [732, 609] width 169 height 95
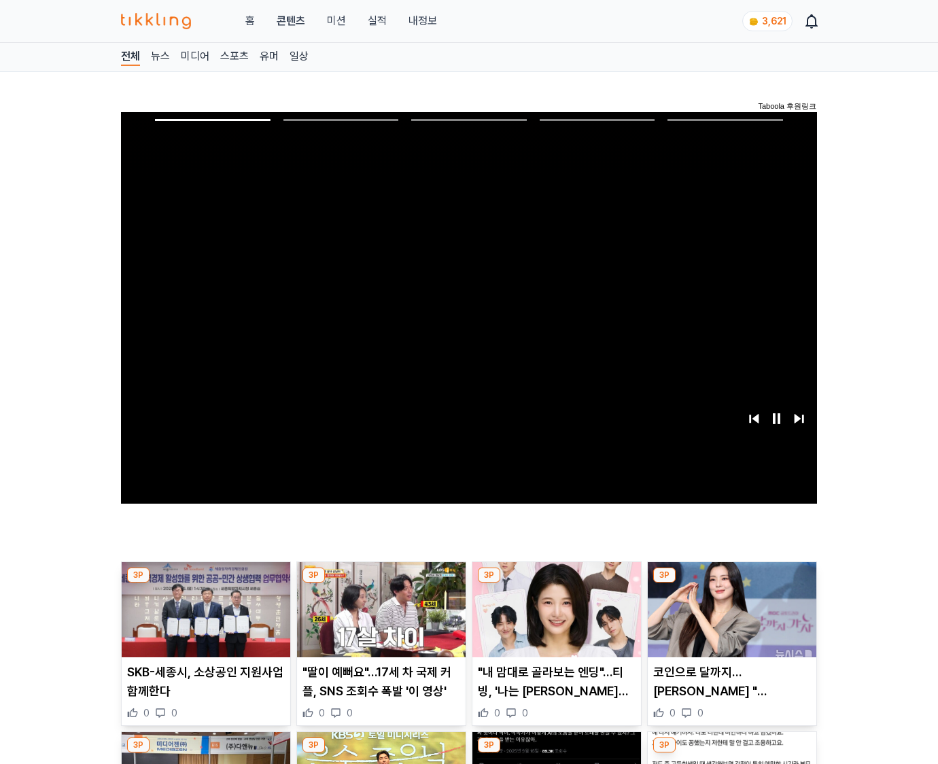
click at [729, 620] on img at bounding box center [732, 609] width 169 height 95
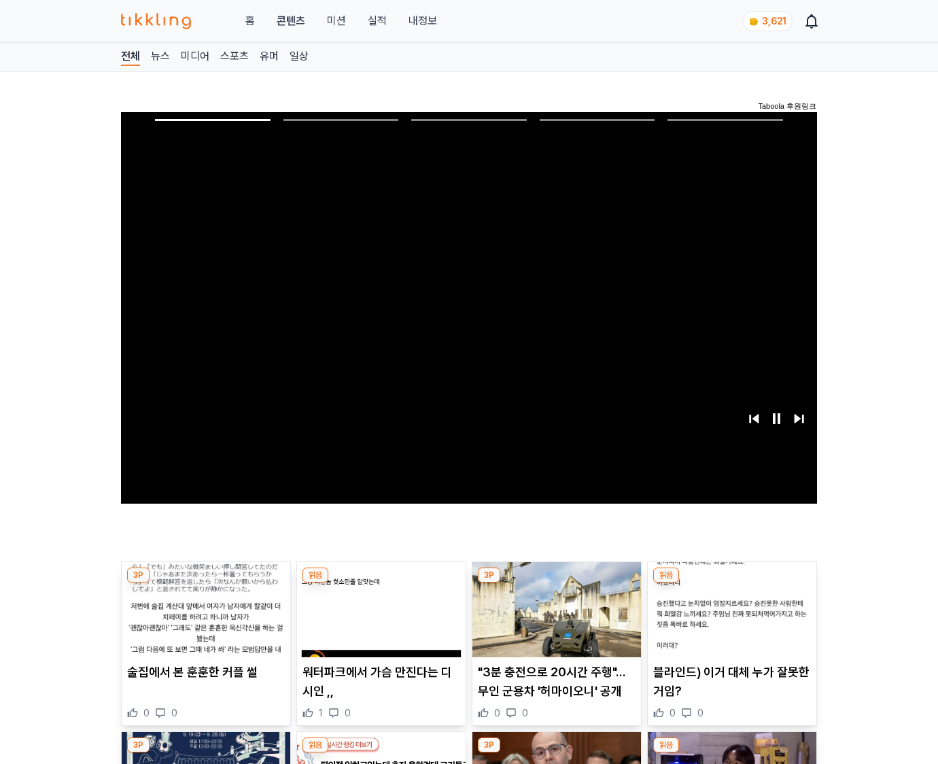
click at [729, 620] on img at bounding box center [732, 609] width 169 height 95
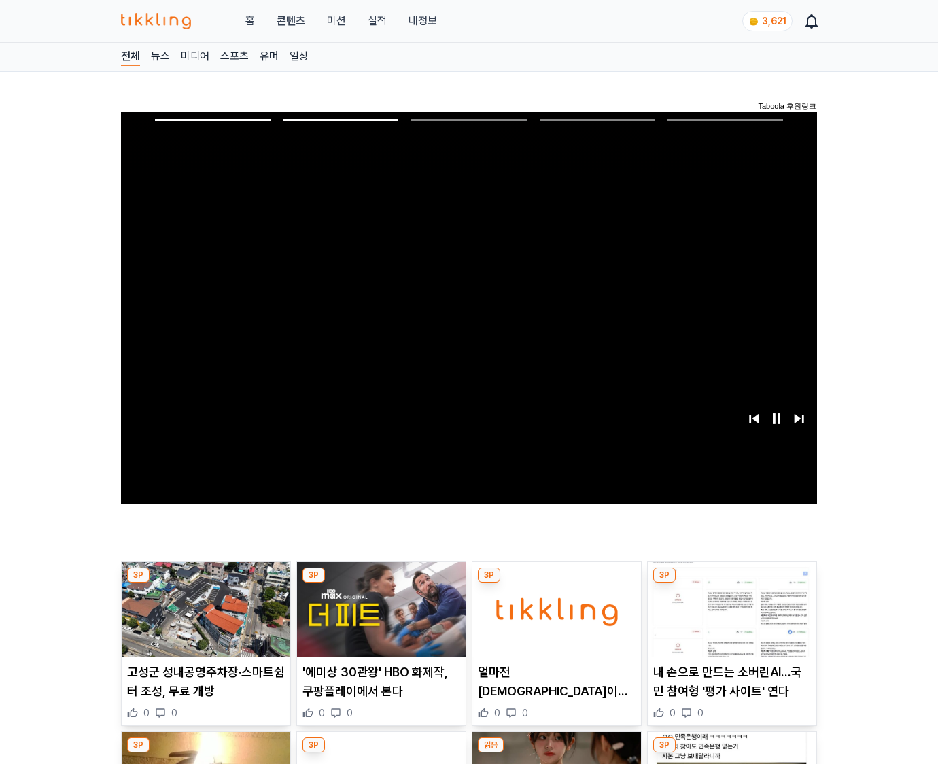
click at [729, 620] on img at bounding box center [732, 609] width 169 height 95
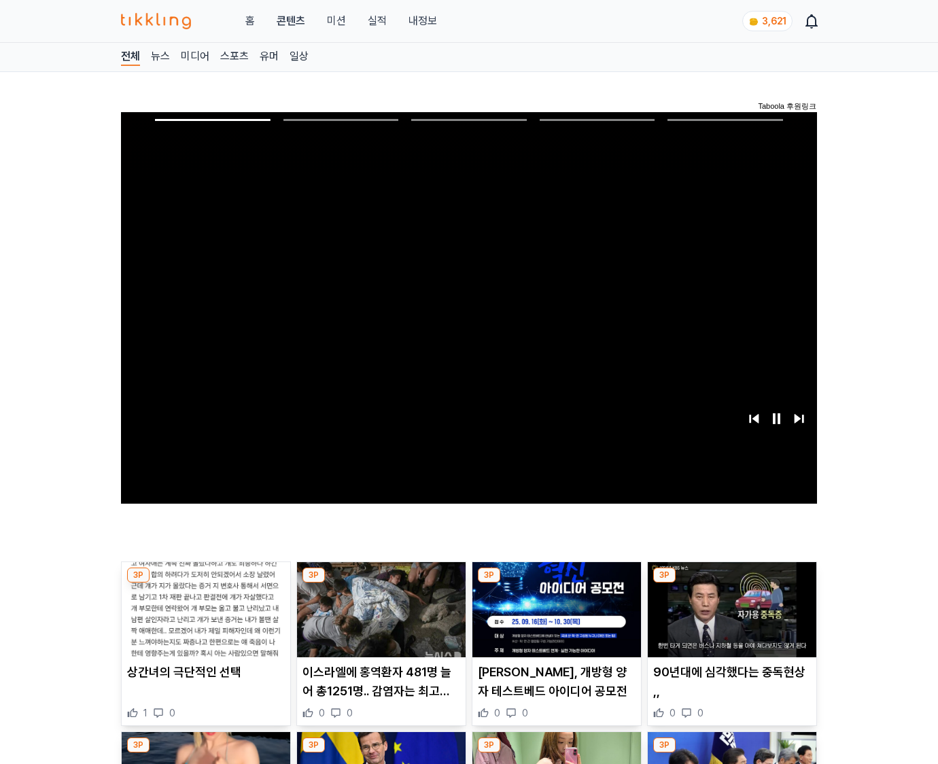
click at [729, 620] on img at bounding box center [732, 609] width 169 height 95
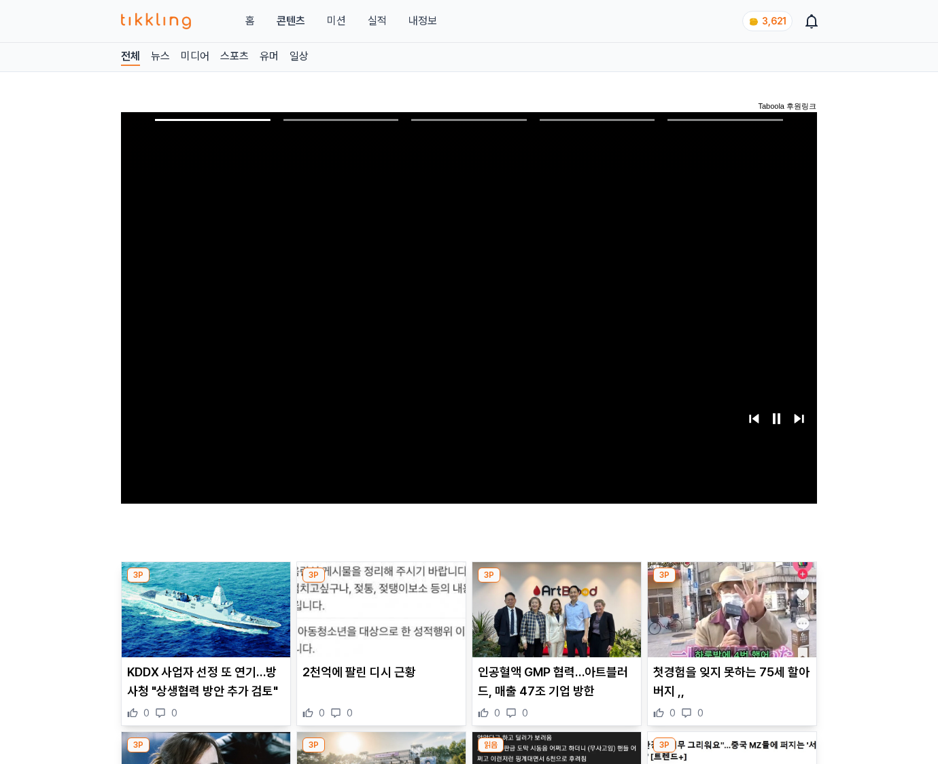
click at [729, 620] on img at bounding box center [732, 609] width 169 height 95
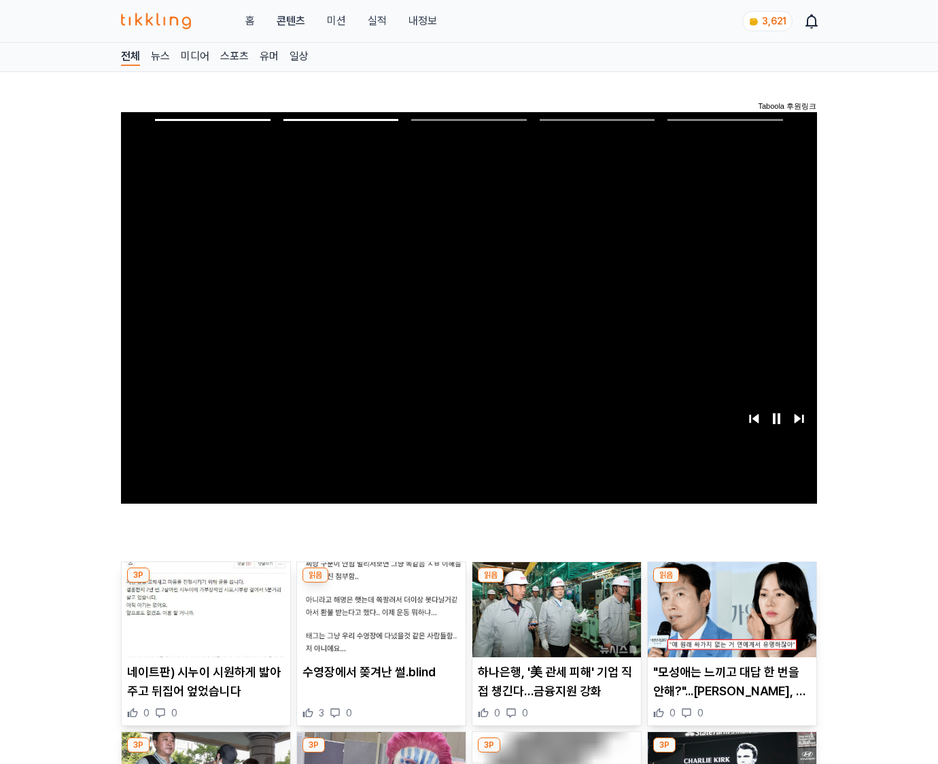
click at [729, 620] on img at bounding box center [732, 609] width 169 height 95
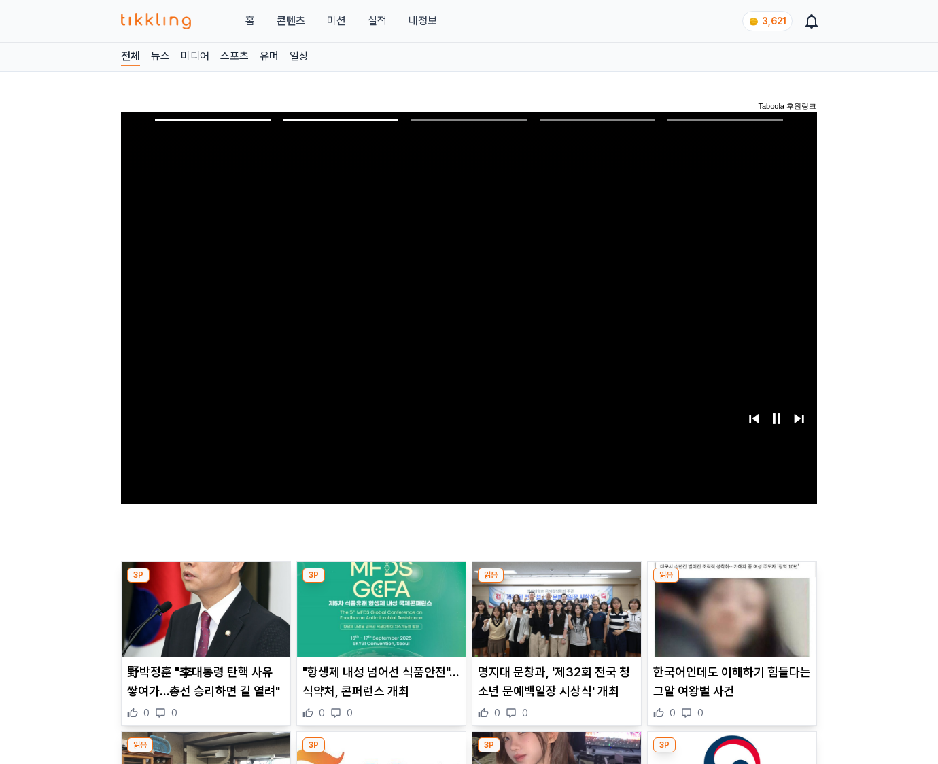
click at [729, 620] on img at bounding box center [732, 609] width 169 height 95
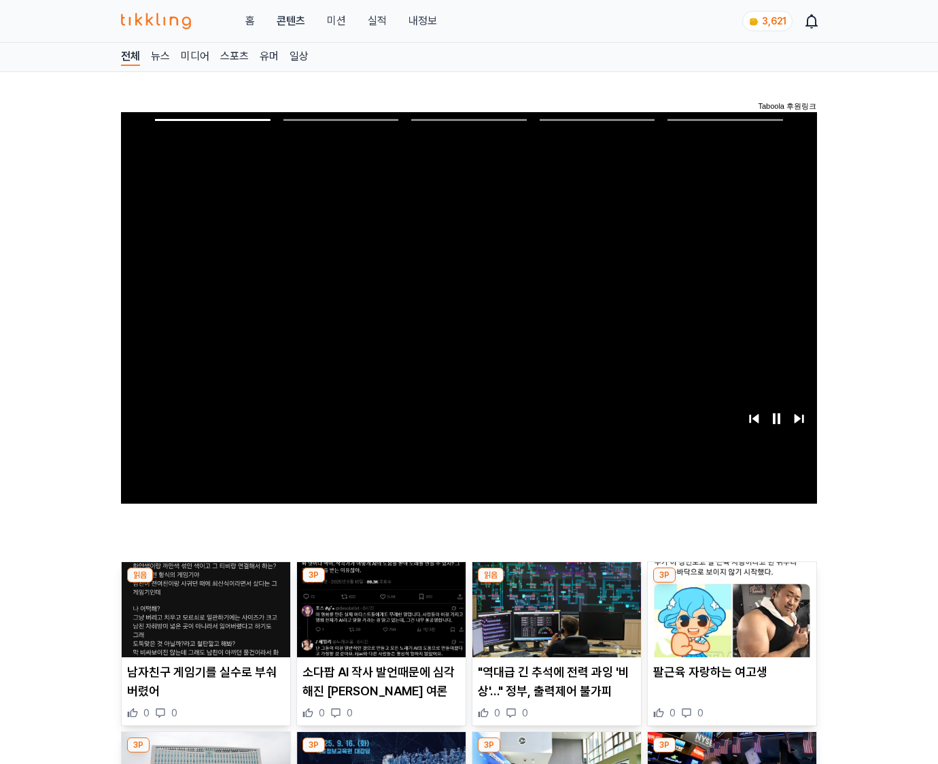
click at [729, 620] on img at bounding box center [732, 609] width 169 height 95
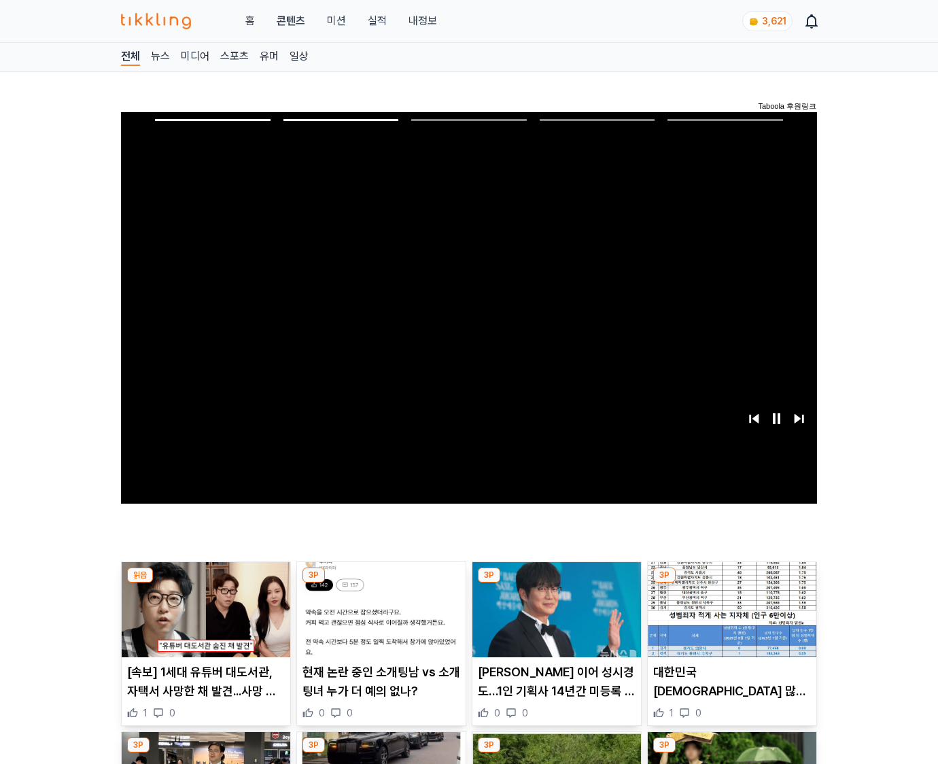
click at [729, 620] on img at bounding box center [732, 609] width 169 height 95
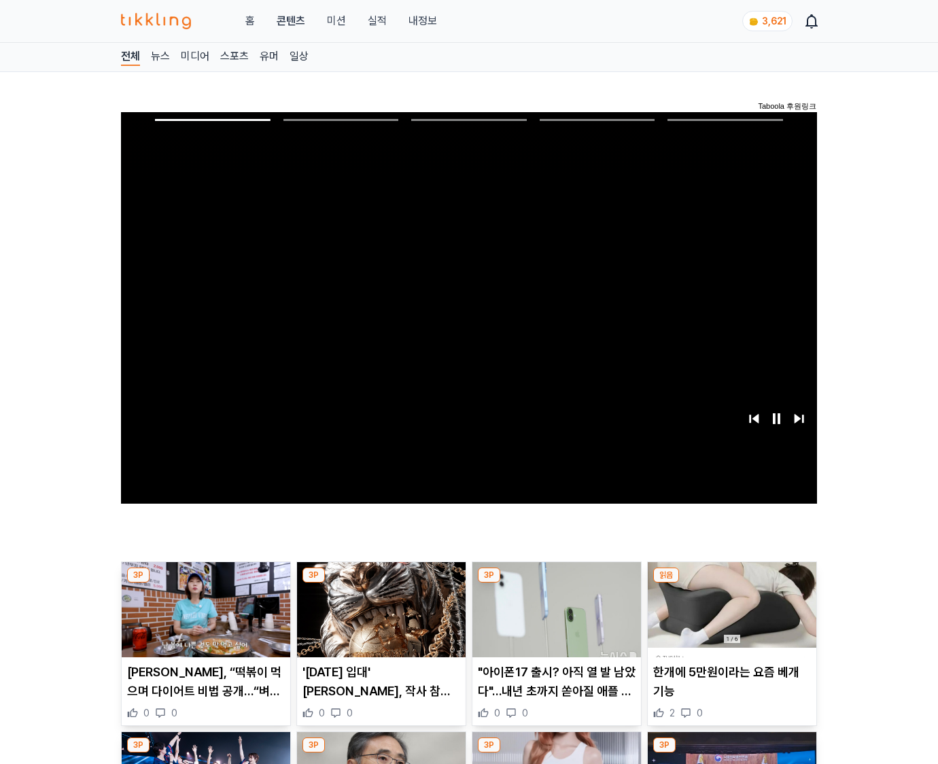
click at [729, 620] on img at bounding box center [732, 609] width 169 height 95
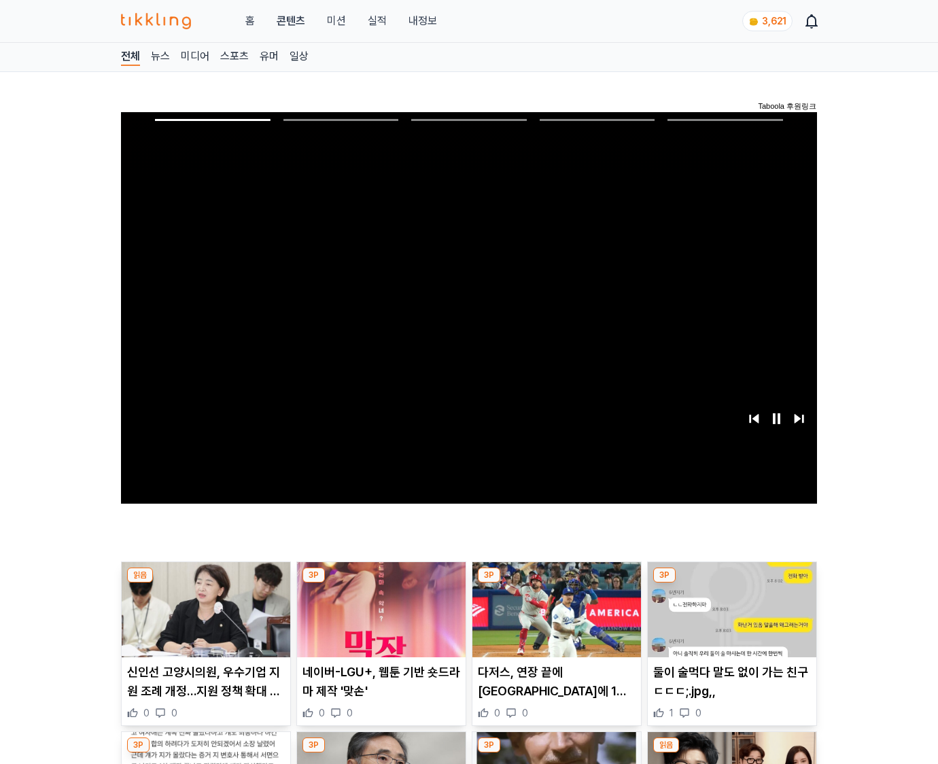
click at [729, 620] on img at bounding box center [732, 609] width 169 height 95
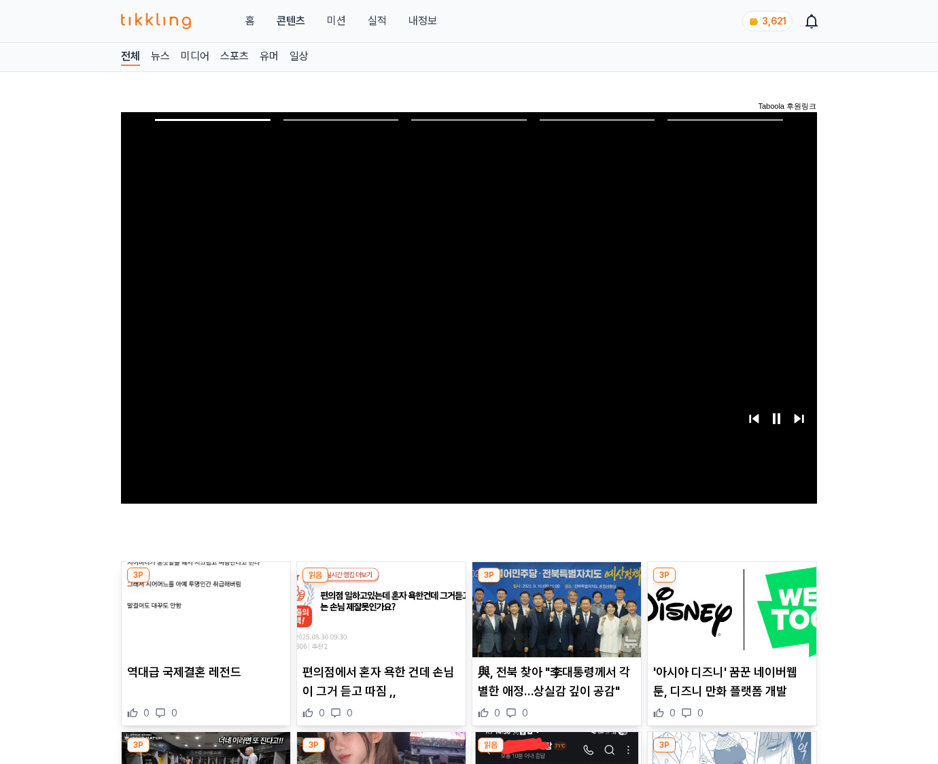
click at [729, 620] on img at bounding box center [732, 609] width 169 height 95
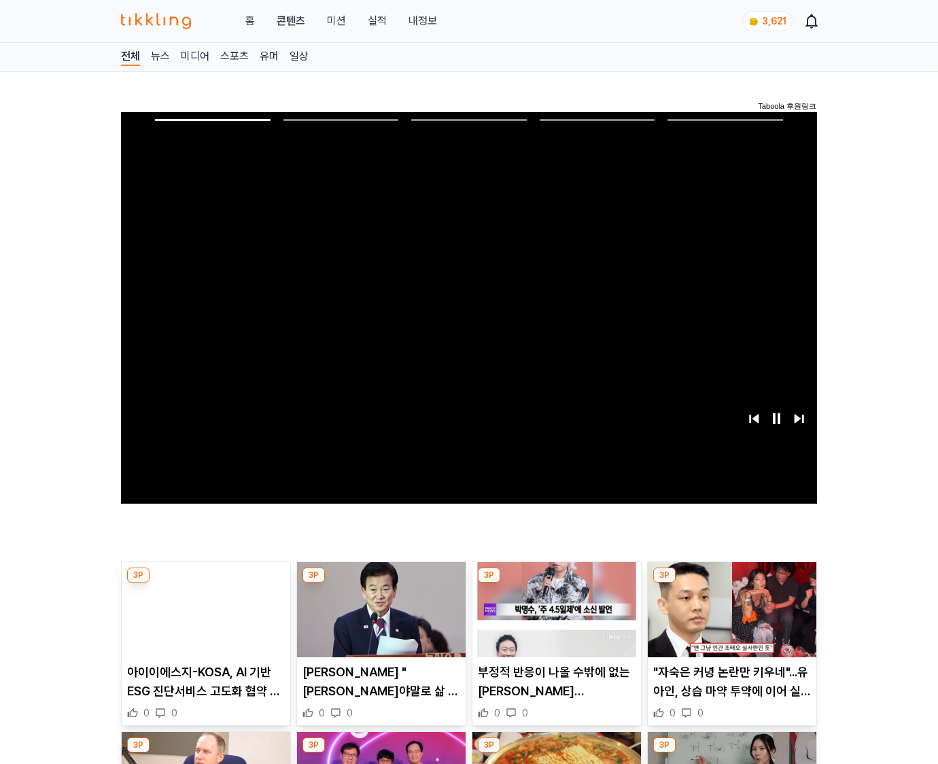
click at [729, 620] on img at bounding box center [732, 609] width 169 height 95
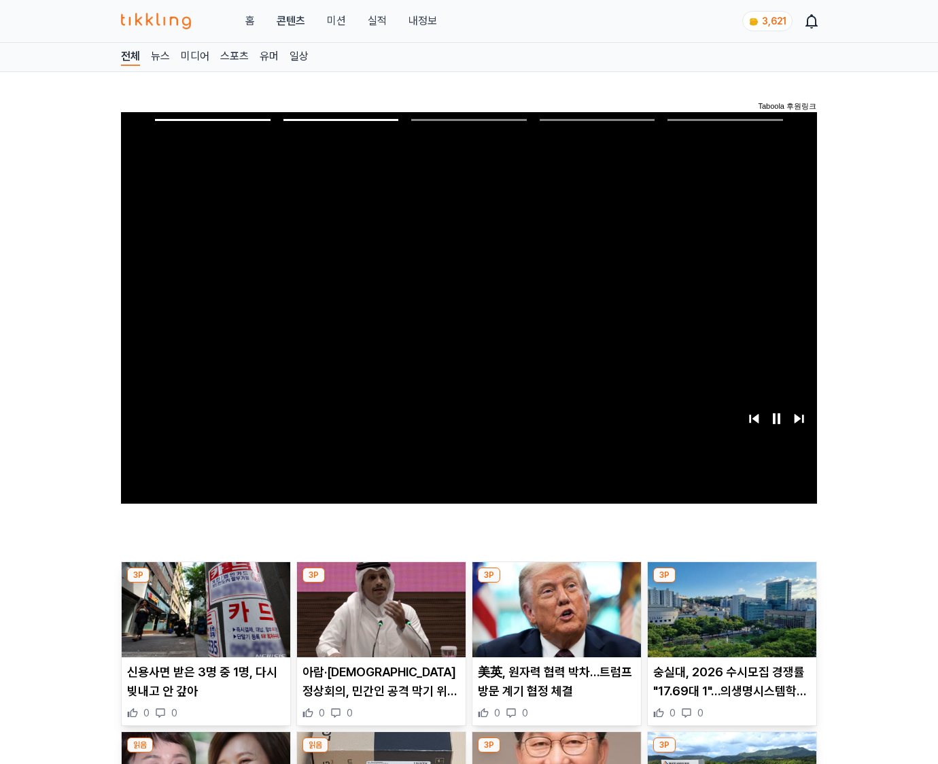
click at [729, 620] on img at bounding box center [732, 609] width 169 height 95
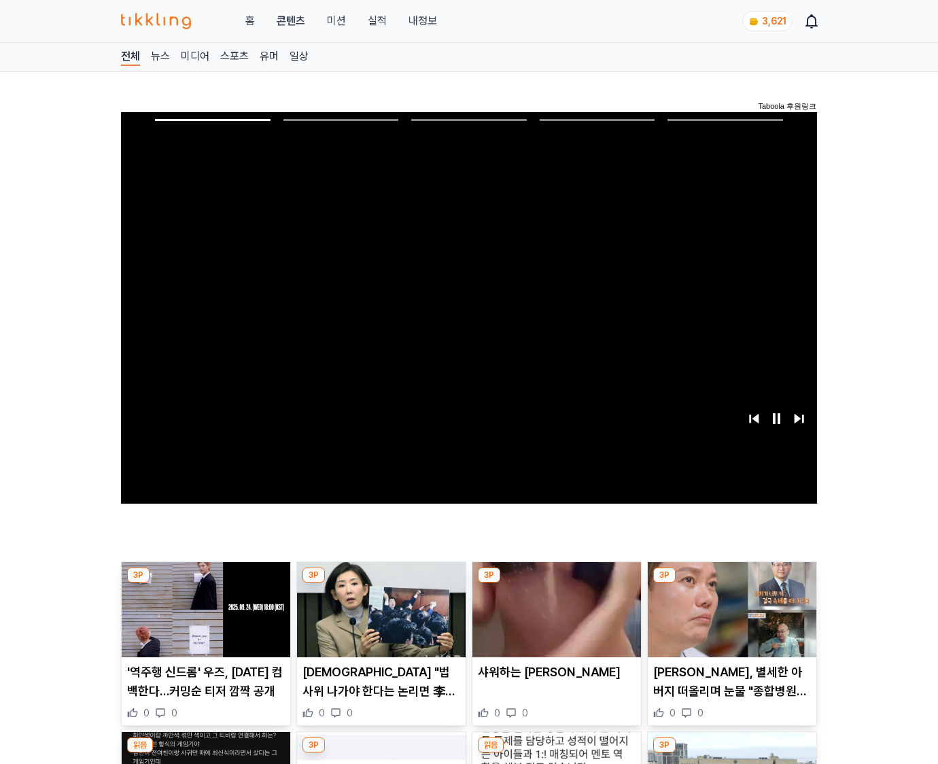
click at [729, 620] on img at bounding box center [732, 609] width 169 height 95
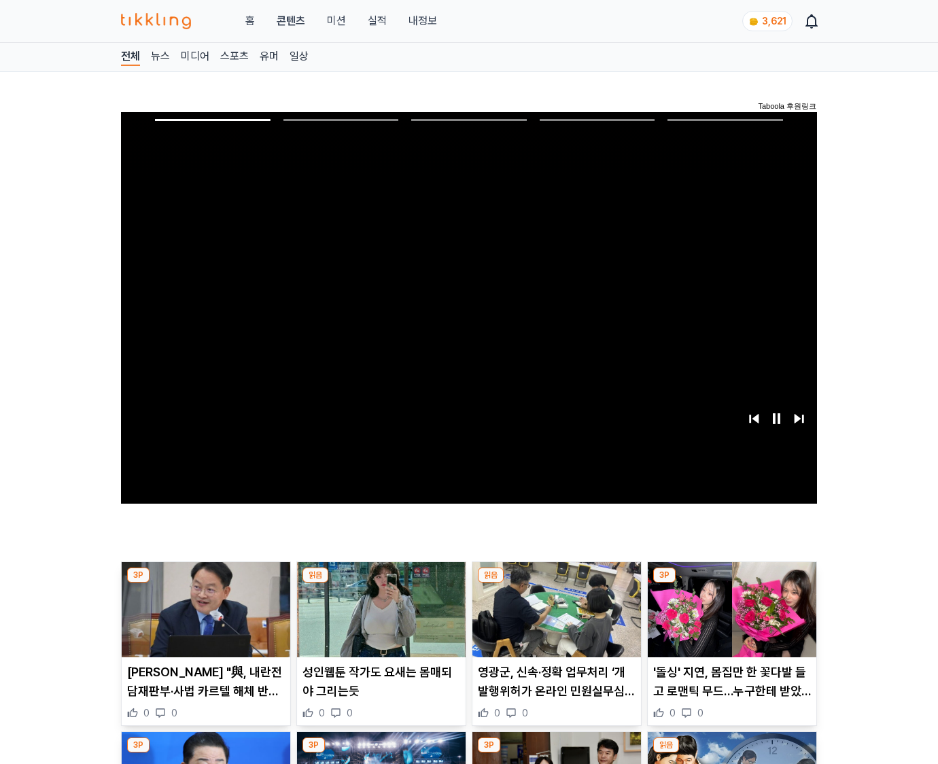
click at [729, 620] on img at bounding box center [732, 609] width 169 height 95
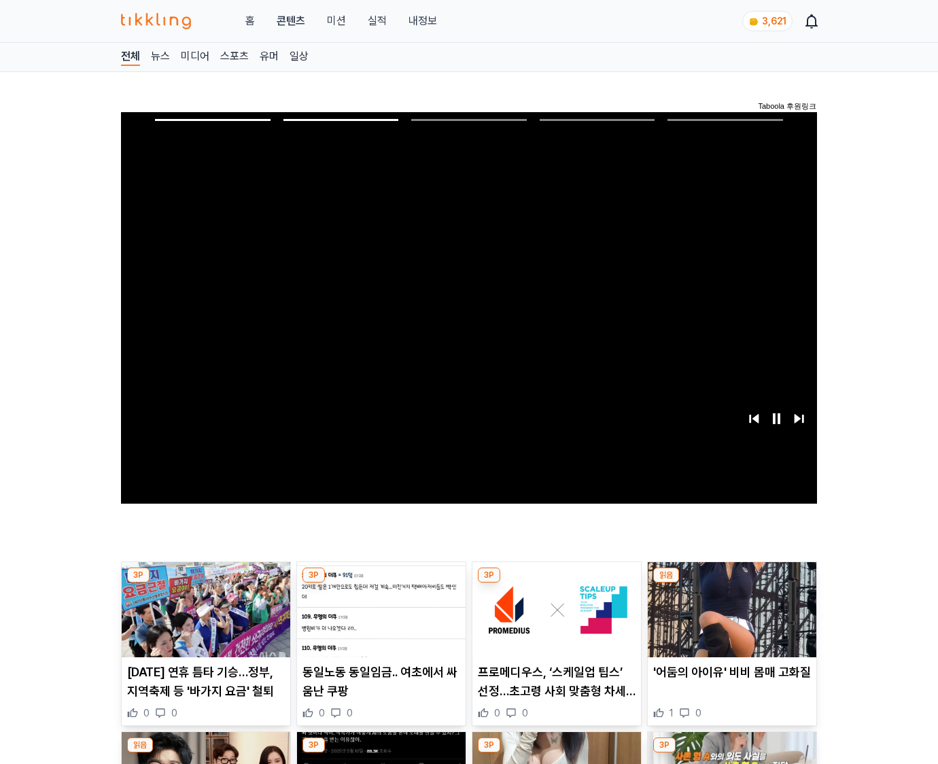
click at [729, 620] on img at bounding box center [732, 609] width 169 height 95
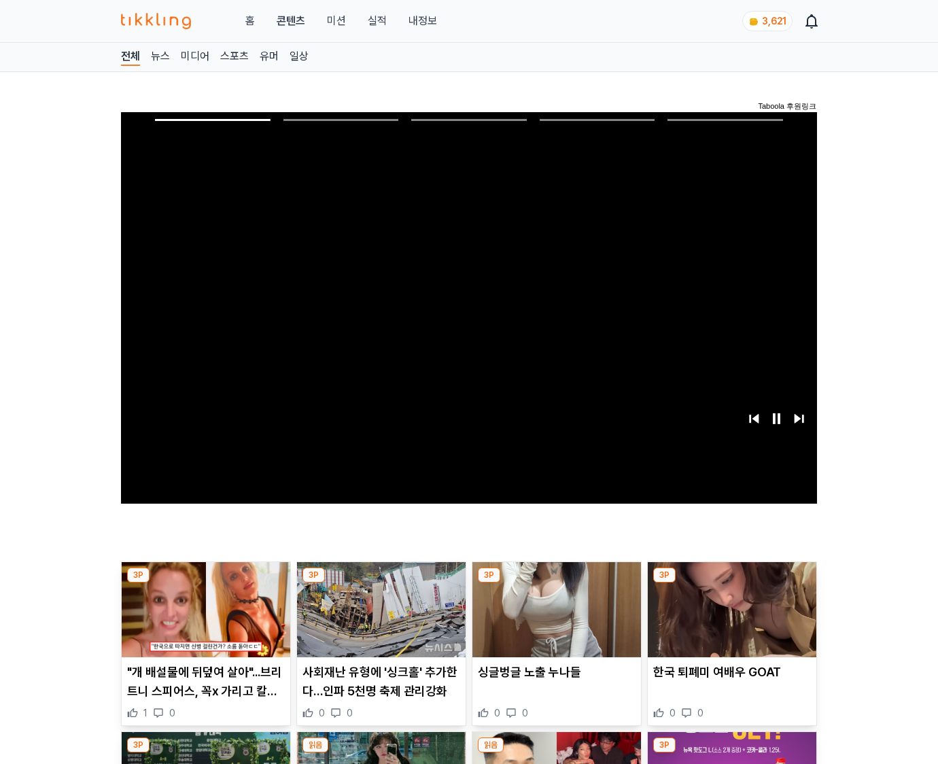
click at [729, 620] on img at bounding box center [732, 609] width 169 height 95
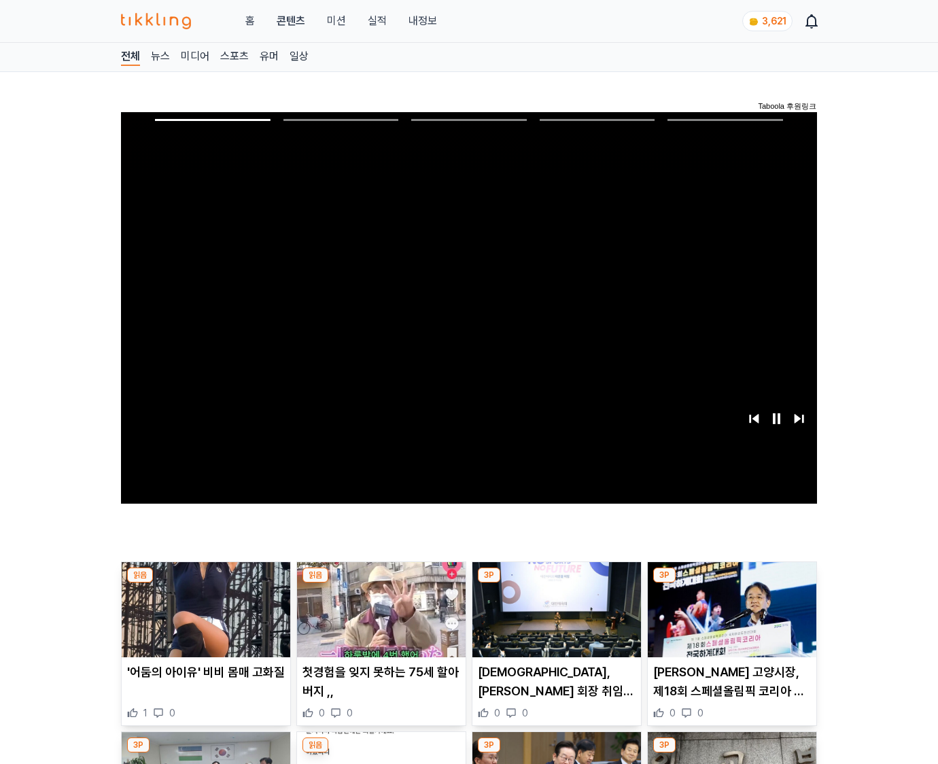
click at [729, 620] on img at bounding box center [732, 609] width 169 height 95
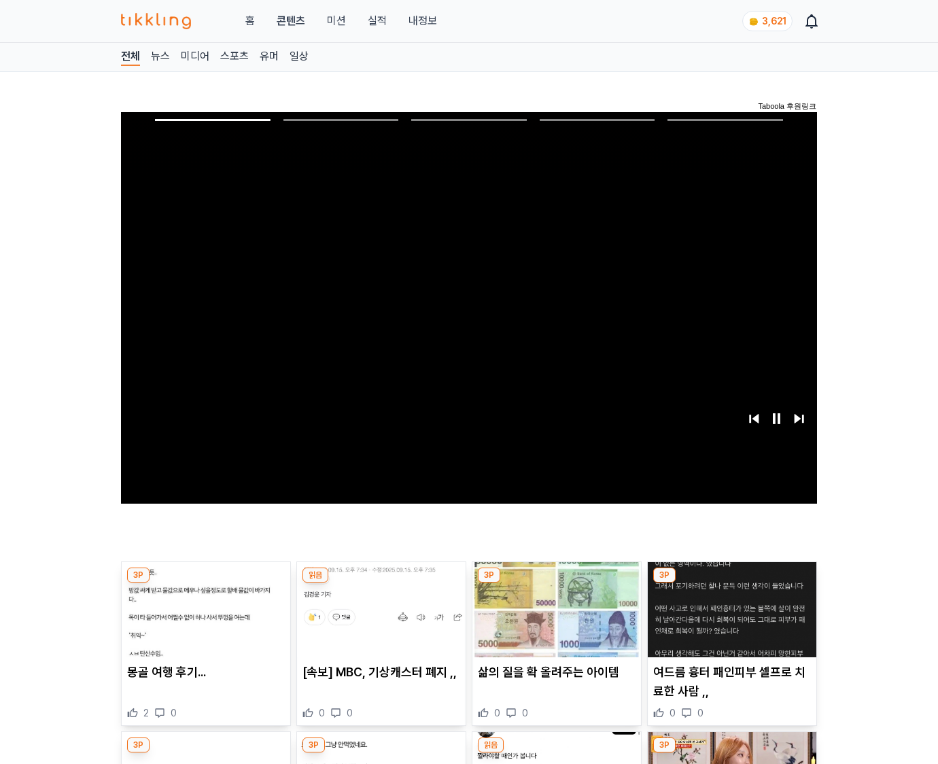
click at [729, 620] on img at bounding box center [732, 609] width 169 height 95
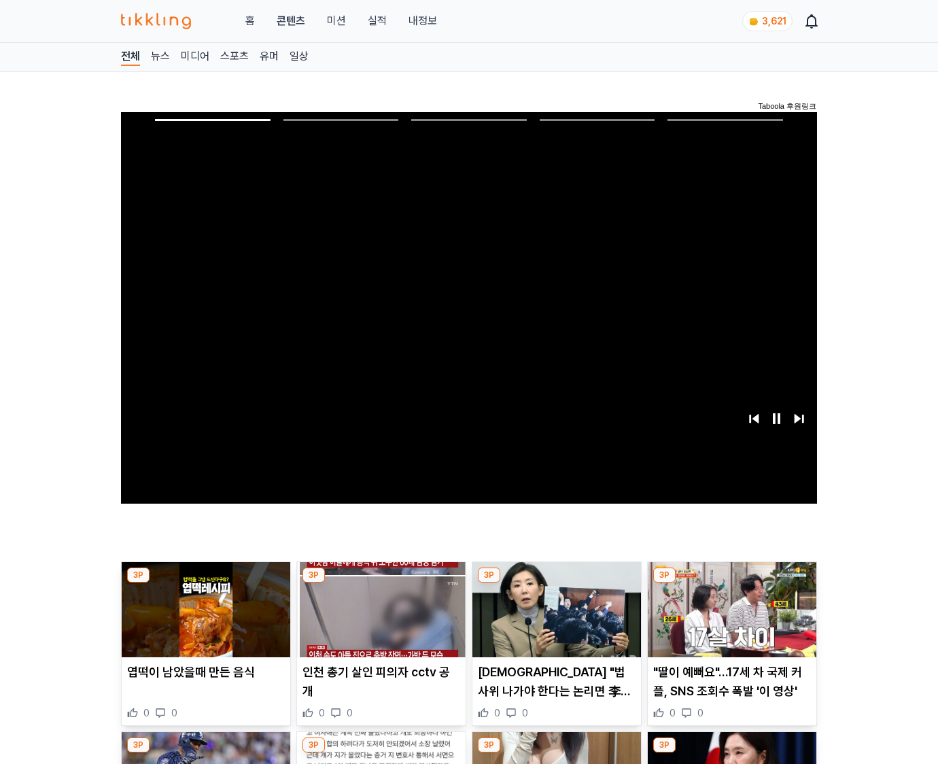
click at [729, 620] on img at bounding box center [732, 609] width 169 height 95
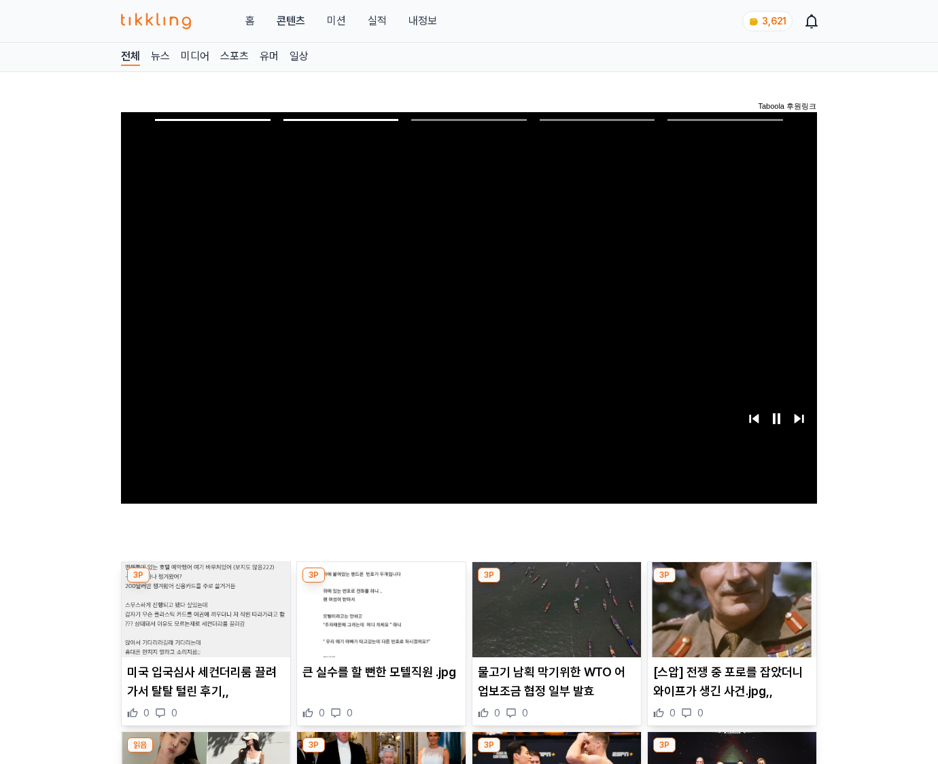
click at [729, 620] on img at bounding box center [732, 609] width 169 height 95
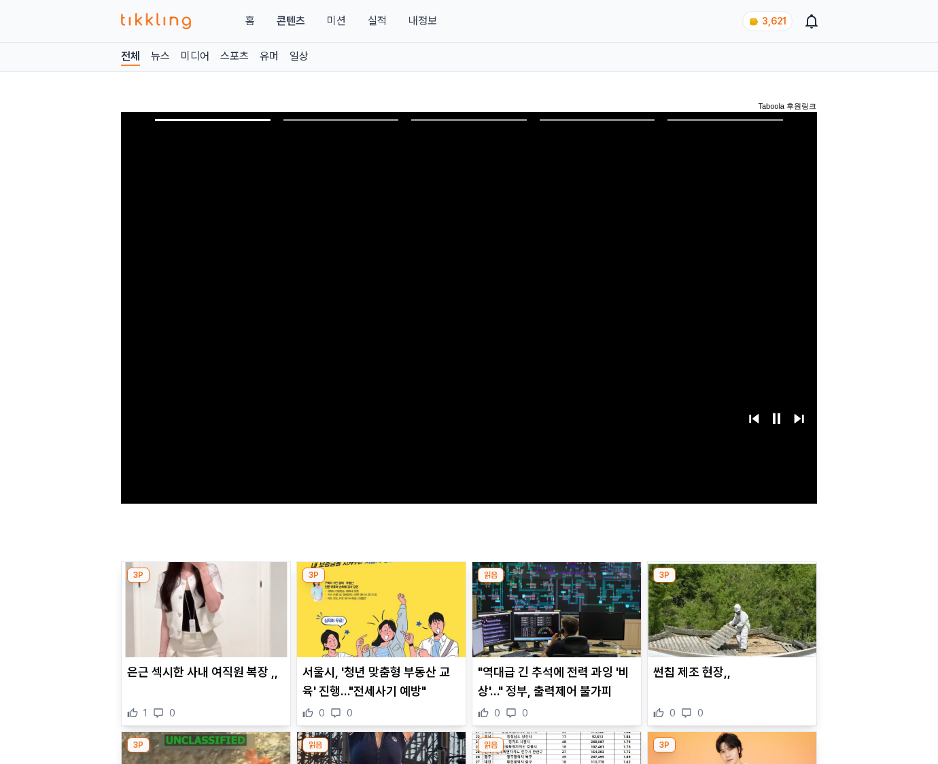
click at [729, 620] on img at bounding box center [732, 609] width 169 height 95
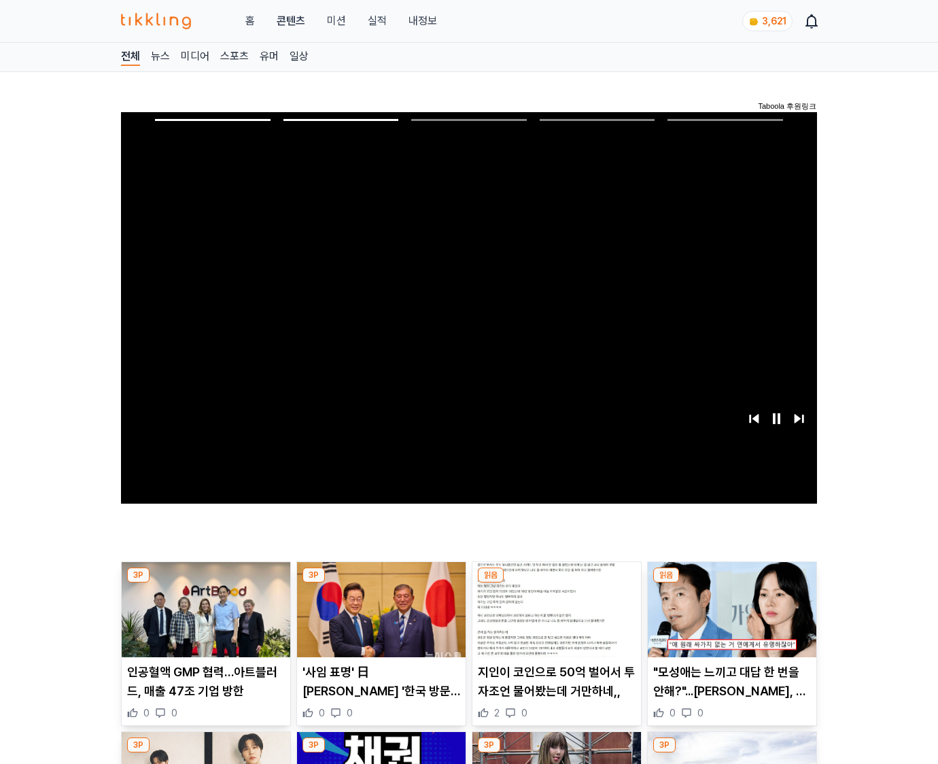
click at [729, 620] on img at bounding box center [732, 609] width 169 height 95
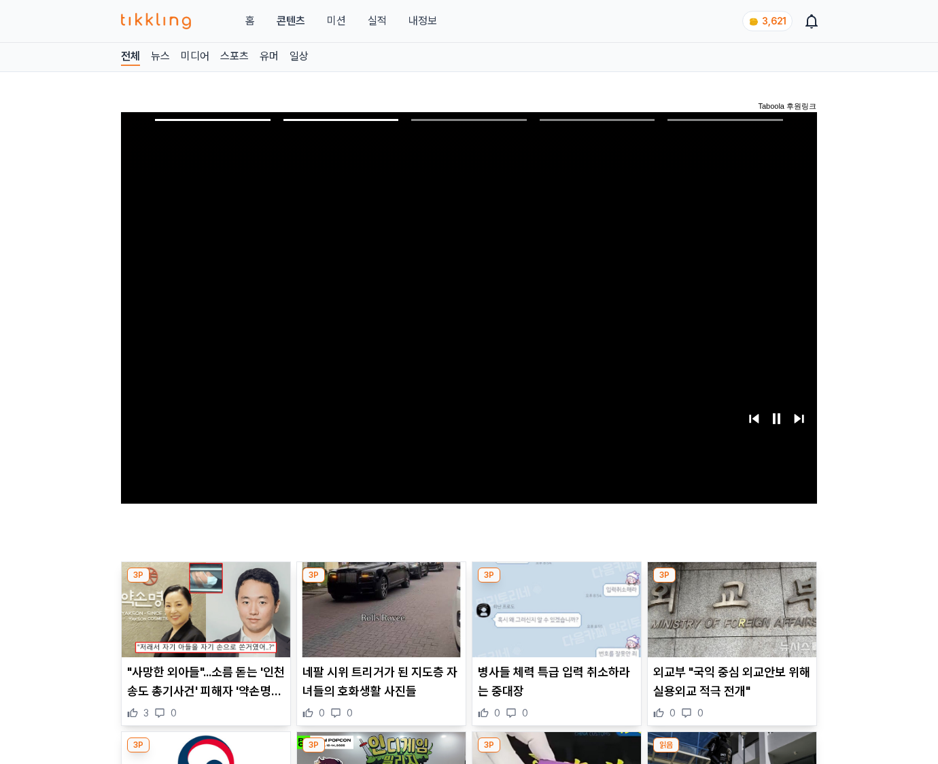
click at [729, 620] on img at bounding box center [732, 609] width 169 height 95
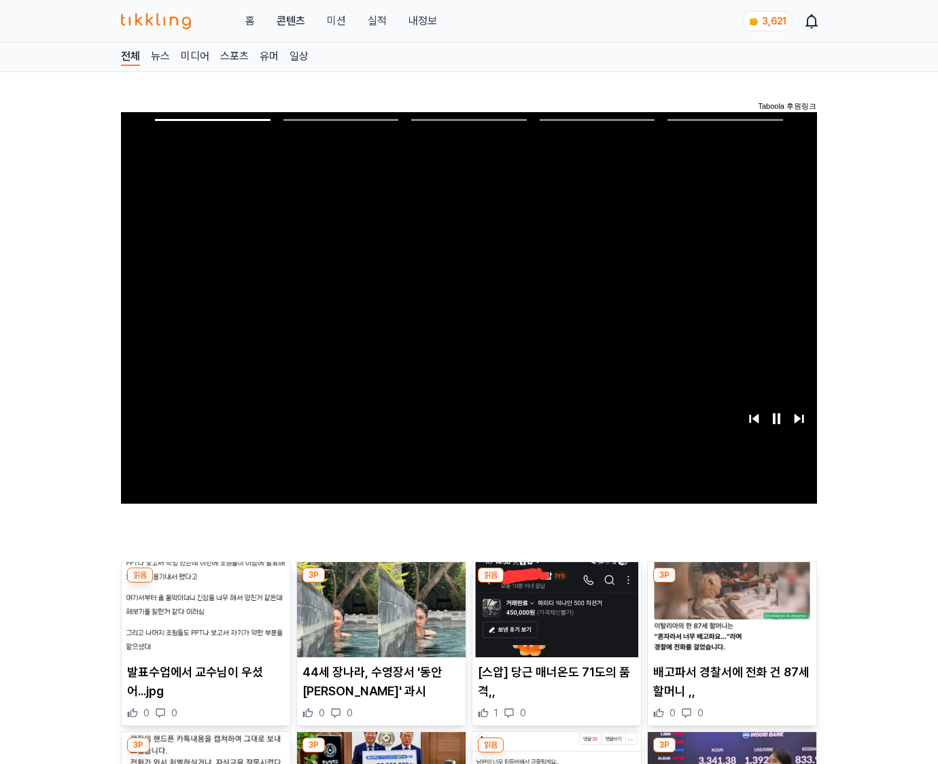
click at [729, 620] on img at bounding box center [732, 609] width 169 height 95
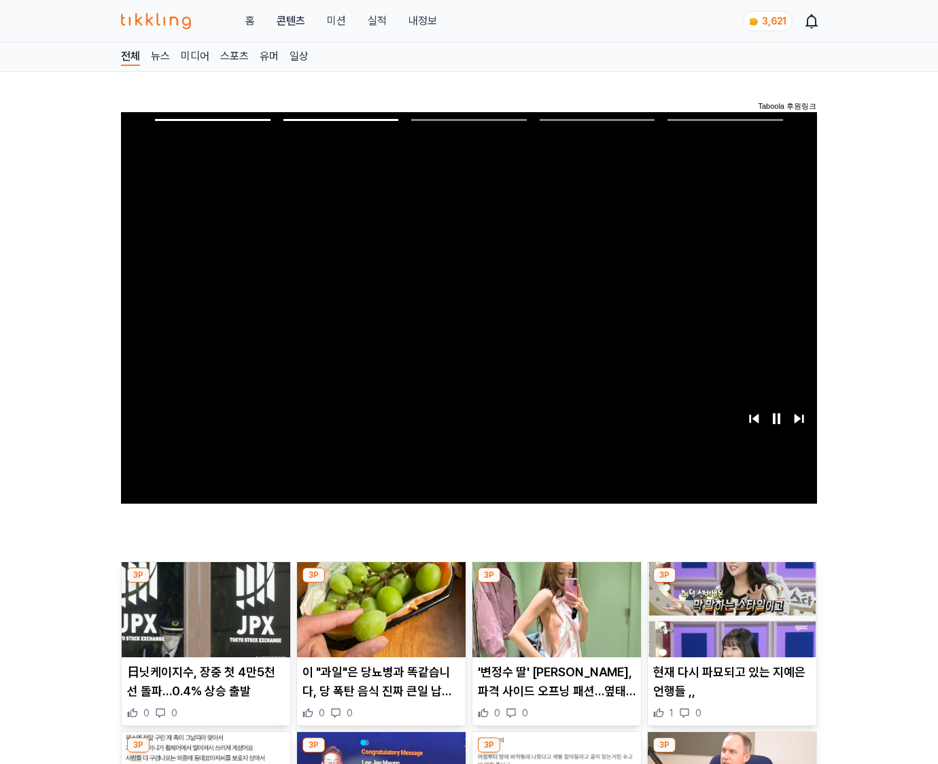
click at [729, 620] on img at bounding box center [732, 609] width 169 height 95
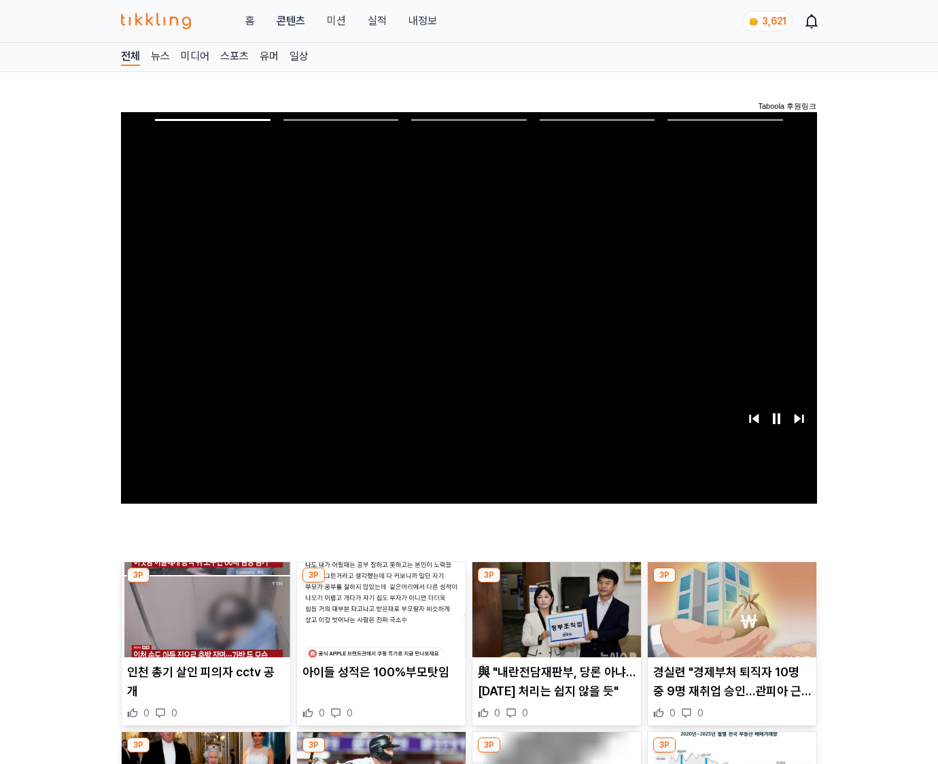
click at [729, 620] on img at bounding box center [732, 609] width 169 height 95
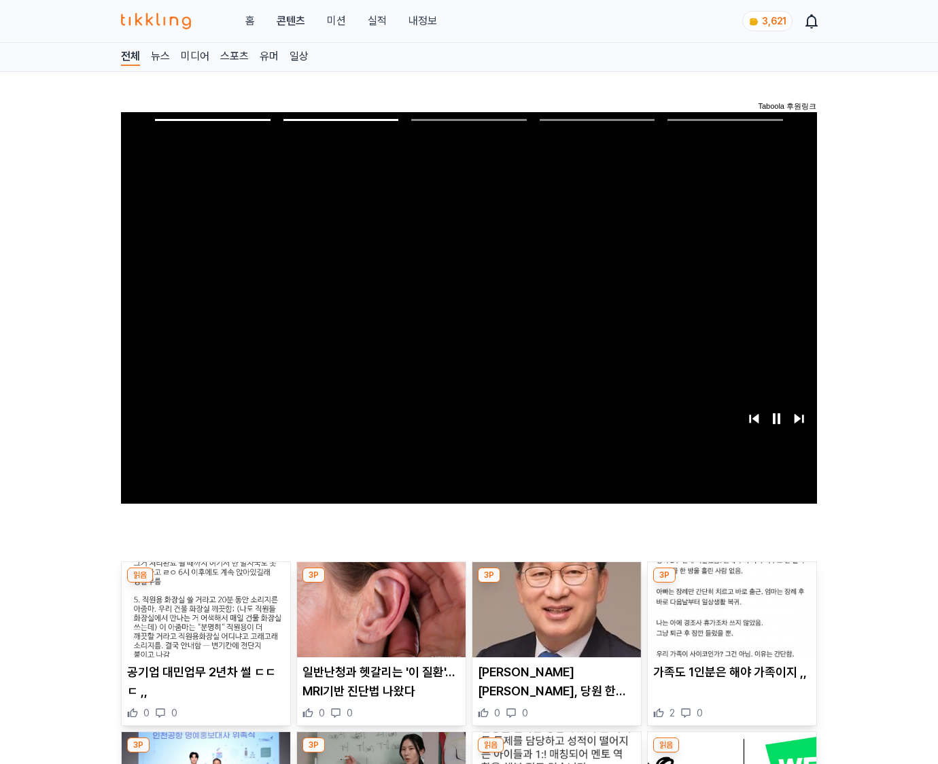
click at [729, 620] on img at bounding box center [732, 609] width 169 height 95
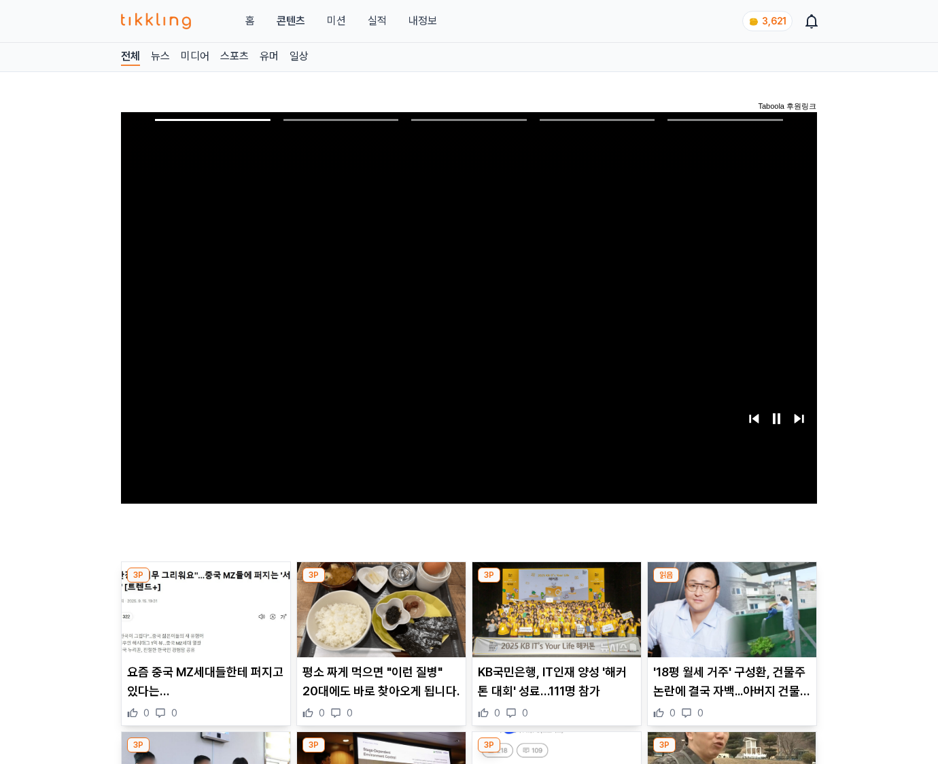
click at [729, 620] on img at bounding box center [732, 609] width 169 height 95
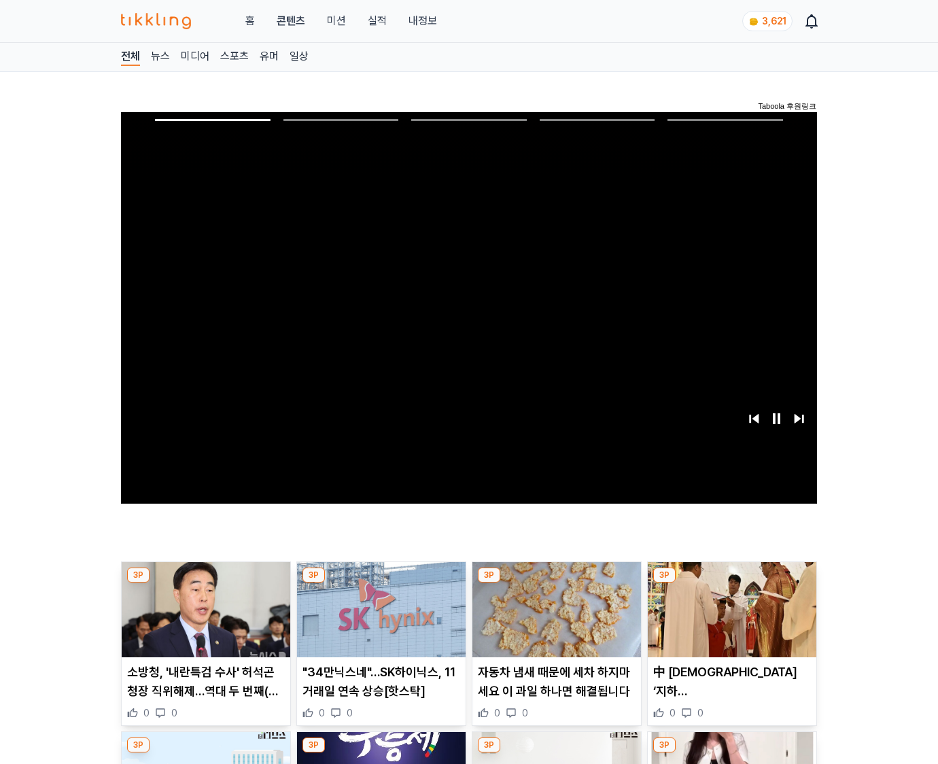
click at [729, 620] on img at bounding box center [732, 609] width 169 height 95
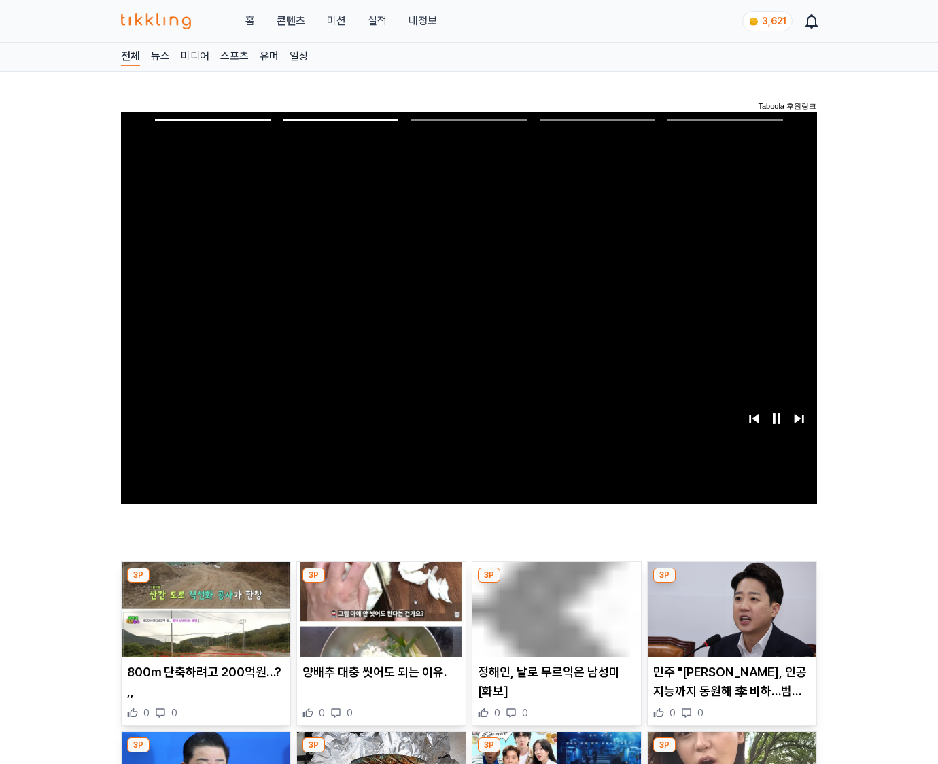
click at [729, 620] on img at bounding box center [732, 609] width 169 height 95
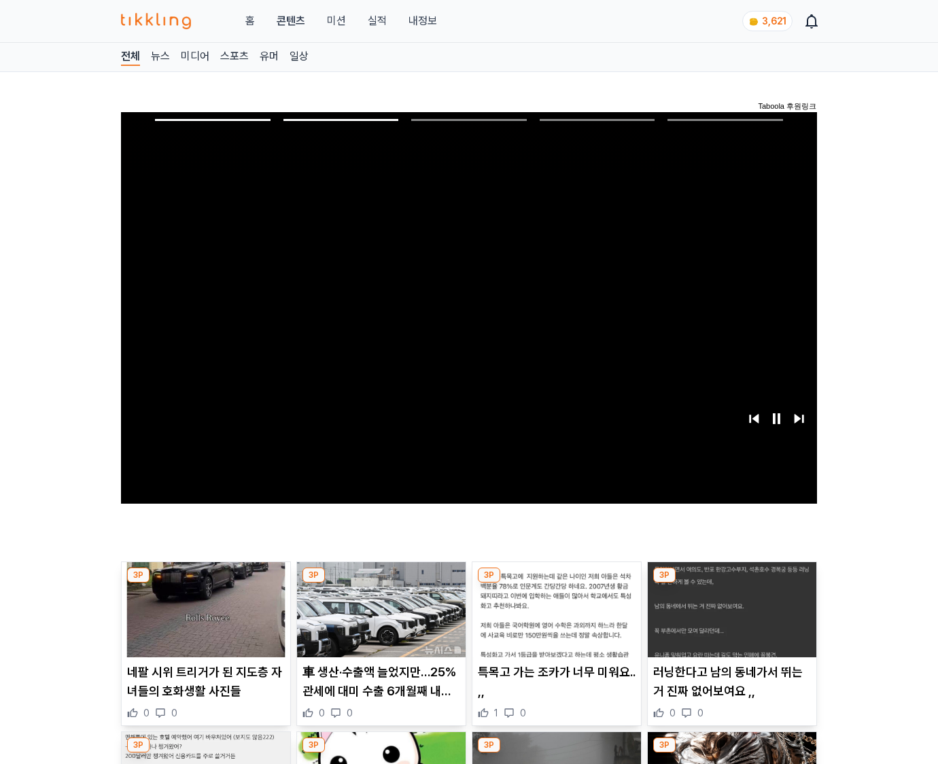
click at [729, 620] on img at bounding box center [732, 609] width 169 height 95
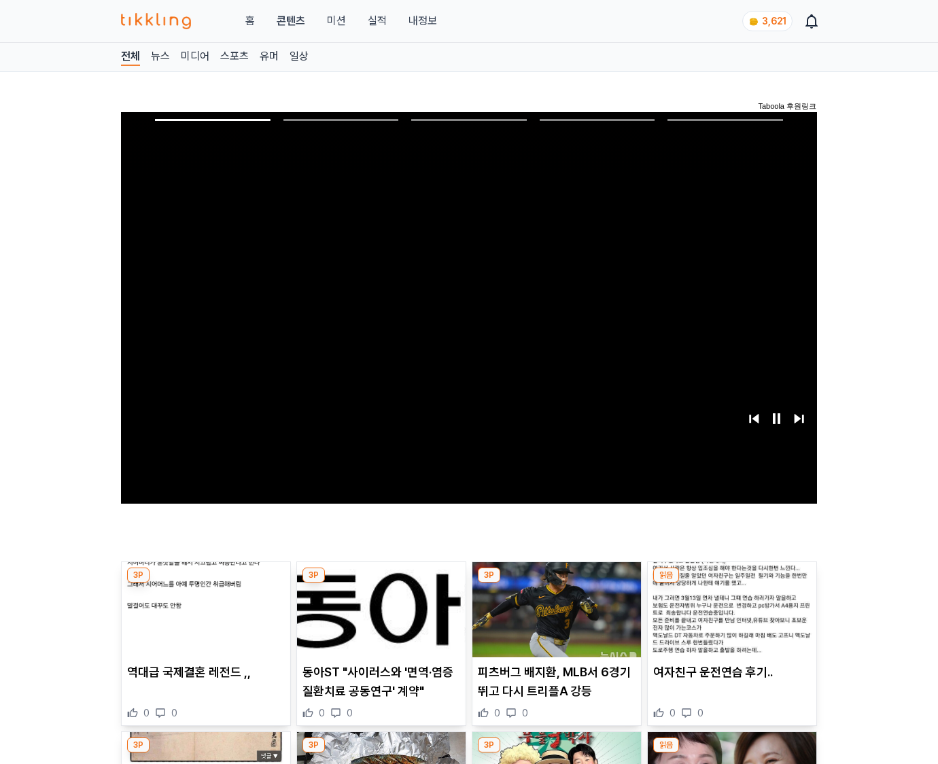
click at [729, 620] on img at bounding box center [732, 609] width 169 height 95
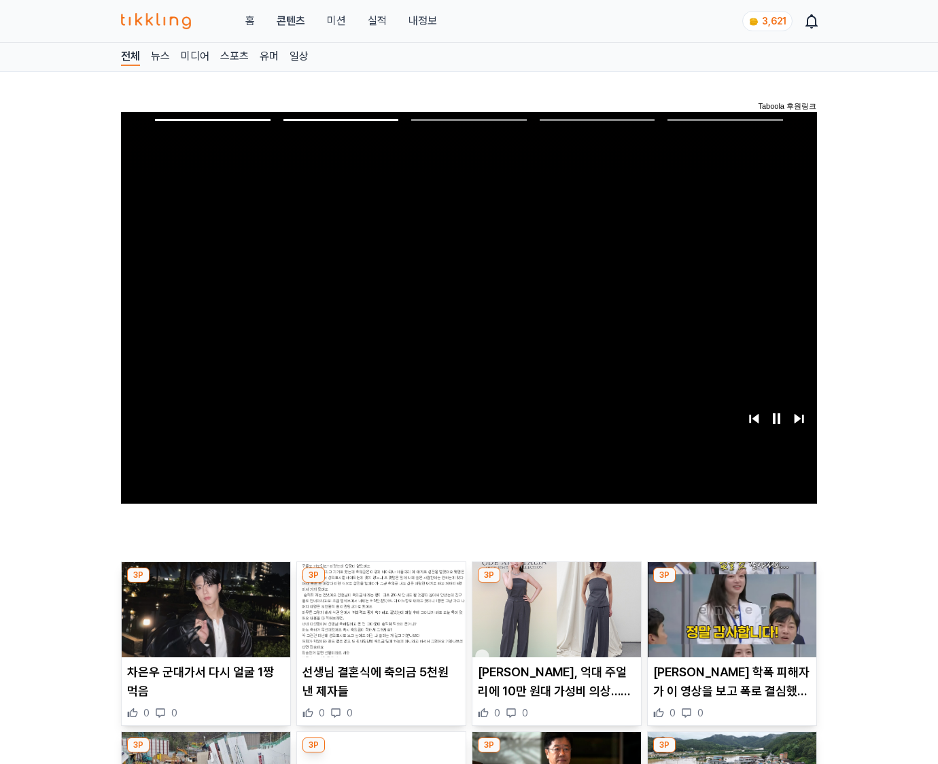
click at [729, 620] on img at bounding box center [732, 609] width 169 height 95
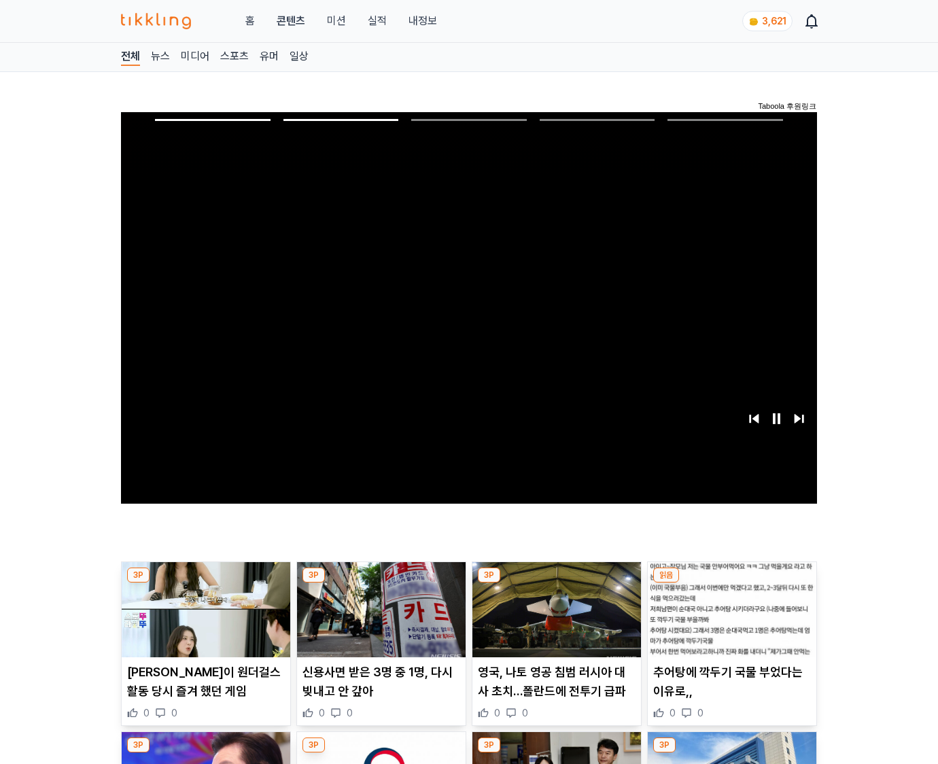
click at [729, 620] on img at bounding box center [732, 609] width 169 height 95
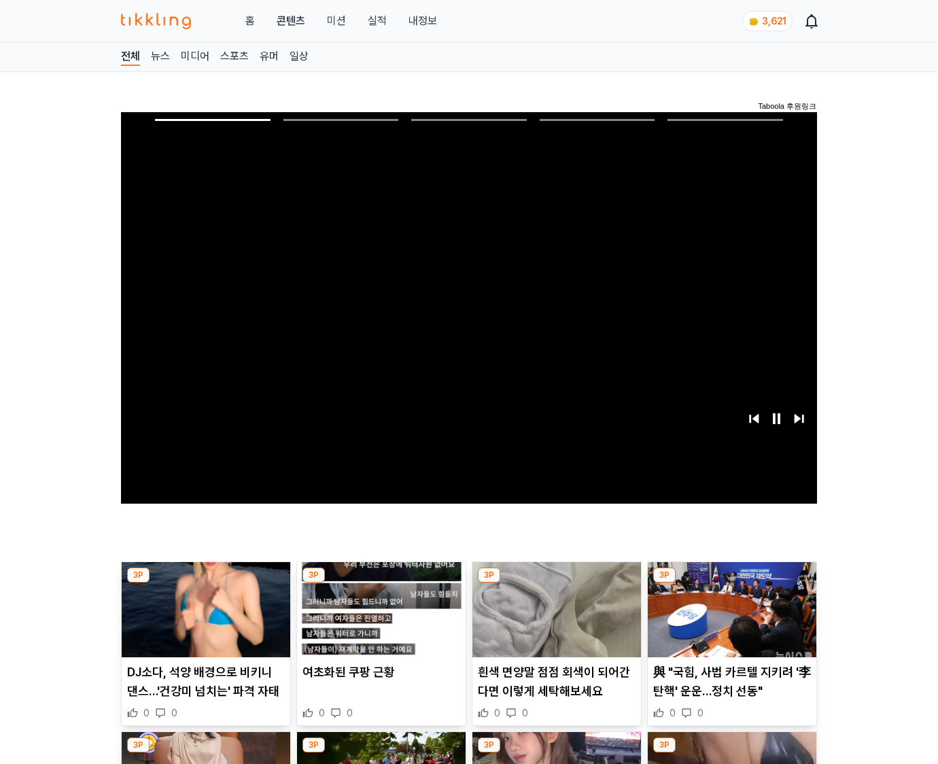
click at [729, 620] on img at bounding box center [732, 609] width 169 height 95
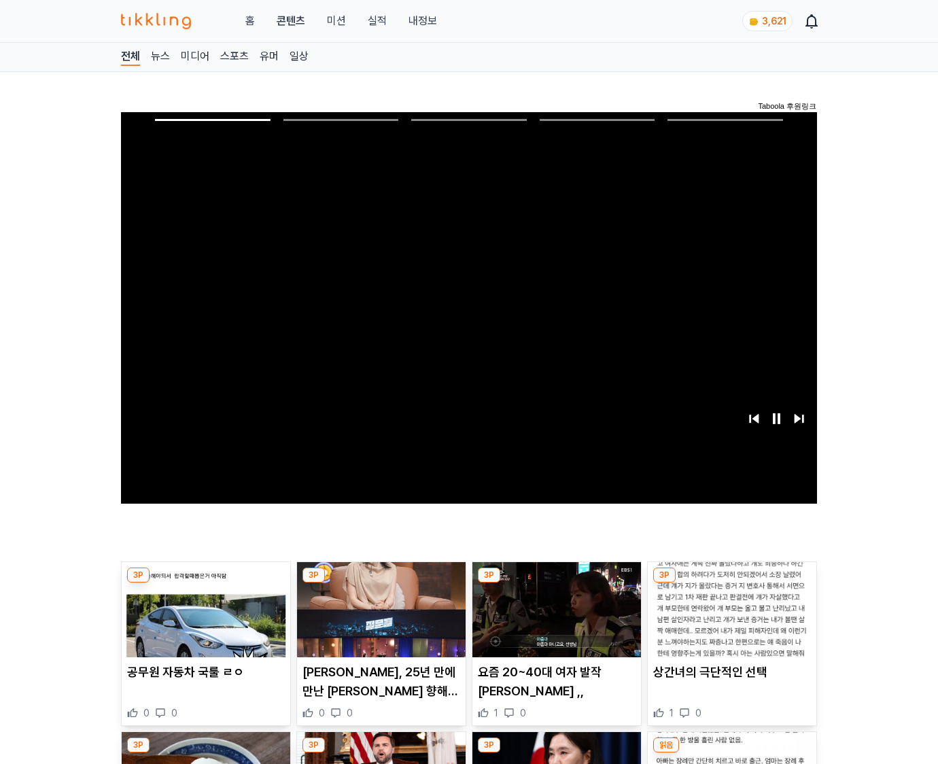
click at [729, 620] on img at bounding box center [732, 609] width 169 height 95
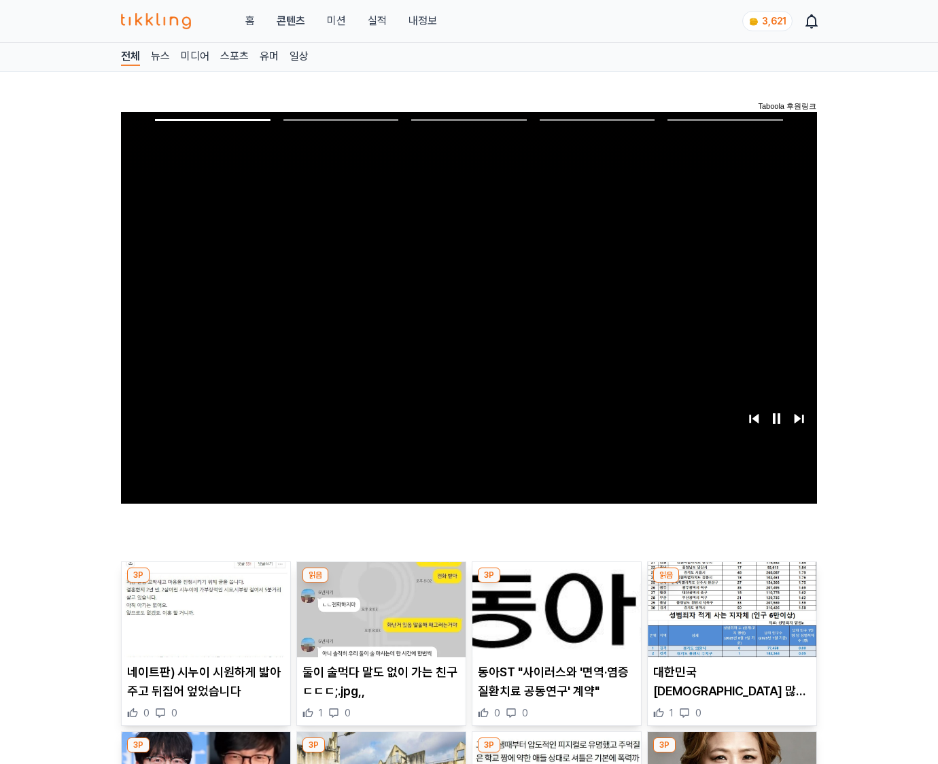
click at [729, 620] on img at bounding box center [732, 609] width 169 height 95
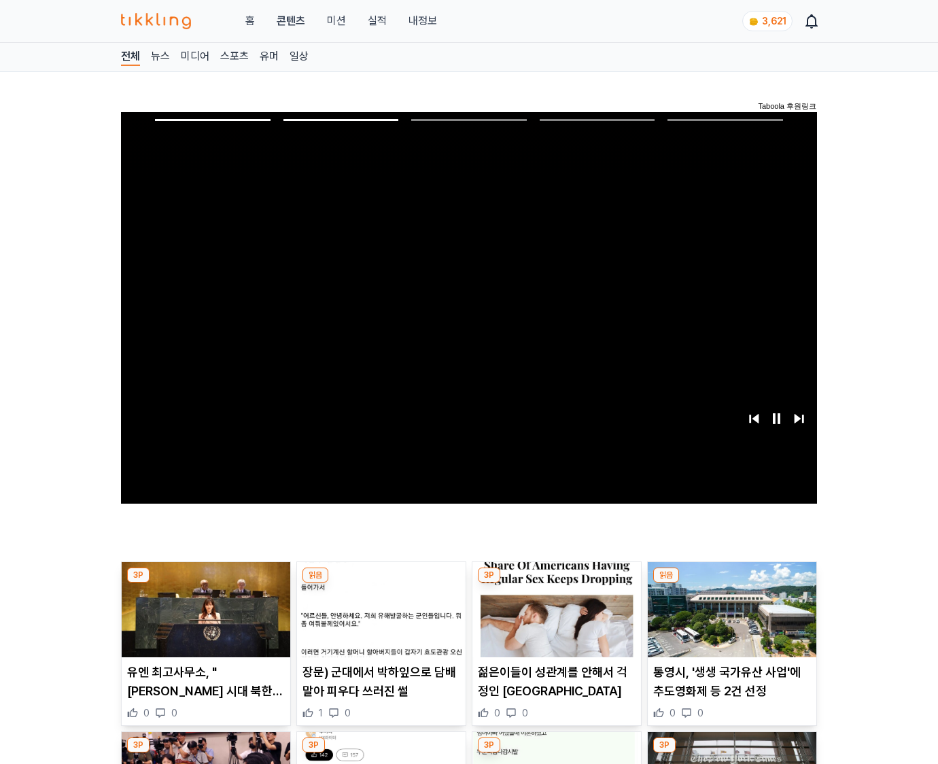
click at [729, 620] on img at bounding box center [732, 609] width 169 height 95
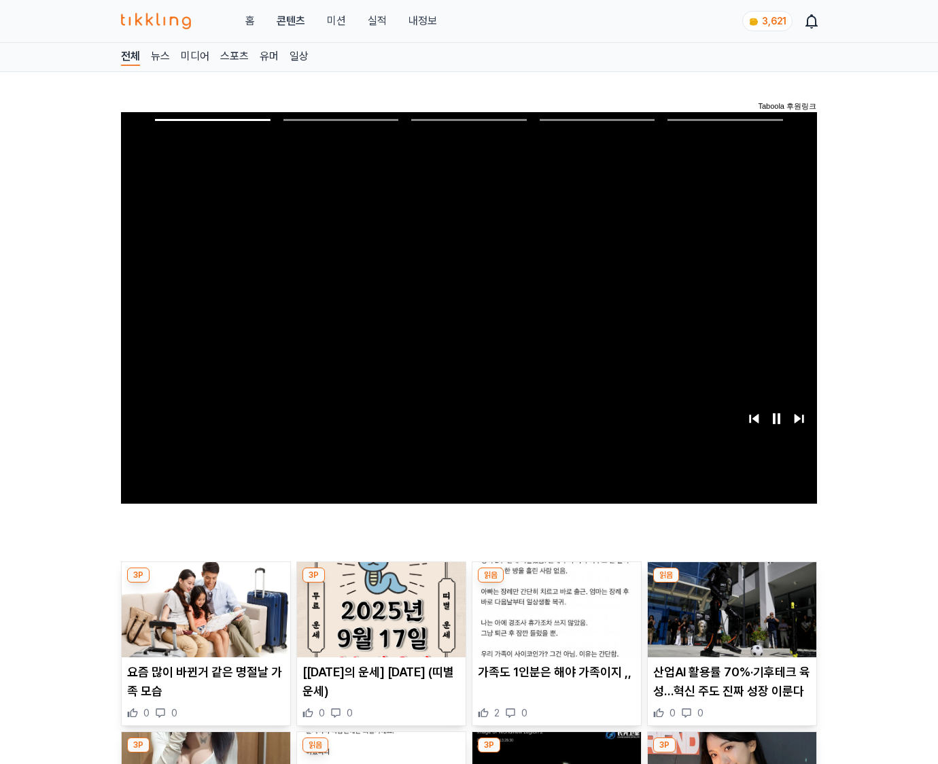
click at [729, 620] on img at bounding box center [732, 609] width 169 height 95
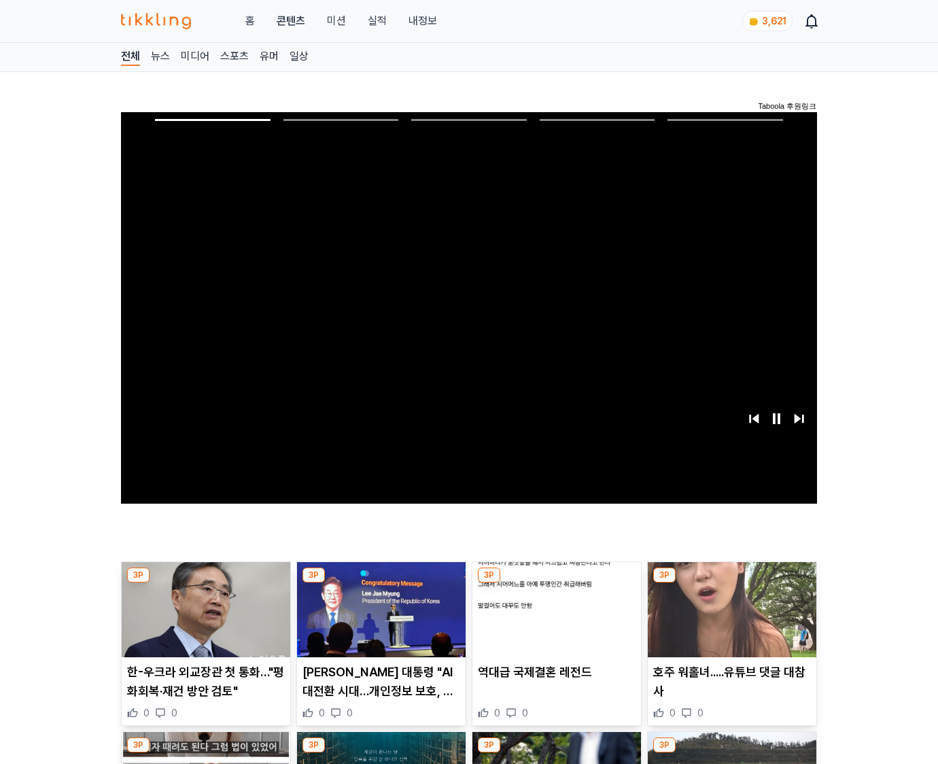
click at [729, 620] on img at bounding box center [732, 609] width 169 height 95
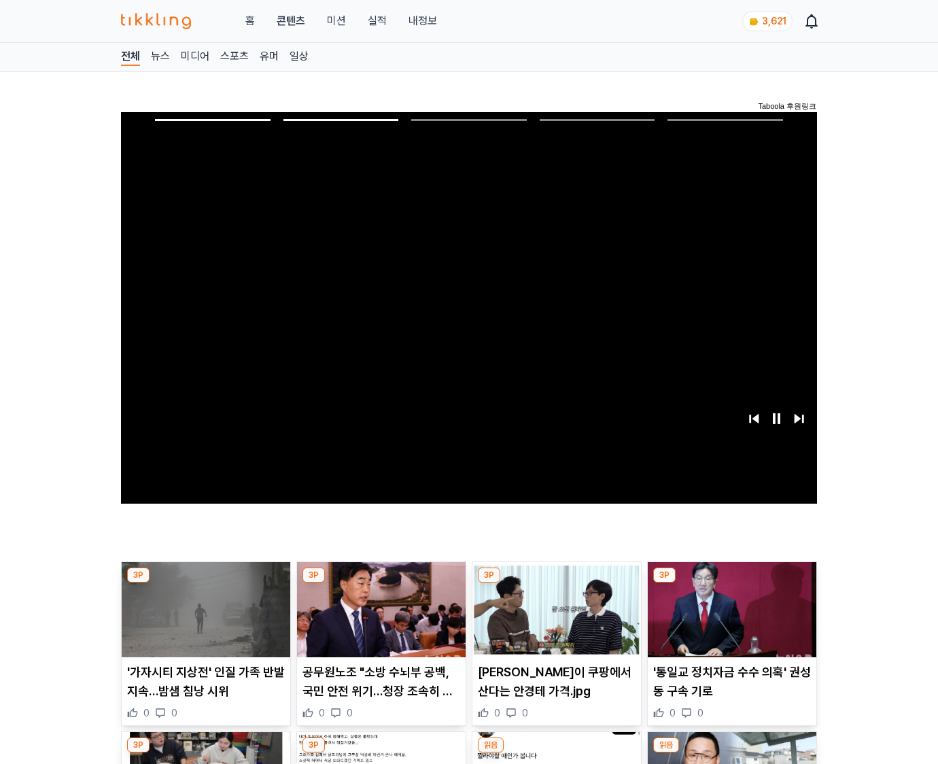
click at [729, 620] on img at bounding box center [732, 609] width 169 height 95
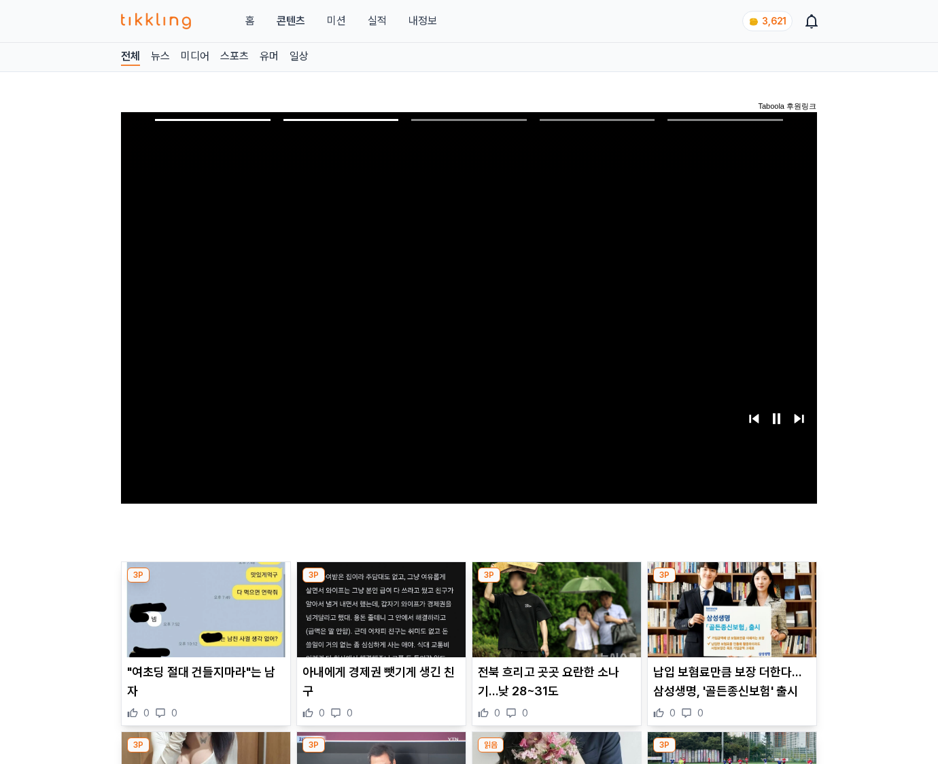
click at [729, 620] on img at bounding box center [732, 609] width 169 height 95
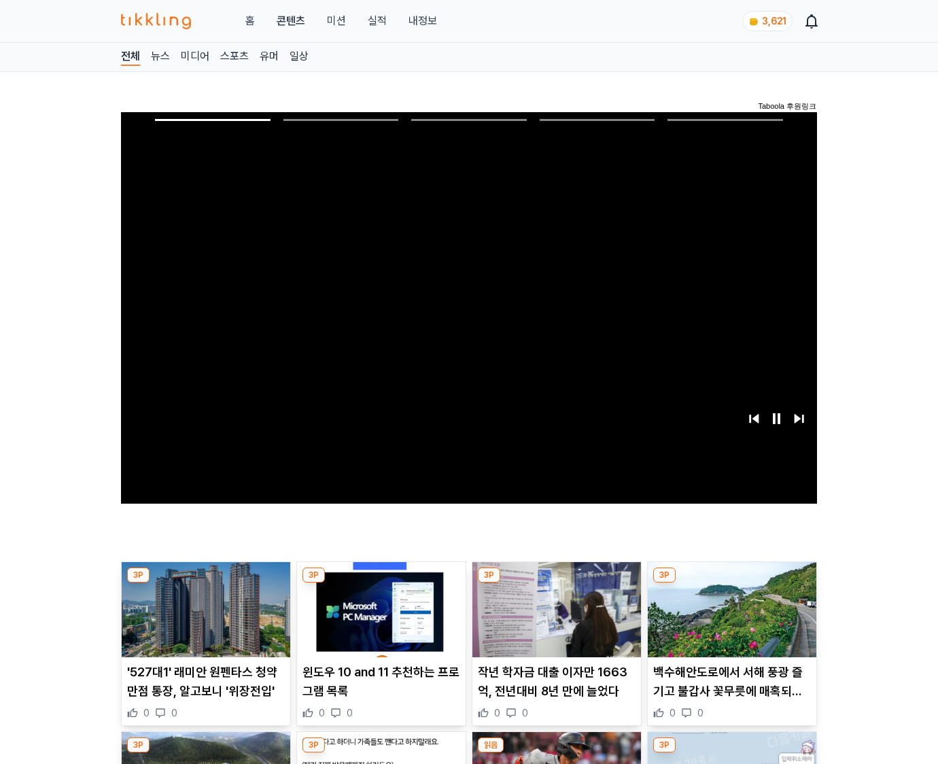
click at [729, 620] on img at bounding box center [732, 609] width 169 height 95
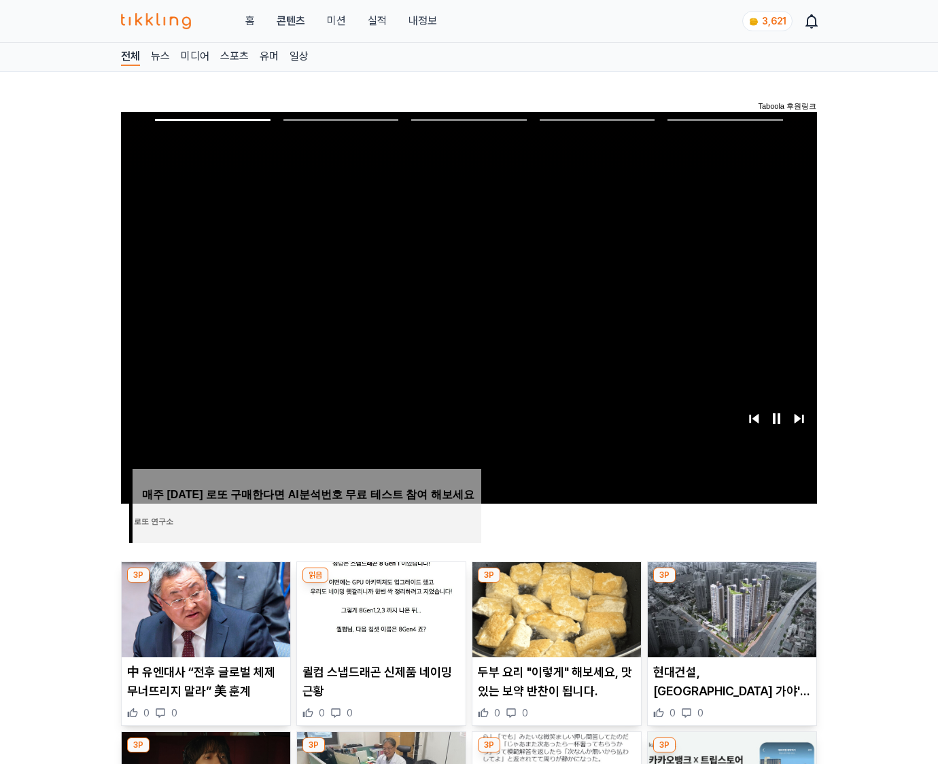
click at [729, 620] on img at bounding box center [732, 609] width 169 height 95
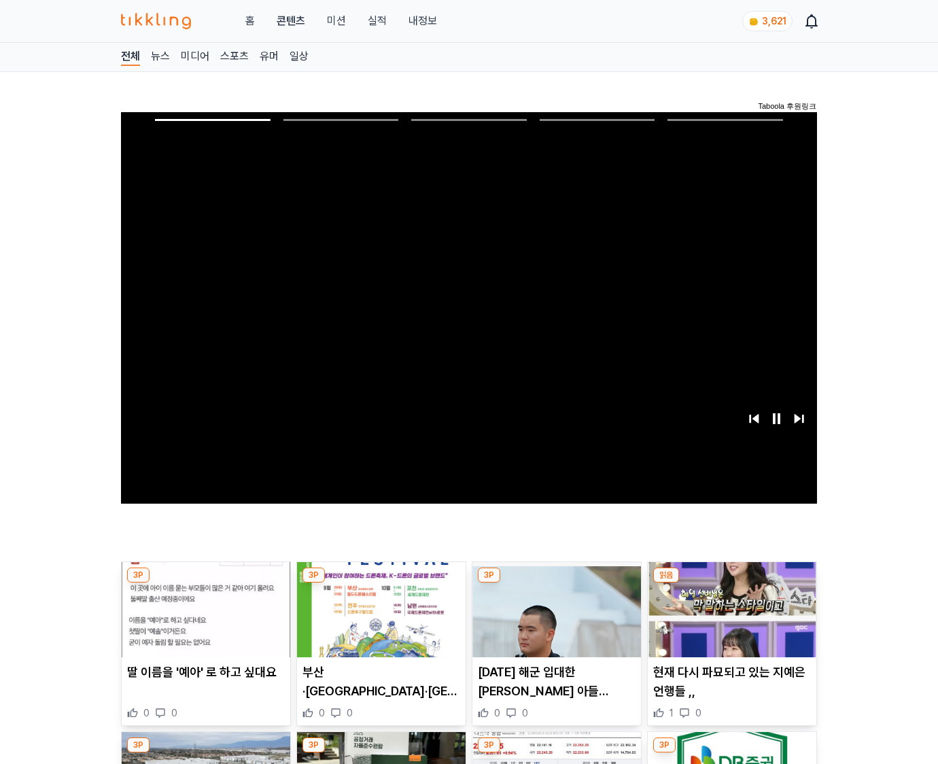
click at [729, 620] on img at bounding box center [732, 609] width 169 height 95
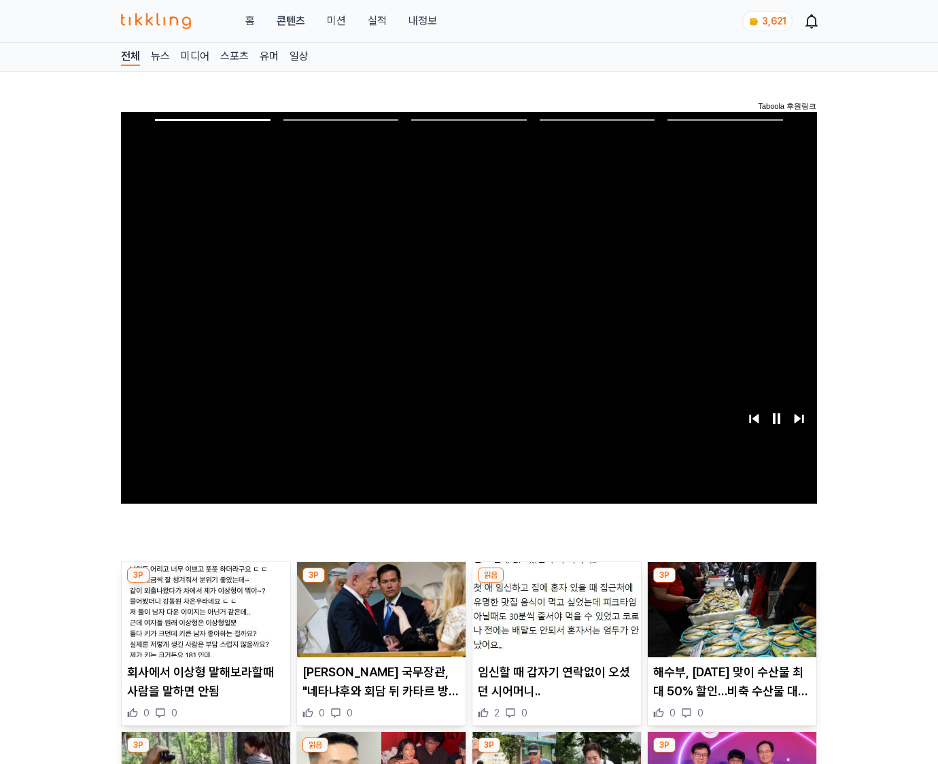
click at [729, 620] on img at bounding box center [732, 609] width 169 height 95
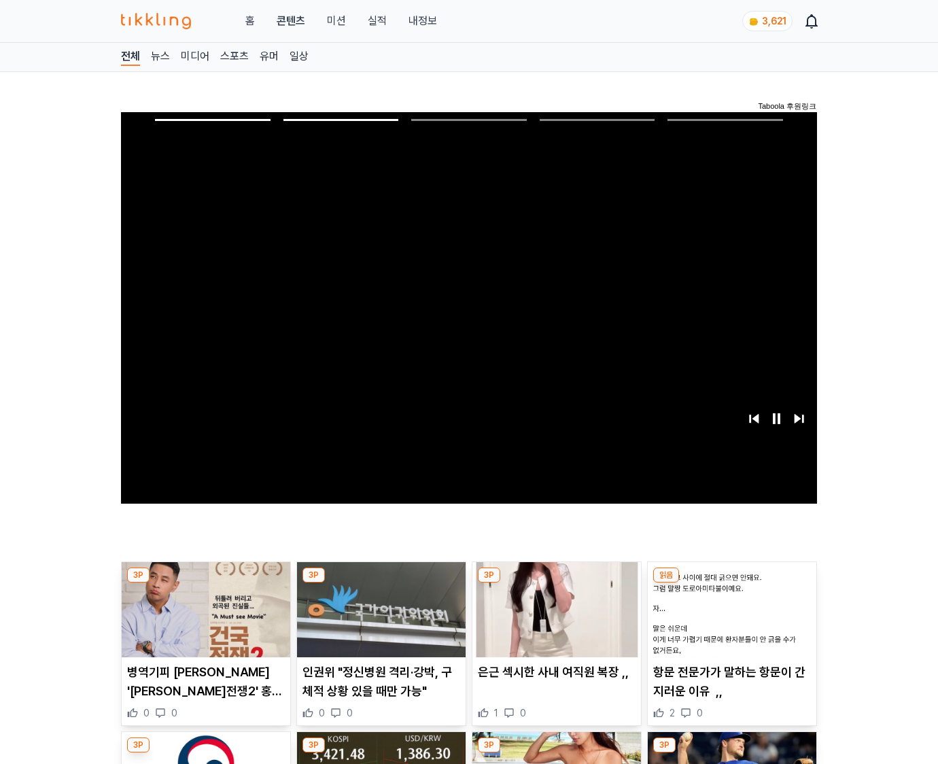
click at [729, 620] on img at bounding box center [732, 609] width 169 height 95
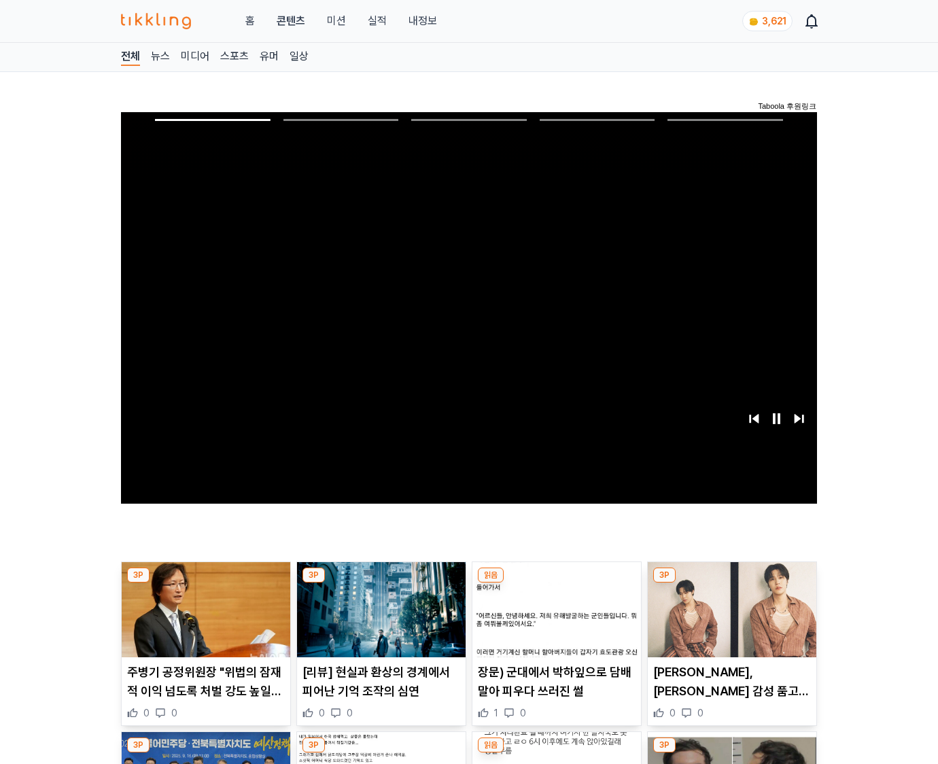
click at [729, 620] on img at bounding box center [732, 609] width 169 height 95
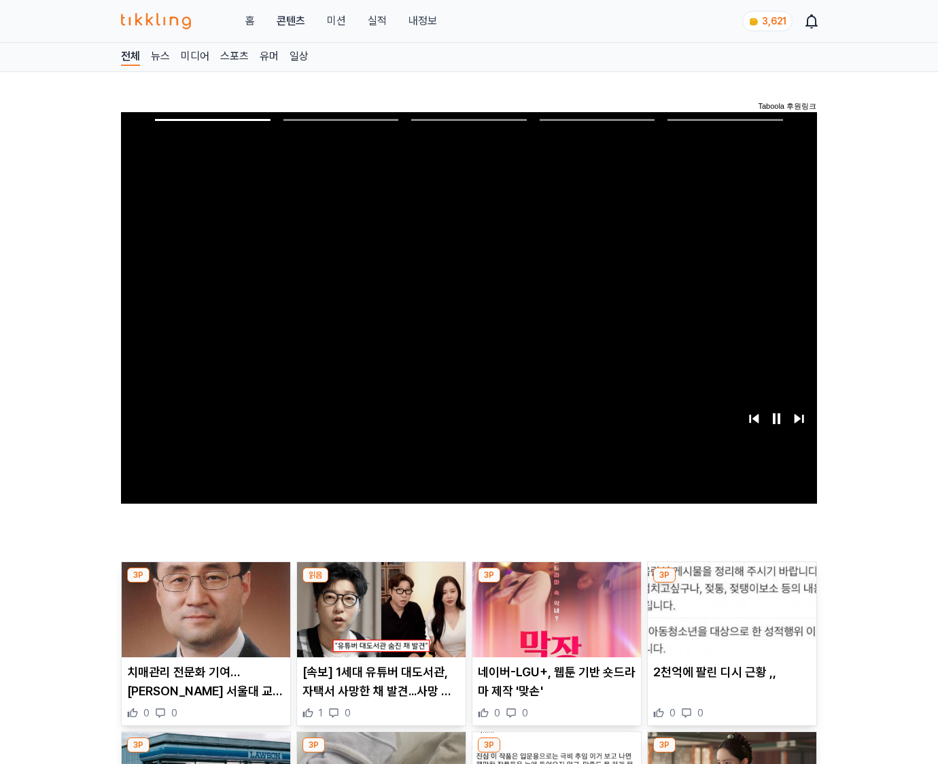
click at [729, 620] on img at bounding box center [732, 609] width 169 height 95
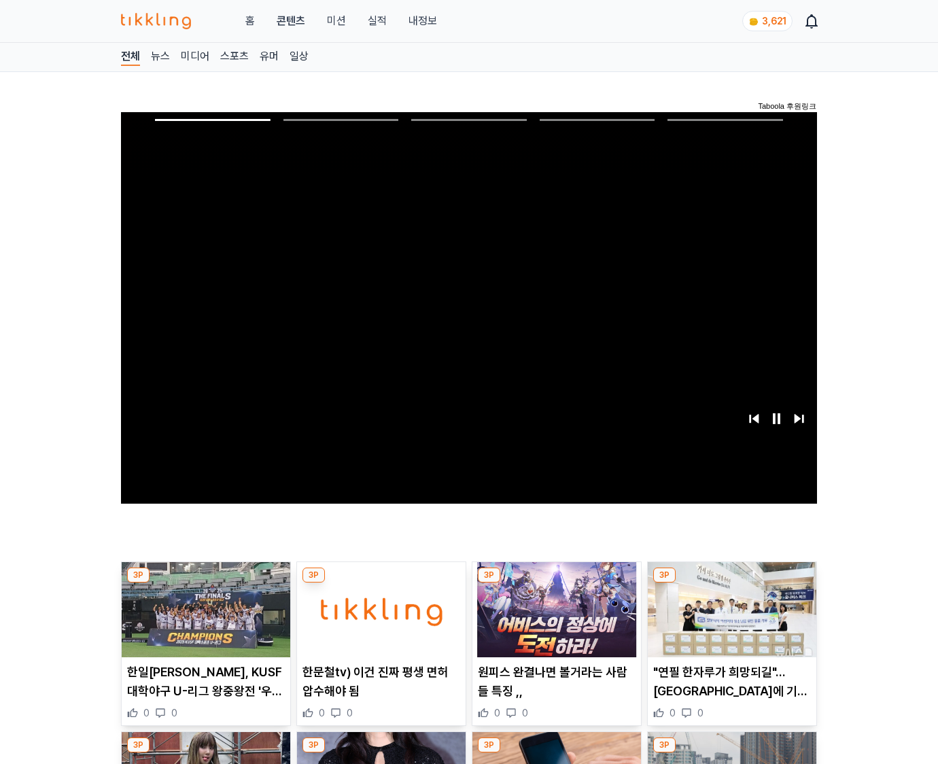
click at [729, 620] on img at bounding box center [732, 609] width 169 height 95
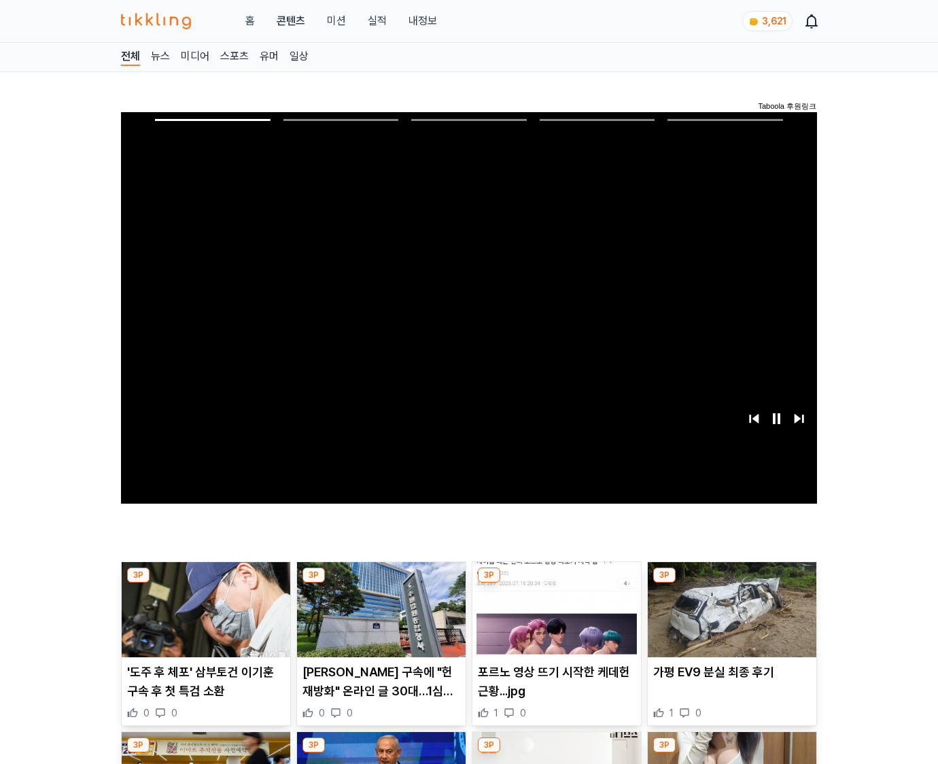
click at [729, 620] on img at bounding box center [732, 609] width 169 height 95
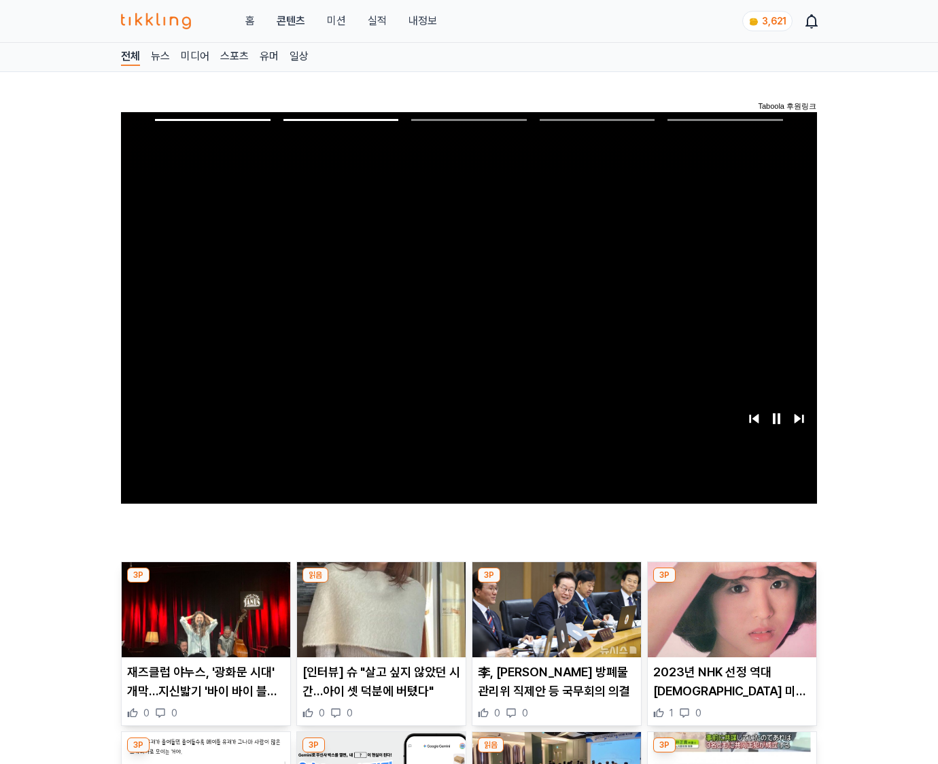
click at [729, 620] on img at bounding box center [732, 609] width 169 height 95
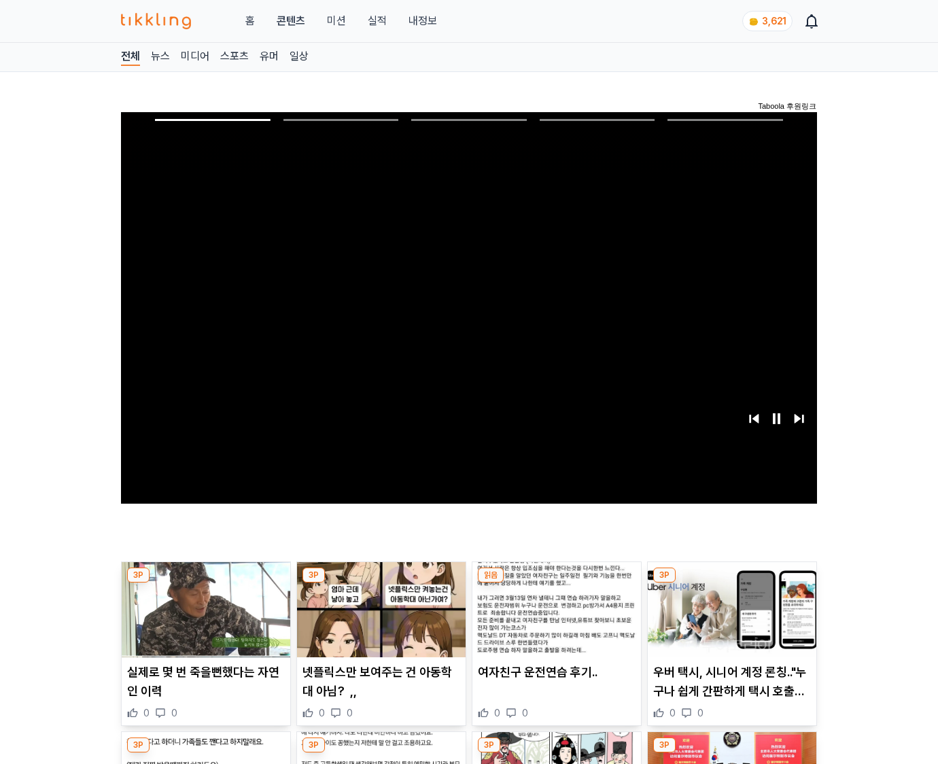
click at [729, 620] on img at bounding box center [732, 609] width 169 height 95
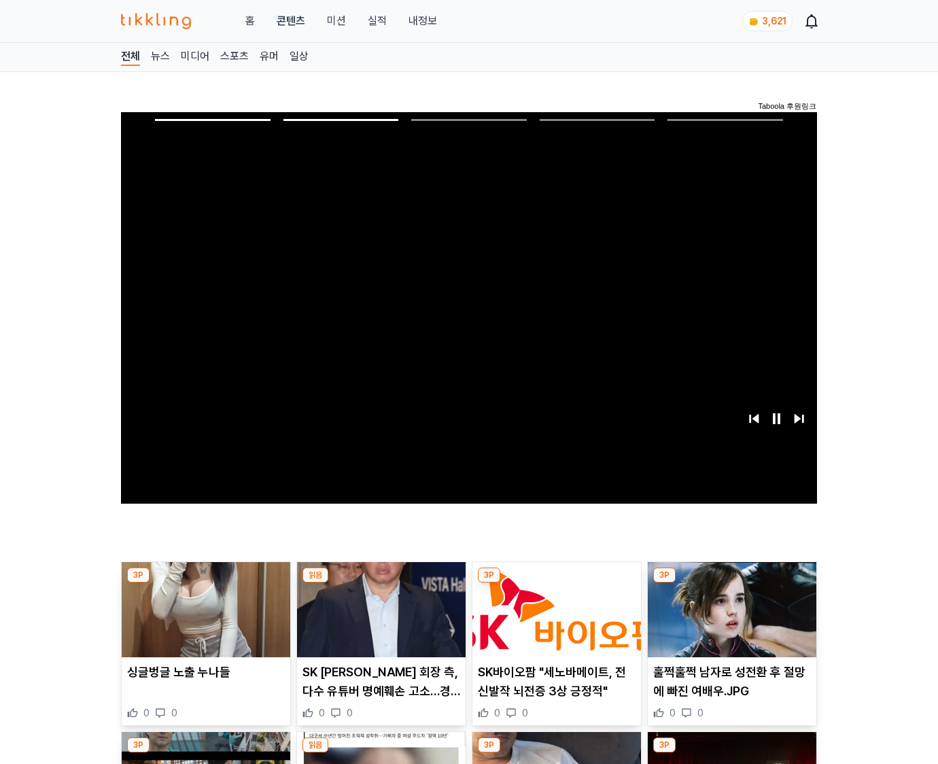
click at [729, 620] on img at bounding box center [732, 609] width 169 height 95
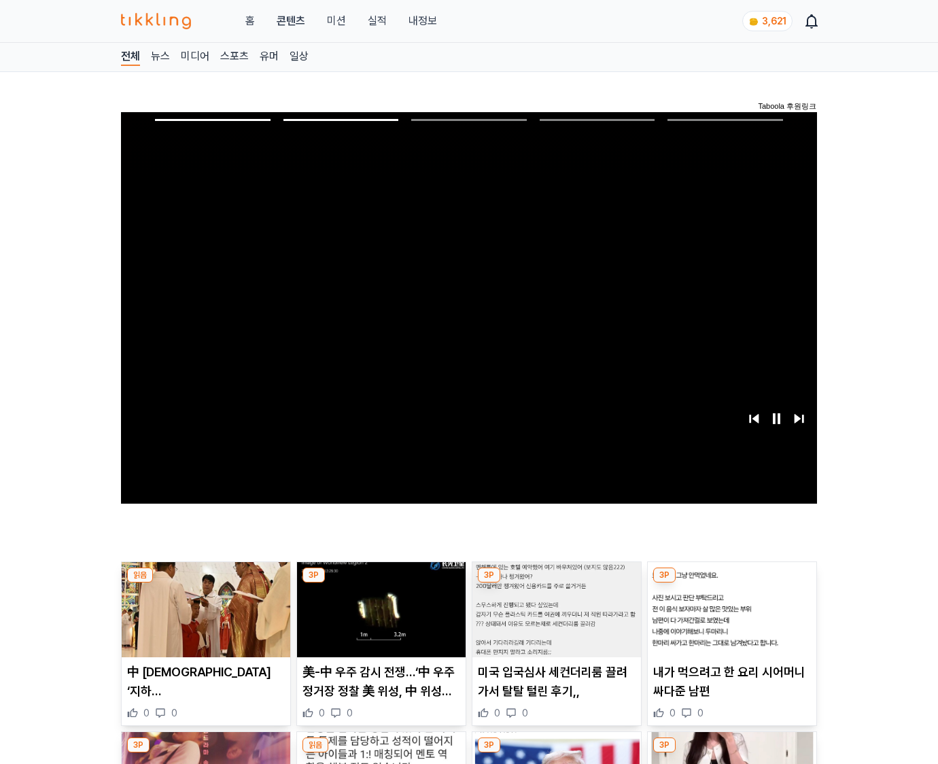
click at [729, 620] on img at bounding box center [732, 609] width 169 height 95
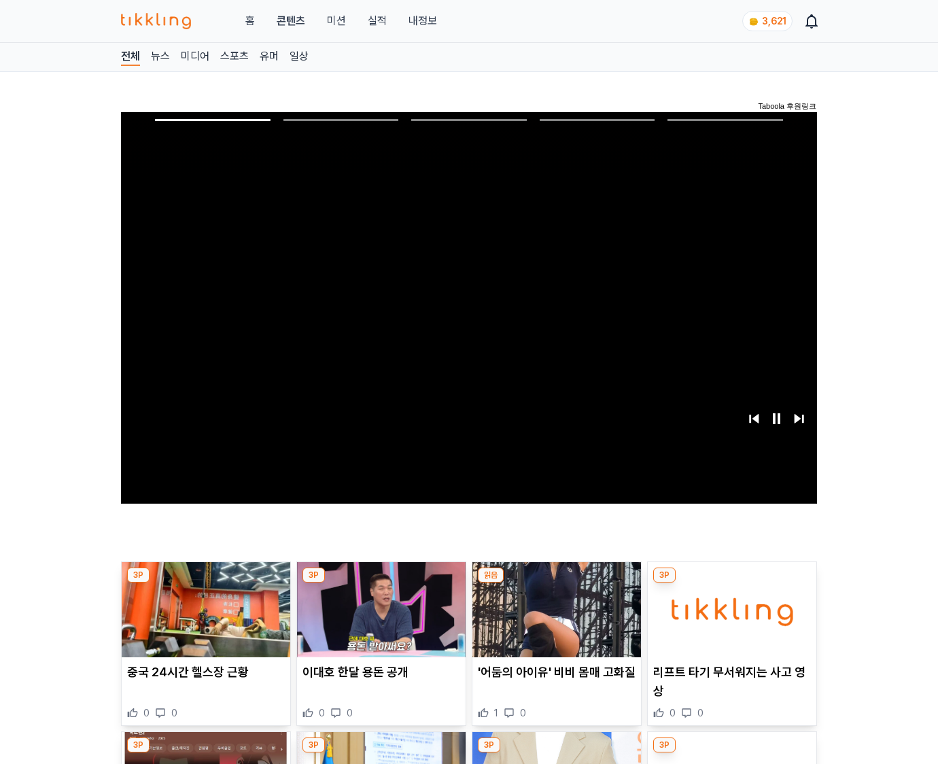
click at [729, 620] on img at bounding box center [732, 609] width 169 height 95
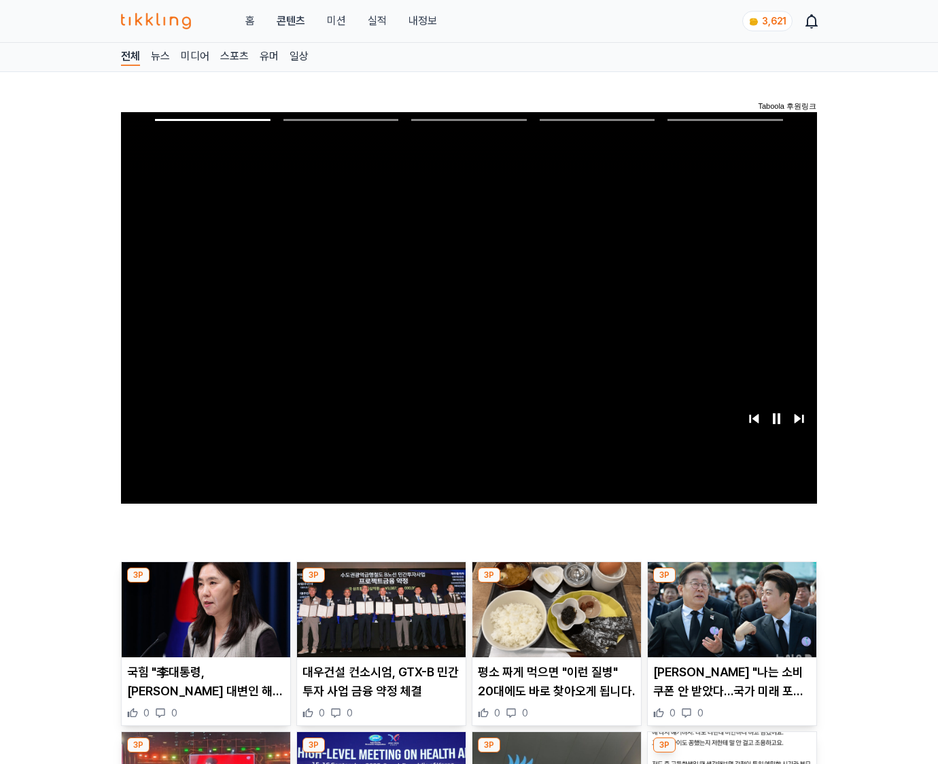
click at [729, 620] on img at bounding box center [732, 609] width 169 height 95
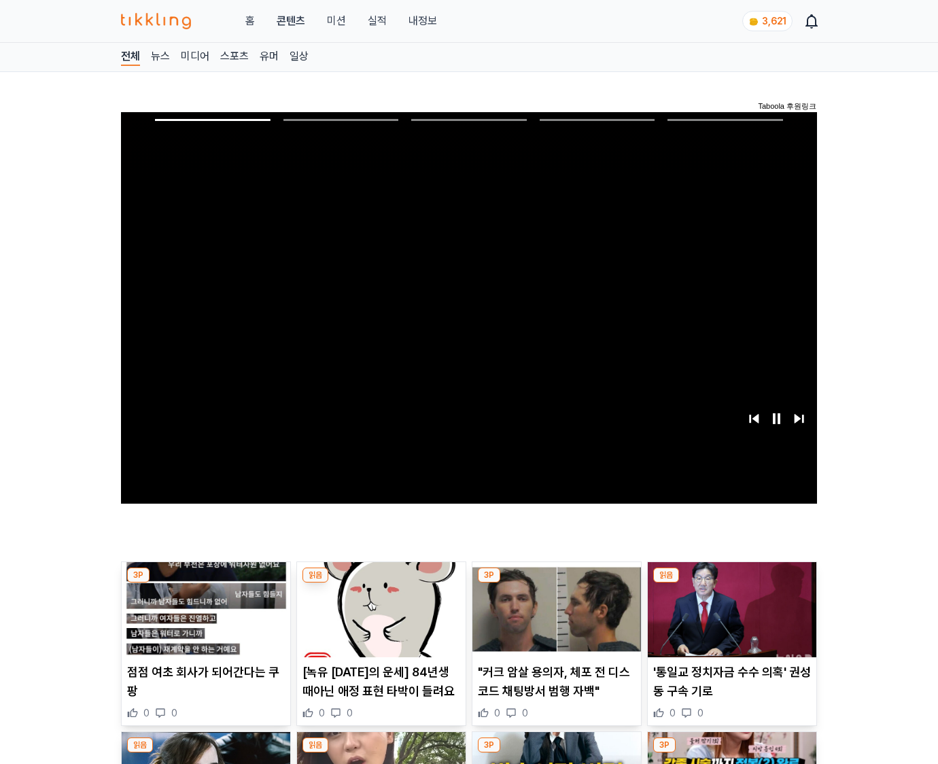
click at [729, 620] on img at bounding box center [732, 609] width 169 height 95
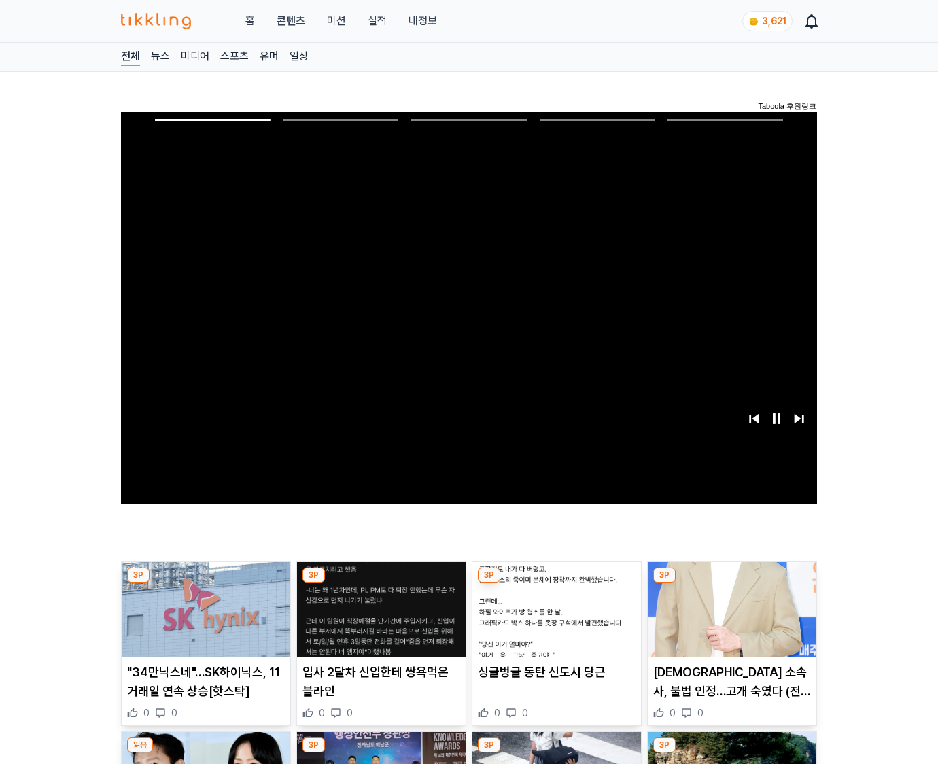
click at [729, 620] on img at bounding box center [732, 609] width 169 height 95
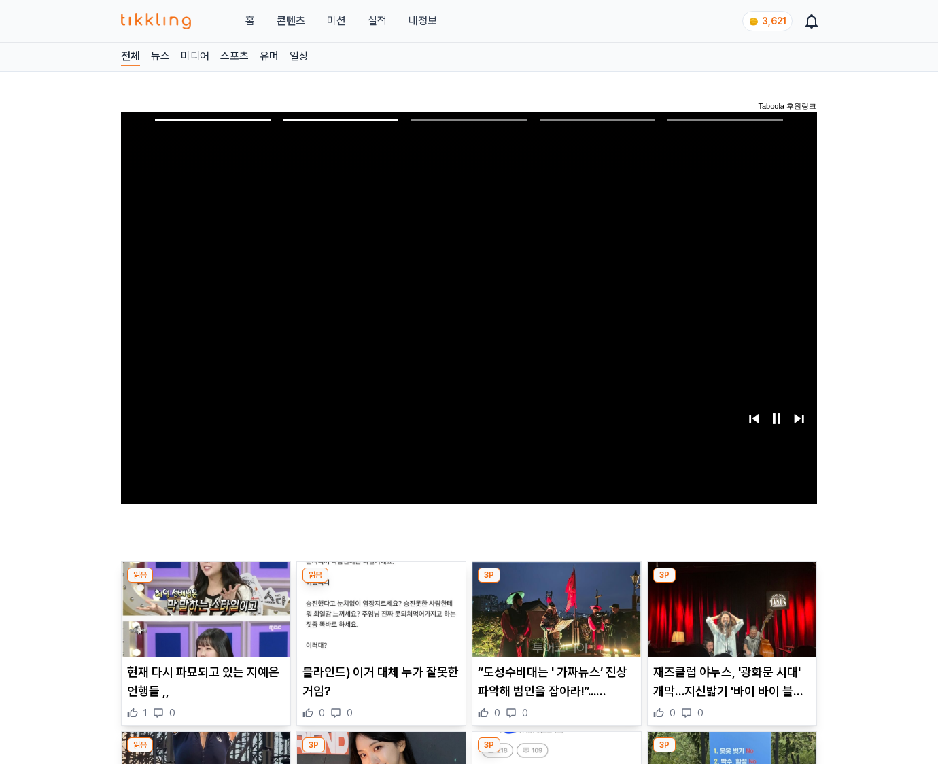
click at [729, 620] on img at bounding box center [732, 609] width 169 height 95
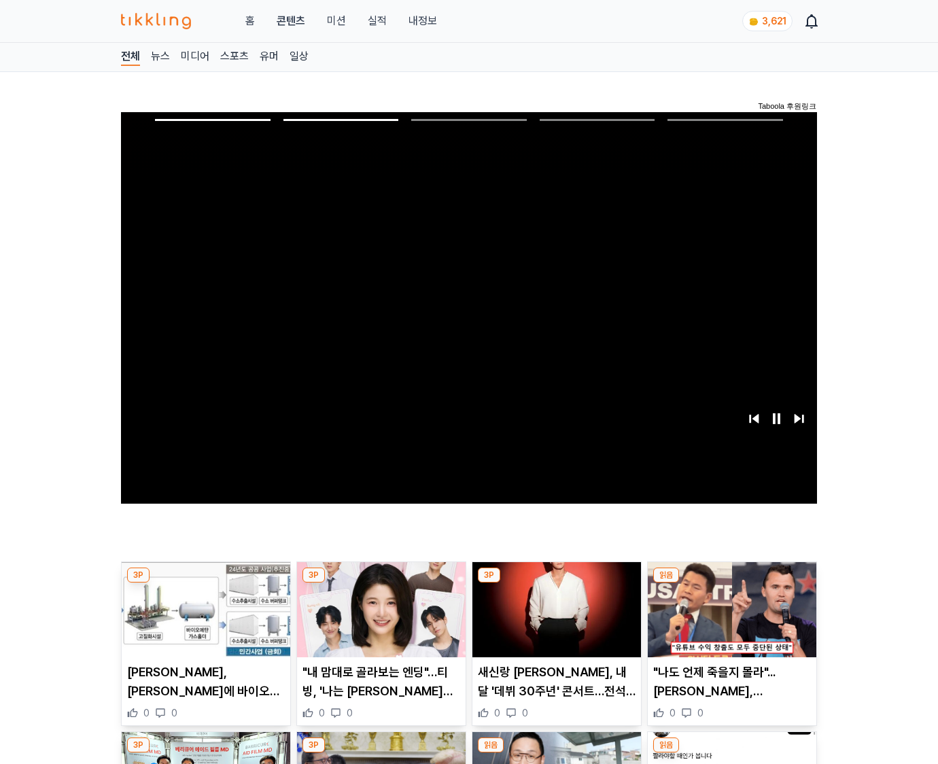
click at [729, 620] on img at bounding box center [732, 609] width 169 height 95
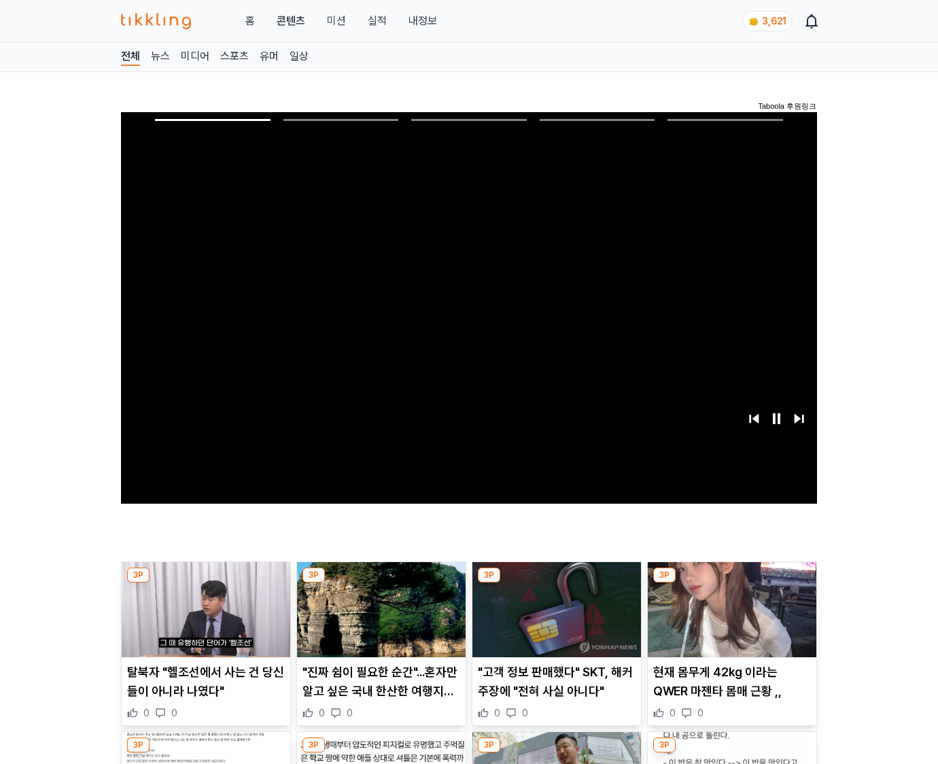
click at [729, 620] on img at bounding box center [732, 609] width 169 height 95
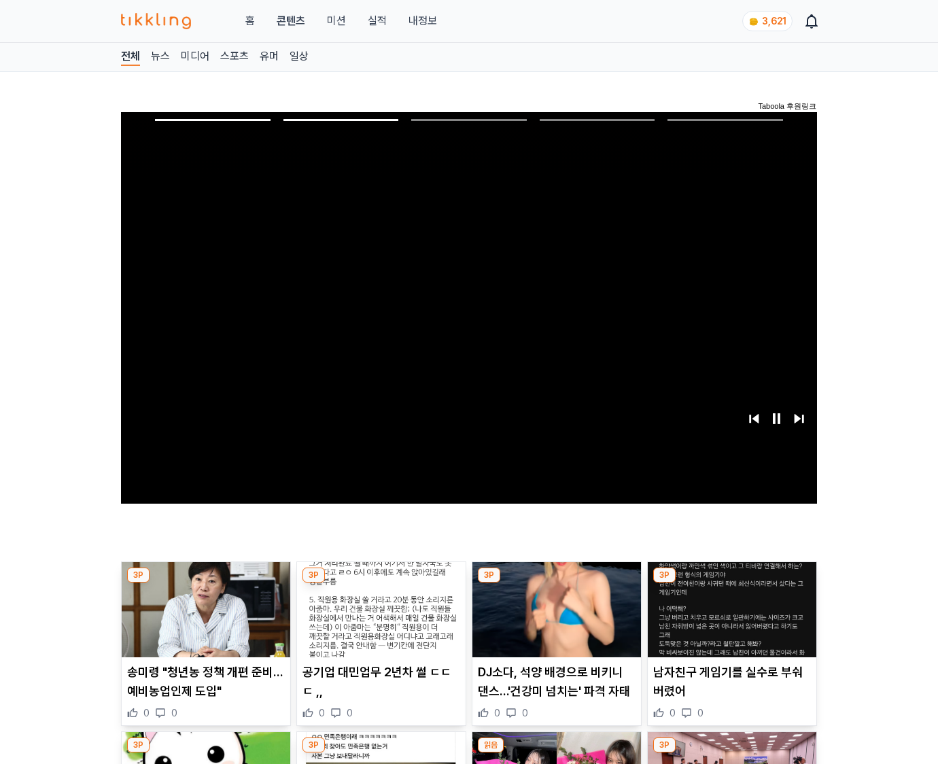
click at [729, 620] on img at bounding box center [732, 609] width 169 height 95
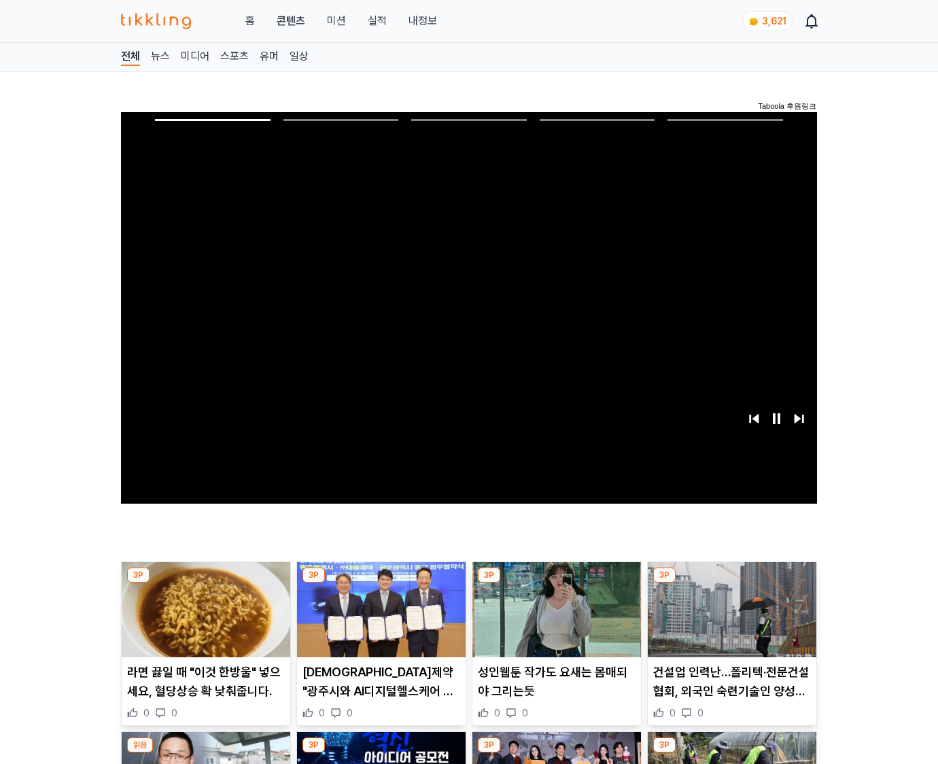
click at [729, 620] on img at bounding box center [732, 609] width 169 height 95
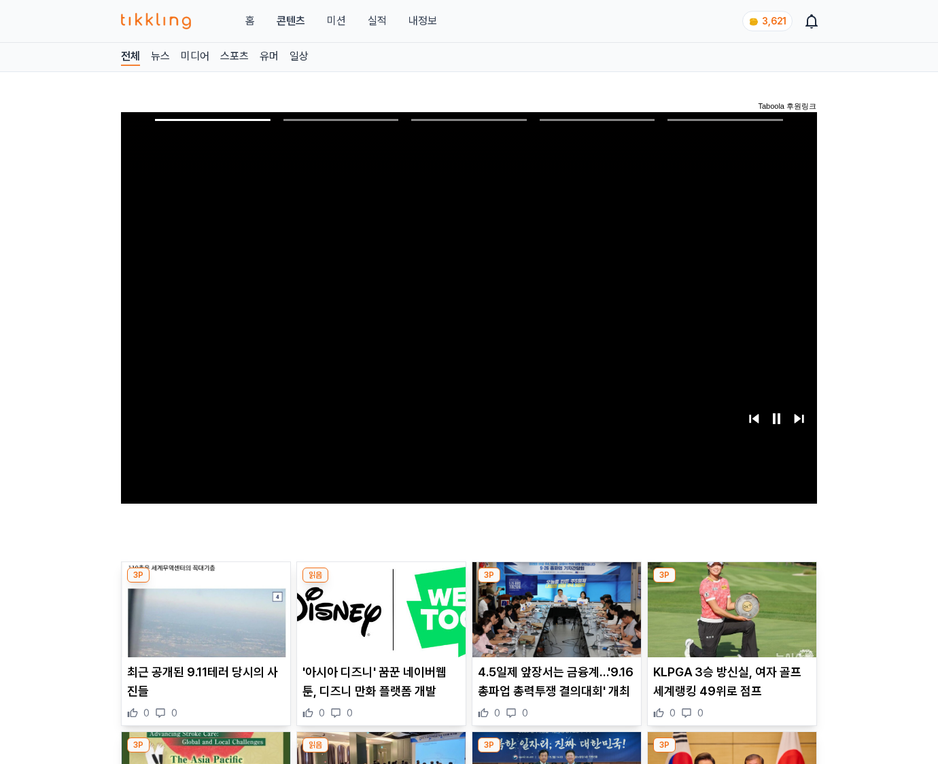
click at [729, 620] on img at bounding box center [732, 609] width 169 height 95
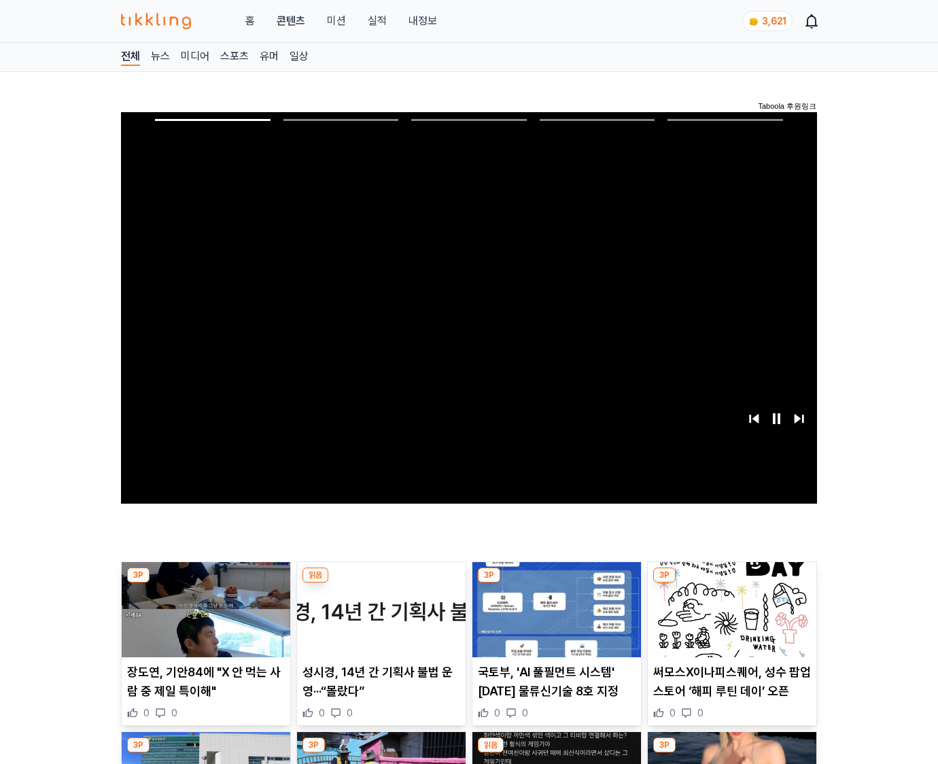
click at [729, 620] on img at bounding box center [732, 609] width 169 height 95
